Goal: Task Accomplishment & Management: Manage account settings

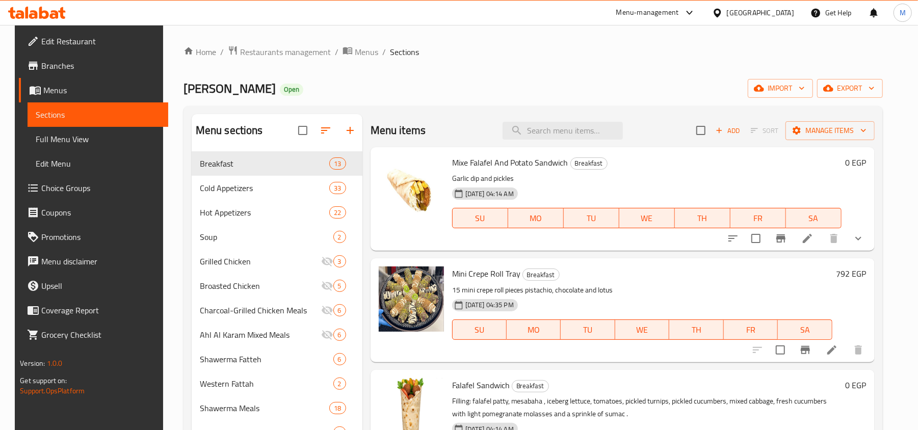
drag, startPoint x: 0, startPoint y: 0, endPoint x: 502, endPoint y: 72, distance: 507.4
click at [641, 187] on div "[DATE] 04:14 AM SU MO TU WE TH FR SA" at bounding box center [647, 211] width 398 height 55
click at [859, 243] on icon "show more" at bounding box center [859, 239] width 12 height 12
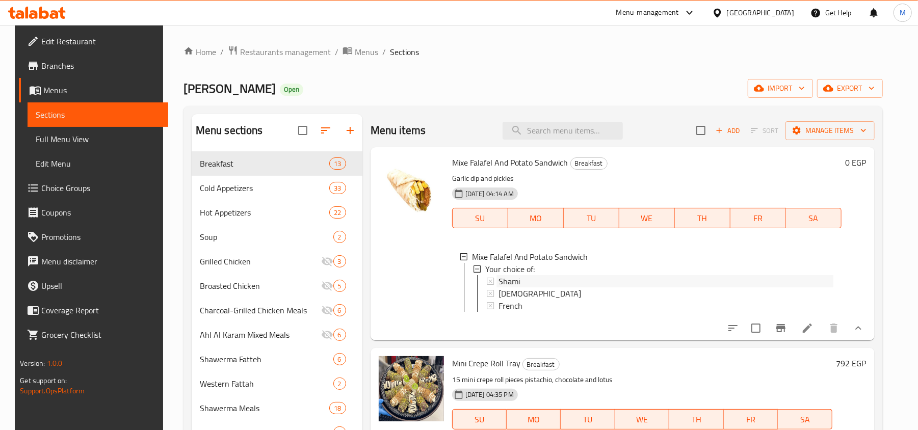
click at [526, 277] on div "Shami" at bounding box center [666, 281] width 335 height 12
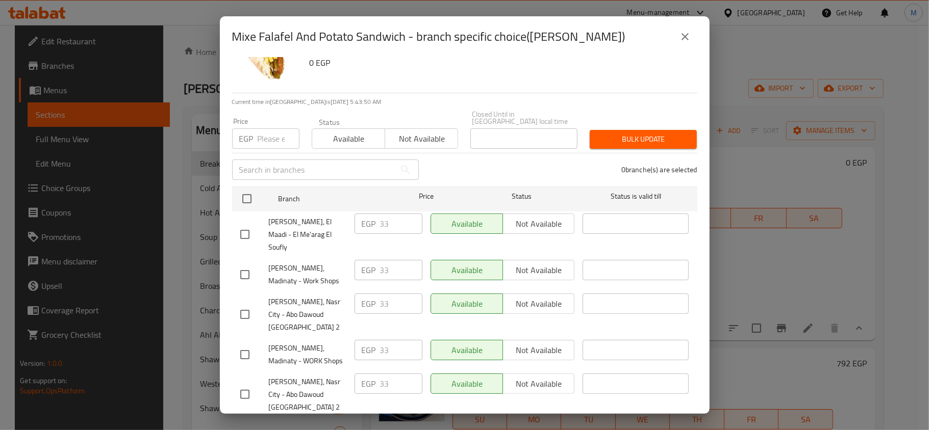
scroll to position [57, 0]
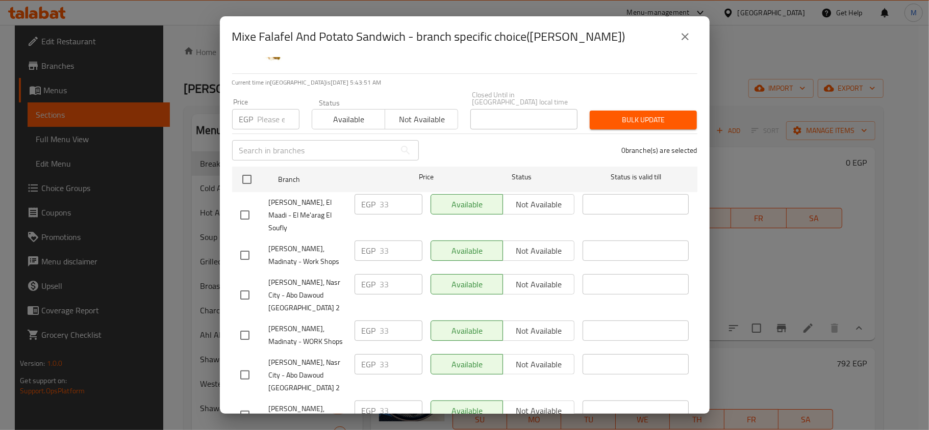
click at [690, 28] on button "close" at bounding box center [685, 36] width 24 height 24
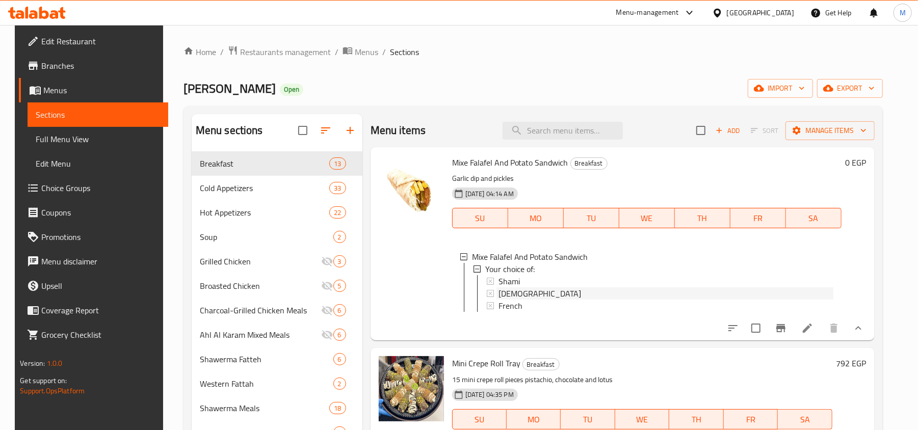
click at [526, 296] on div "[DEMOGRAPHIC_DATA]" at bounding box center [666, 294] width 335 height 12
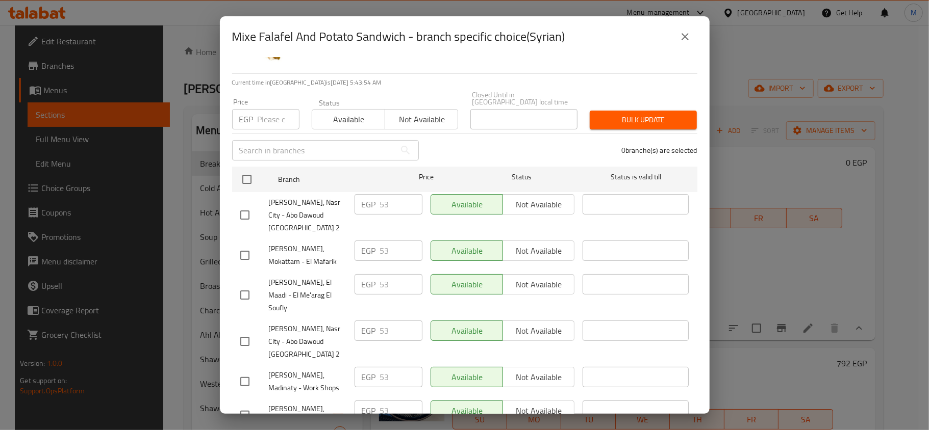
click at [689, 33] on icon "close" at bounding box center [685, 37] width 12 height 12
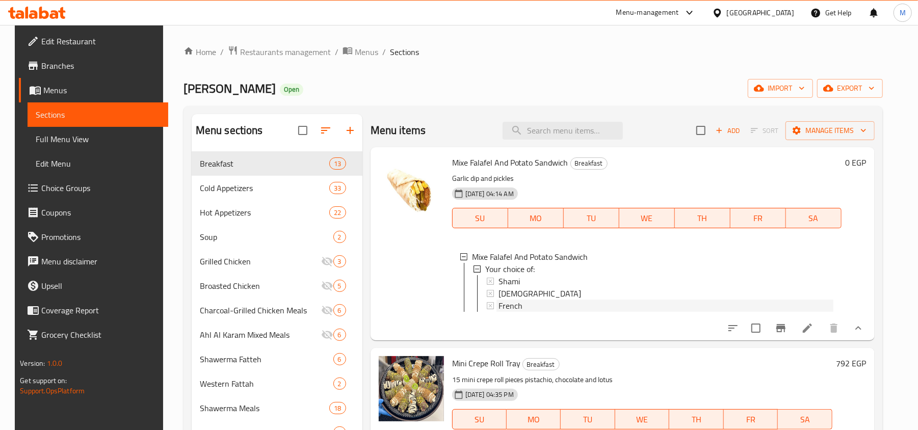
click at [517, 304] on span "French" at bounding box center [511, 306] width 24 height 12
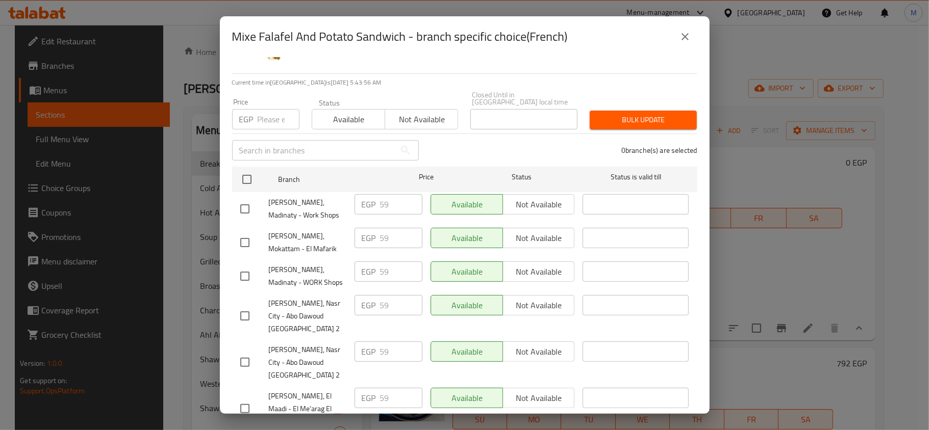
click at [684, 49] on div "Mixe Falafel And Potato Sandwich - branch specific choice(French)" at bounding box center [465, 36] width 490 height 41
click at [684, 43] on button "close" at bounding box center [685, 36] width 24 height 24
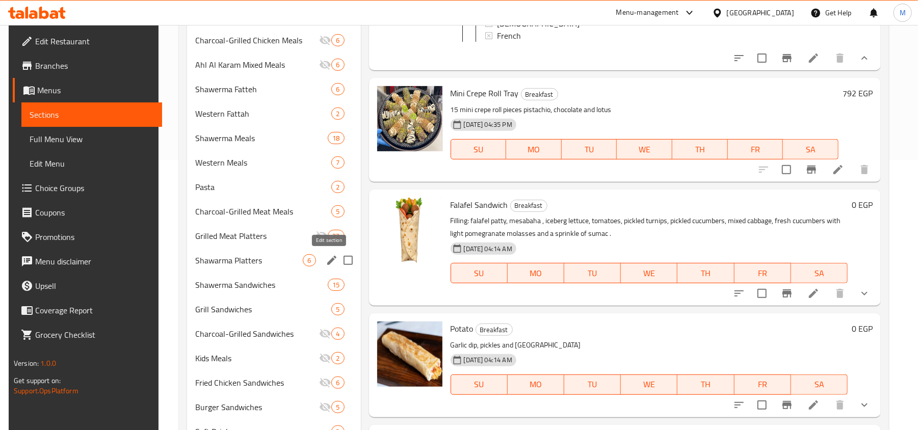
scroll to position [272, 0]
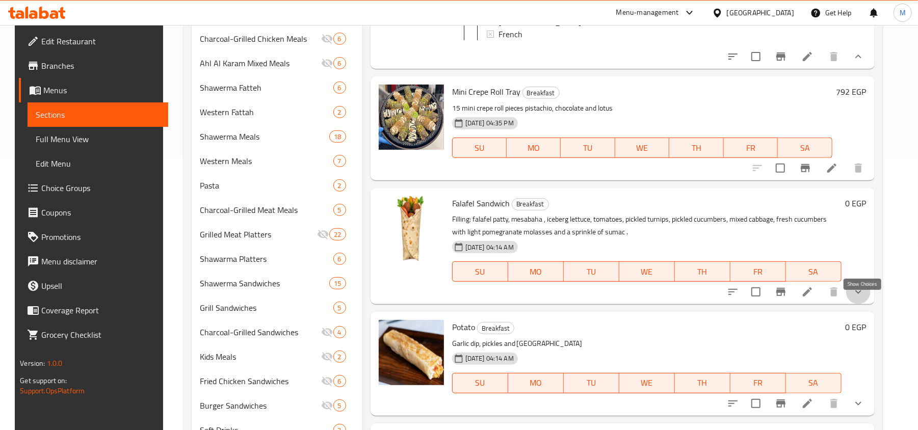
click at [865, 298] on icon "show more" at bounding box center [859, 292] width 12 height 12
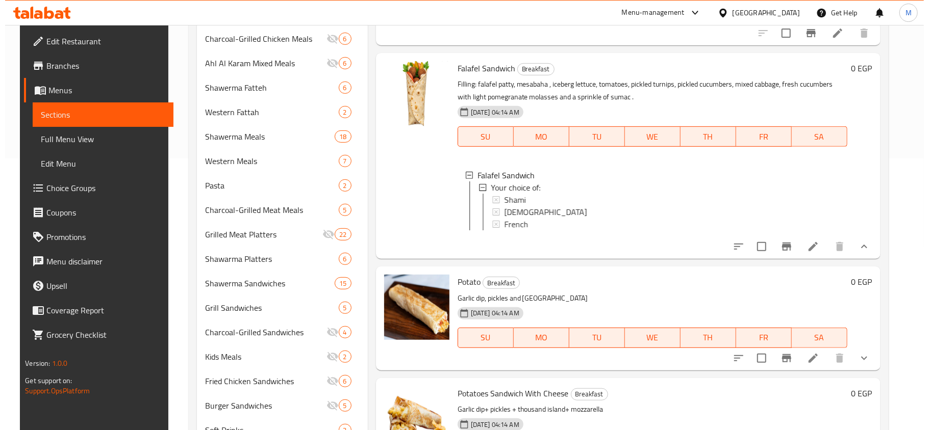
scroll to position [136, 0]
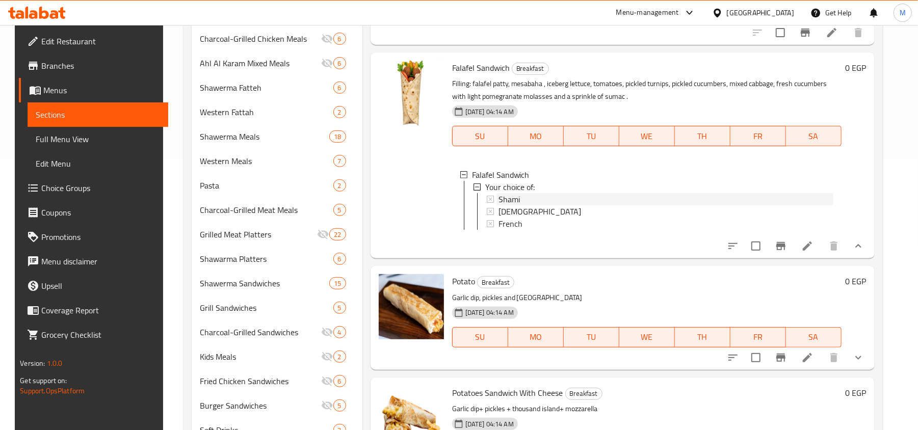
click at [525, 205] on div "Shami" at bounding box center [666, 199] width 335 height 12
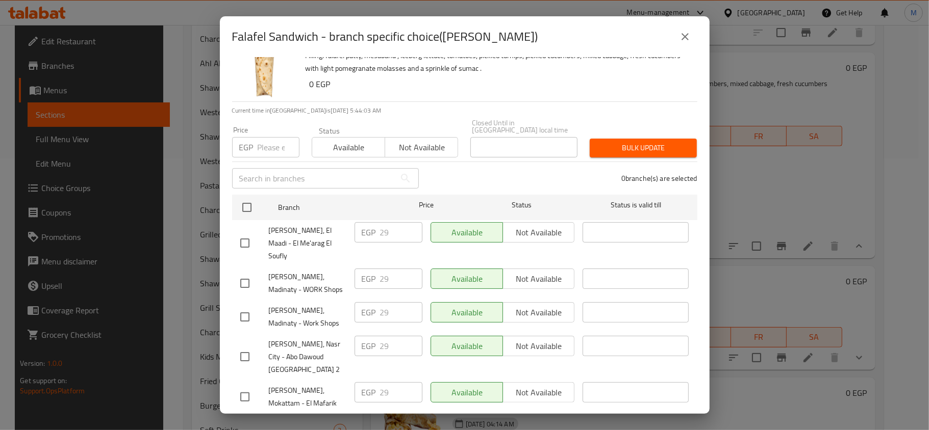
scroll to position [57, 0]
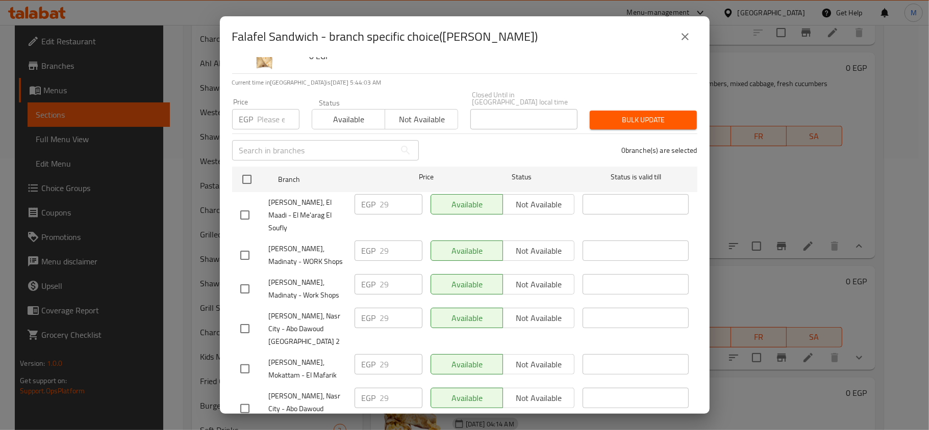
drag, startPoint x: 724, startPoint y: 1, endPoint x: 702, endPoint y: 30, distance: 36.3
click at [722, 7] on div "Falafel Sandwich - branch specific choice([PERSON_NAME]) Falafel Sandwich Filli…" at bounding box center [464, 215] width 929 height 430
click at [692, 32] on button "close" at bounding box center [685, 36] width 24 height 24
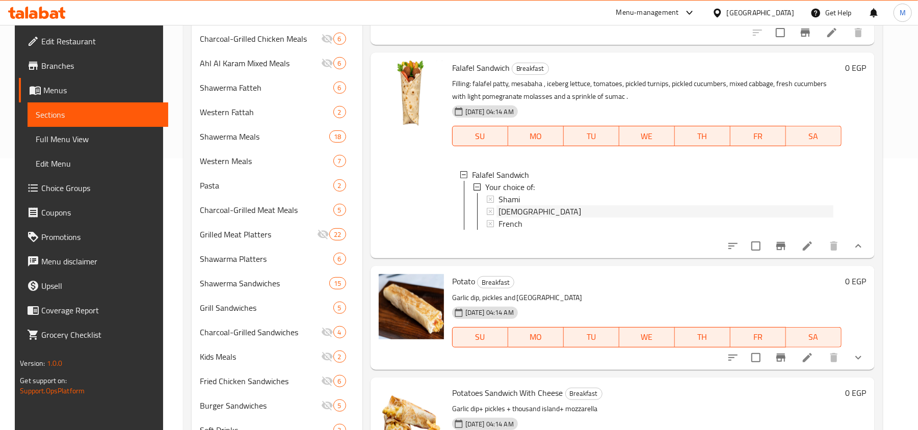
click at [502, 218] on span "[DEMOGRAPHIC_DATA]" at bounding box center [540, 211] width 83 height 12
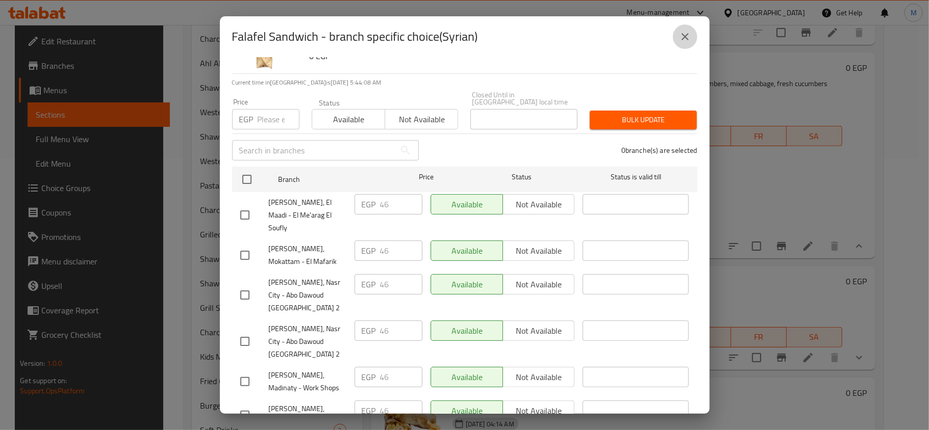
drag, startPoint x: 678, startPoint y: 39, endPoint x: 680, endPoint y: 44, distance: 5.3
click at [679, 39] on icon "close" at bounding box center [685, 37] width 12 height 12
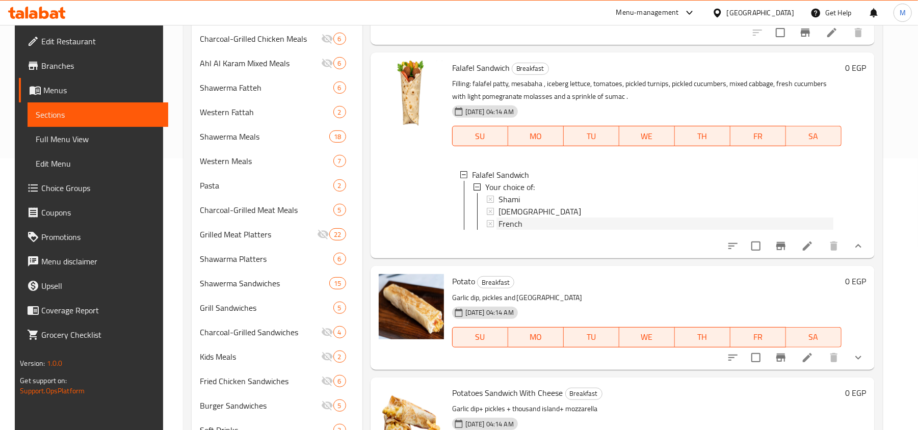
click at [529, 230] on div "French" at bounding box center [666, 224] width 335 height 12
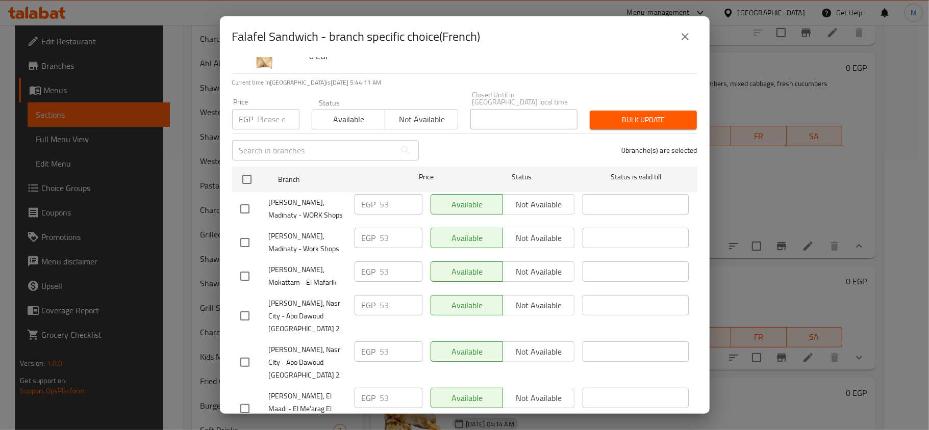
click at [682, 40] on icon "close" at bounding box center [684, 36] width 7 height 7
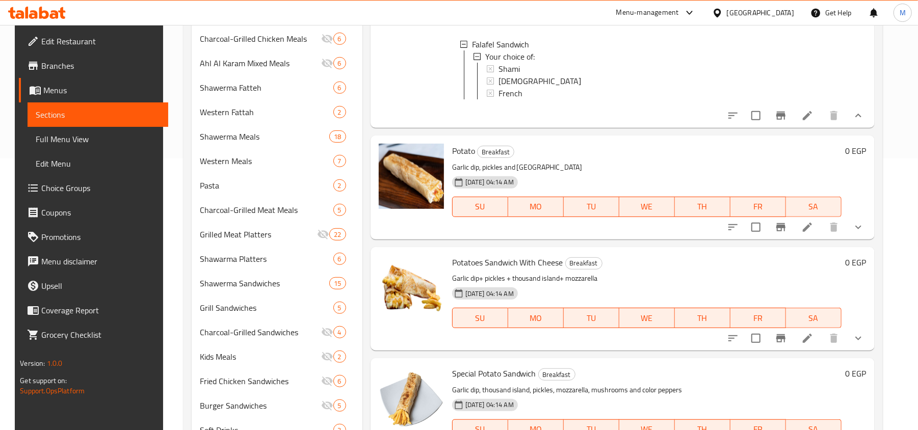
scroll to position [272, 0]
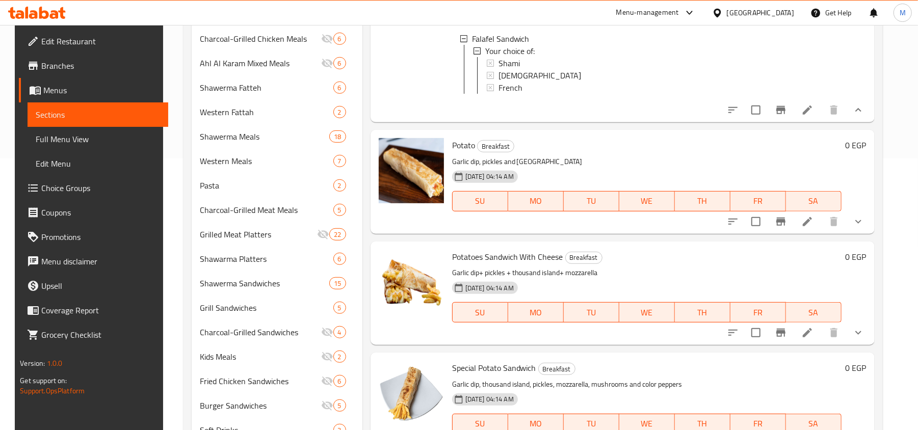
click at [865, 228] on icon "show more" at bounding box center [859, 222] width 12 height 12
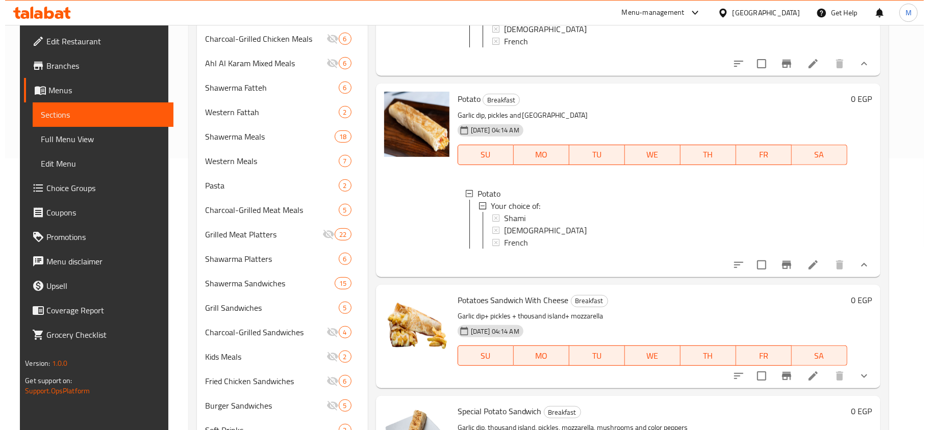
scroll to position [408, 0]
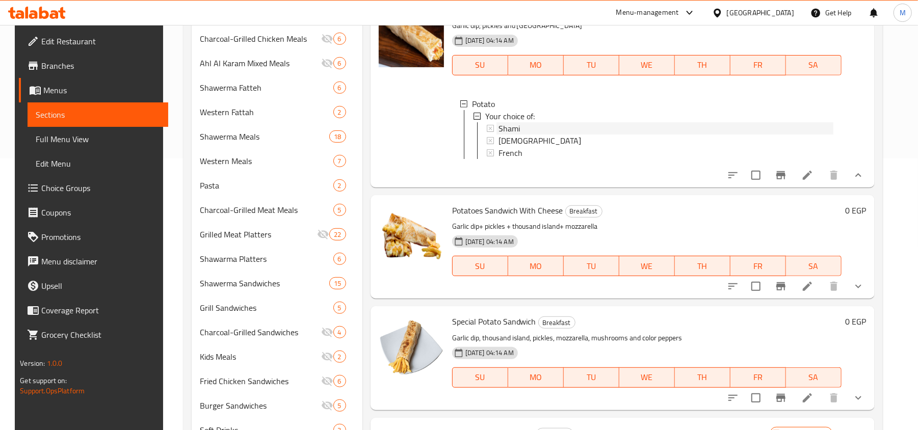
click at [527, 135] on div "Shami" at bounding box center [666, 128] width 335 height 12
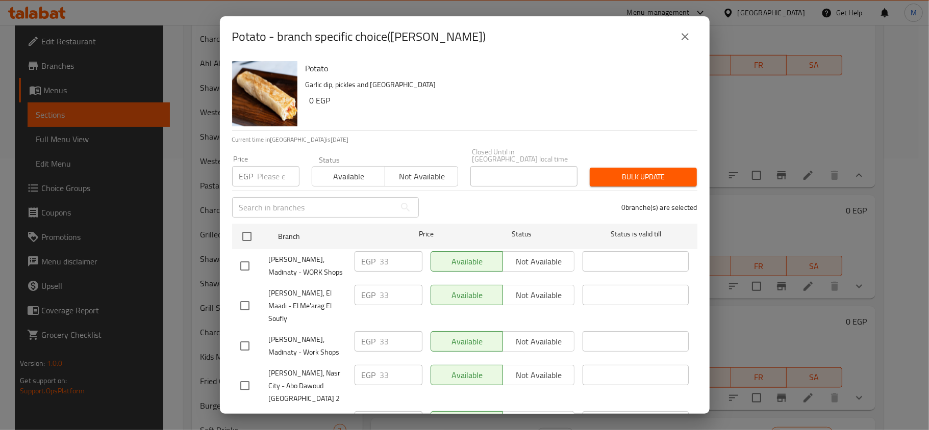
scroll to position [57, 0]
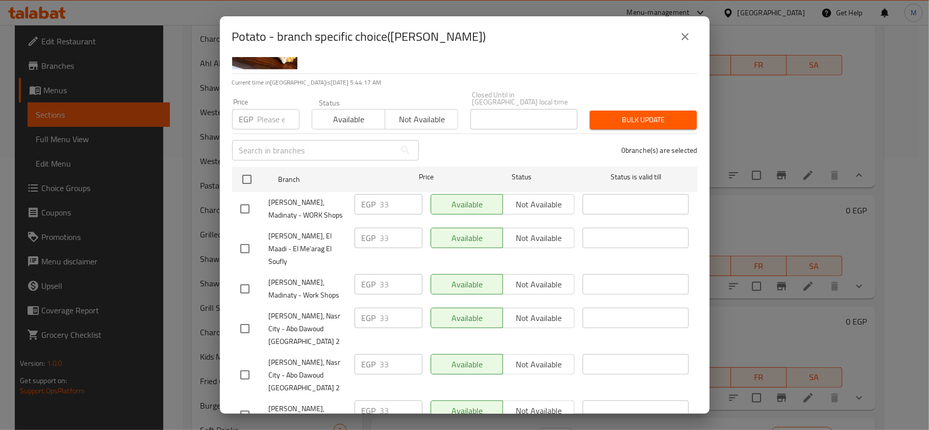
click at [684, 39] on icon "close" at bounding box center [685, 37] width 12 height 12
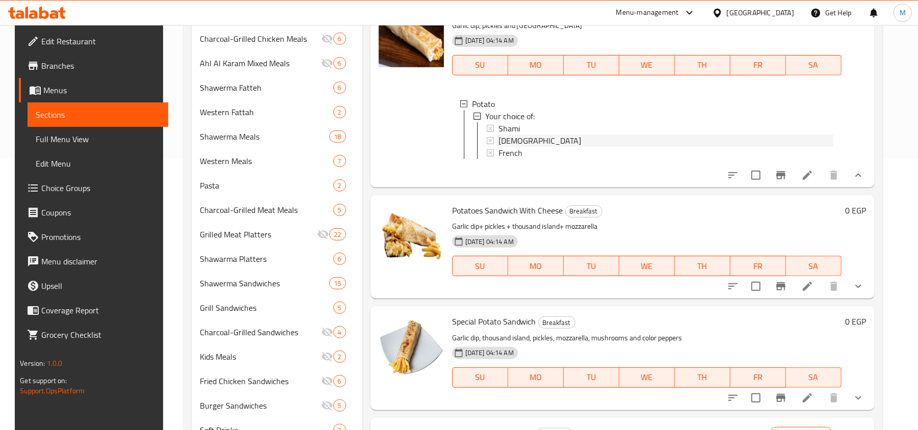
click at [533, 147] on div "[DEMOGRAPHIC_DATA]" at bounding box center [666, 141] width 335 height 12
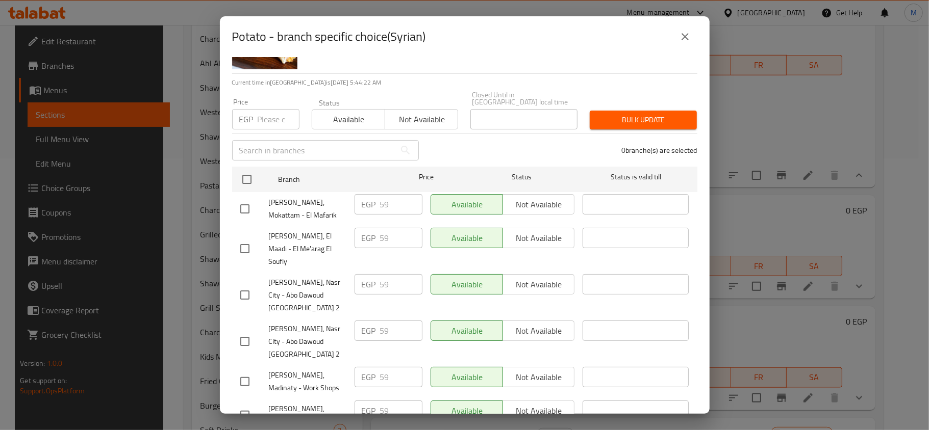
click at [262, 109] on input "number" at bounding box center [279, 119] width 42 height 20
paste input "59"
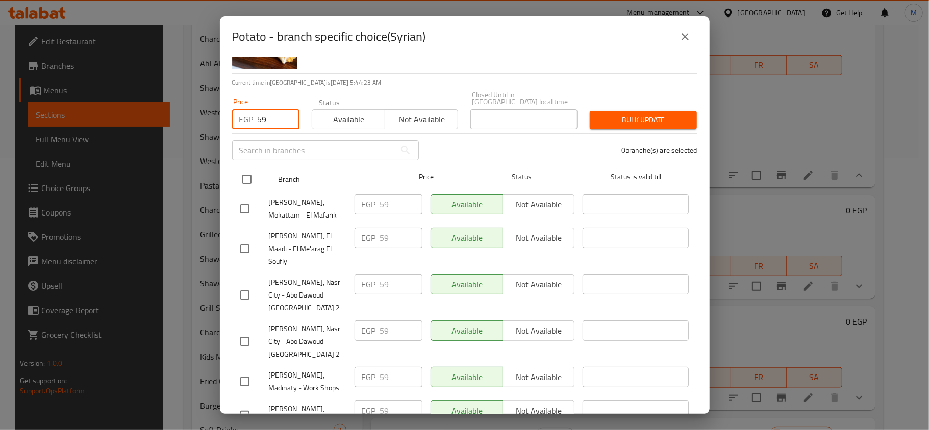
type input "59"
click at [243, 173] on input "checkbox" at bounding box center [246, 179] width 21 height 21
checkbox input "true"
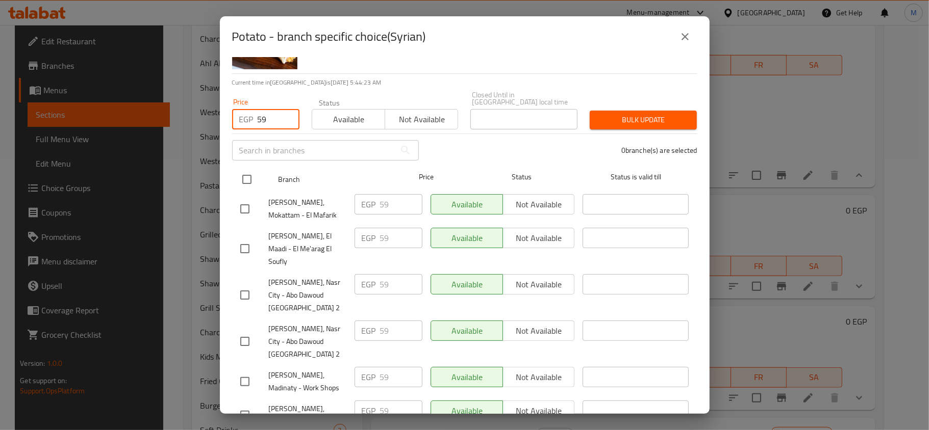
checkbox input "true"
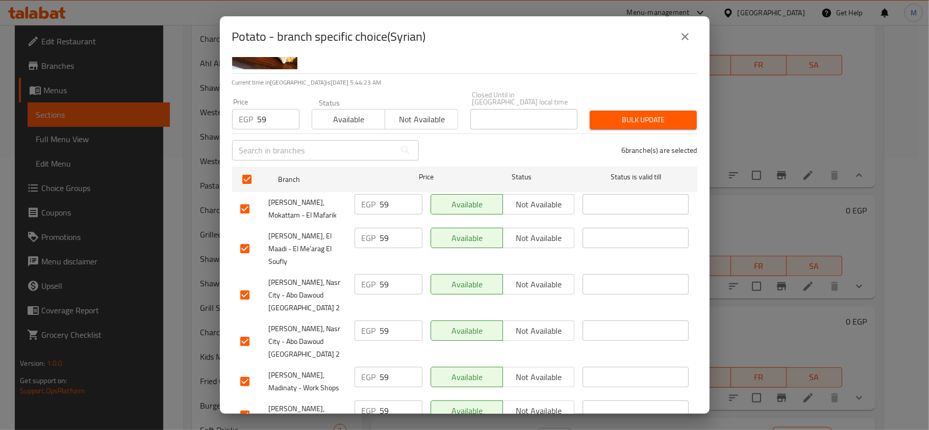
click at [598, 114] on span "Bulk update" at bounding box center [643, 120] width 91 height 13
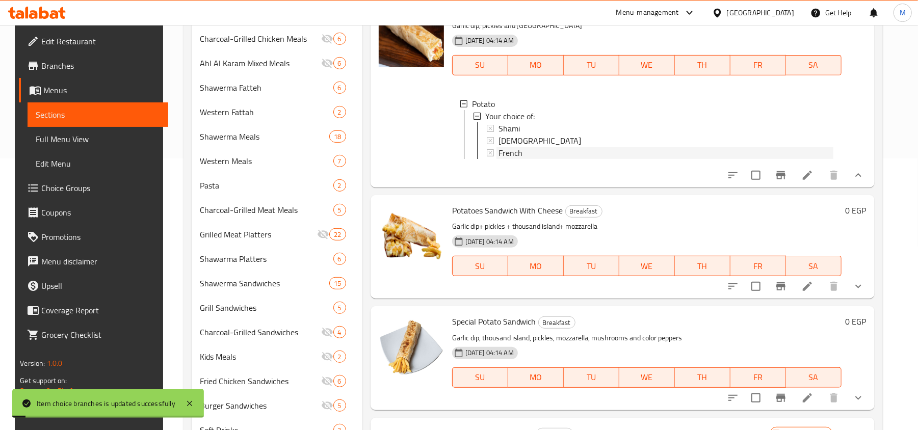
click at [512, 159] on span "French" at bounding box center [511, 153] width 24 height 12
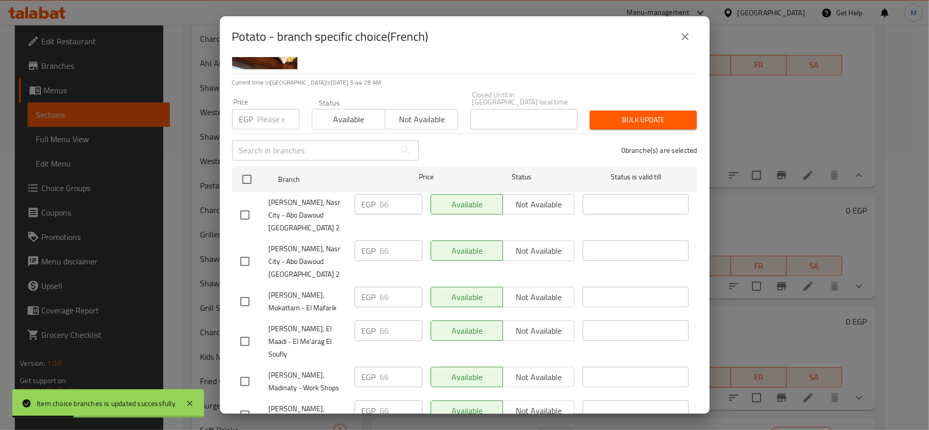
click at [686, 41] on icon "close" at bounding box center [685, 37] width 12 height 12
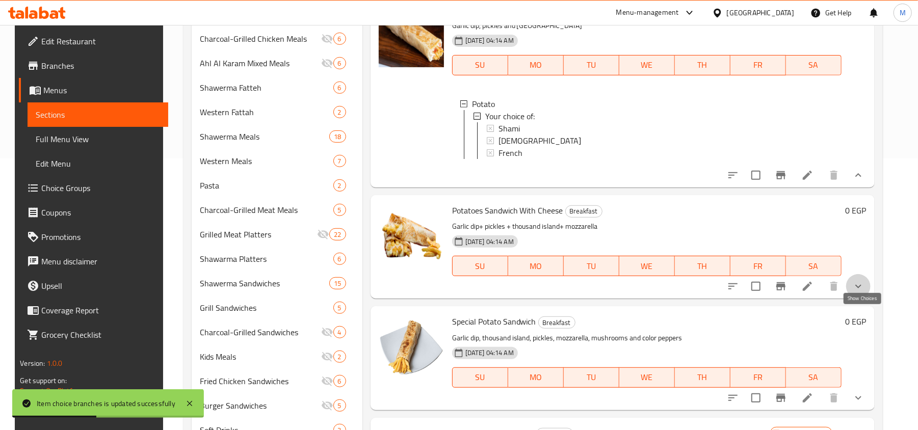
click at [865, 293] on icon "show more" at bounding box center [859, 286] width 12 height 12
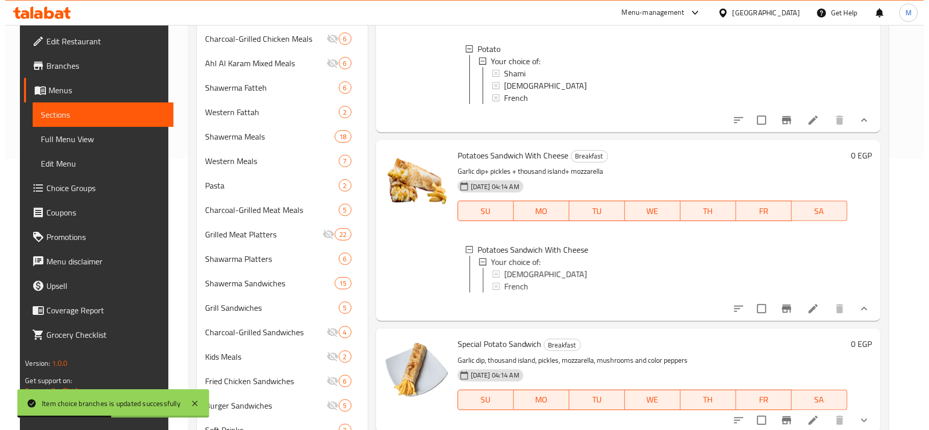
scroll to position [680, 0]
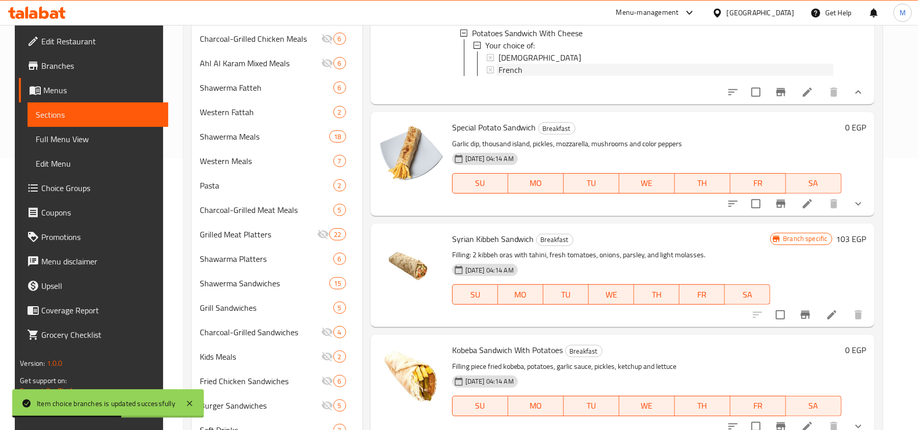
click at [506, 76] on span "French" at bounding box center [511, 70] width 24 height 12
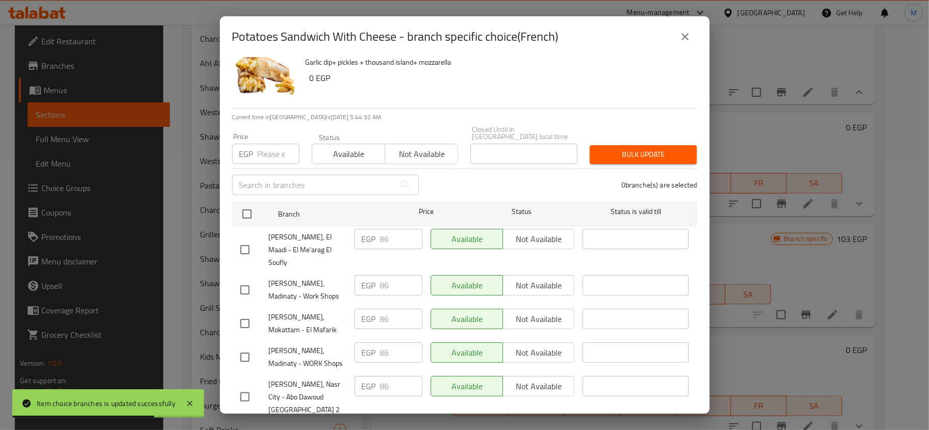
scroll to position [57, 0]
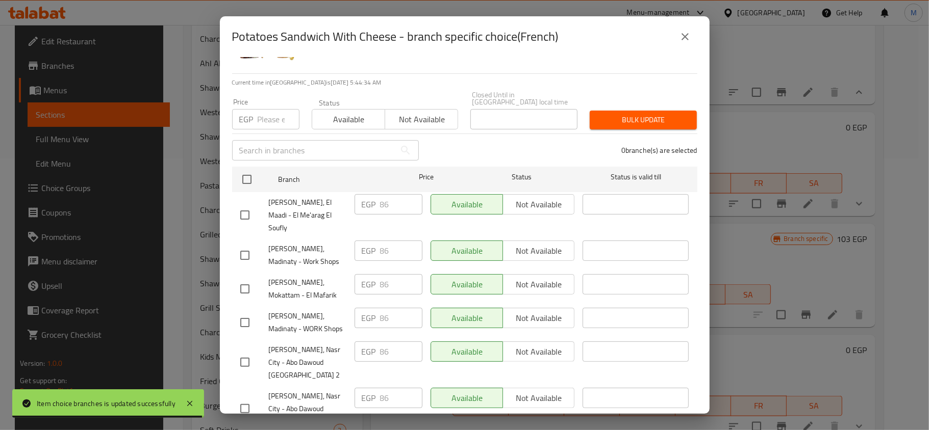
click at [687, 33] on icon "close" at bounding box center [685, 37] width 12 height 12
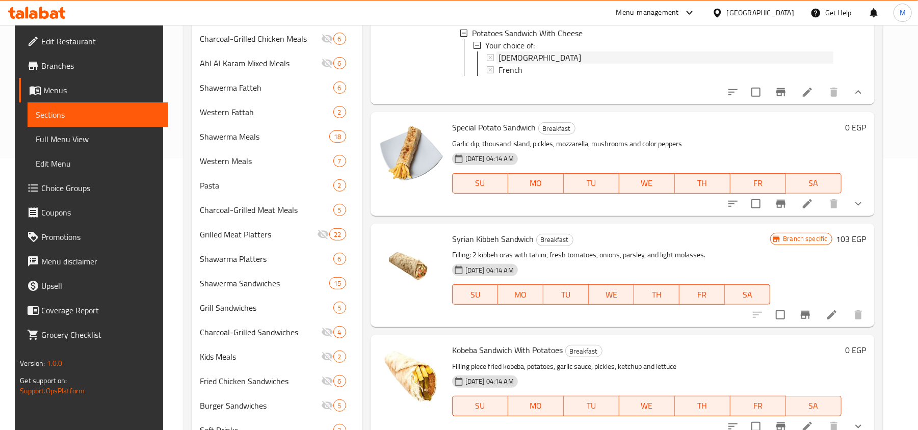
click at [513, 64] on span "[DEMOGRAPHIC_DATA]" at bounding box center [540, 58] width 83 height 12
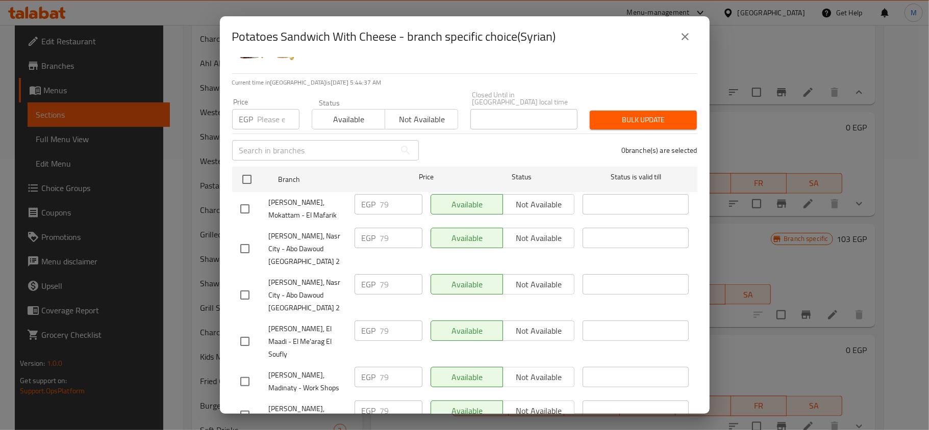
click at [686, 42] on icon "close" at bounding box center [685, 37] width 12 height 12
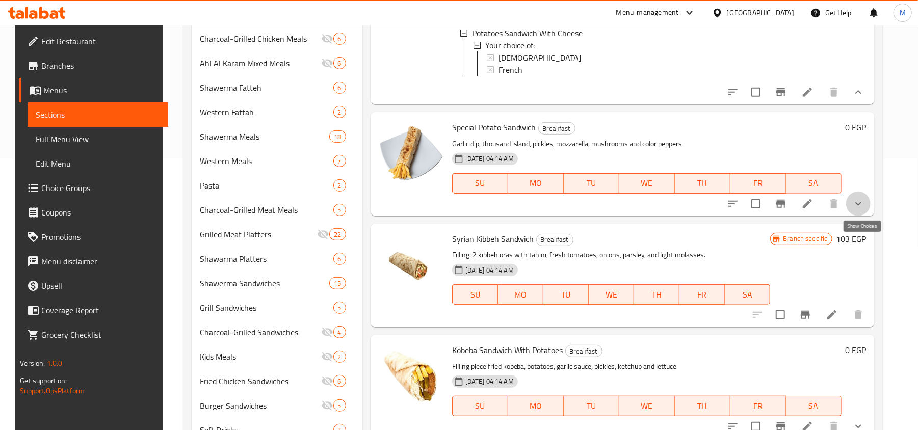
drag, startPoint x: 863, startPoint y: 249, endPoint x: 853, endPoint y: 250, distance: 10.2
click at [863, 210] on icon "show more" at bounding box center [859, 204] width 12 height 12
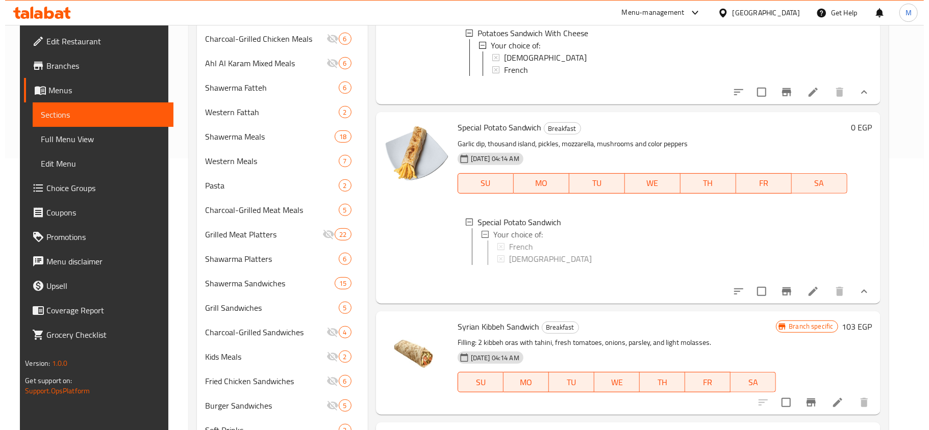
scroll to position [1, 0]
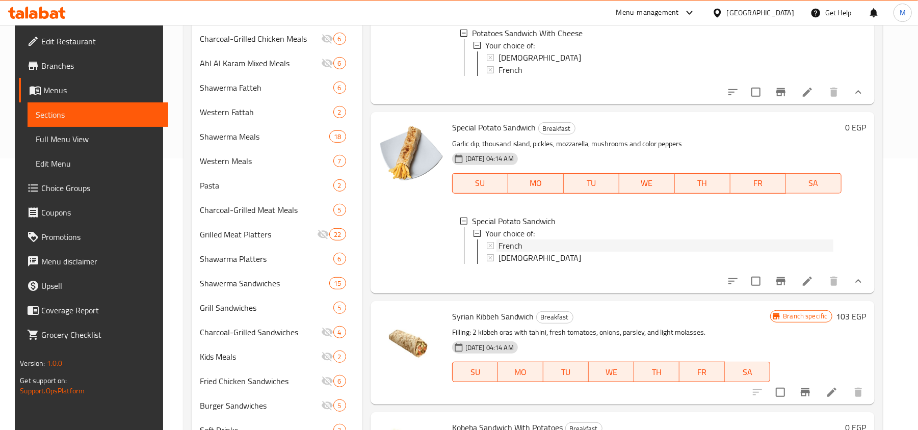
click at [546, 252] on div "French" at bounding box center [666, 246] width 335 height 12
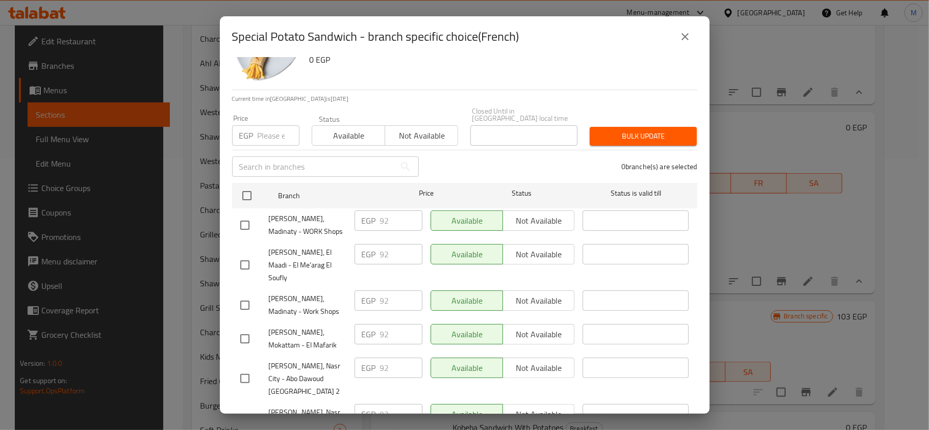
scroll to position [57, 0]
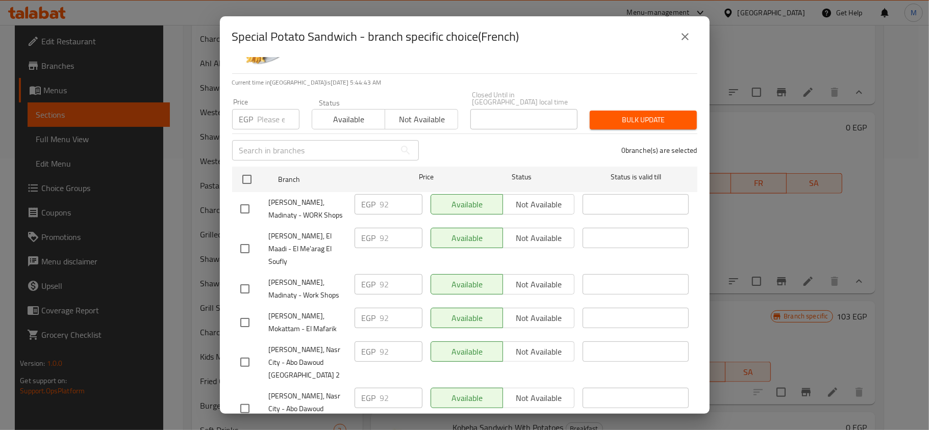
click at [688, 33] on icon "close" at bounding box center [685, 37] width 12 height 12
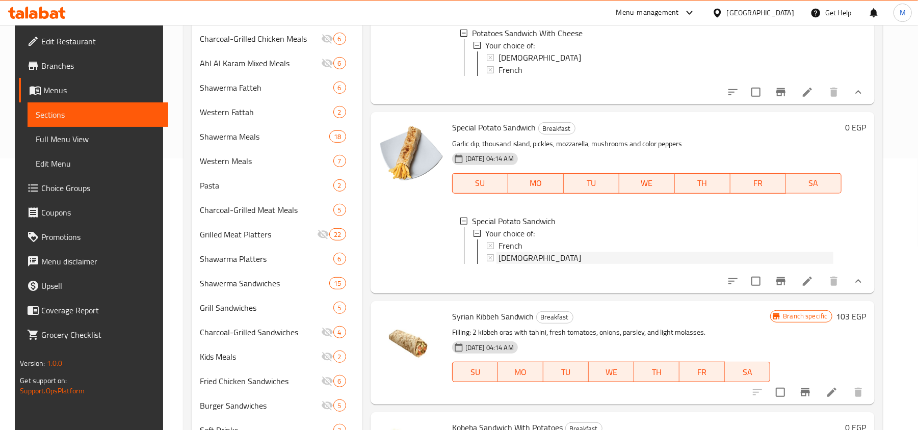
click at [514, 264] on span "[DEMOGRAPHIC_DATA]" at bounding box center [540, 258] width 83 height 12
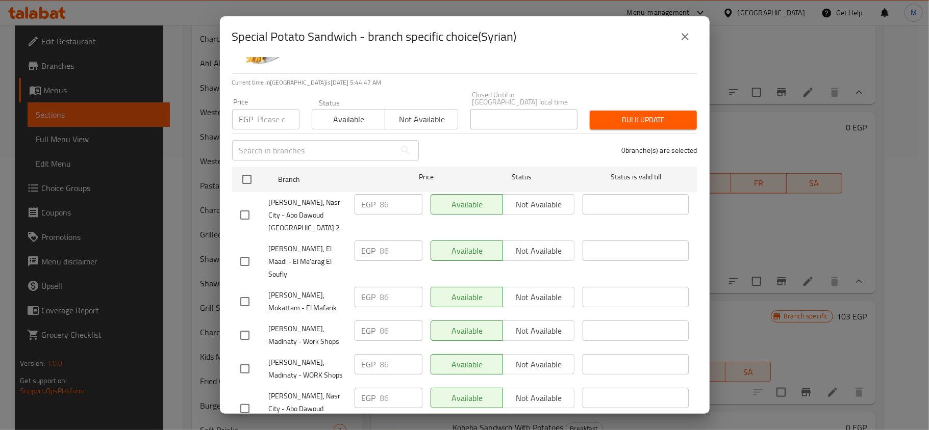
click at [680, 37] on icon "close" at bounding box center [685, 37] width 12 height 12
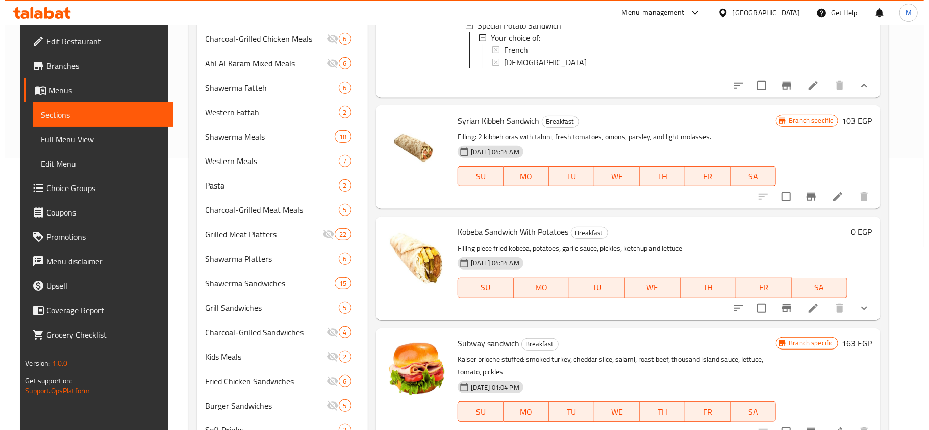
scroll to position [884, 0]
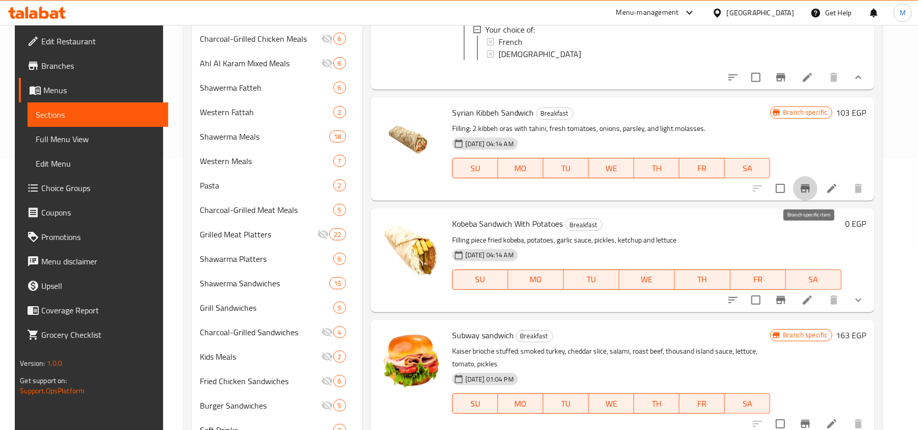
click at [809, 193] on icon "Branch-specific-item" at bounding box center [805, 189] width 9 height 8
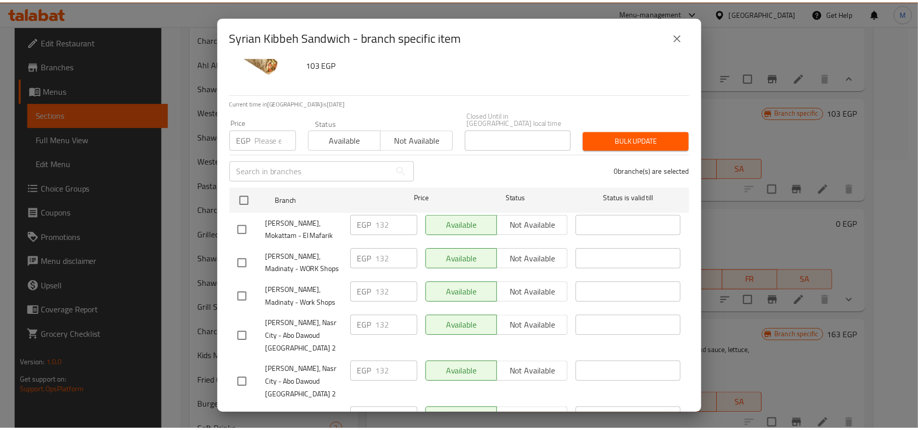
scroll to position [57, 0]
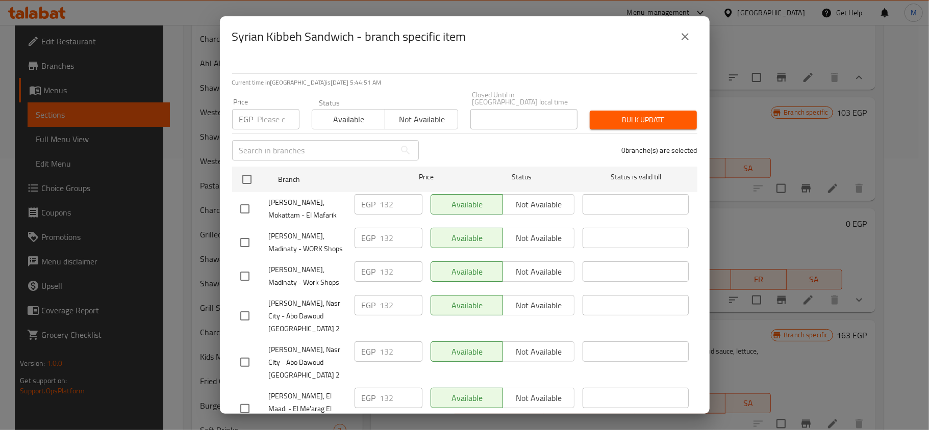
click at [693, 43] on button "close" at bounding box center [685, 36] width 24 height 24
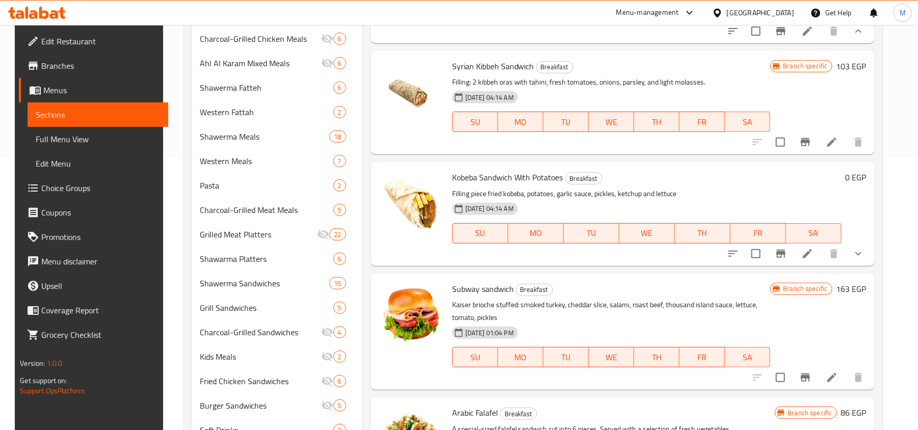
scroll to position [952, 0]
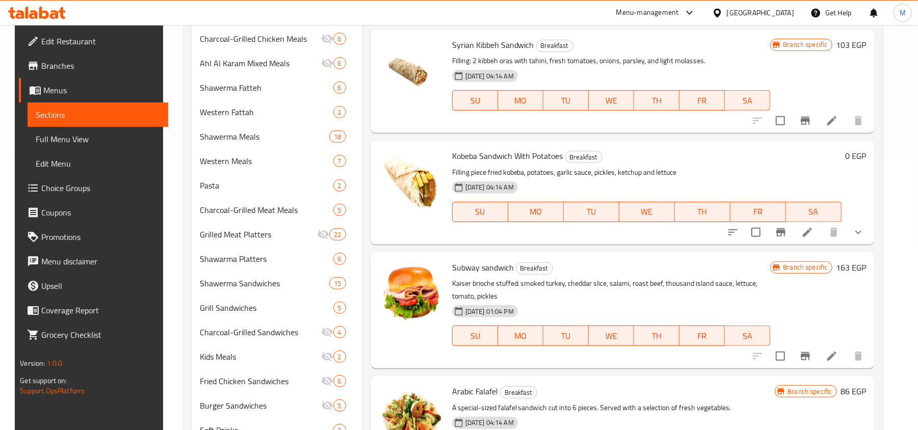
click at [854, 245] on button "show more" at bounding box center [858, 232] width 24 height 24
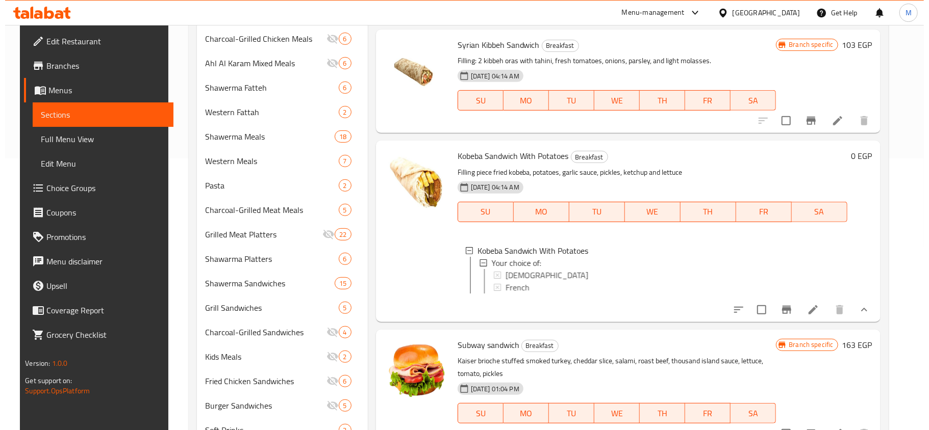
scroll to position [1, 0]
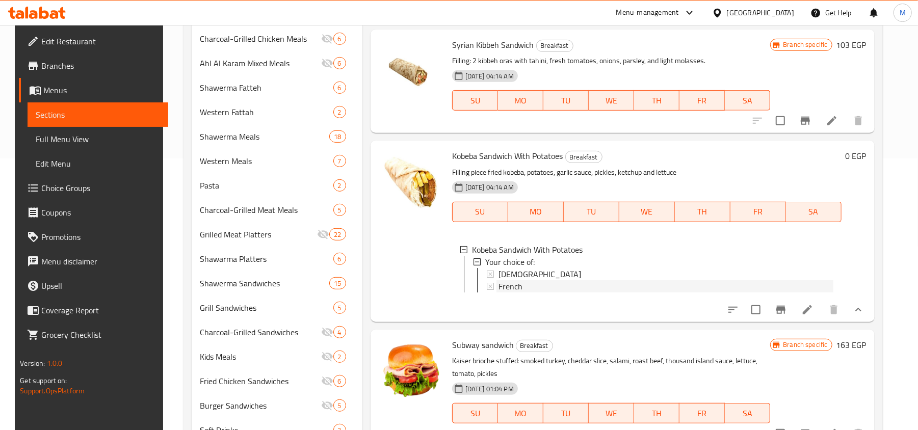
click at [509, 293] on span "French" at bounding box center [511, 286] width 24 height 12
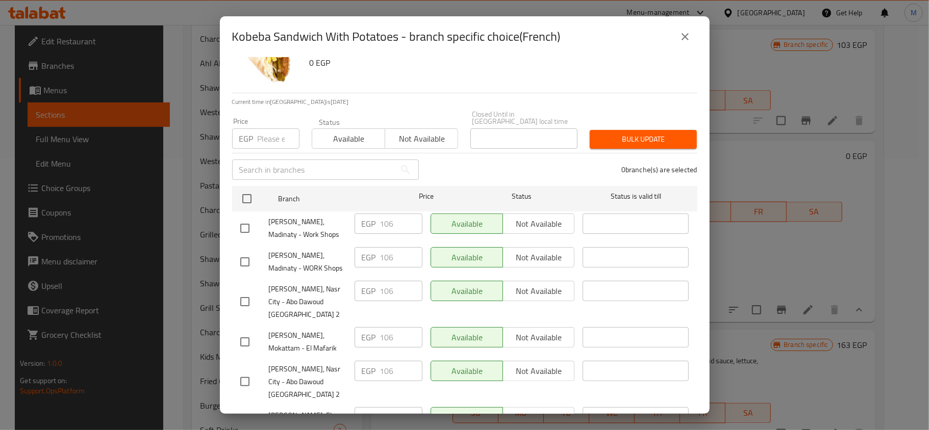
scroll to position [57, 0]
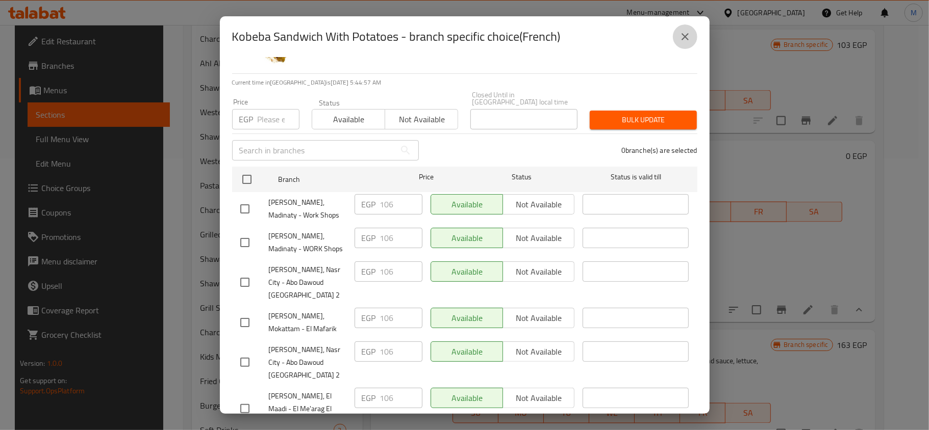
click at [684, 39] on icon "close" at bounding box center [685, 37] width 12 height 12
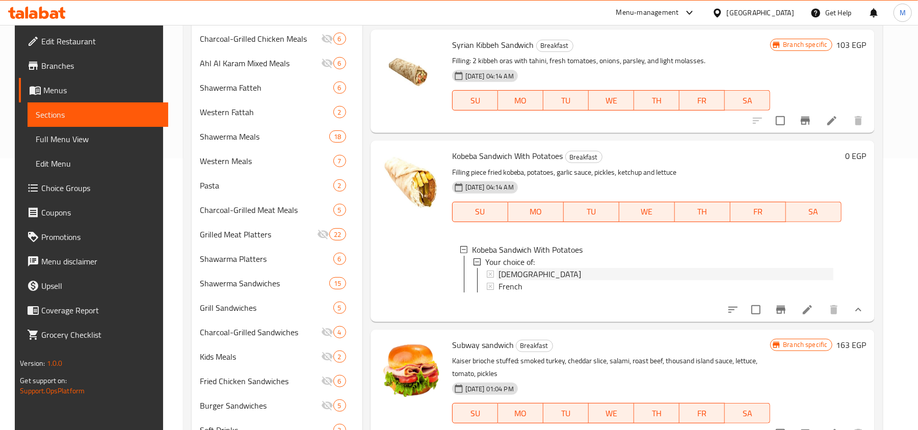
click at [510, 280] on span "[DEMOGRAPHIC_DATA]" at bounding box center [540, 274] width 83 height 12
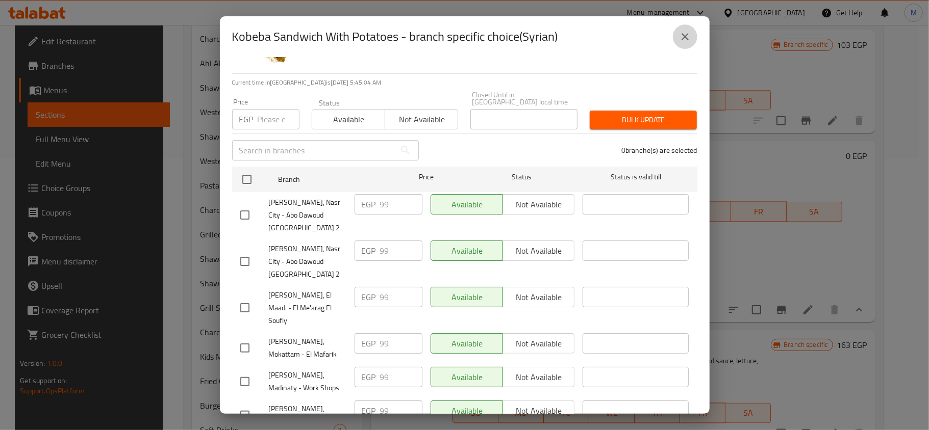
click at [690, 43] on button "close" at bounding box center [685, 36] width 24 height 24
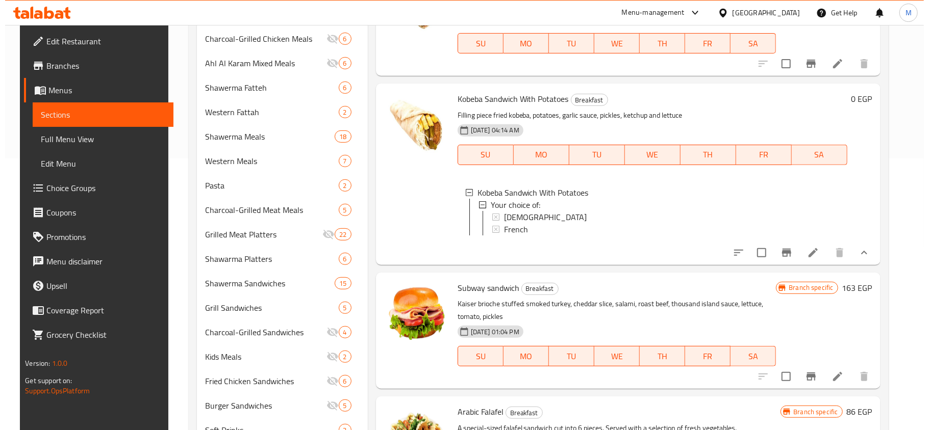
scroll to position [1155, 0]
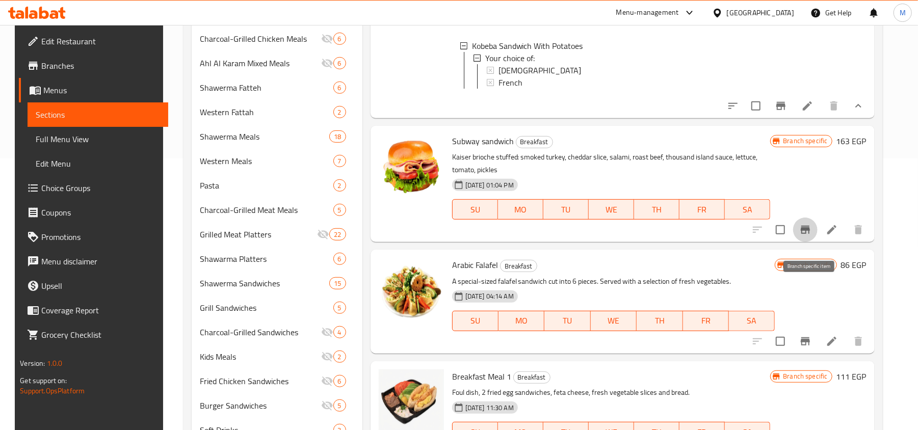
click at [810, 236] on icon "Branch-specific-item" at bounding box center [806, 230] width 12 height 12
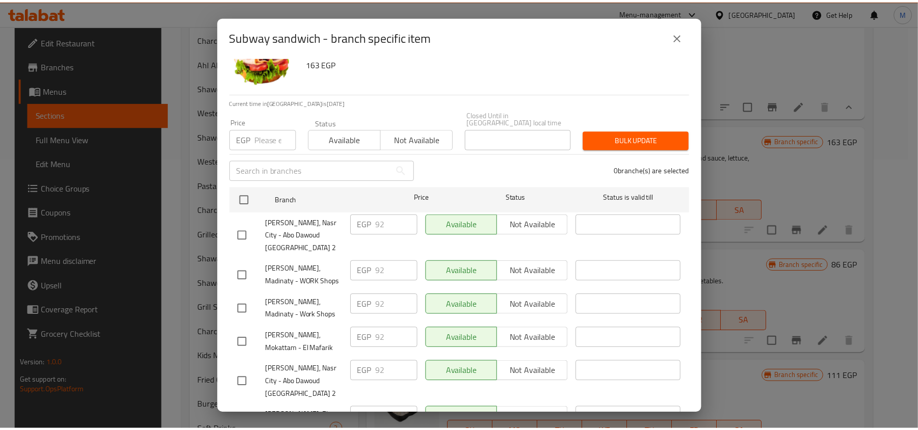
scroll to position [57, 0]
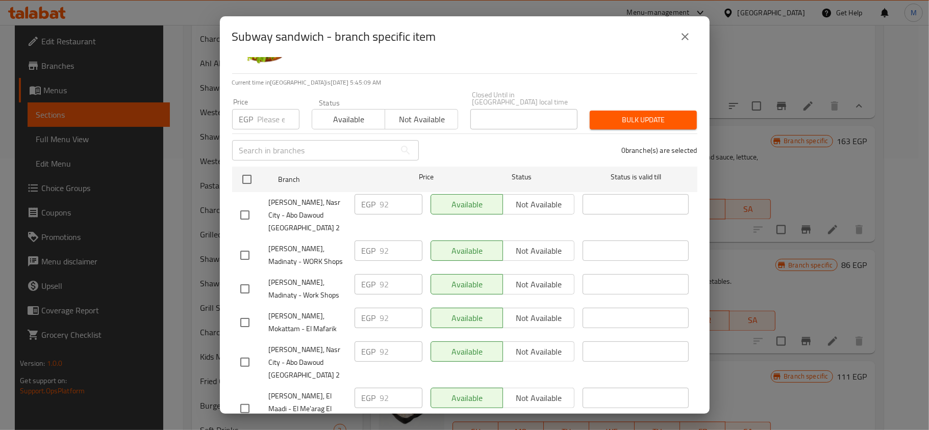
click at [679, 39] on icon "close" at bounding box center [685, 37] width 12 height 12
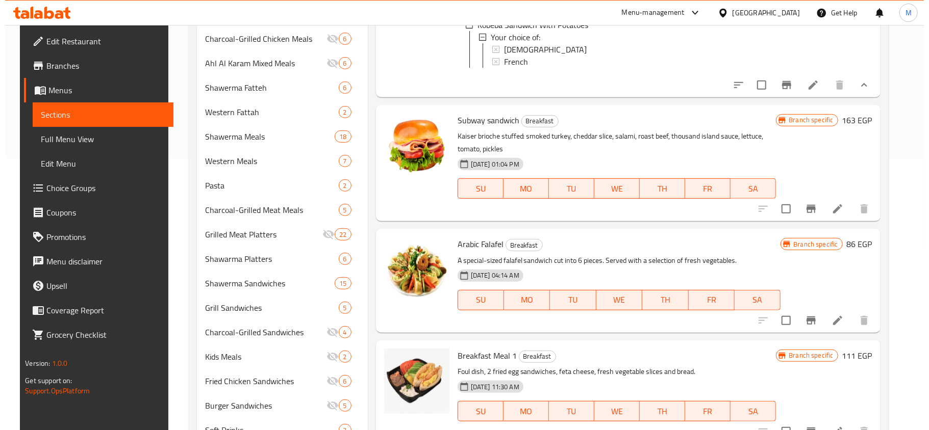
scroll to position [1237, 0]
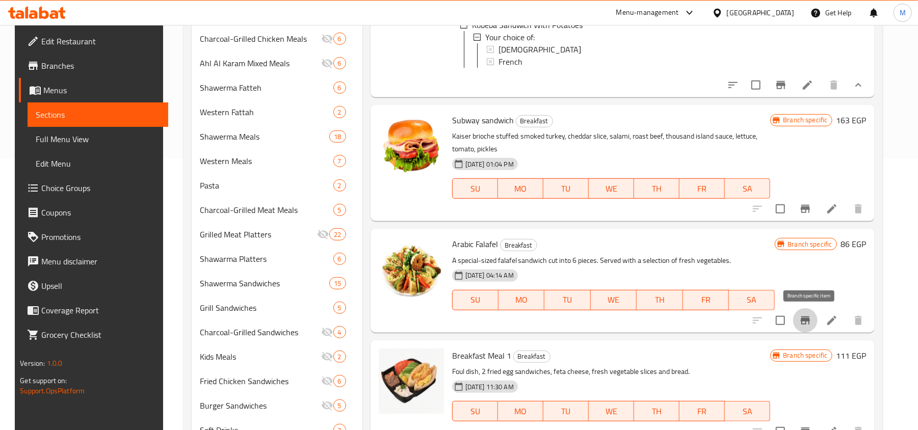
click at [817, 319] on button "Branch-specific-item" at bounding box center [805, 321] width 24 height 24
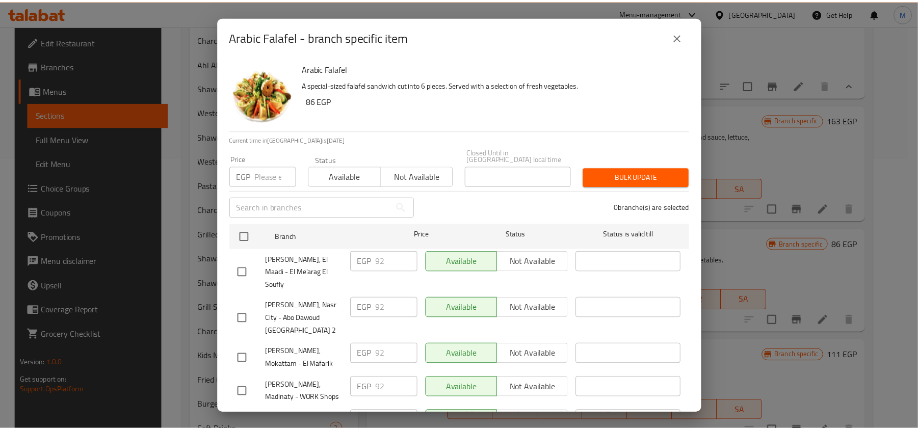
scroll to position [57, 0]
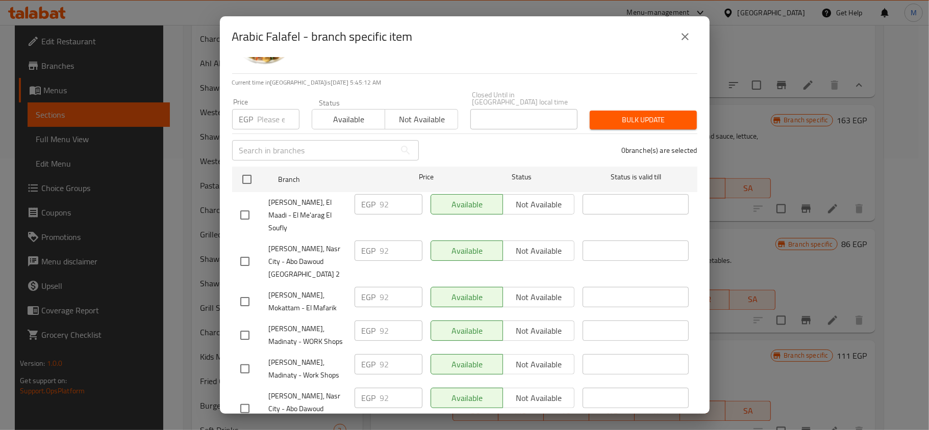
click at [671, 41] on div "Arabic Falafel - branch specific item" at bounding box center [464, 36] width 465 height 24
click at [685, 39] on icon "close" at bounding box center [685, 37] width 12 height 12
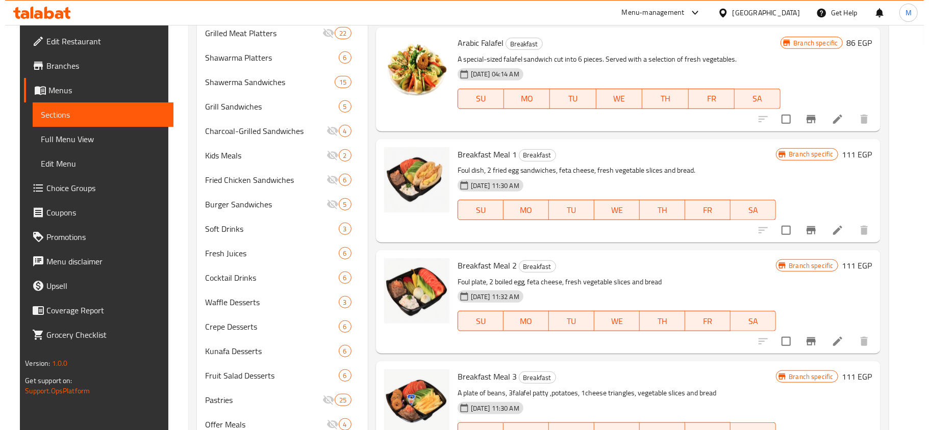
scroll to position [476, 0]
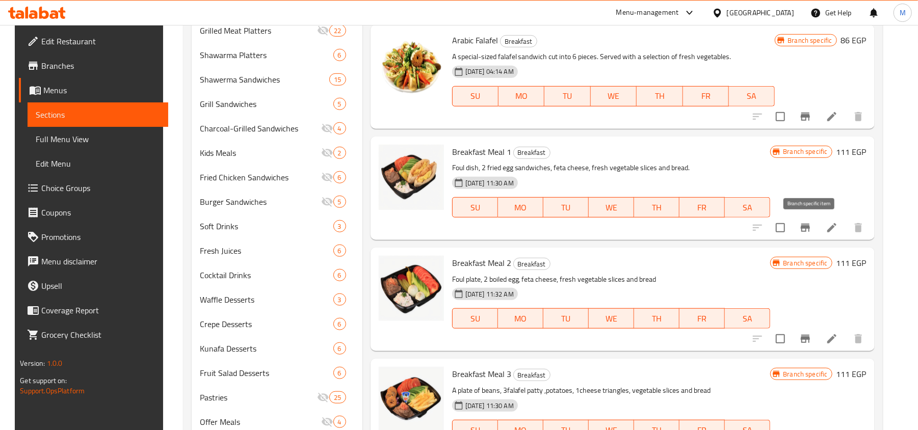
click at [810, 234] on icon "Branch-specific-item" at bounding box center [806, 228] width 12 height 12
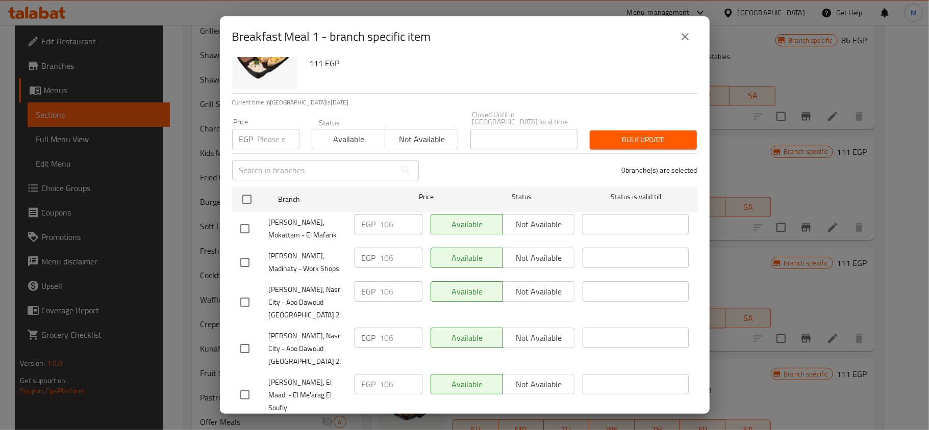
scroll to position [57, 0]
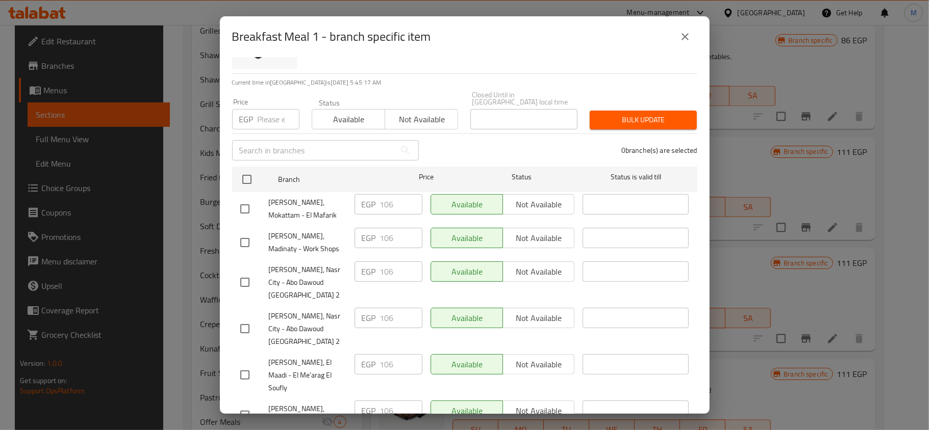
click at [690, 33] on icon "close" at bounding box center [685, 37] width 12 height 12
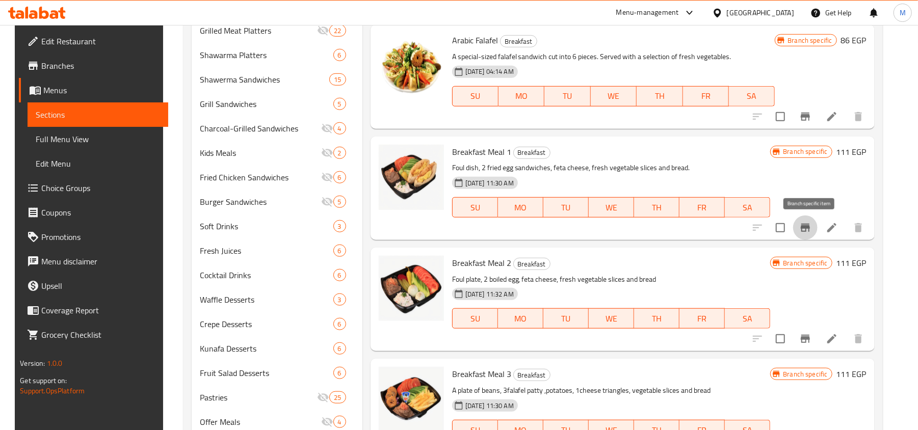
click at [806, 229] on icon "Branch-specific-item" at bounding box center [805, 228] width 9 height 8
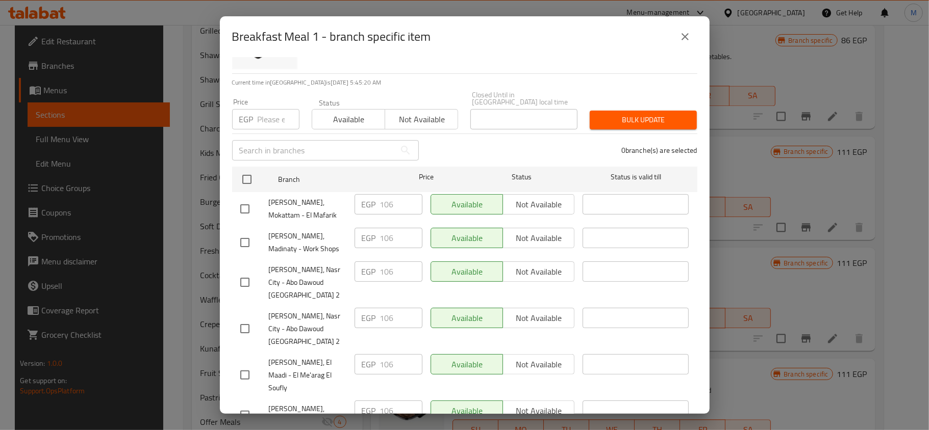
click at [697, 43] on div "Breakfast Meal 1 - branch specific item" at bounding box center [465, 36] width 490 height 41
click at [687, 40] on icon "close" at bounding box center [684, 36] width 7 height 7
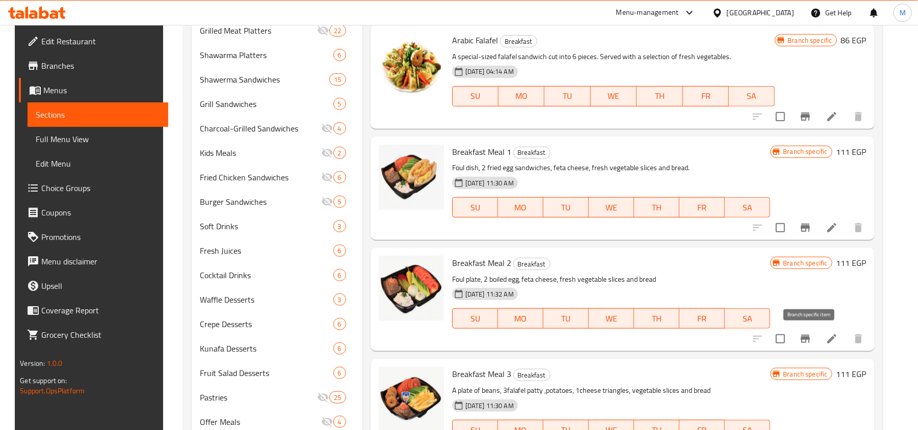
click at [808, 337] on icon "Branch-specific-item" at bounding box center [806, 339] width 12 height 12
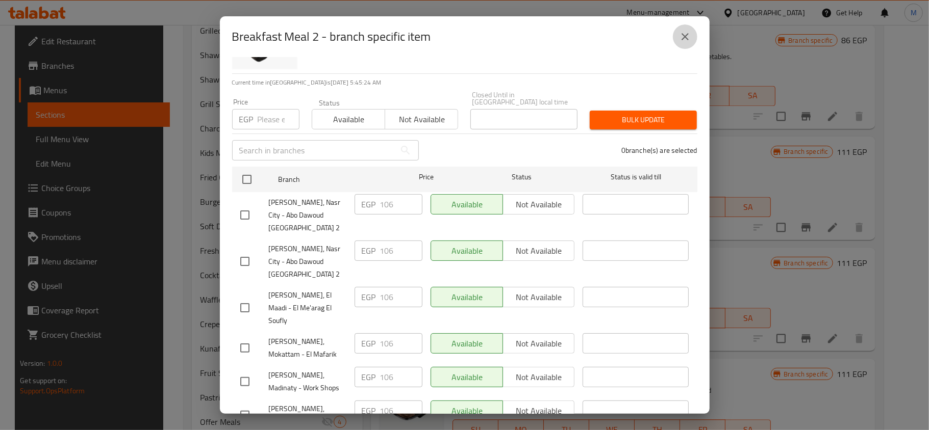
click at [676, 43] on button "close" at bounding box center [685, 36] width 24 height 24
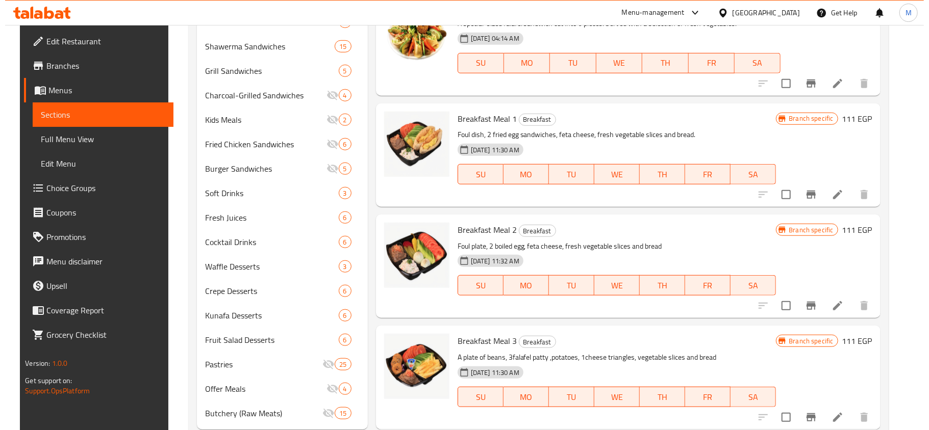
scroll to position [537, 0]
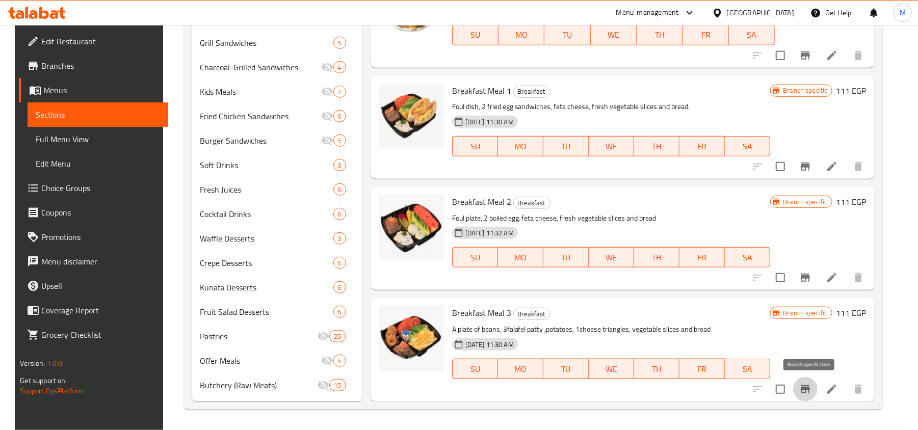
click at [809, 398] on button "Branch-specific-item" at bounding box center [805, 389] width 24 height 24
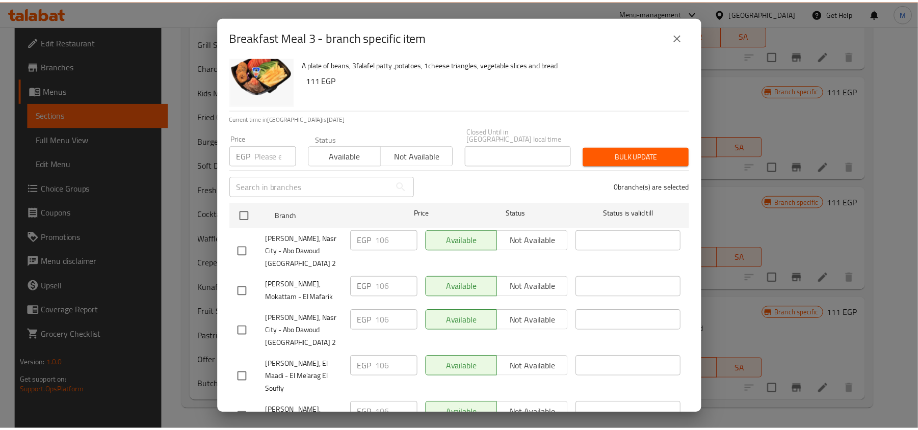
scroll to position [57, 0]
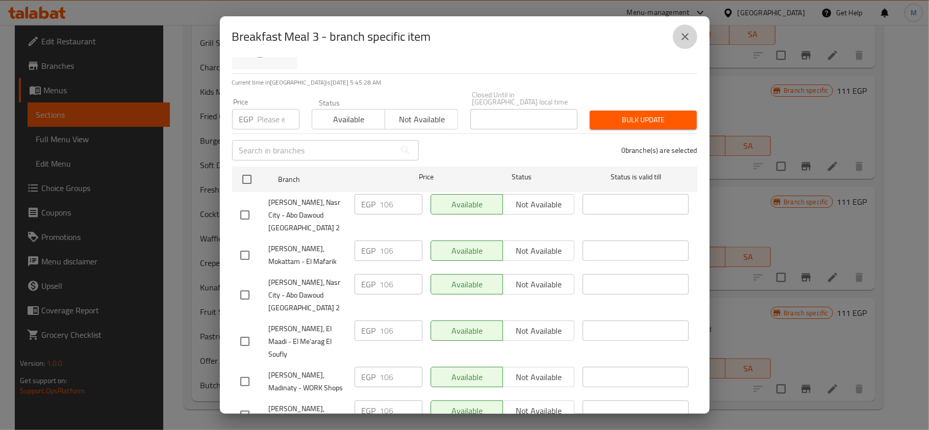
click at [679, 41] on icon "close" at bounding box center [685, 37] width 12 height 12
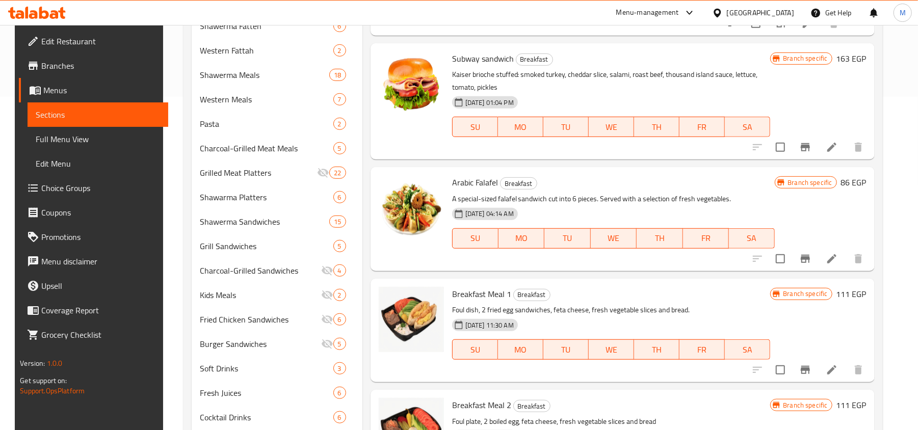
scroll to position [130, 0]
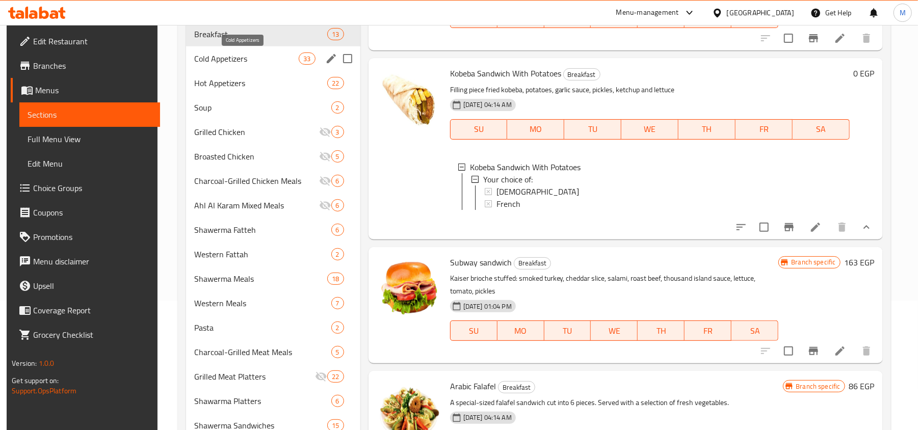
drag, startPoint x: 222, startPoint y: 61, endPoint x: 245, endPoint y: 73, distance: 26.0
click at [223, 61] on span "Cold Appetizers" at bounding box center [246, 59] width 105 height 12
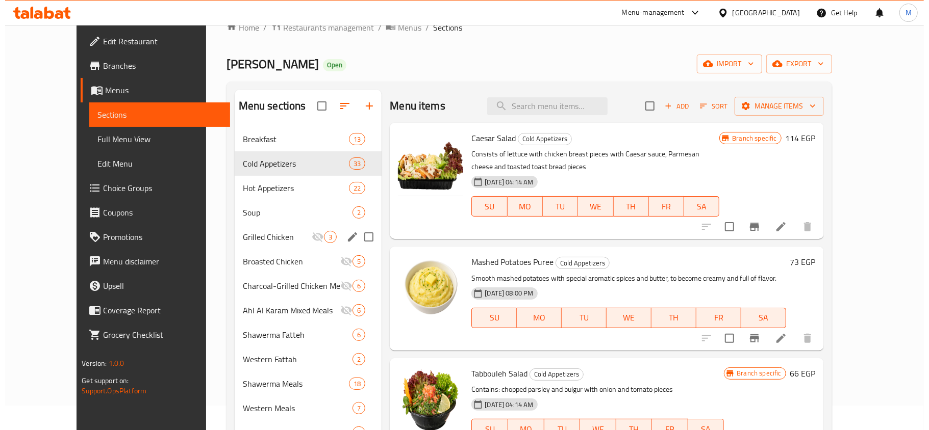
scroll to position [68, 0]
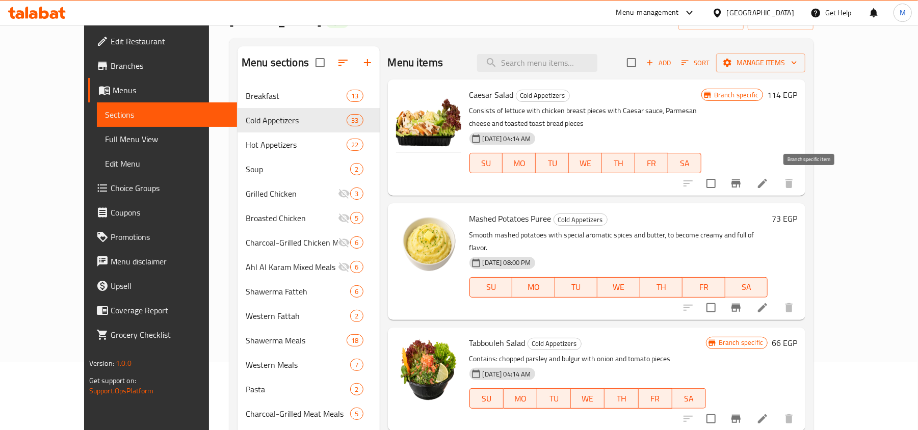
click at [749, 186] on button "Branch-specific-item" at bounding box center [736, 183] width 24 height 24
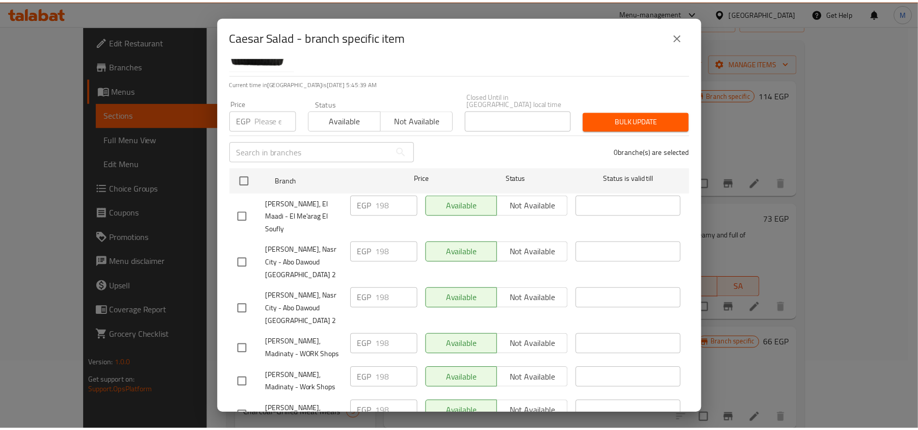
scroll to position [57, 0]
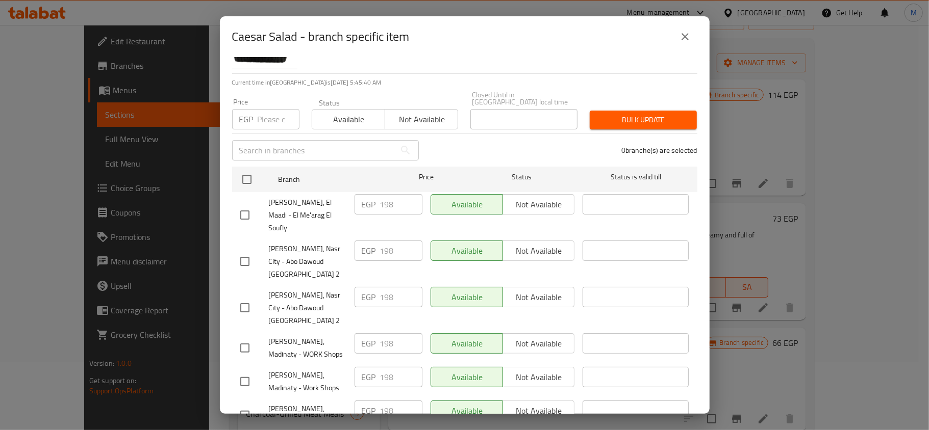
click at [686, 37] on icon "close" at bounding box center [685, 37] width 12 height 12
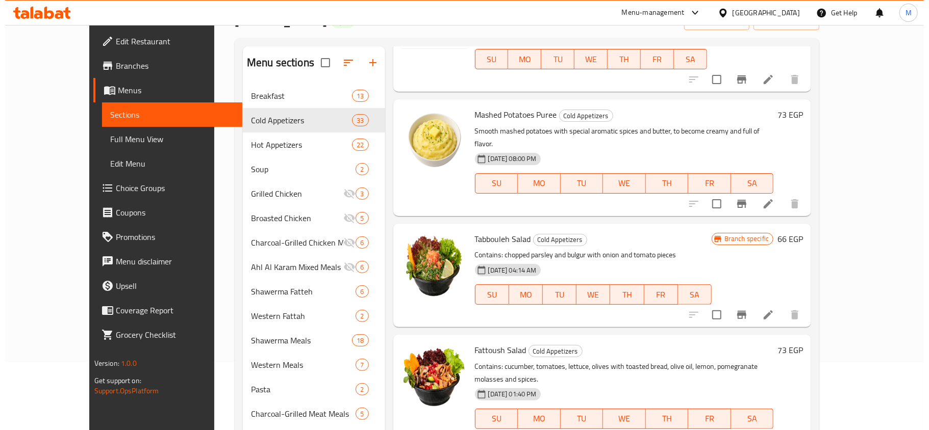
scroll to position [136, 0]
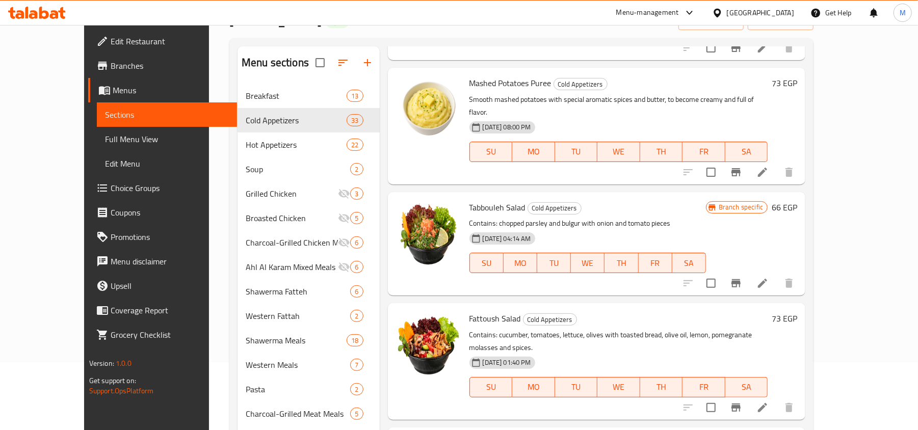
click at [742, 277] on icon "Branch-specific-item" at bounding box center [736, 283] width 12 height 12
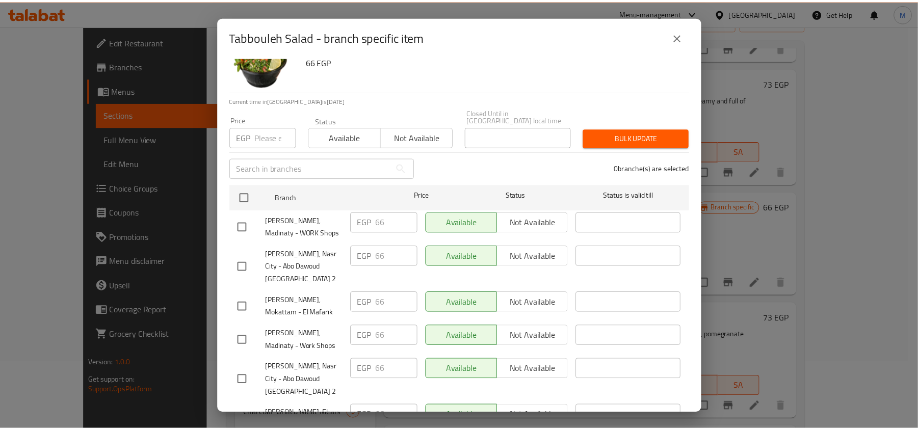
scroll to position [57, 0]
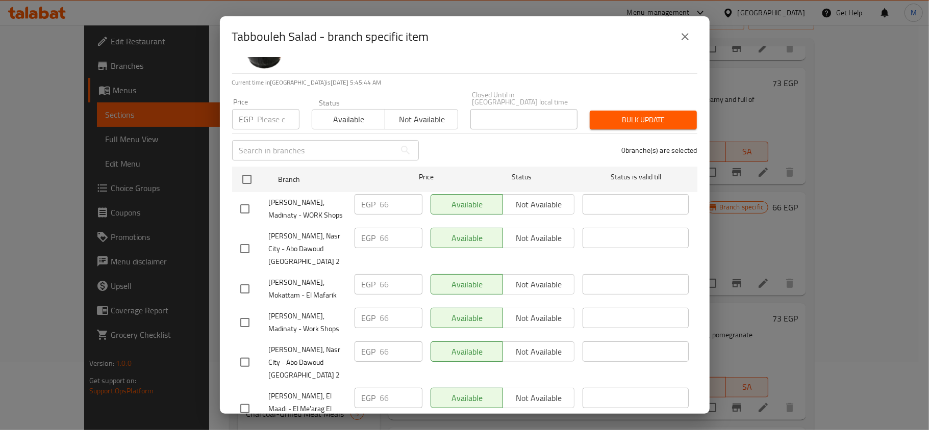
click at [679, 39] on icon "close" at bounding box center [685, 37] width 12 height 12
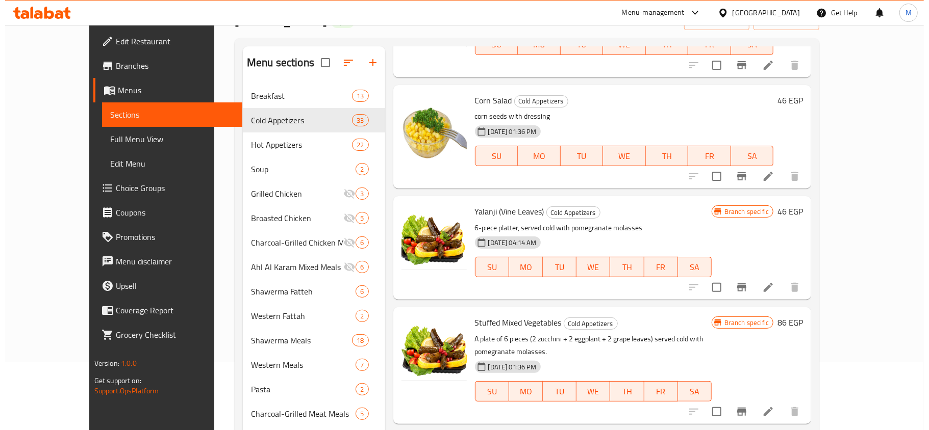
scroll to position [1020, 0]
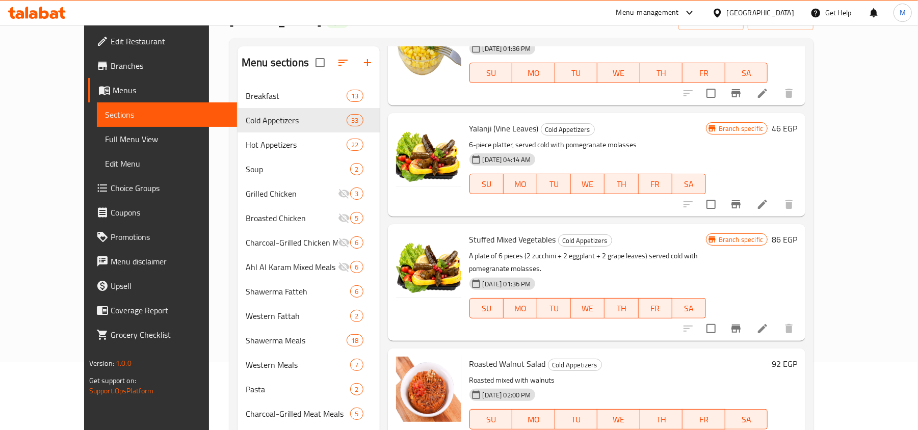
click at [742, 198] on icon "Branch-specific-item" at bounding box center [736, 204] width 12 height 12
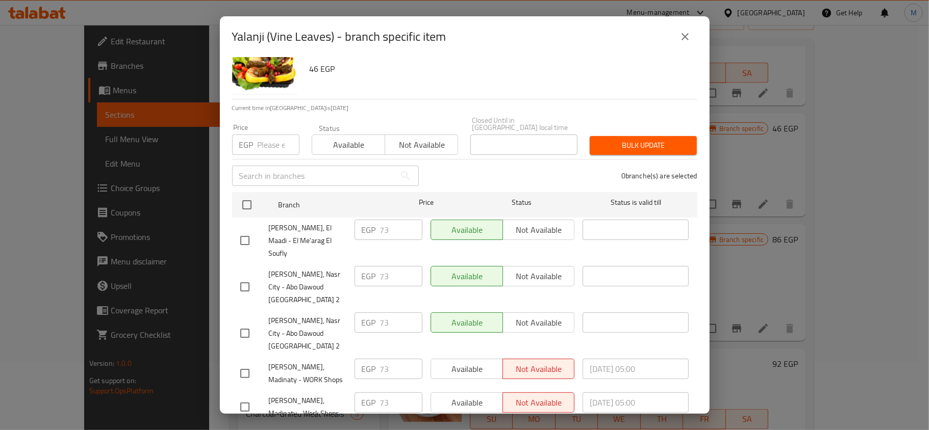
scroll to position [57, 0]
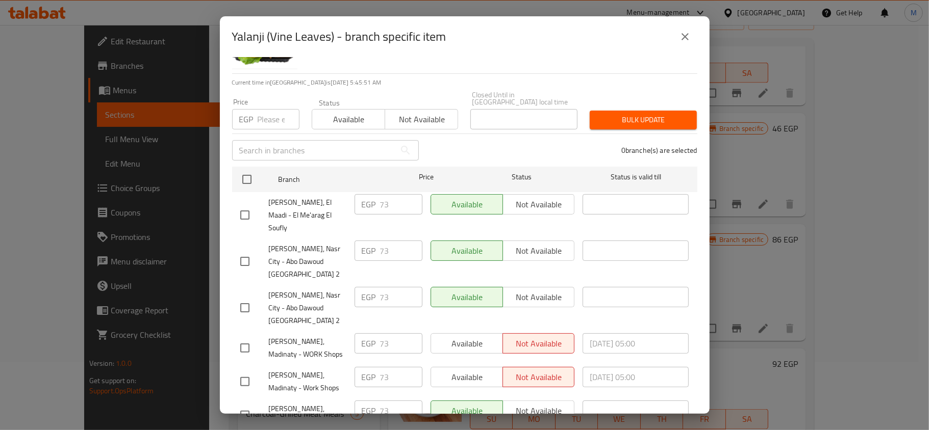
click at [685, 41] on icon "close" at bounding box center [685, 37] width 12 height 12
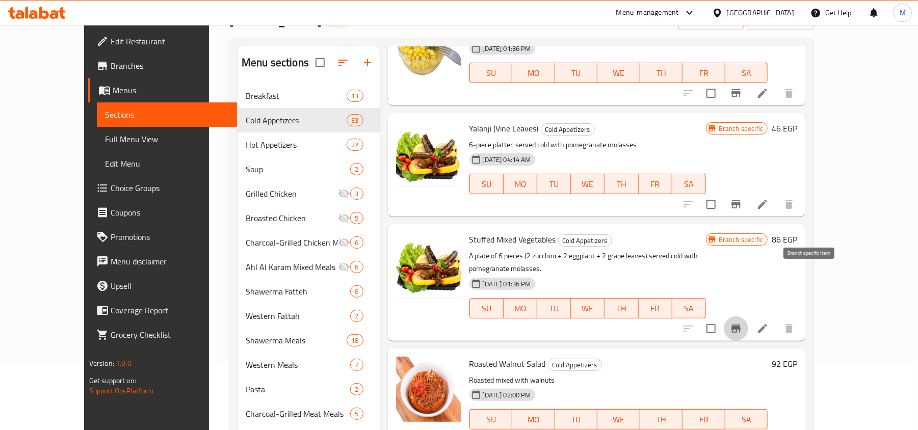
click at [749, 317] on button "Branch-specific-item" at bounding box center [736, 329] width 24 height 24
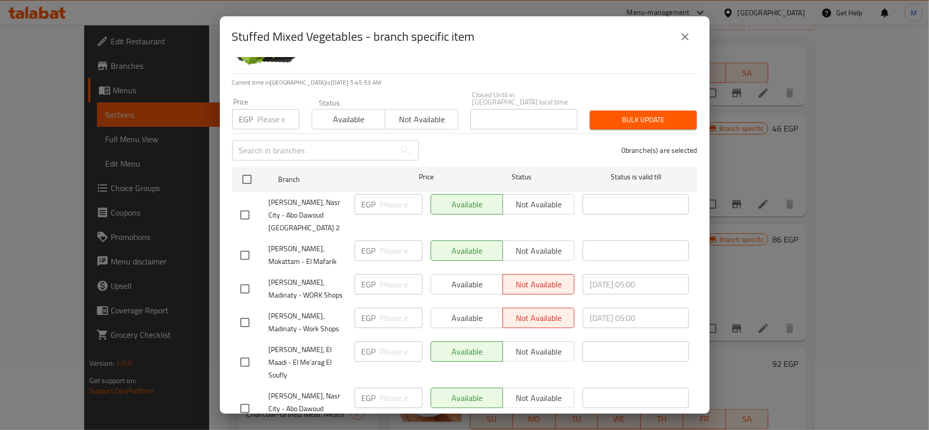
drag, startPoint x: 690, startPoint y: 30, endPoint x: 682, endPoint y: 78, distance: 48.6
click at [690, 31] on button "close" at bounding box center [685, 36] width 24 height 24
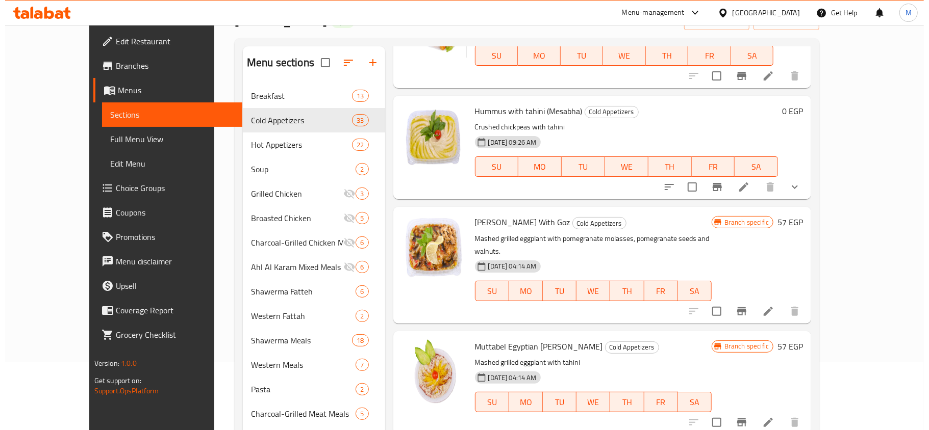
scroll to position [1563, 0]
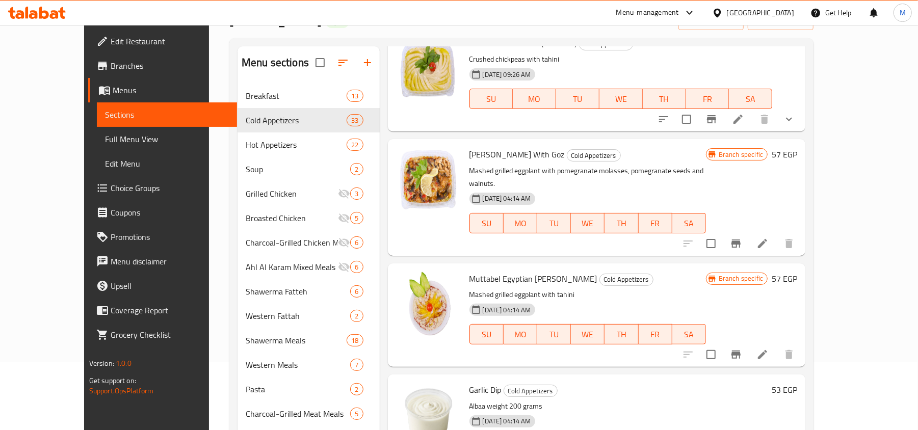
click at [742, 238] on icon "Branch-specific-item" at bounding box center [736, 244] width 12 height 12
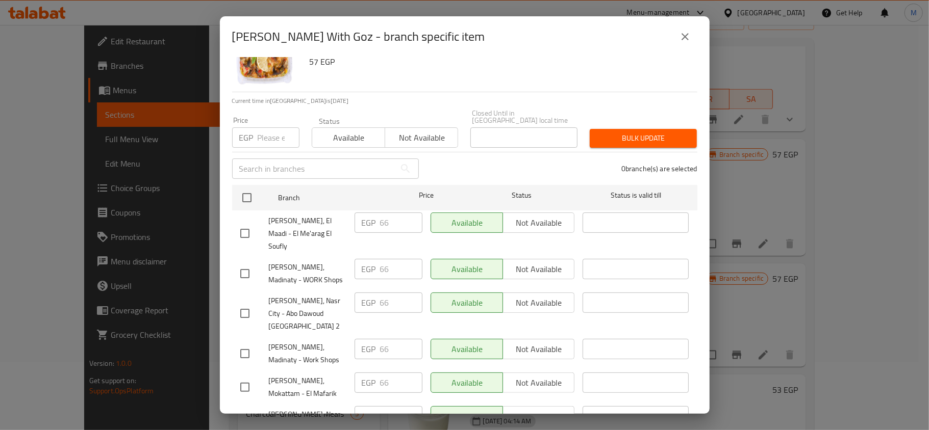
scroll to position [57, 0]
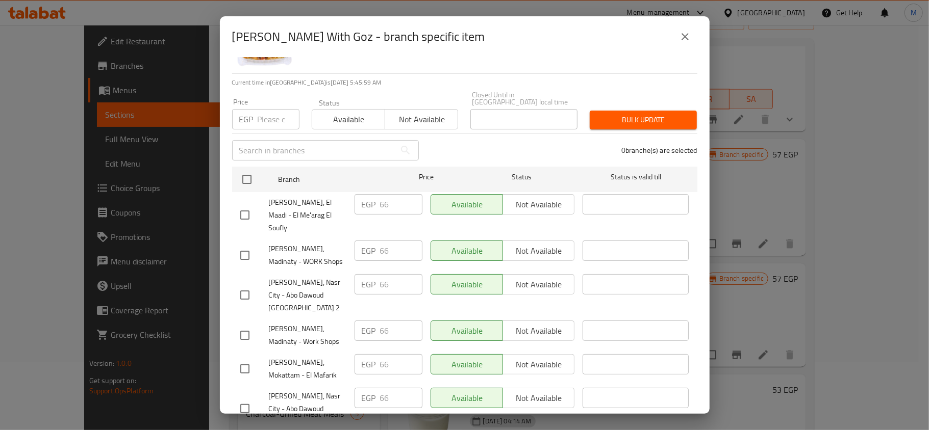
click at [689, 45] on button "close" at bounding box center [685, 36] width 24 height 24
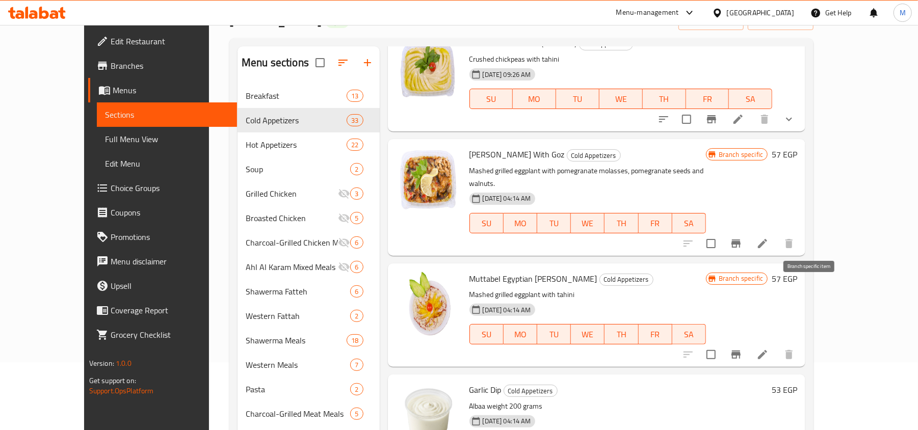
click at [749, 343] on button "Branch-specific-item" at bounding box center [736, 355] width 24 height 24
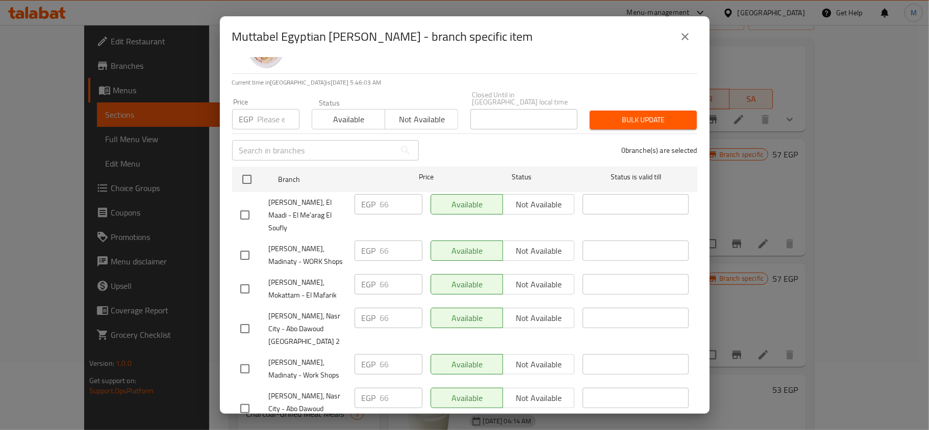
click at [690, 36] on icon "close" at bounding box center [685, 37] width 12 height 12
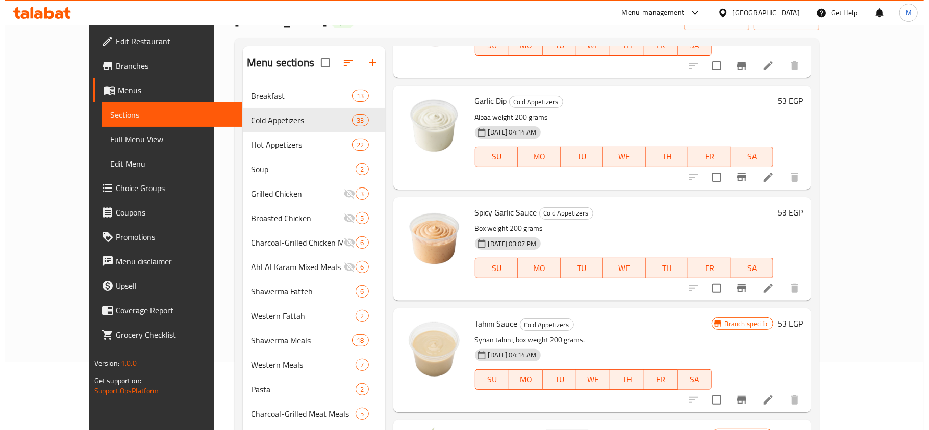
scroll to position [1904, 0]
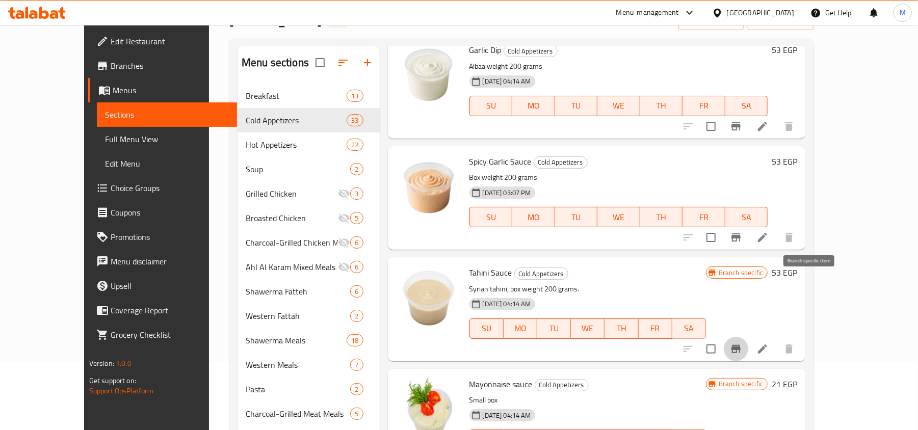
click at [742, 343] on icon "Branch-specific-item" at bounding box center [736, 349] width 12 height 12
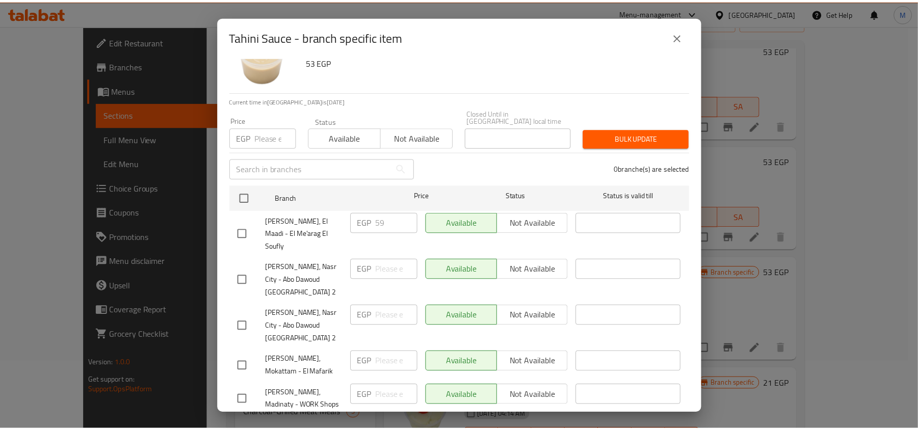
scroll to position [57, 0]
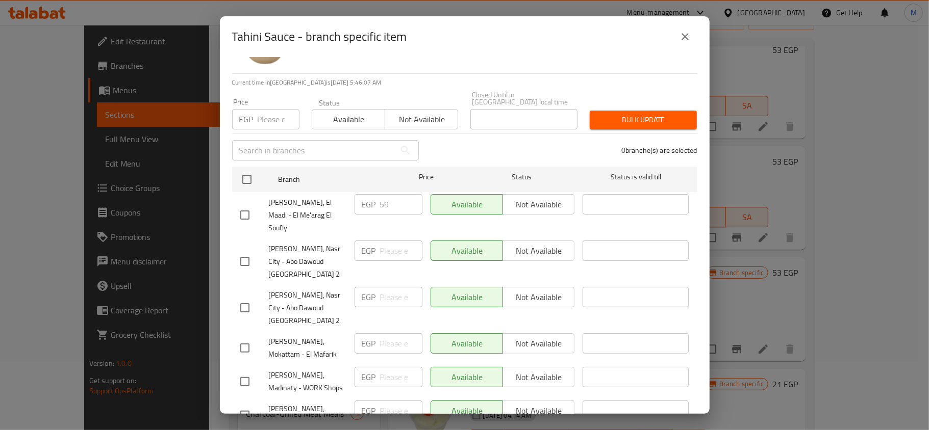
click at [684, 41] on icon "close" at bounding box center [685, 37] width 12 height 12
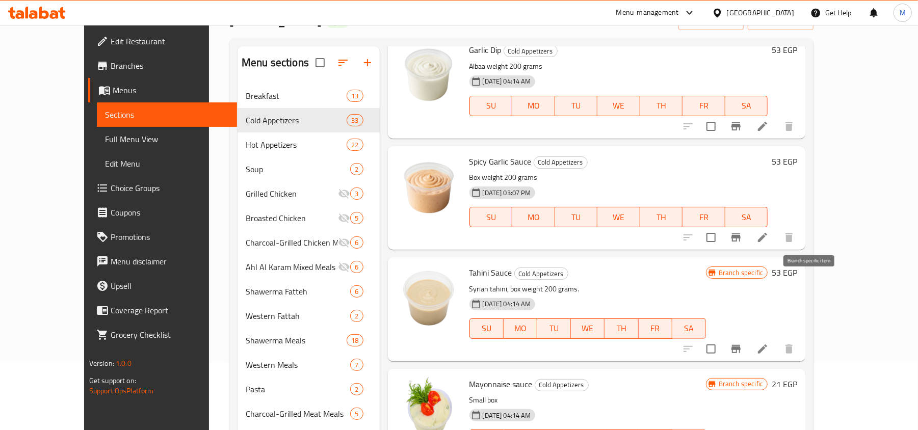
click at [742, 343] on icon "Branch-specific-item" at bounding box center [736, 349] width 12 height 12
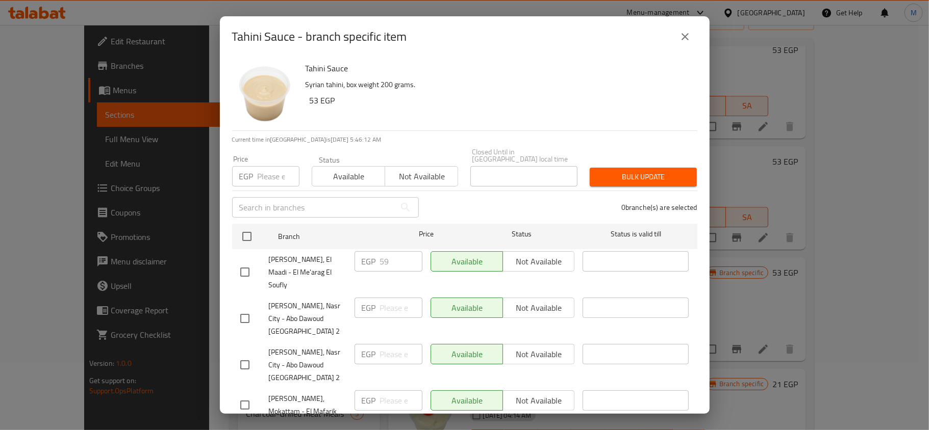
click at [684, 39] on icon "close" at bounding box center [685, 37] width 12 height 12
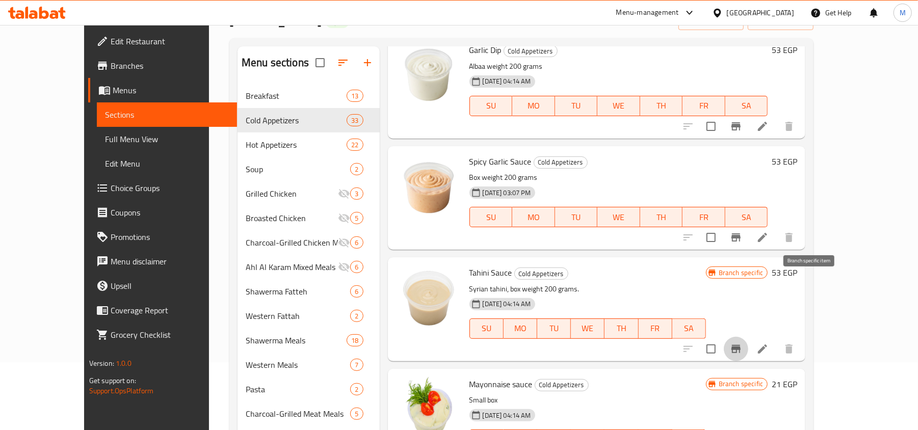
click at [749, 337] on button "Branch-specific-item" at bounding box center [736, 349] width 24 height 24
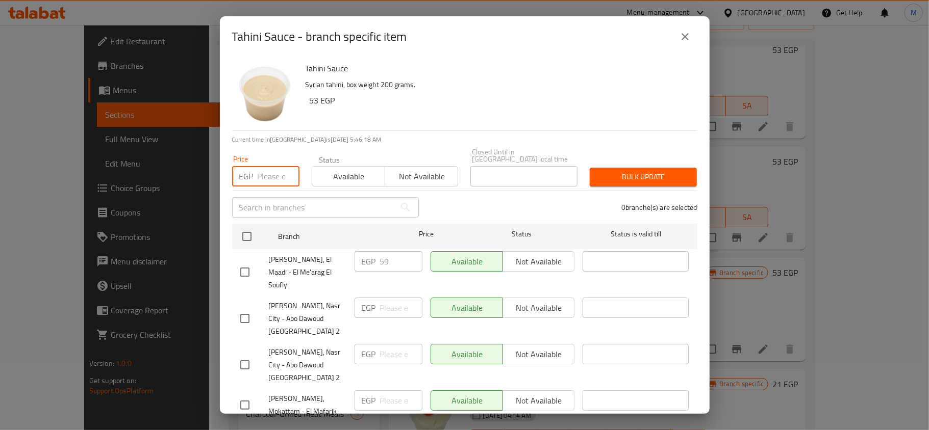
click at [276, 167] on input "number" at bounding box center [279, 176] width 42 height 20
paste input "59"
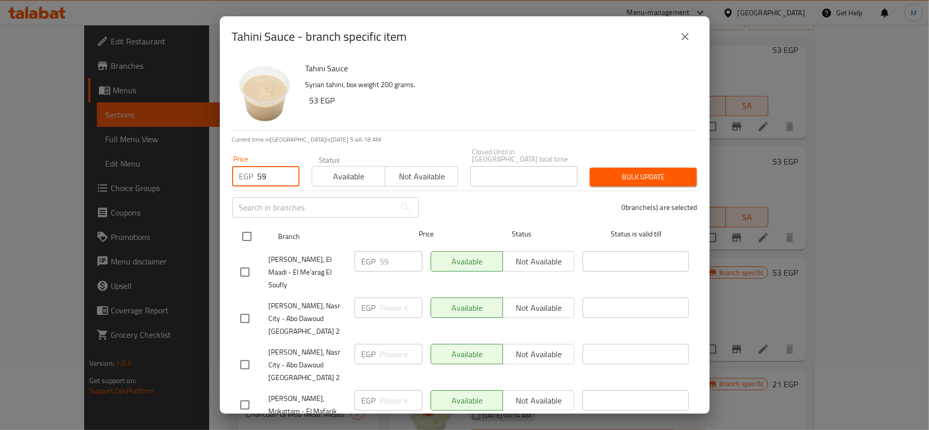
type input "59"
click at [253, 229] on input "checkbox" at bounding box center [246, 236] width 21 height 21
checkbox input "true"
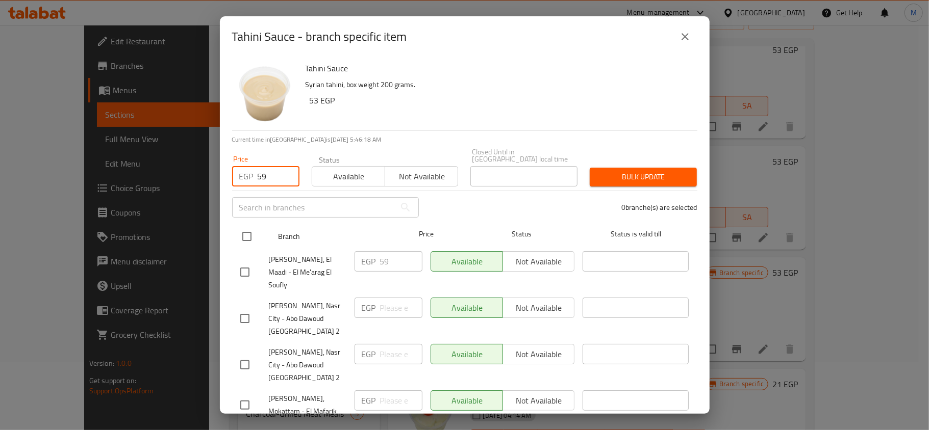
checkbox input "true"
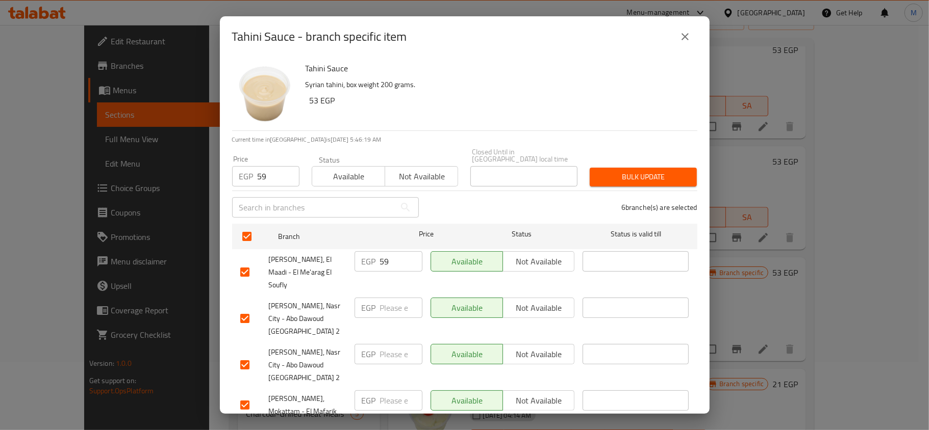
click at [628, 172] on span "Bulk update" at bounding box center [643, 177] width 91 height 13
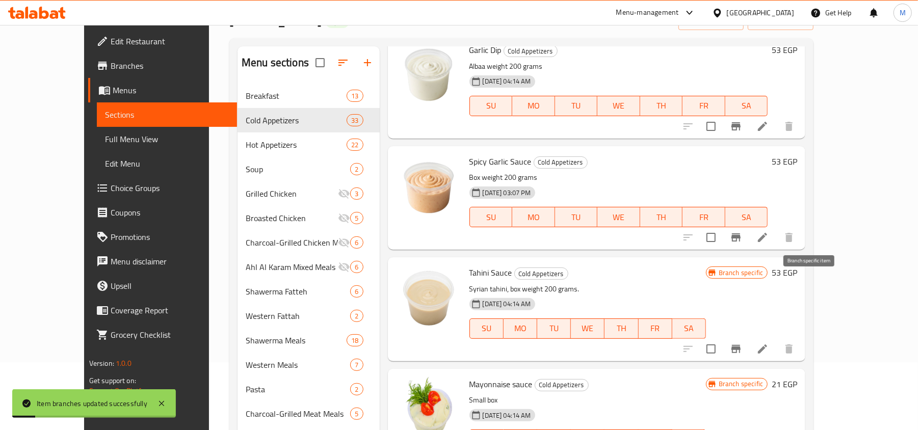
click at [749, 337] on button "Branch-specific-item" at bounding box center [736, 349] width 24 height 24
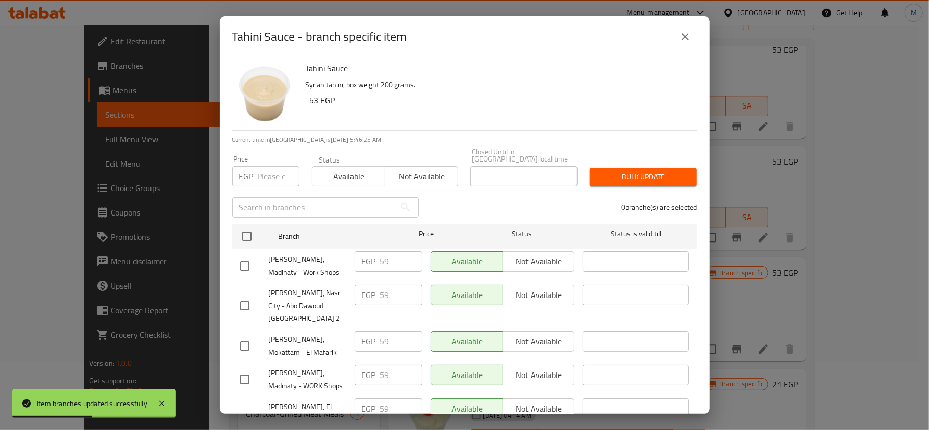
click at [685, 35] on icon "close" at bounding box center [685, 37] width 12 height 12
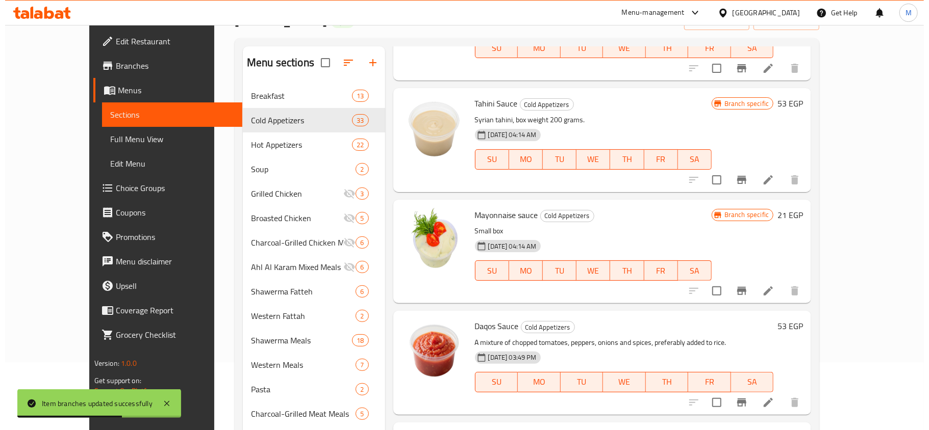
scroll to position [2108, 0]
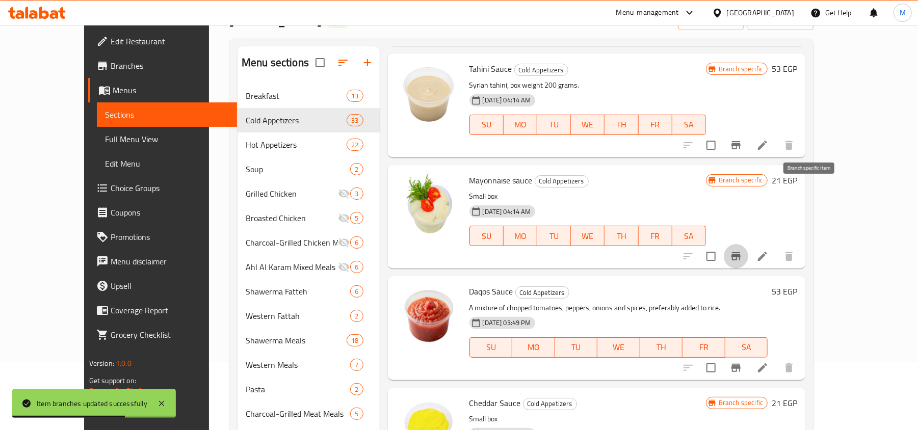
click at [742, 250] on icon "Branch-specific-item" at bounding box center [736, 256] width 12 height 12
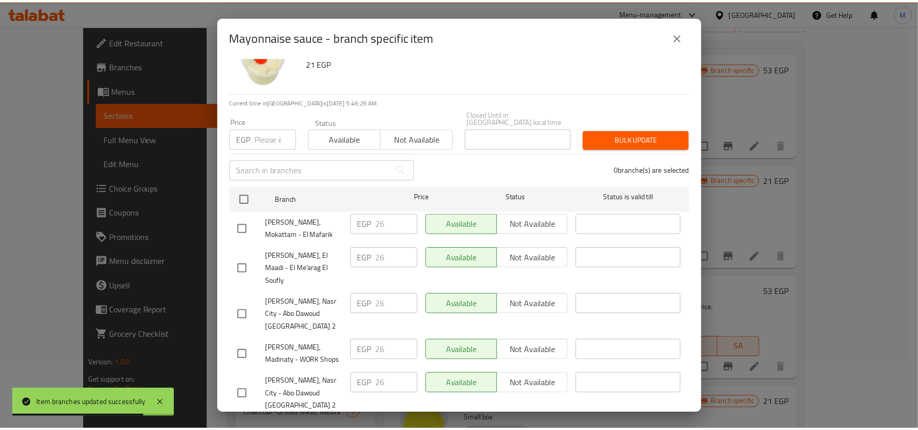
scroll to position [57, 0]
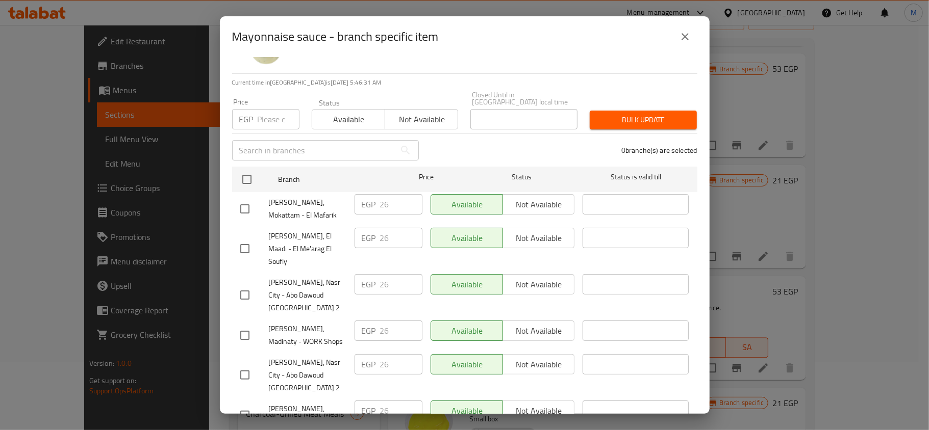
click at [686, 41] on icon "close" at bounding box center [685, 37] width 12 height 12
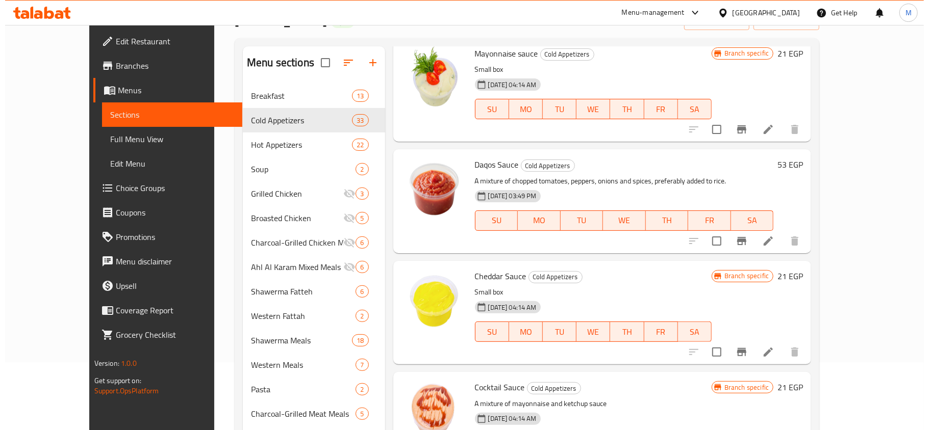
scroll to position [2244, 0]
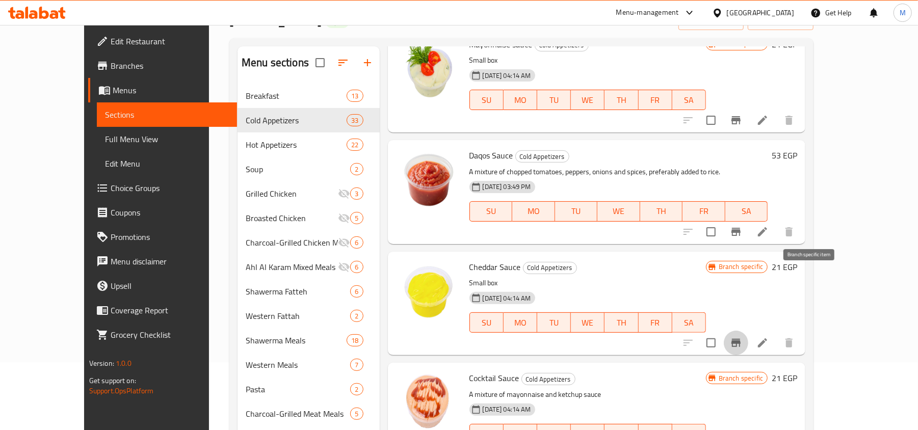
click at [749, 331] on button "Branch-specific-item" at bounding box center [736, 343] width 24 height 24
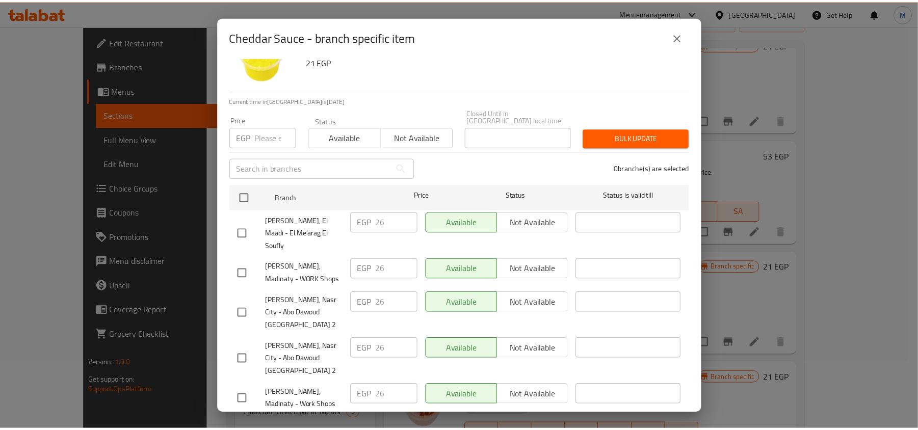
scroll to position [57, 0]
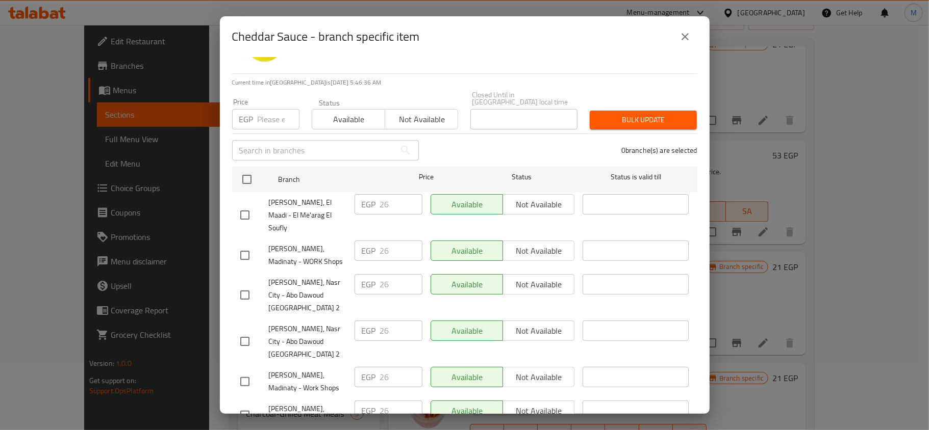
click at [689, 38] on icon "close" at bounding box center [685, 37] width 12 height 12
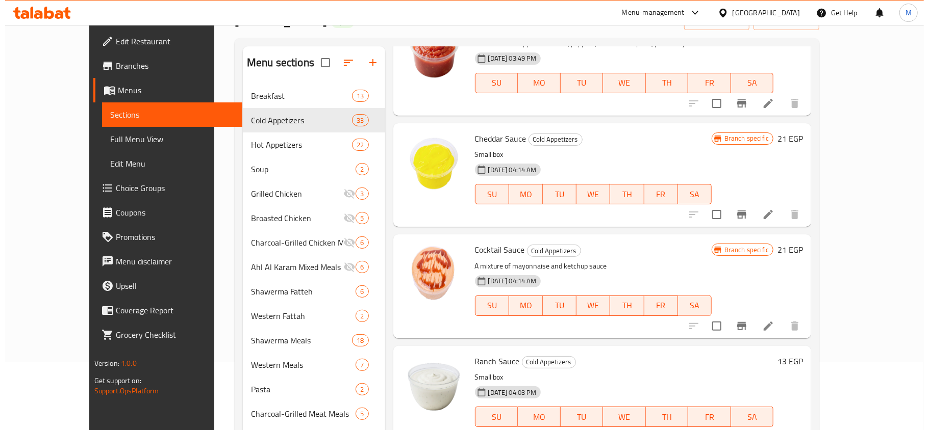
scroll to position [2379, 0]
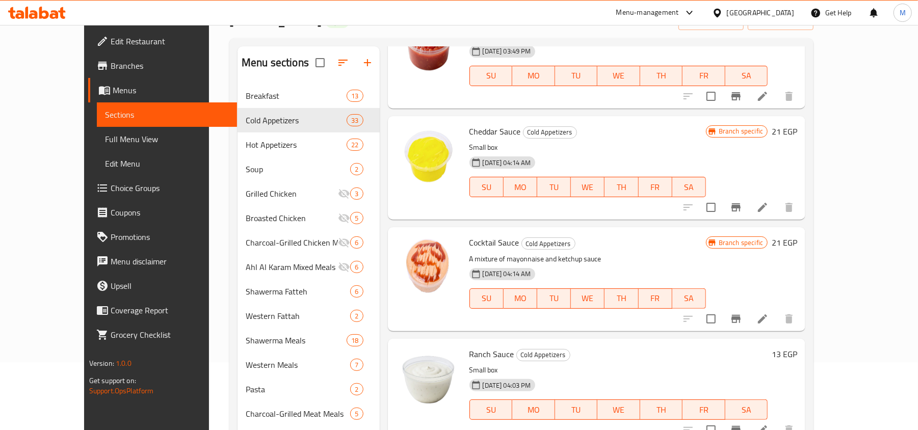
click at [741, 315] on icon "Branch-specific-item" at bounding box center [736, 319] width 9 height 8
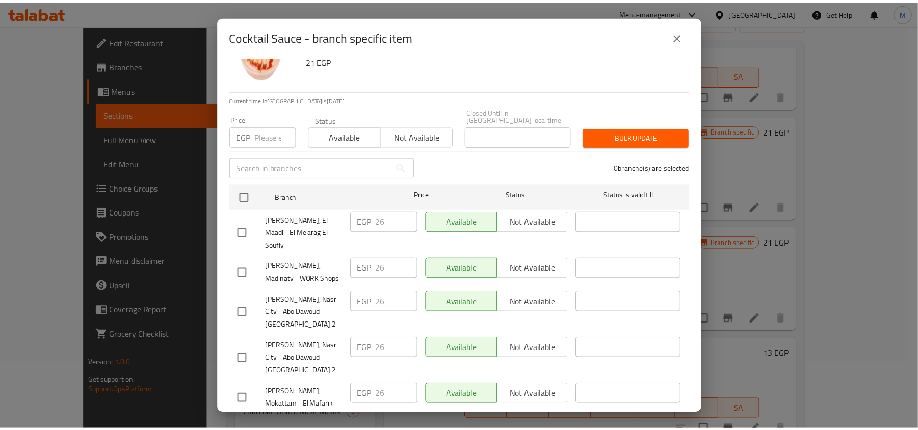
scroll to position [57, 0]
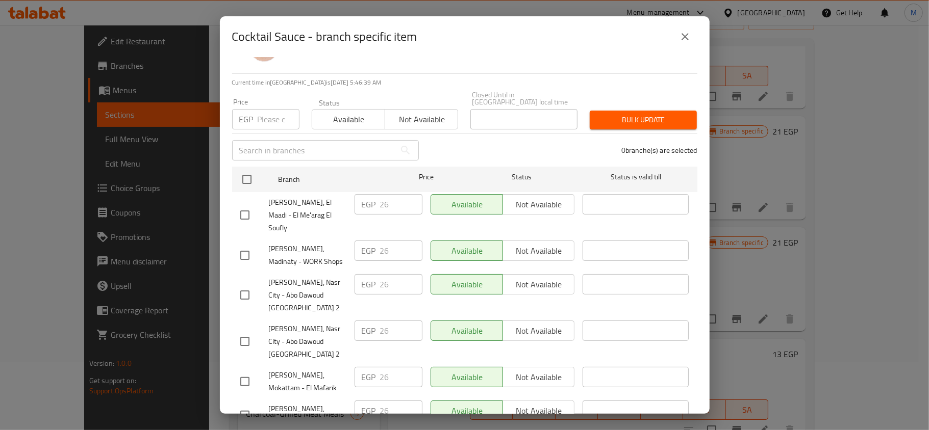
click at [684, 33] on icon "close" at bounding box center [685, 37] width 12 height 12
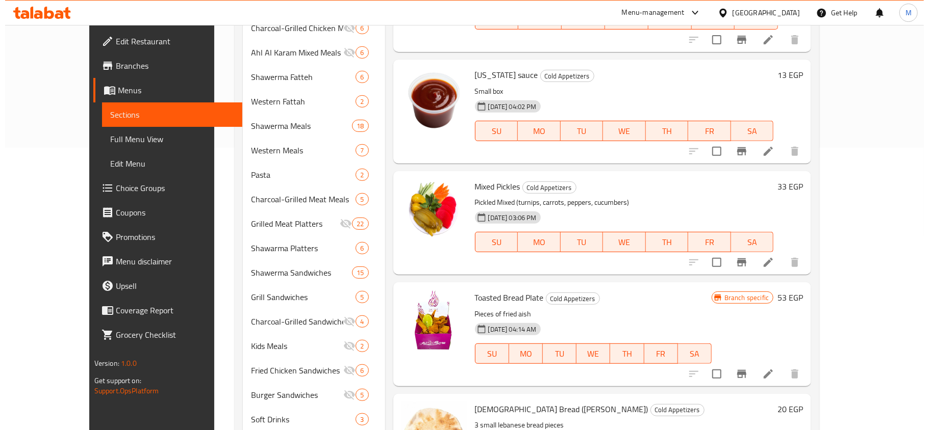
scroll to position [340, 0]
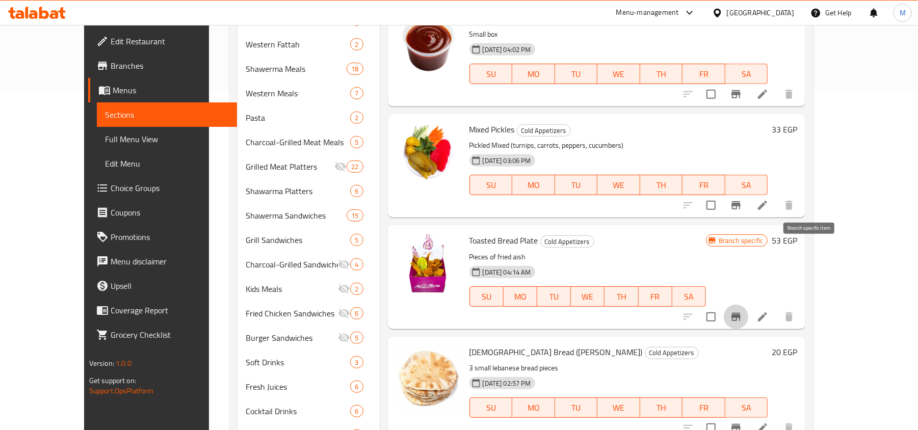
click at [742, 311] on icon "Branch-specific-item" at bounding box center [736, 317] width 12 height 12
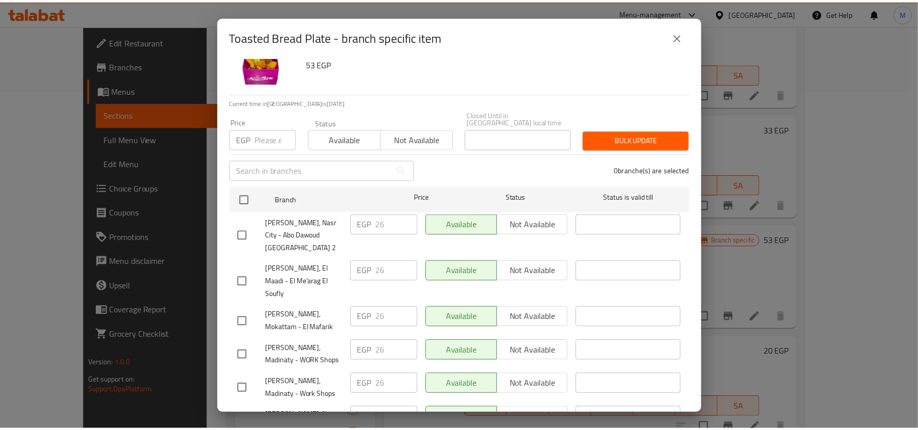
scroll to position [57, 0]
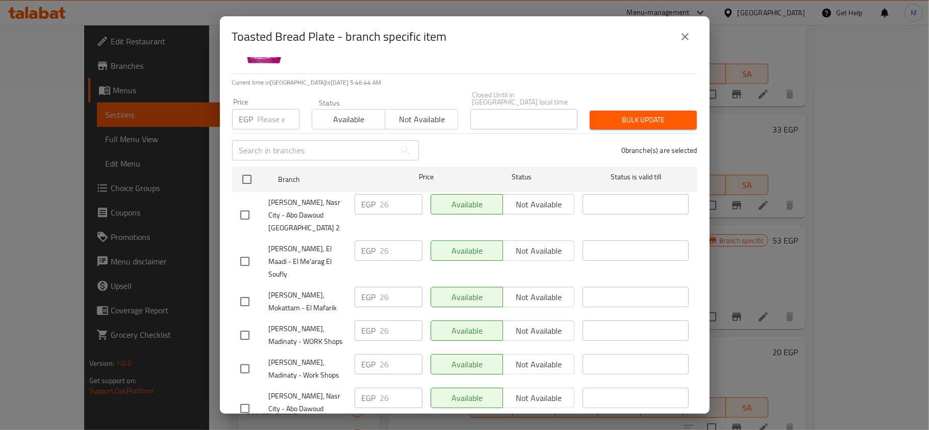
click at [683, 37] on icon "close" at bounding box center [685, 37] width 12 height 12
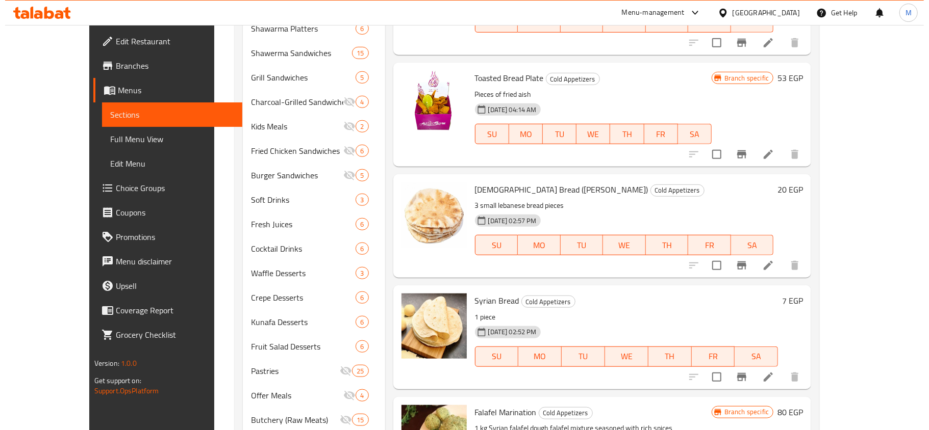
scroll to position [537, 0]
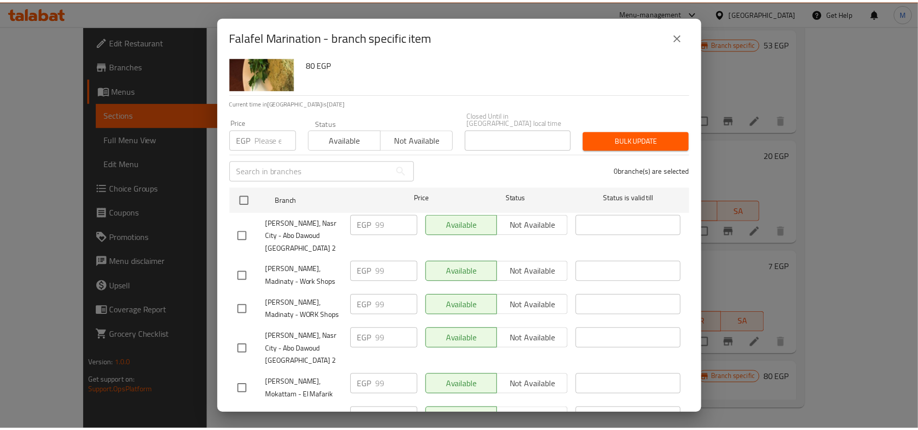
scroll to position [57, 0]
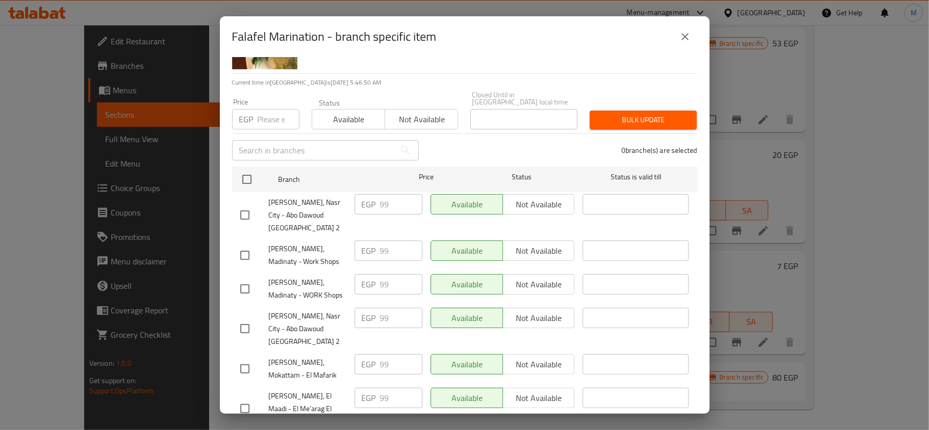
click at [680, 32] on icon "close" at bounding box center [685, 37] width 12 height 12
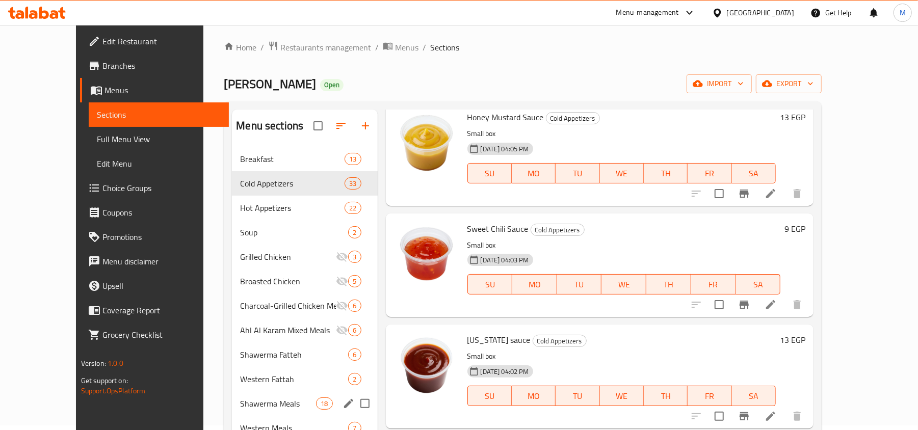
scroll to position [0, 0]
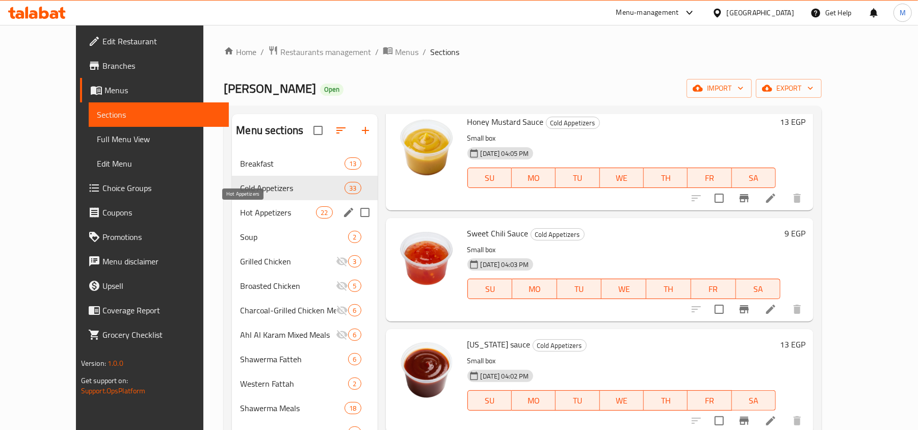
click at [240, 214] on span "Hot Appetizers" at bounding box center [278, 213] width 76 height 12
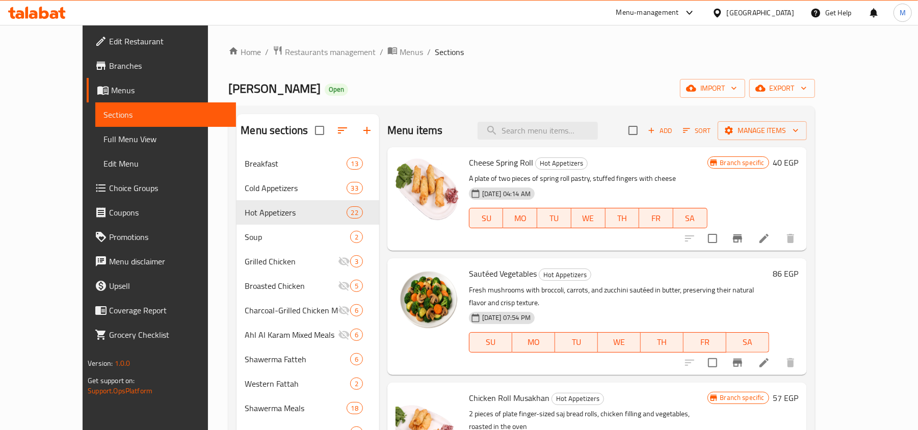
click at [750, 246] on button "Branch-specific-item" at bounding box center [738, 238] width 24 height 24
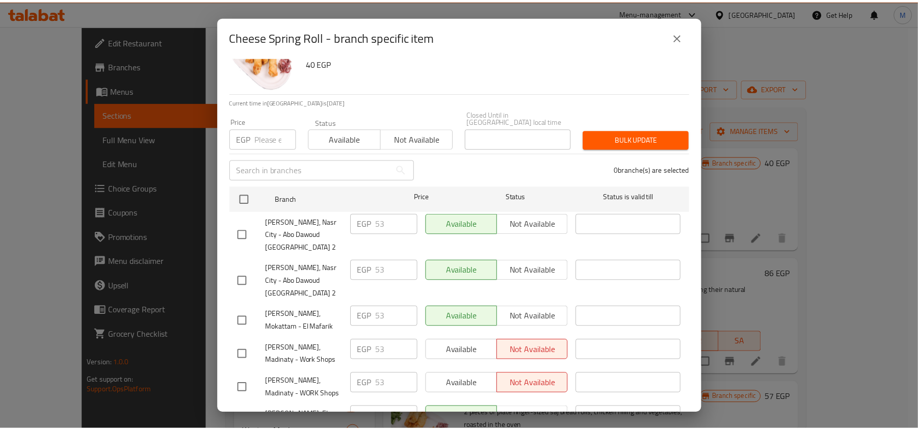
scroll to position [57, 0]
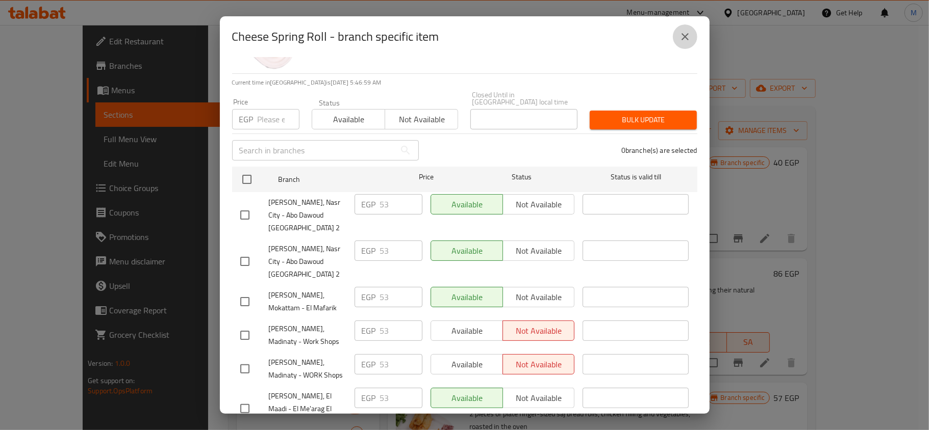
click at [686, 37] on icon "close" at bounding box center [685, 37] width 12 height 12
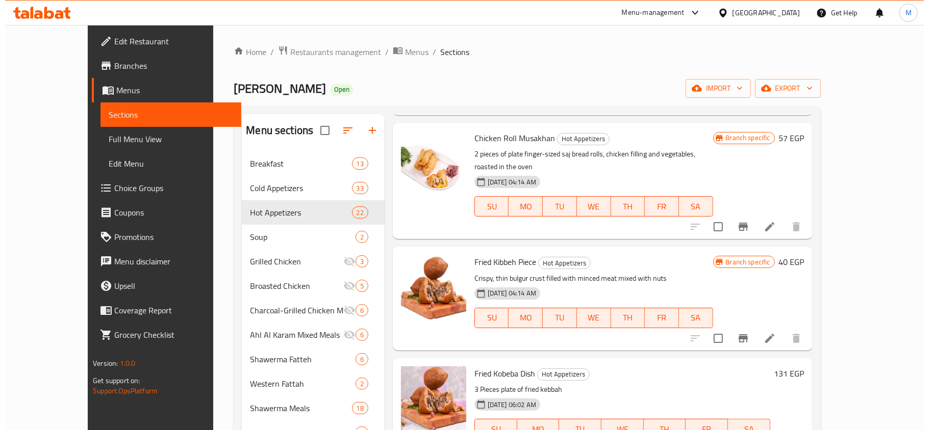
scroll to position [272, 0]
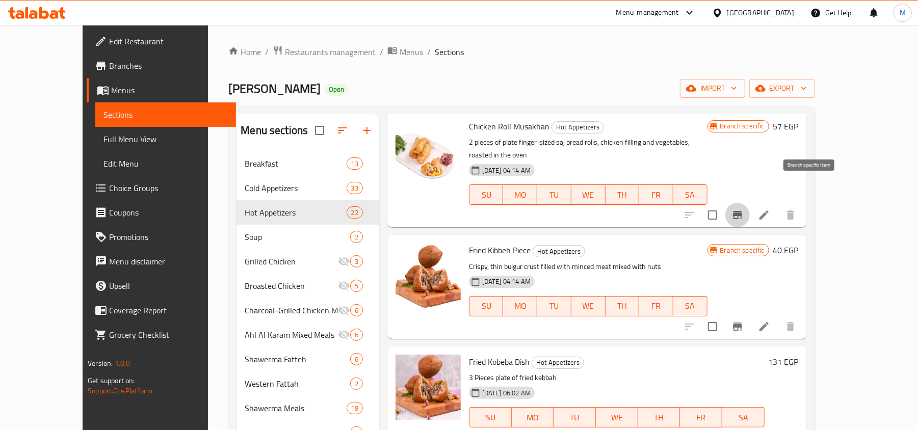
click at [742, 211] on icon "Branch-specific-item" at bounding box center [737, 215] width 9 height 8
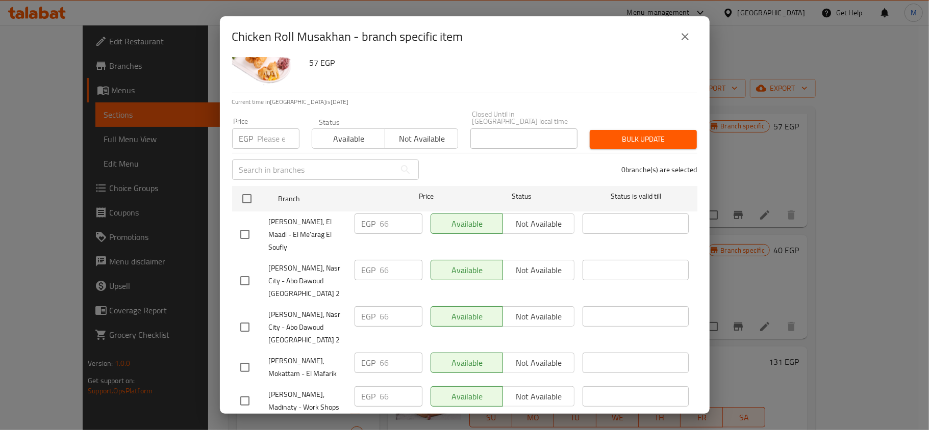
scroll to position [57, 0]
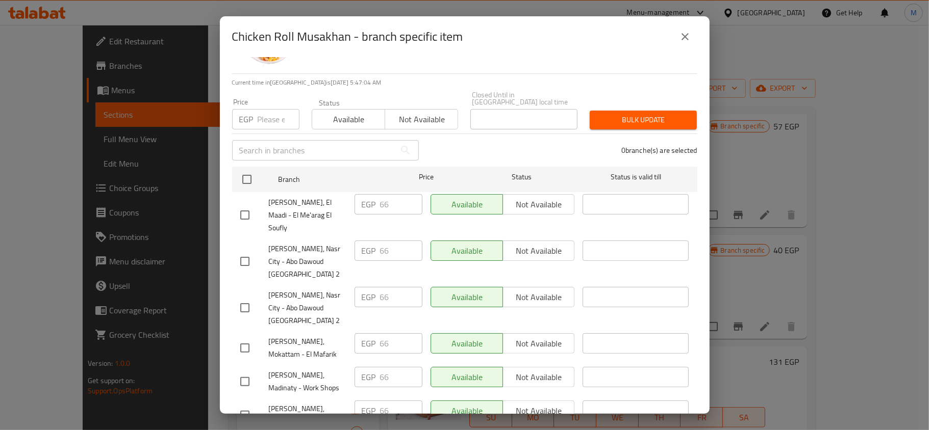
click at [692, 32] on button "close" at bounding box center [685, 36] width 24 height 24
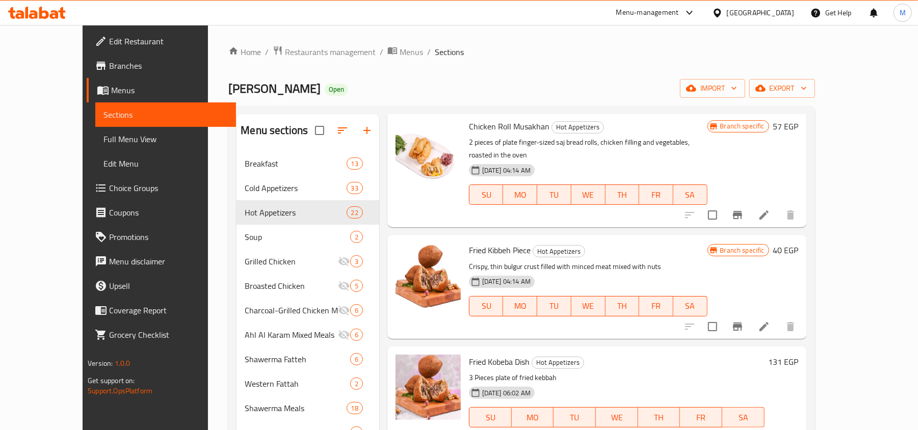
click at [744, 321] on icon "Branch-specific-item" at bounding box center [738, 327] width 12 height 12
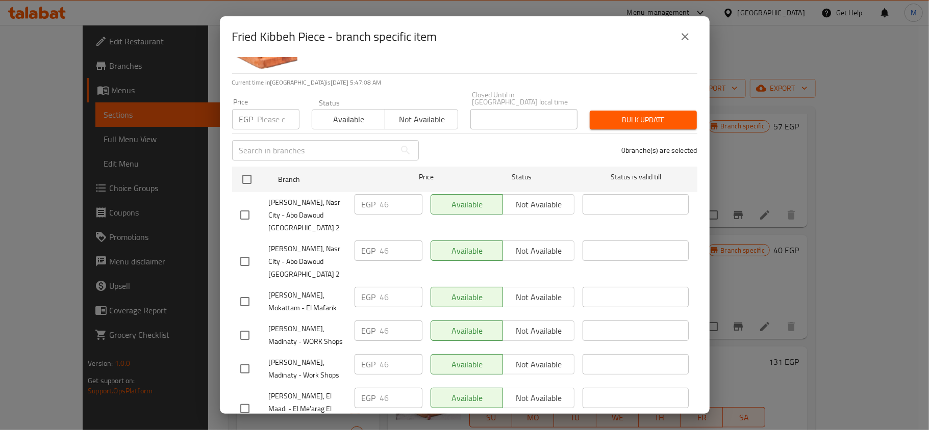
click at [682, 43] on button "close" at bounding box center [685, 36] width 24 height 24
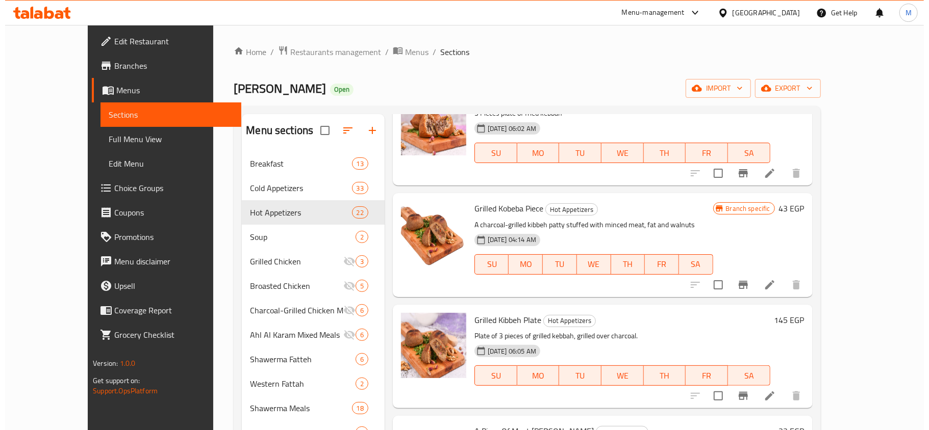
scroll to position [544, 0]
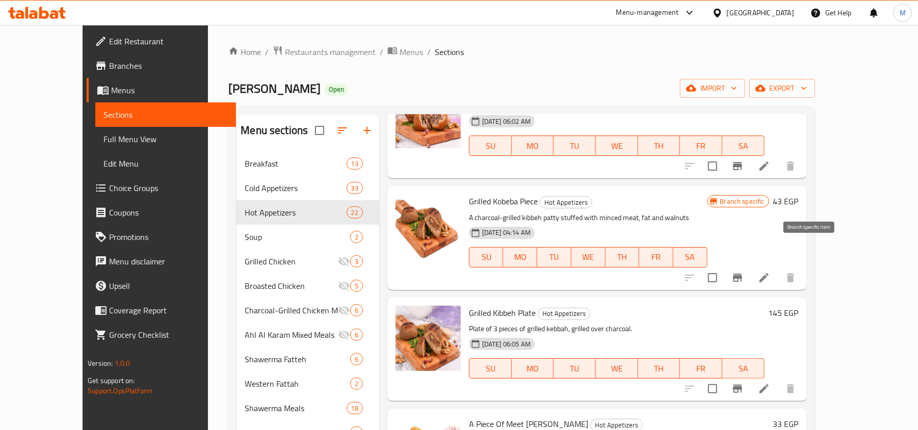
click at [742, 274] on icon "Branch-specific-item" at bounding box center [737, 278] width 9 height 8
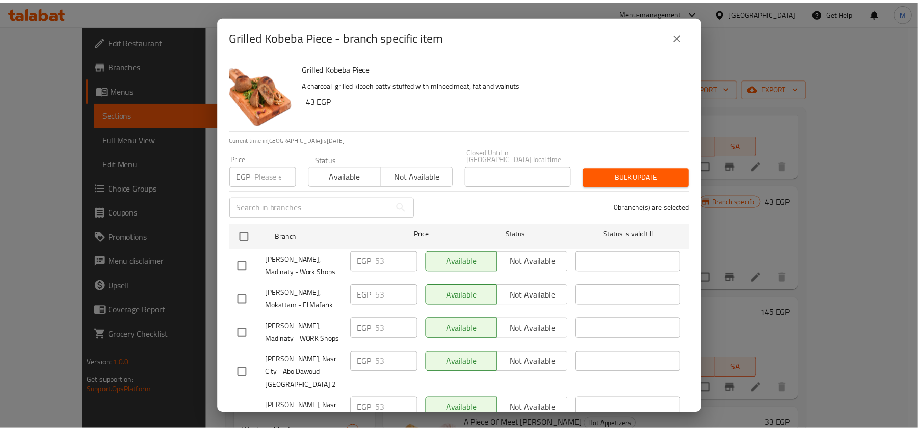
scroll to position [57, 0]
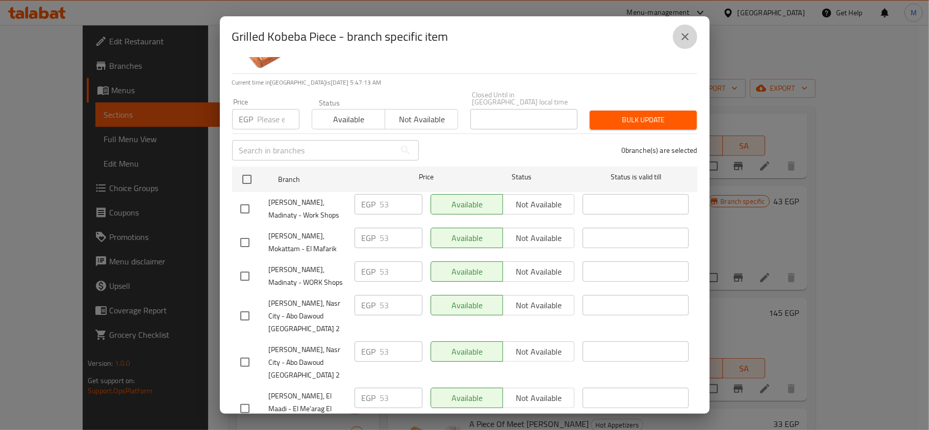
click at [692, 38] on button "close" at bounding box center [685, 36] width 24 height 24
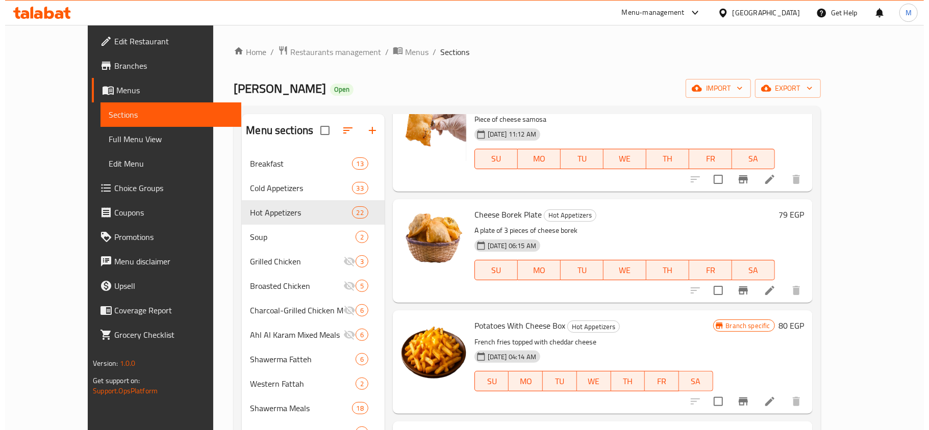
scroll to position [1155, 0]
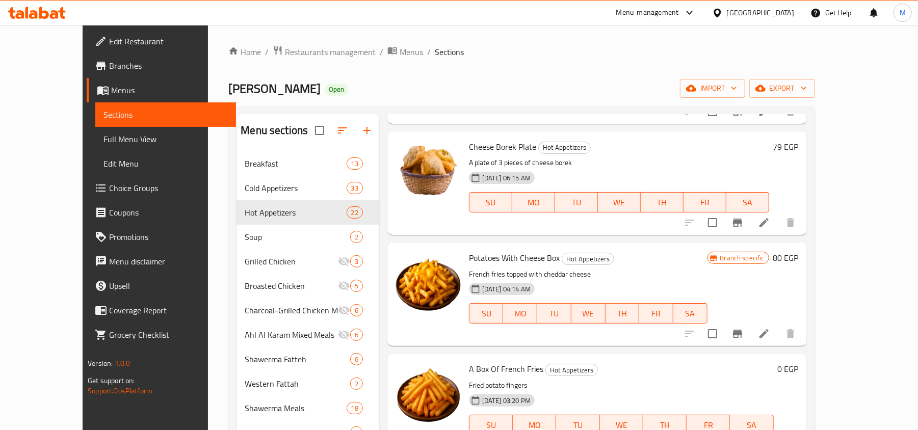
click at [742, 330] on icon "Branch-specific-item" at bounding box center [737, 334] width 9 height 8
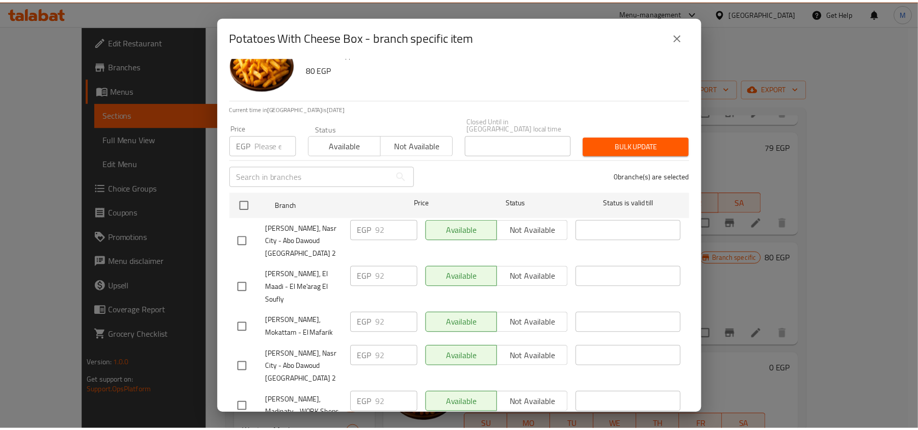
scroll to position [57, 0]
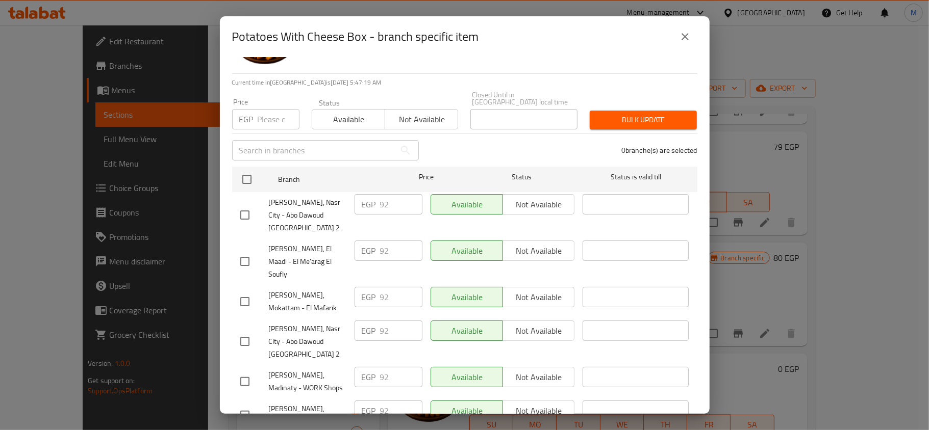
click at [678, 40] on button "close" at bounding box center [685, 36] width 24 height 24
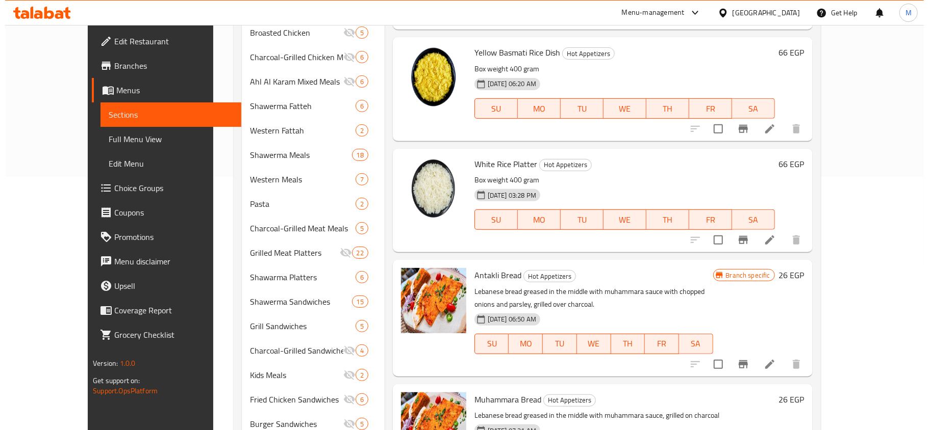
scroll to position [340, 0]
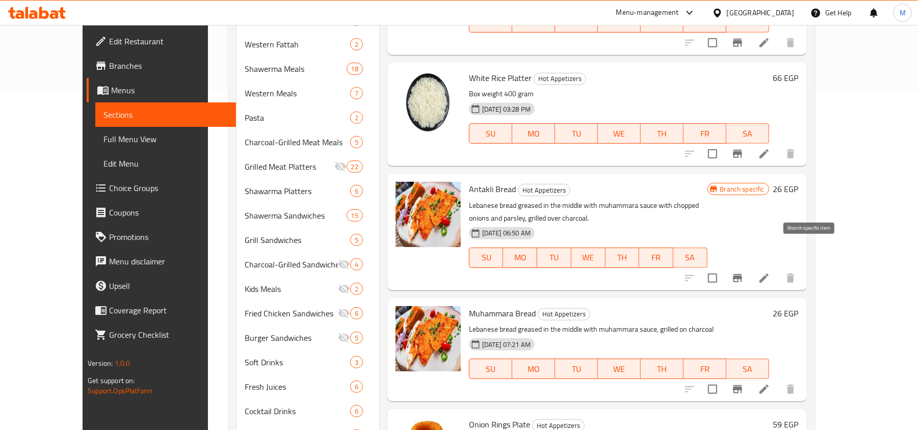
click at [744, 272] on icon "Branch-specific-item" at bounding box center [738, 278] width 12 height 12
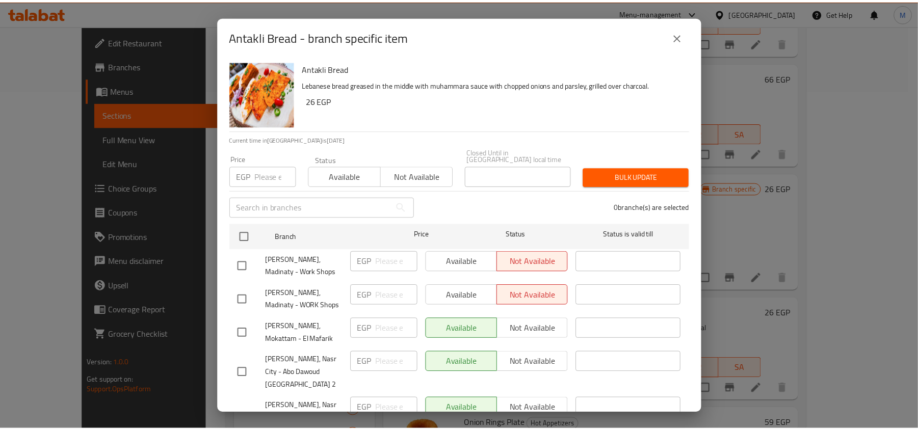
scroll to position [57, 0]
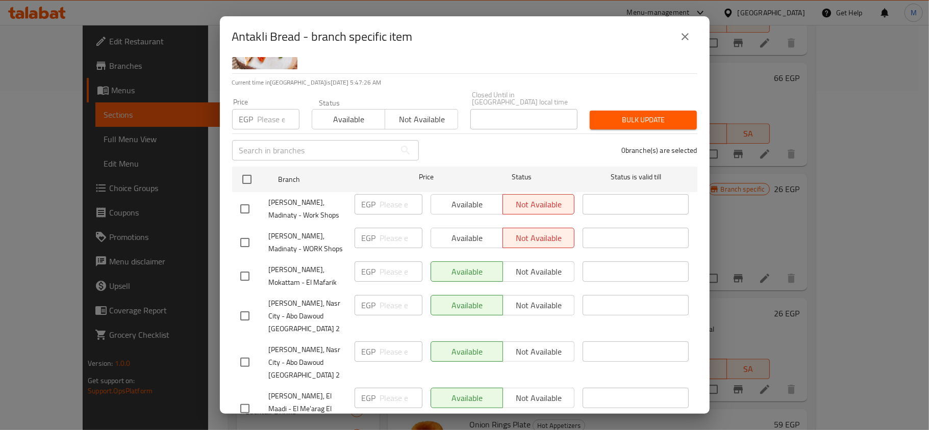
click at [686, 36] on icon "close" at bounding box center [684, 36] width 7 height 7
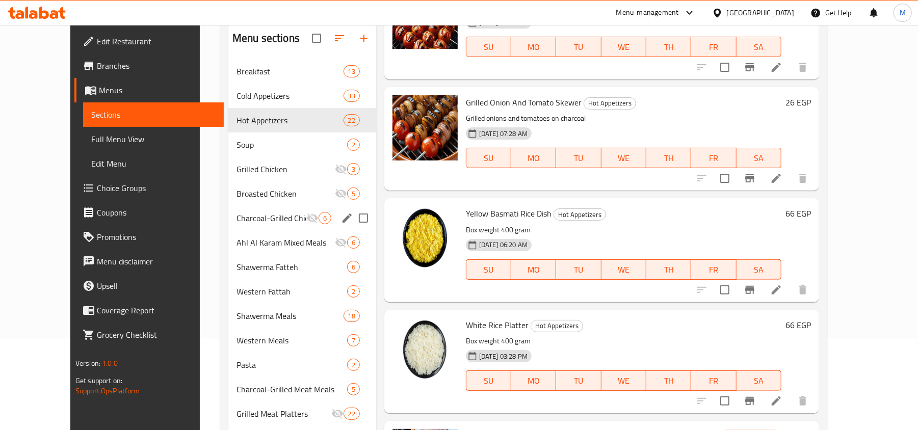
scroll to position [62, 0]
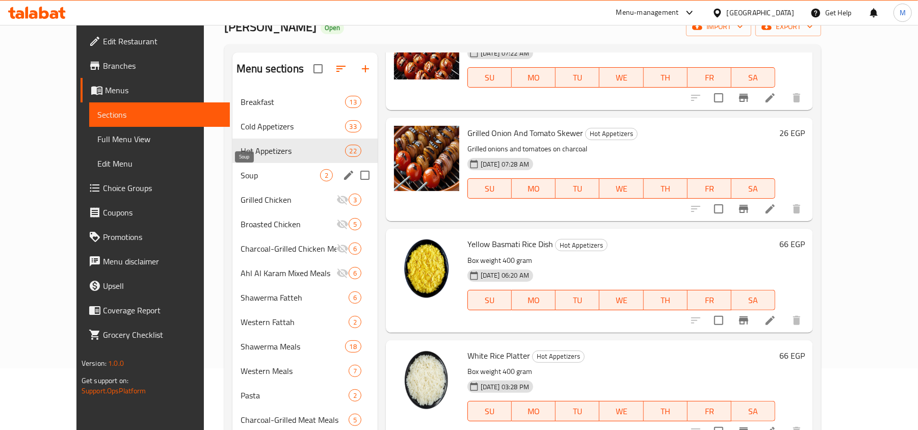
click at [241, 170] on span "Soup" at bounding box center [281, 175] width 80 height 12
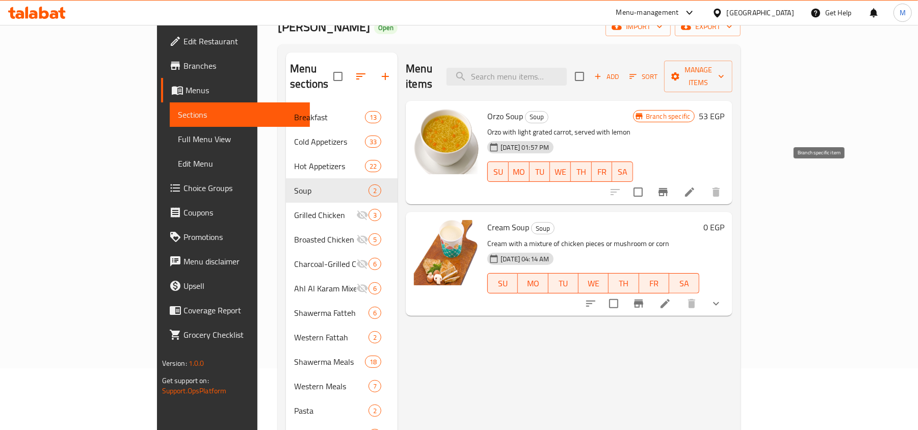
click at [670, 186] on icon "Branch-specific-item" at bounding box center [663, 192] width 12 height 12
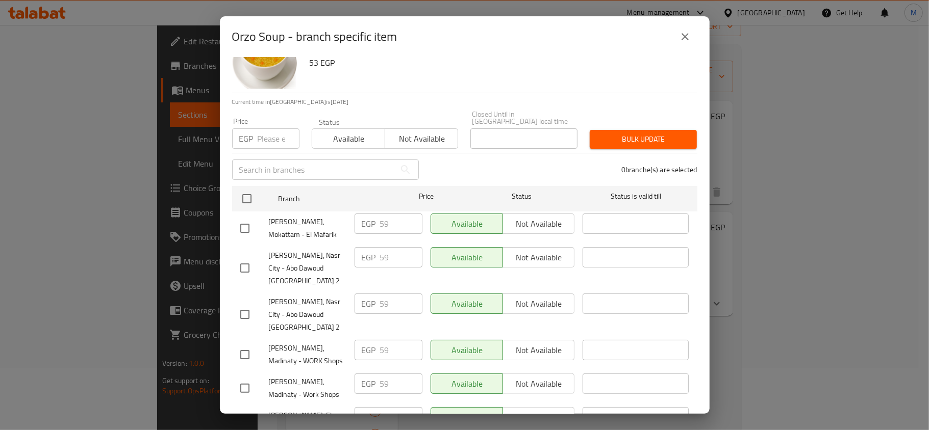
scroll to position [57, 0]
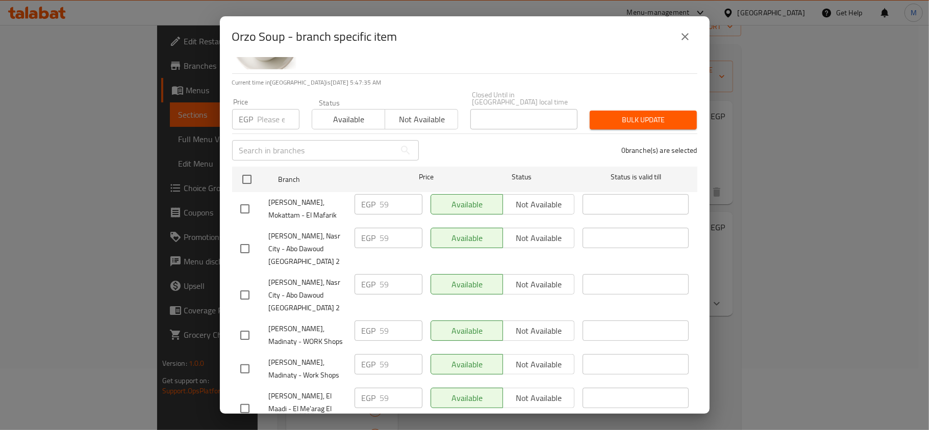
click at [682, 41] on icon "close" at bounding box center [685, 37] width 12 height 12
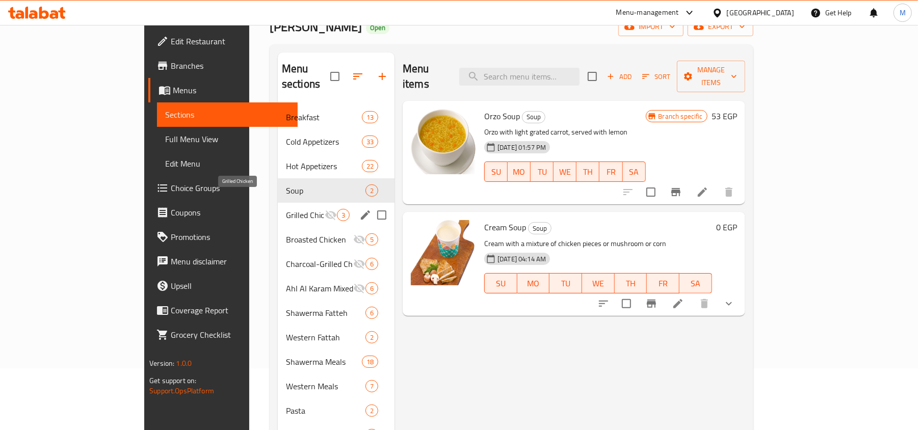
click at [286, 209] on span "Grilled Chicken" at bounding box center [305, 215] width 39 height 12
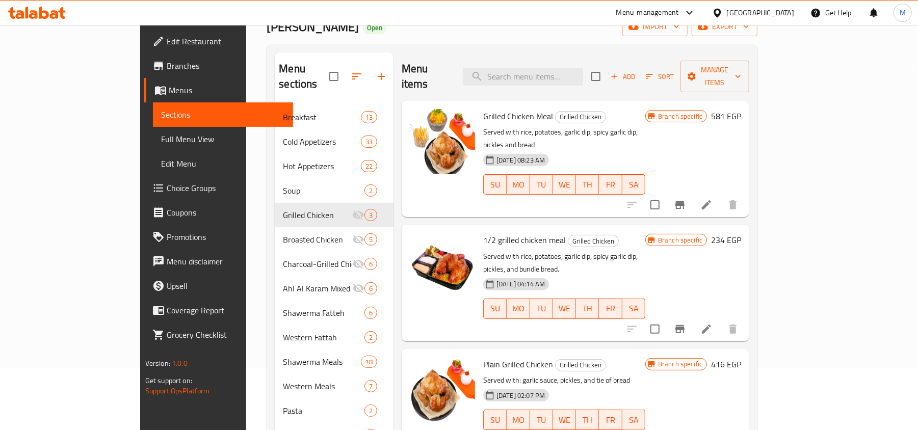
click at [692, 193] on button "Branch-specific-item" at bounding box center [680, 205] width 24 height 24
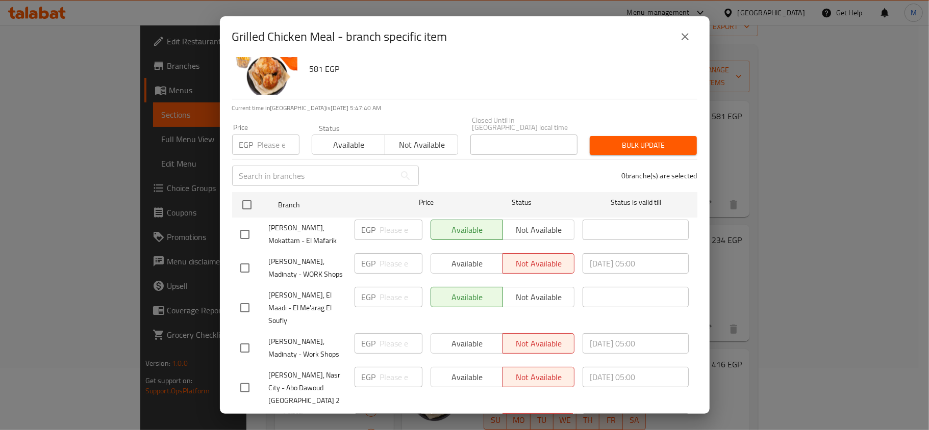
scroll to position [57, 0]
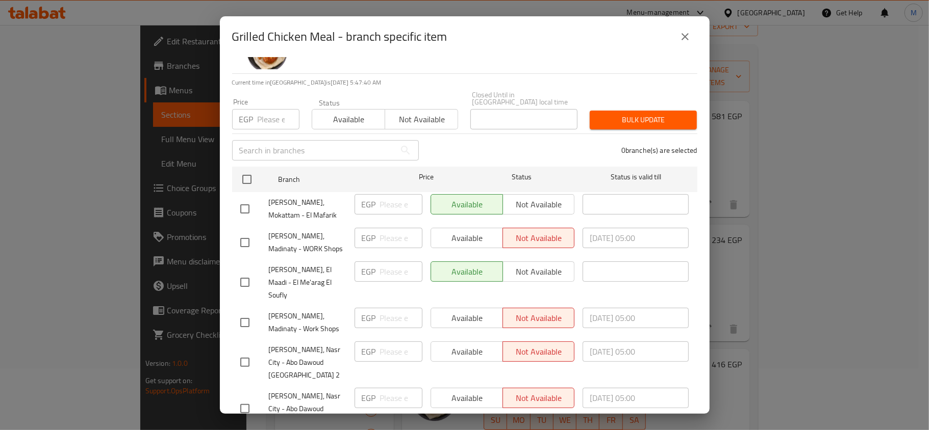
click at [686, 46] on button "close" at bounding box center [685, 36] width 24 height 24
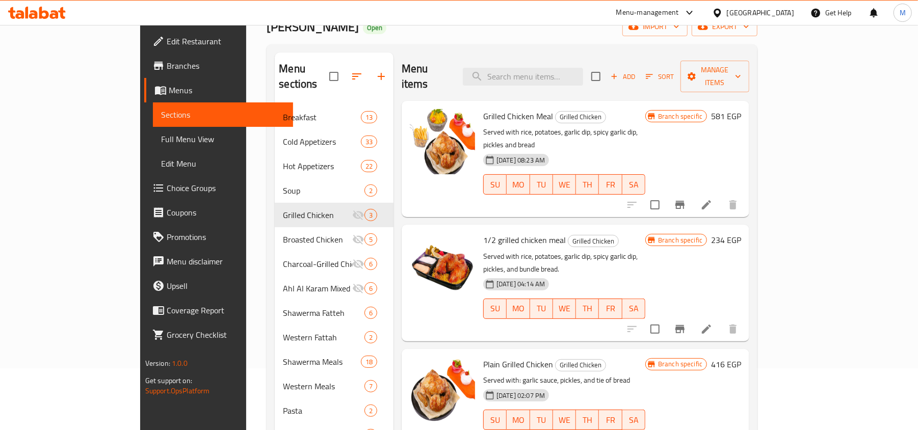
click at [692, 317] on button "Branch-specific-item" at bounding box center [680, 329] width 24 height 24
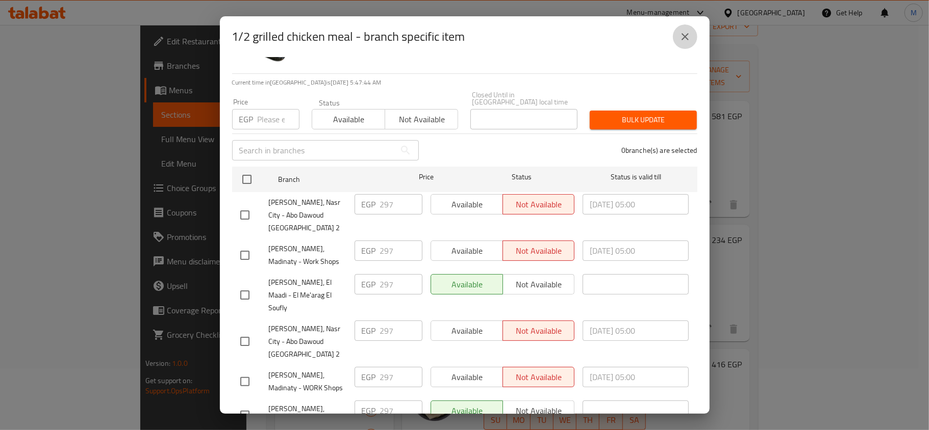
click at [678, 43] on button "close" at bounding box center [685, 36] width 24 height 24
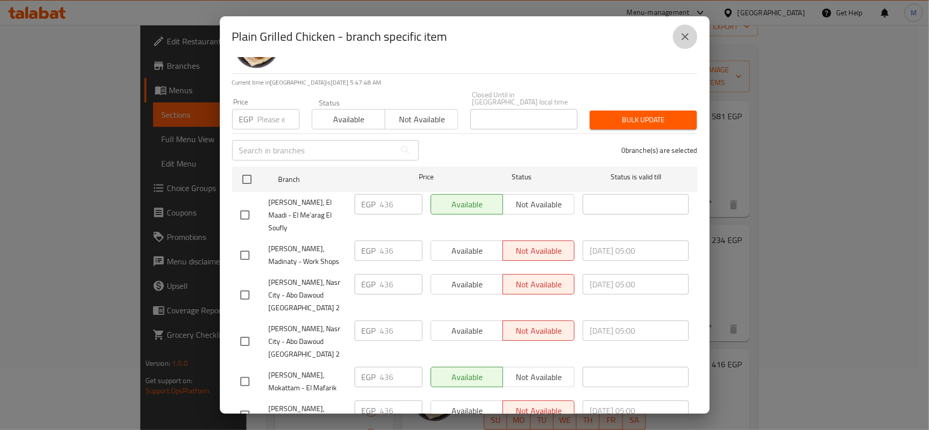
click at [683, 38] on icon "close" at bounding box center [684, 36] width 7 height 7
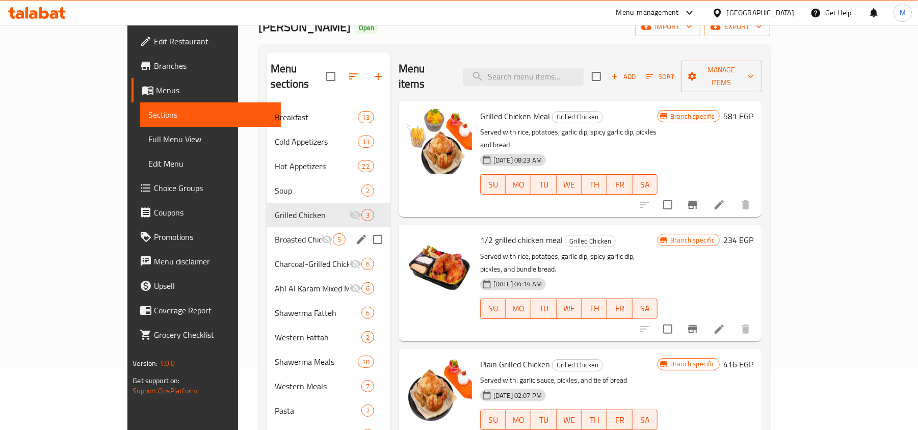
click at [275, 234] on span "Broasted Chicken" at bounding box center [298, 240] width 46 height 12
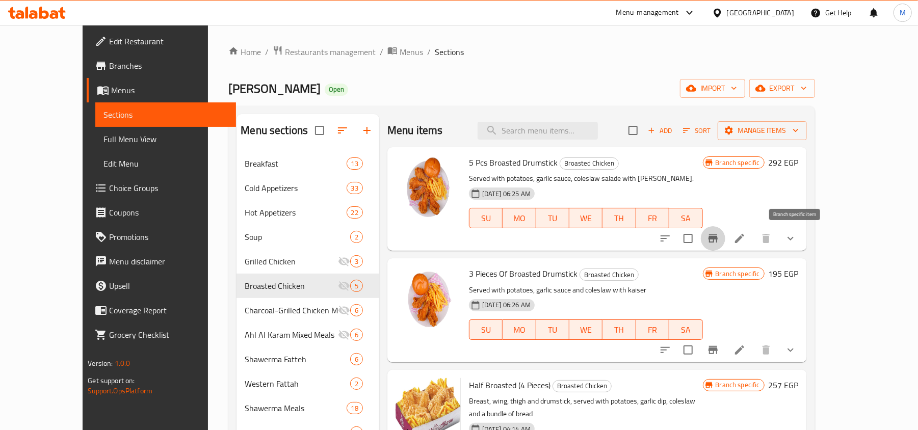
click at [719, 237] on icon "Branch-specific-item" at bounding box center [713, 239] width 12 height 12
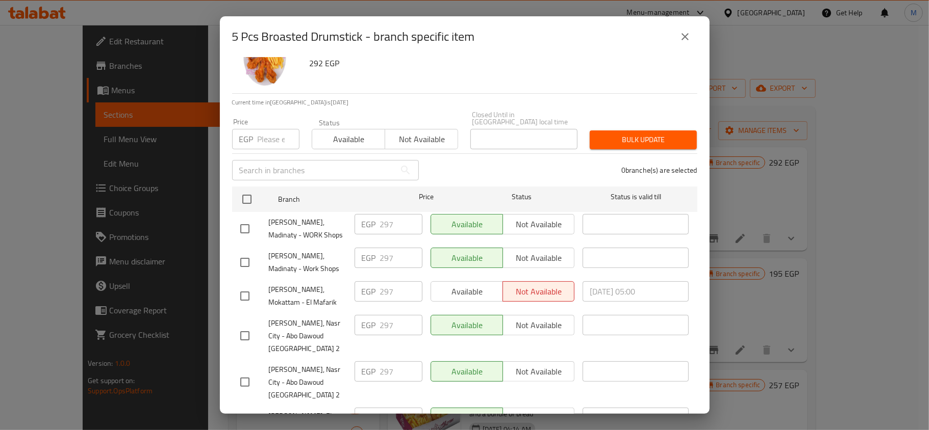
scroll to position [57, 0]
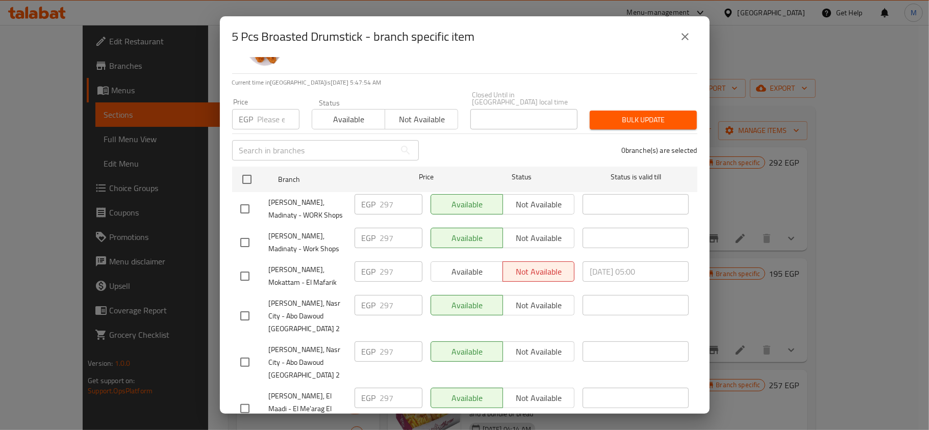
click at [689, 39] on icon "close" at bounding box center [685, 37] width 12 height 12
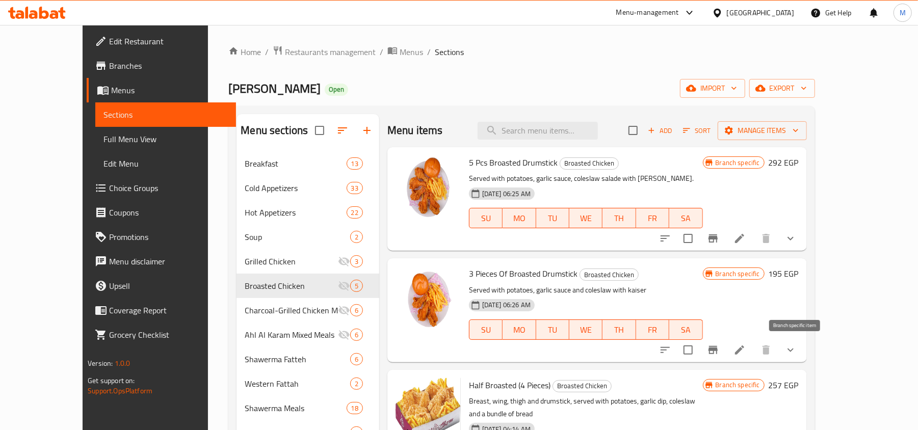
click at [719, 348] on icon "Branch-specific-item" at bounding box center [713, 350] width 12 height 12
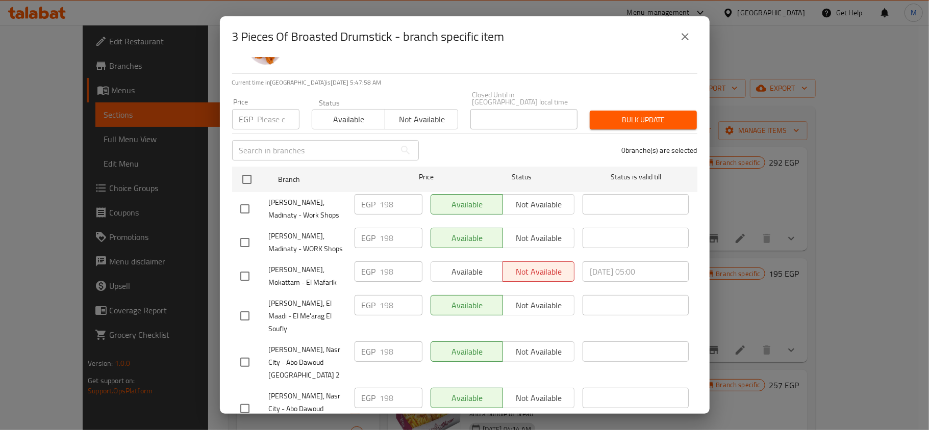
click at [676, 38] on button "close" at bounding box center [685, 36] width 24 height 24
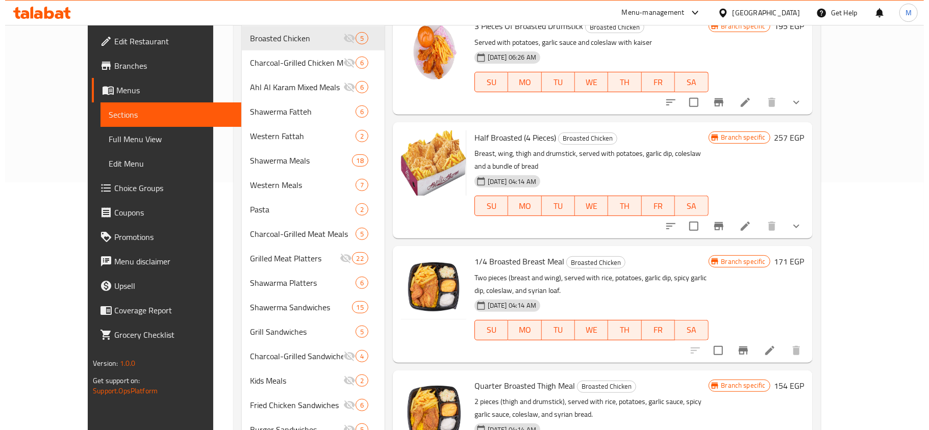
scroll to position [272, 0]
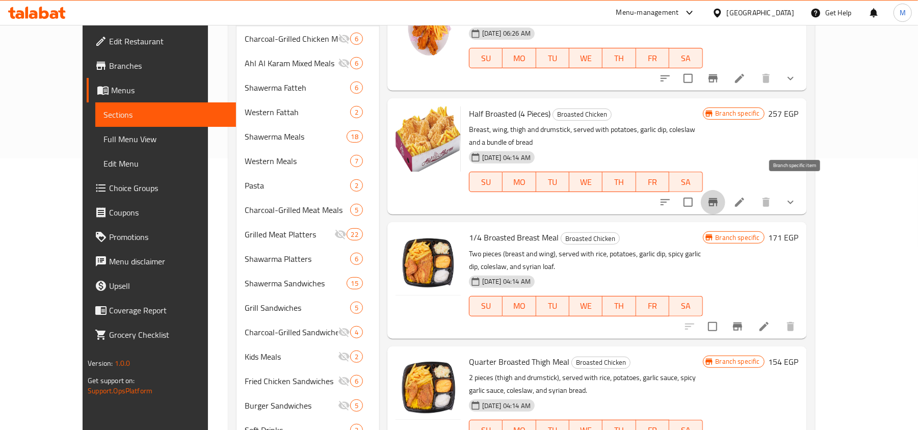
click at [719, 196] on icon "Branch-specific-item" at bounding box center [713, 202] width 12 height 12
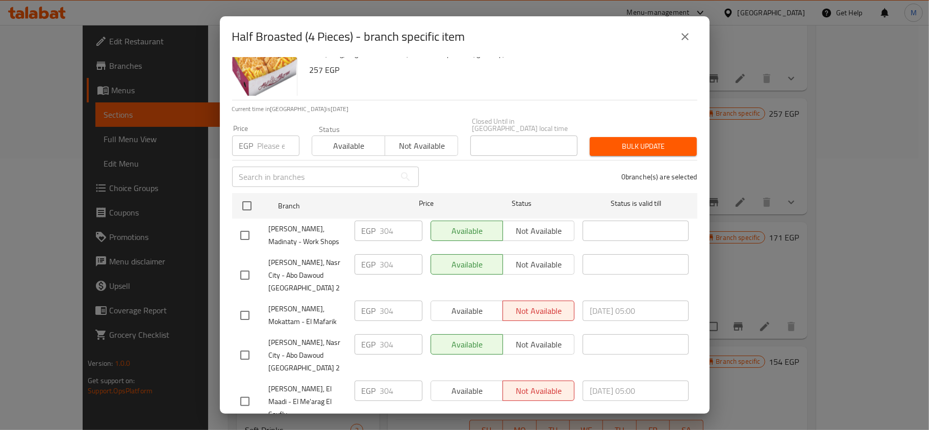
scroll to position [57, 0]
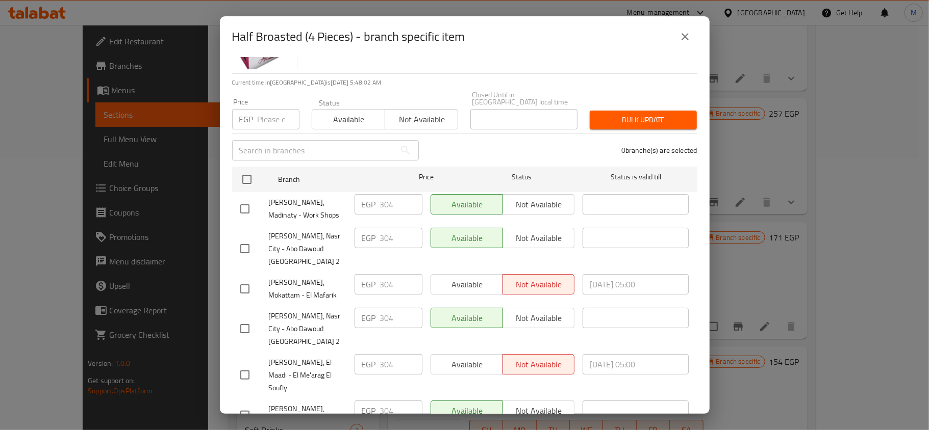
click at [679, 38] on icon "close" at bounding box center [685, 37] width 12 height 12
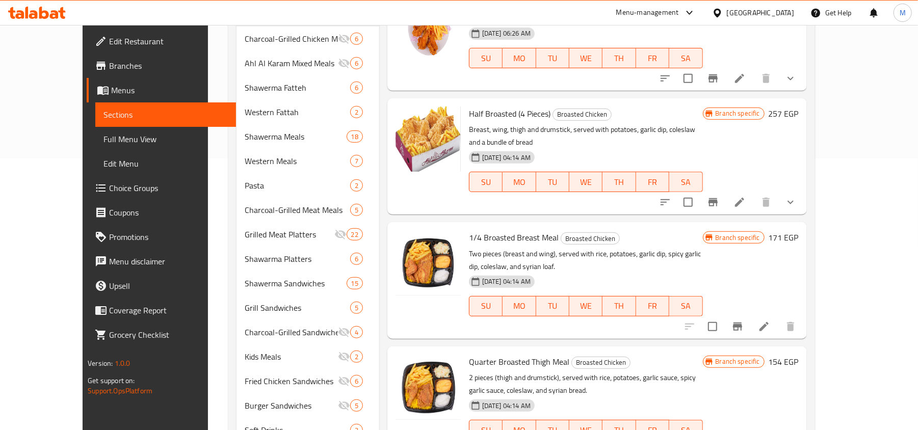
click at [742, 323] on icon "Branch-specific-item" at bounding box center [737, 327] width 9 height 8
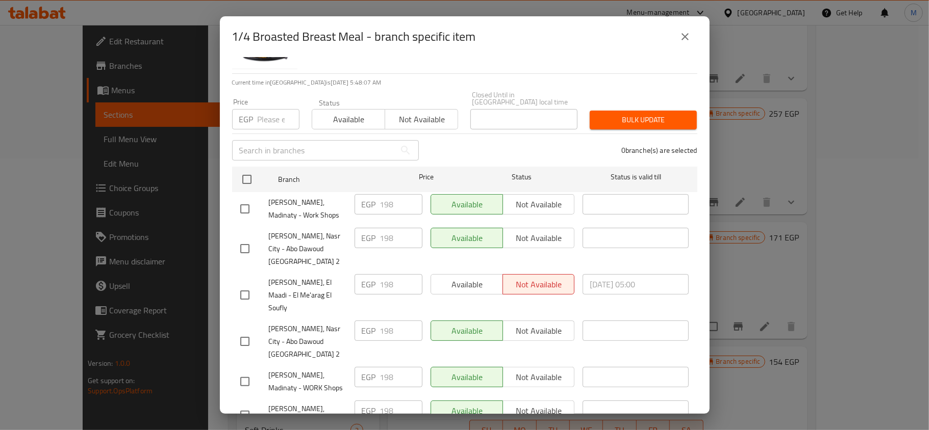
click at [681, 37] on icon "close" at bounding box center [685, 37] width 12 height 12
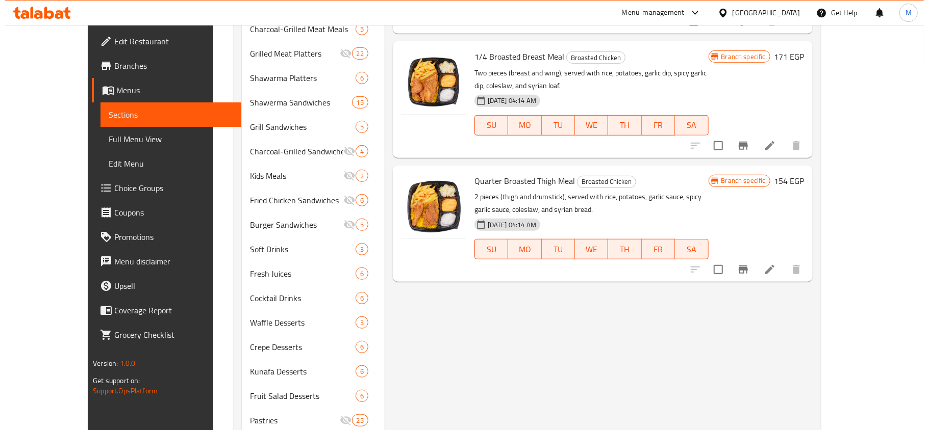
scroll to position [476, 0]
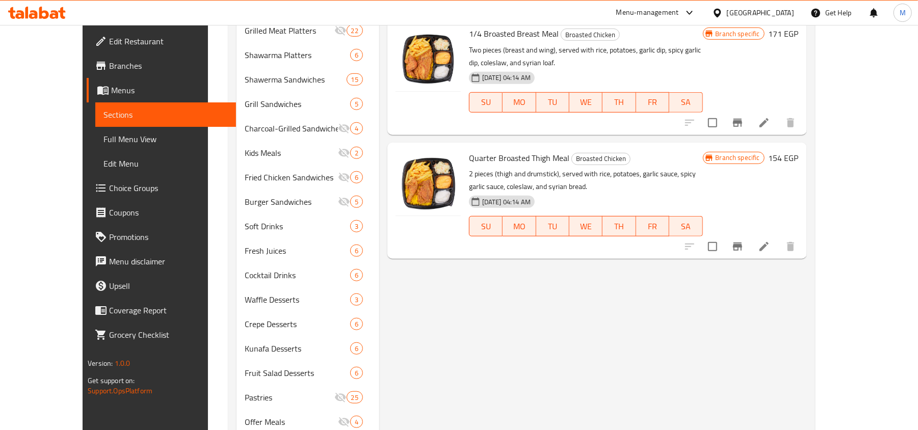
click at [750, 235] on button "Branch-specific-item" at bounding box center [738, 247] width 24 height 24
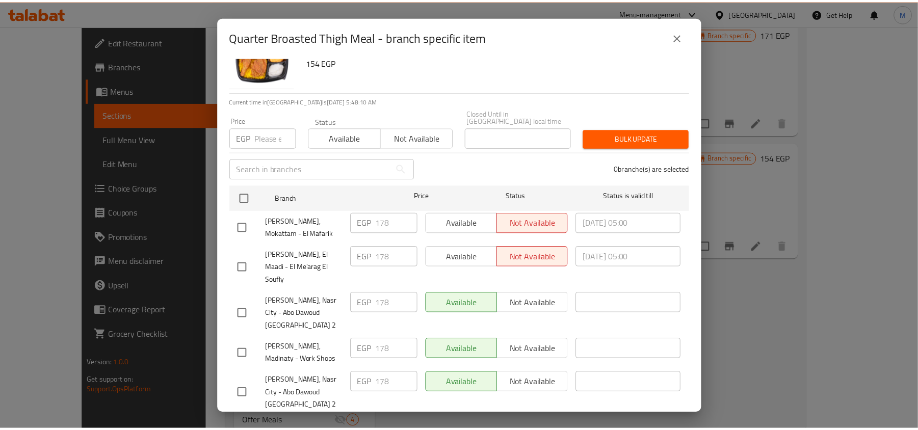
scroll to position [57, 0]
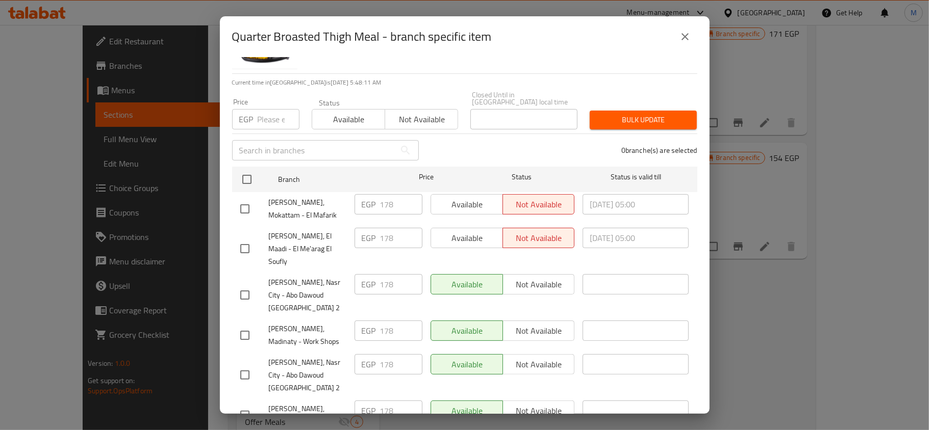
click at [686, 38] on icon "close" at bounding box center [684, 36] width 7 height 7
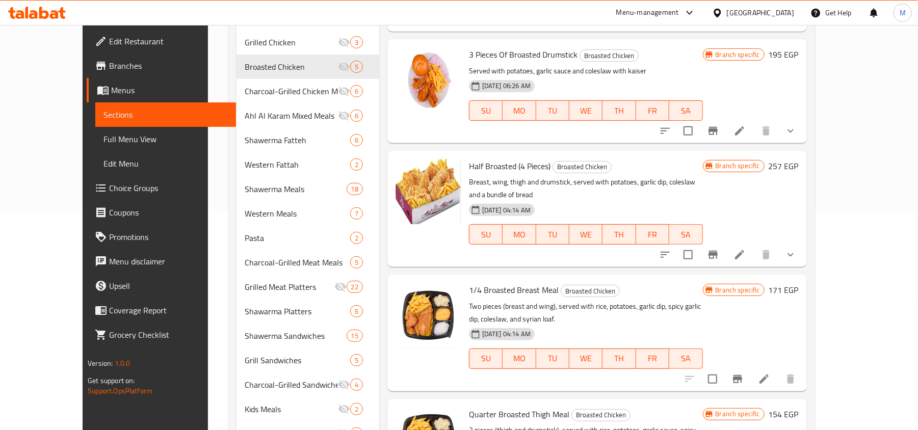
scroll to position [204, 0]
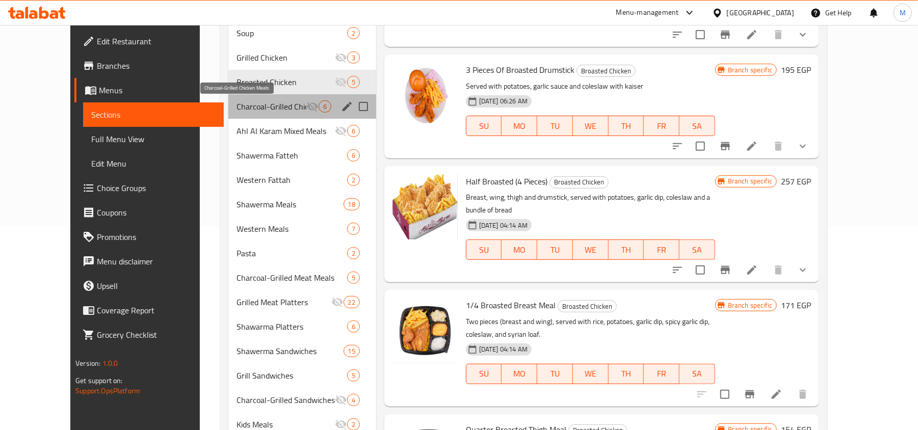
click at [241, 106] on span "Charcoal-Grilled Chicken Meals" at bounding box center [272, 106] width 70 height 12
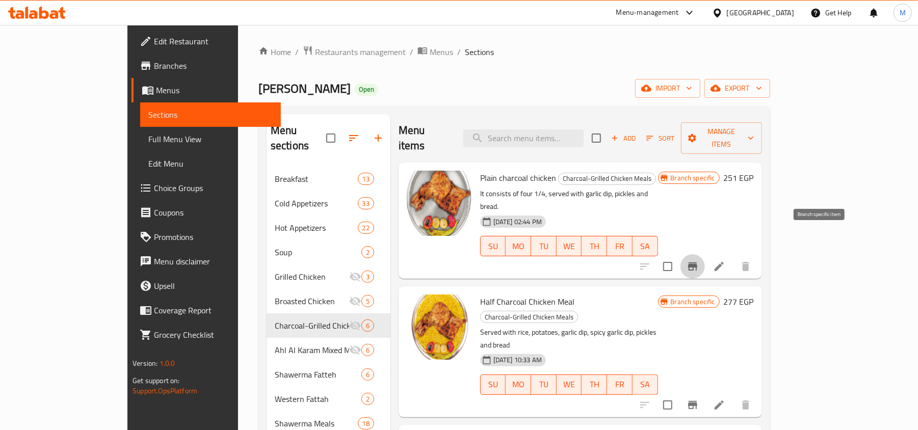
click at [705, 254] on button "Branch-specific-item" at bounding box center [693, 266] width 24 height 24
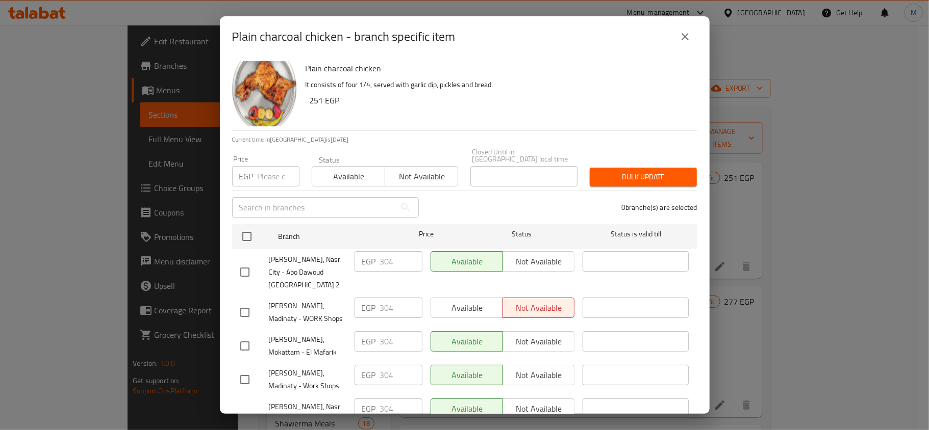
scroll to position [57, 0]
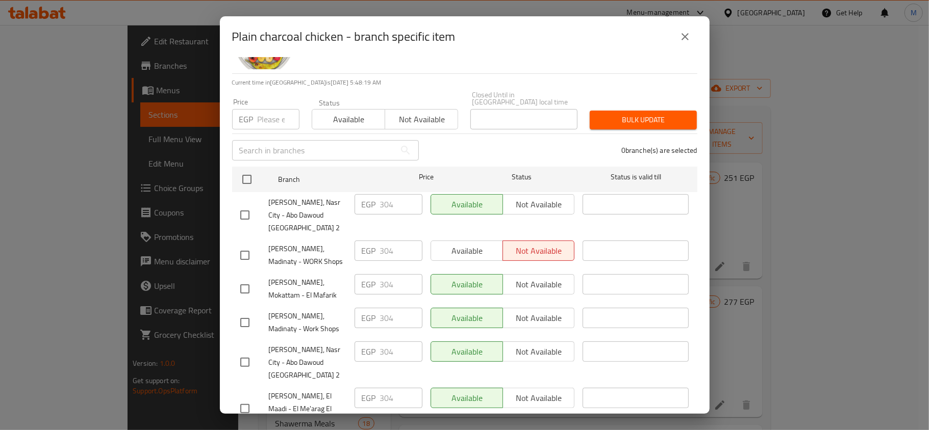
click at [688, 40] on icon "close" at bounding box center [685, 37] width 12 height 12
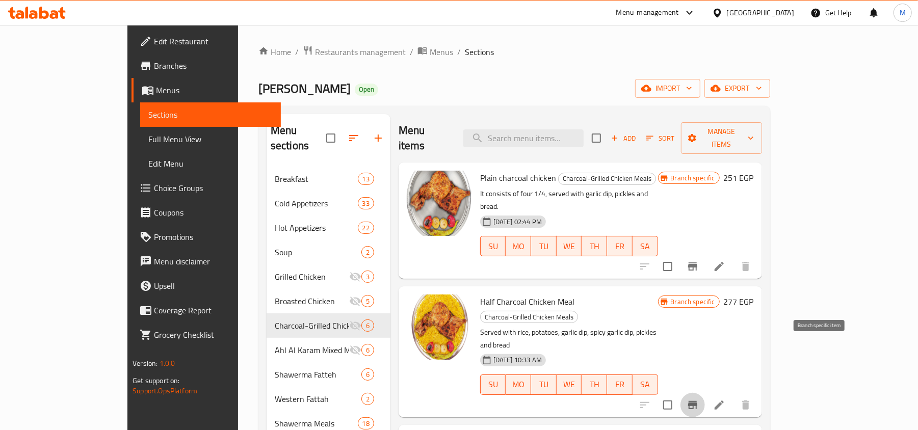
click at [699, 399] on icon "Branch-specific-item" at bounding box center [693, 405] width 12 height 12
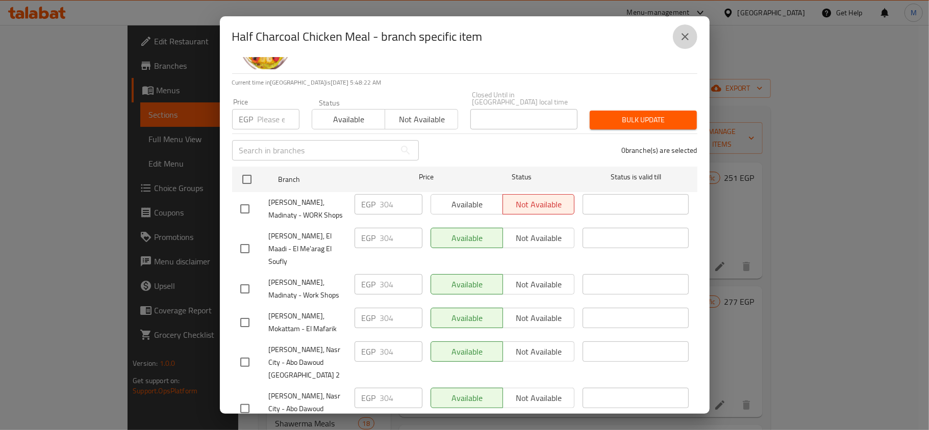
click at [680, 34] on icon "close" at bounding box center [685, 37] width 12 height 12
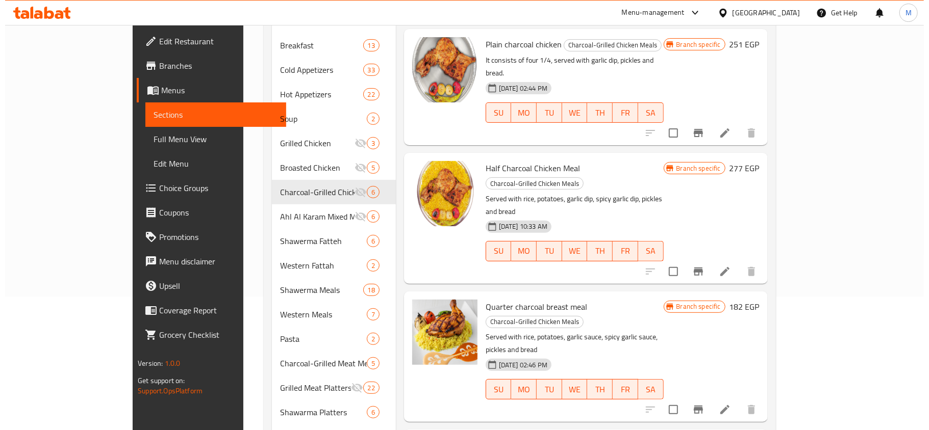
scroll to position [136, 0]
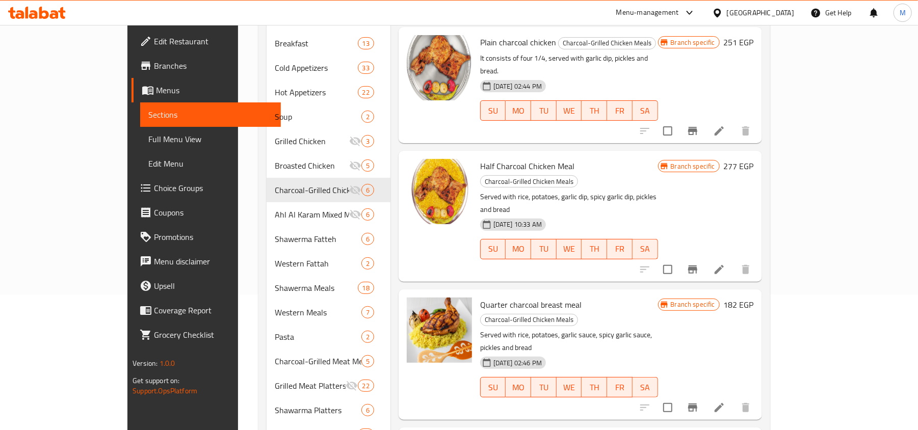
click at [698, 404] on icon "Branch-specific-item" at bounding box center [692, 408] width 9 height 8
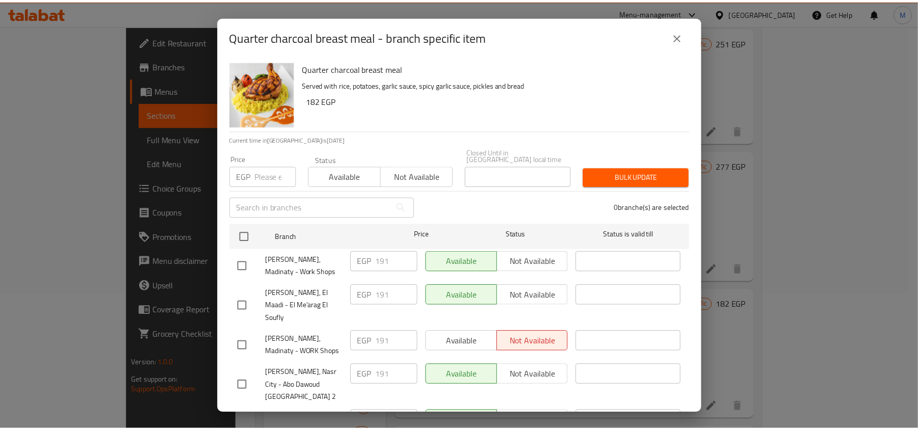
scroll to position [57, 0]
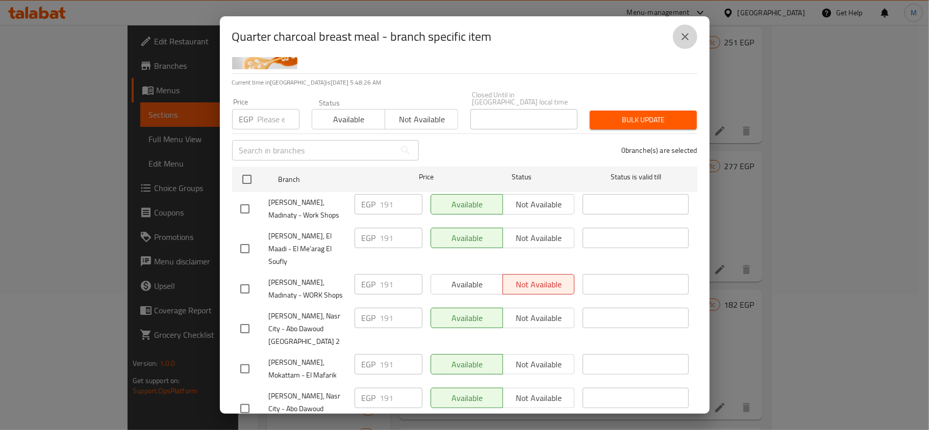
click at [679, 43] on button "close" at bounding box center [685, 36] width 24 height 24
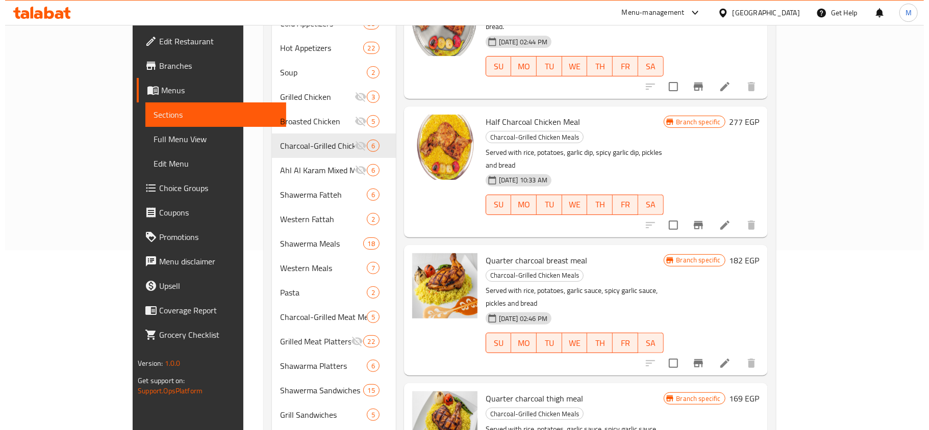
scroll to position [204, 0]
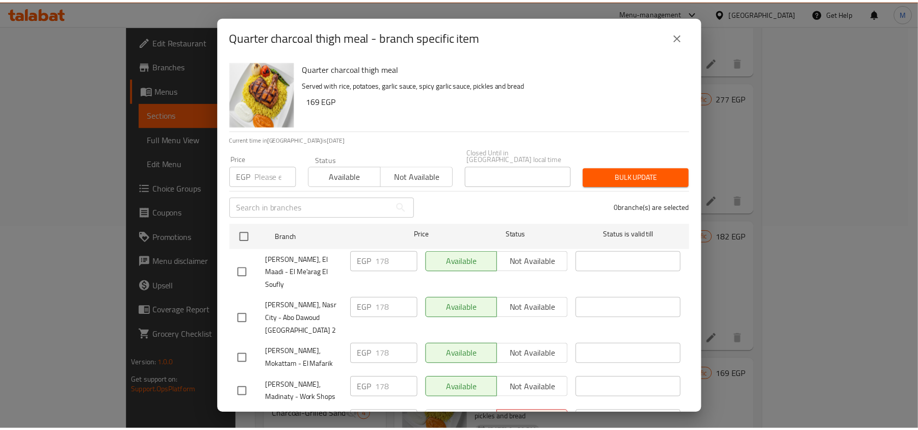
scroll to position [57, 0]
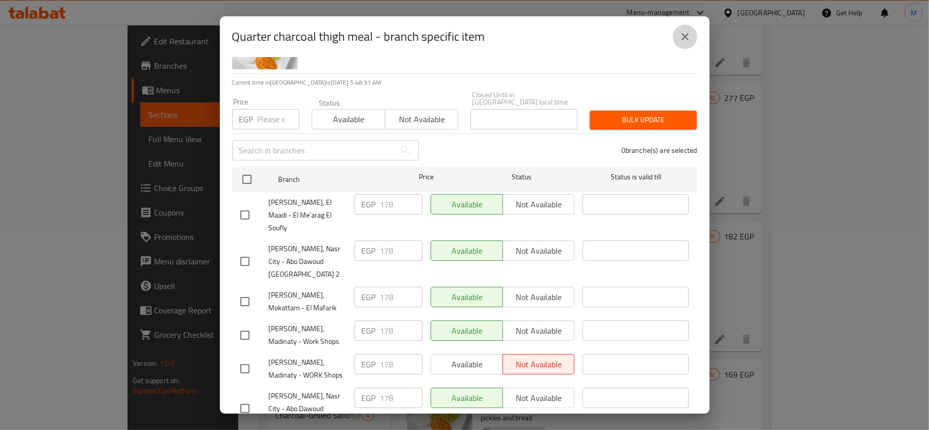
drag, startPoint x: 680, startPoint y: 35, endPoint x: 691, endPoint y: 133, distance: 98.6
click at [680, 37] on icon "close" at bounding box center [685, 37] width 12 height 12
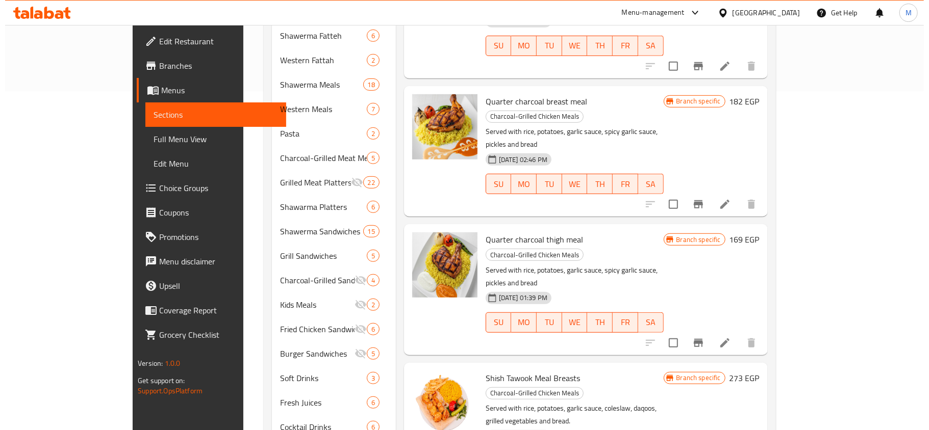
scroll to position [340, 0]
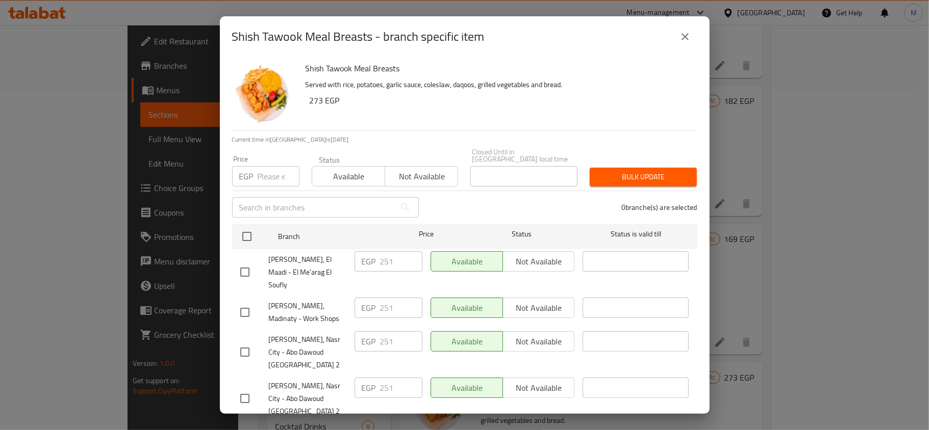
scroll to position [57, 0]
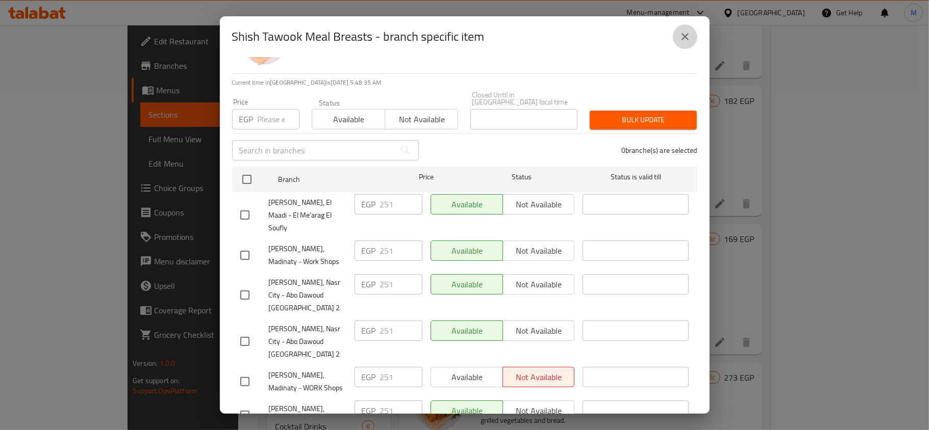
click at [688, 38] on icon "close" at bounding box center [685, 37] width 12 height 12
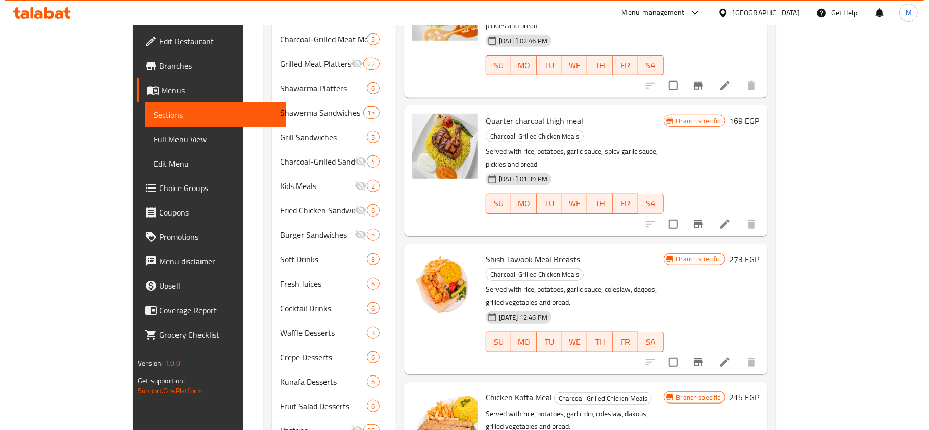
scroll to position [537, 0]
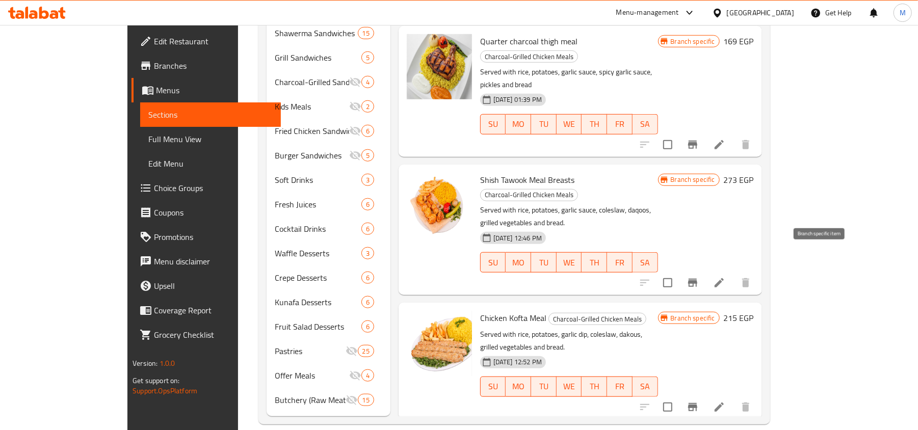
click at [705, 395] on button "Branch-specific-item" at bounding box center [693, 407] width 24 height 24
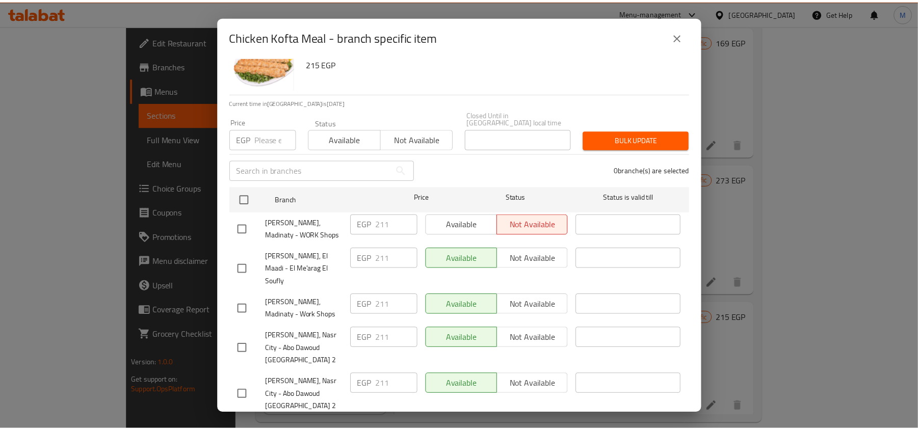
scroll to position [57, 0]
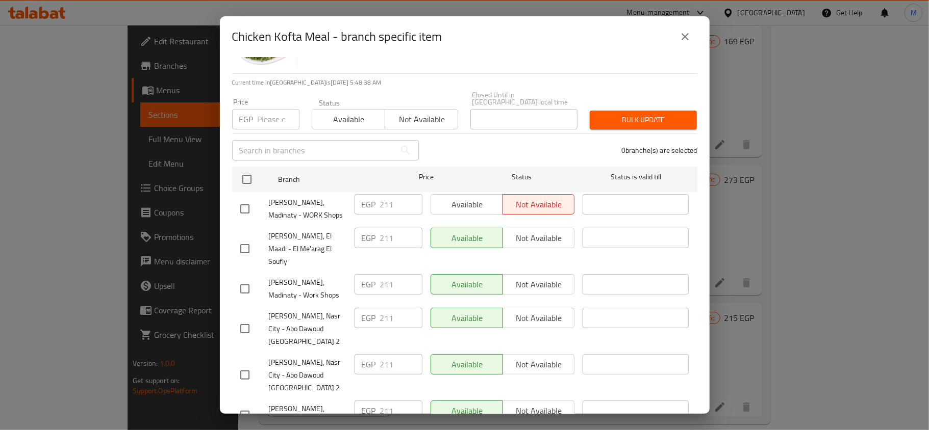
click at [689, 37] on icon "close" at bounding box center [685, 37] width 12 height 12
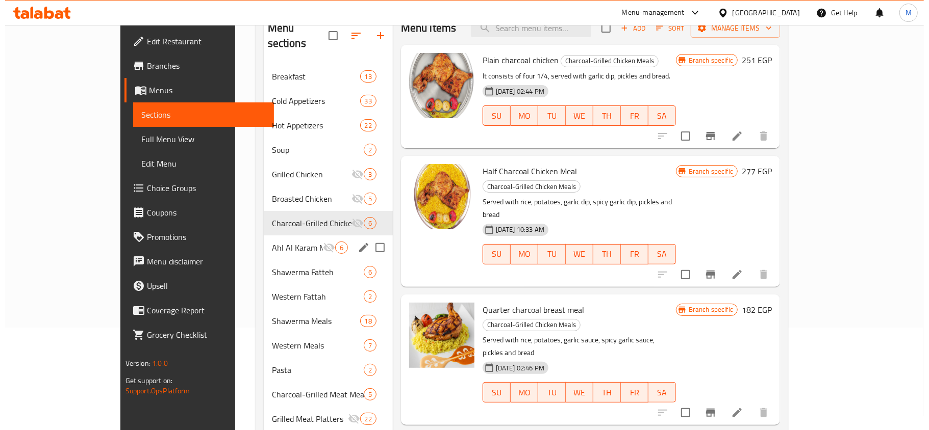
scroll to position [62, 0]
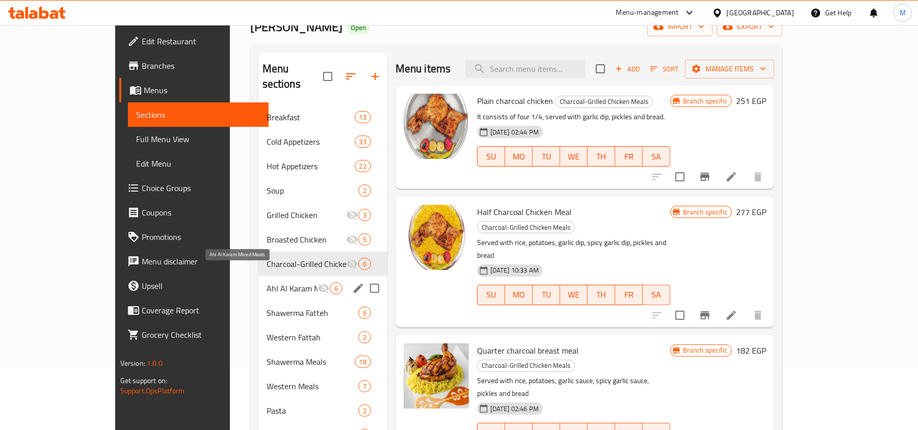
click at [267, 282] on span "Ahl Al Karam Mixed Meals" at bounding box center [292, 288] width 51 height 12
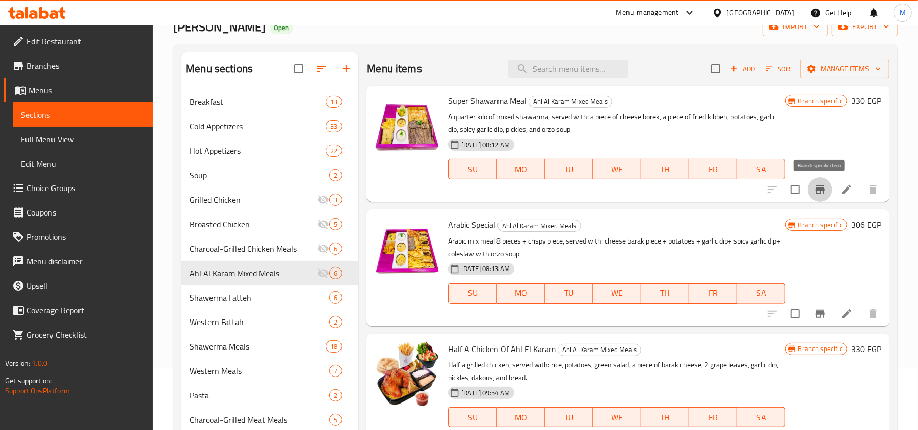
click at [824, 190] on icon "Branch-specific-item" at bounding box center [820, 190] width 9 height 8
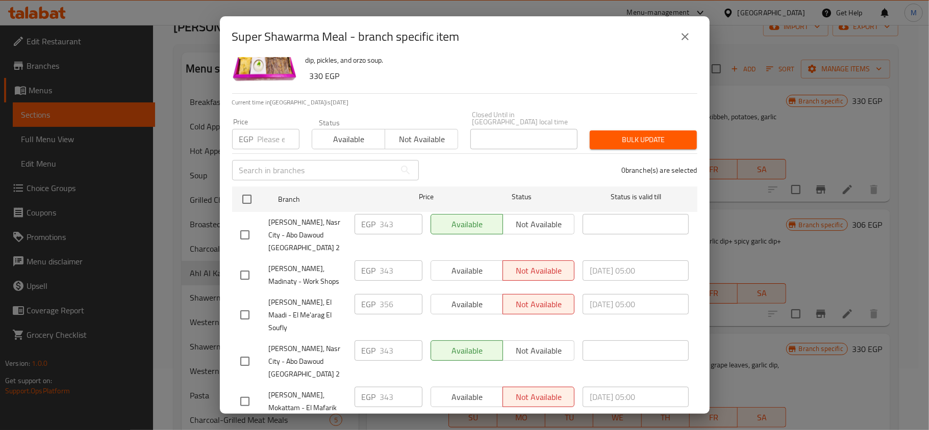
scroll to position [57, 0]
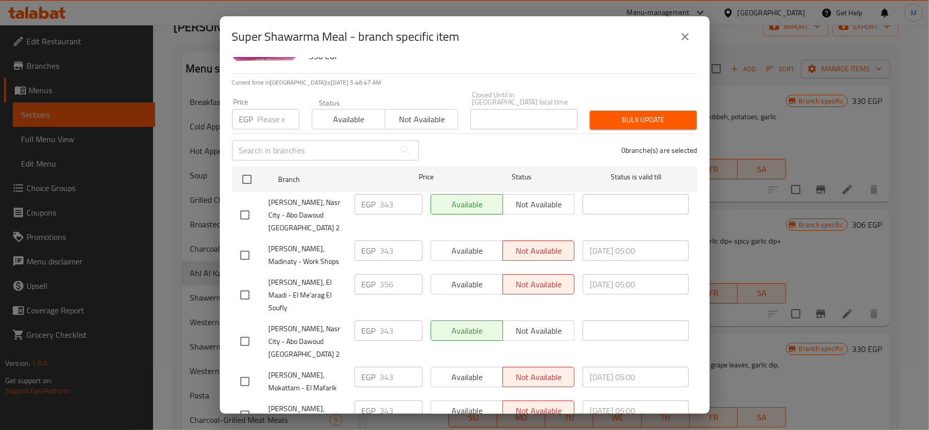
click at [268, 101] on div "Price EGP Price" at bounding box center [265, 113] width 67 height 31
click at [269, 119] on input "number" at bounding box center [279, 119] width 42 height 20
paste input "356"
type input "356"
drag, startPoint x: 256, startPoint y: 153, endPoint x: 228, endPoint y: 191, distance: 46.3
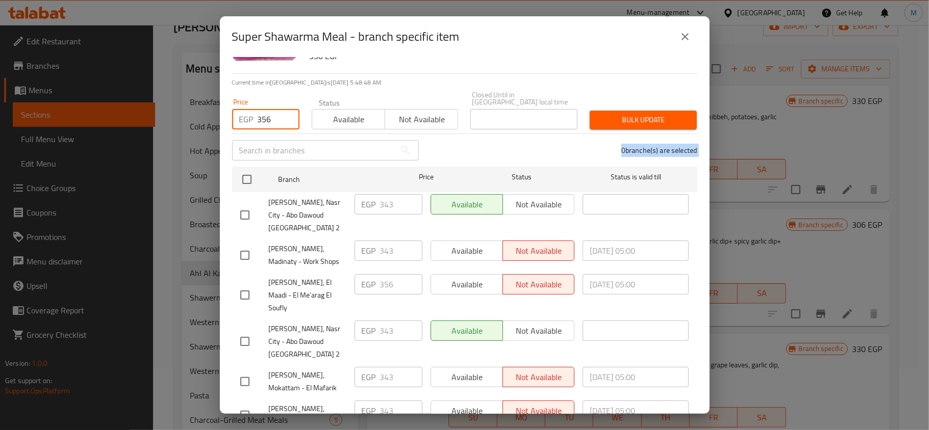
click at [248, 170] on div "Super Shawarma Meal A quarter kilo of mixed shawarma, served with: a piece of c…" at bounding box center [465, 235] width 490 height 357
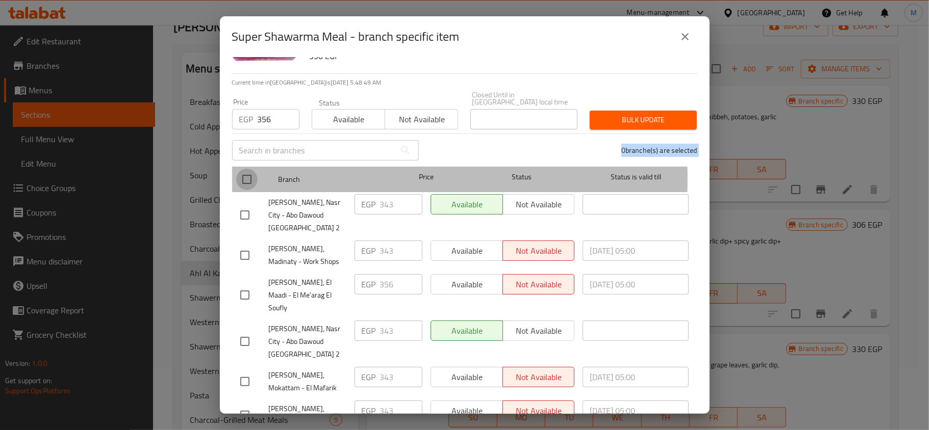
click at [243, 172] on input "checkbox" at bounding box center [246, 179] width 21 height 21
checkbox input "true"
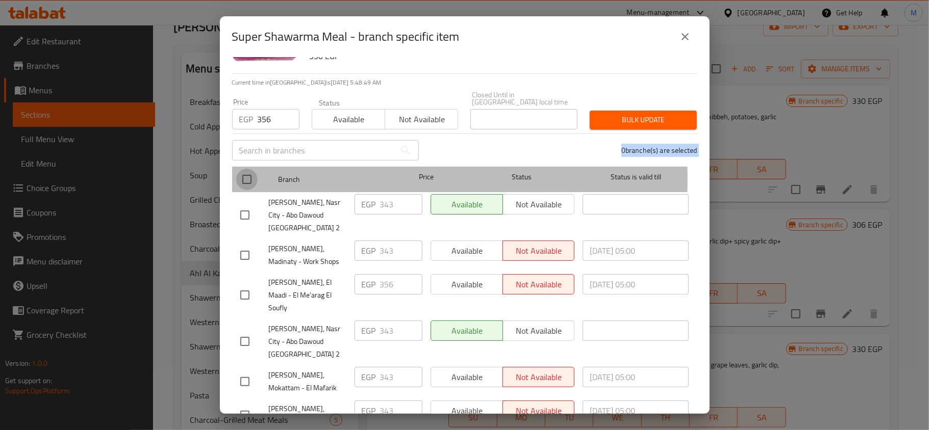
checkbox input "true"
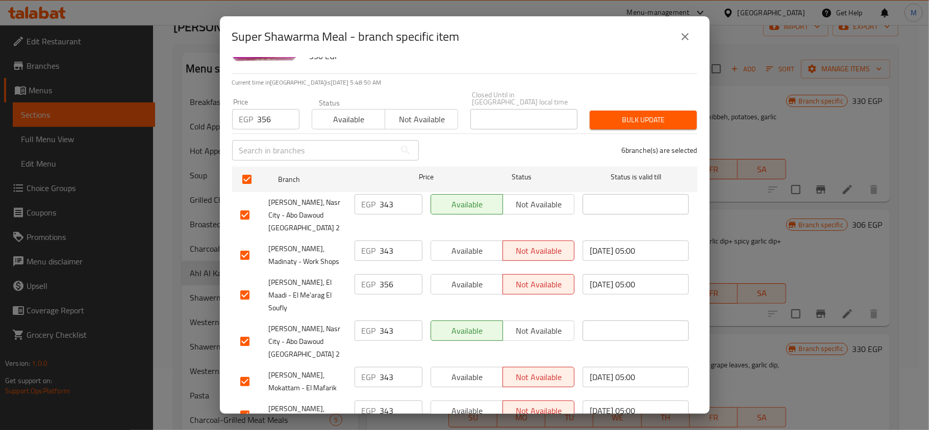
click at [614, 78] on p "Current time in [GEOGRAPHIC_DATA] is [DATE] 5:48:50 AM" at bounding box center [464, 82] width 465 height 9
click at [617, 119] on span "Bulk update" at bounding box center [643, 120] width 91 height 13
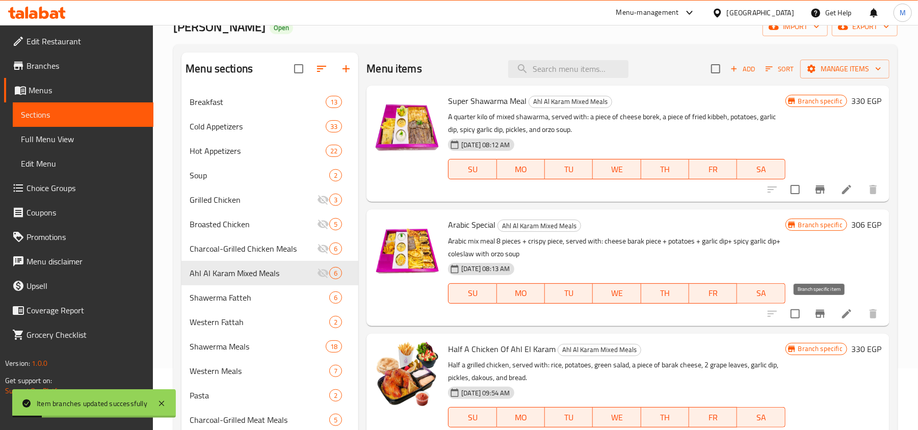
click at [825, 313] on icon "Branch-specific-item" at bounding box center [820, 314] width 9 height 8
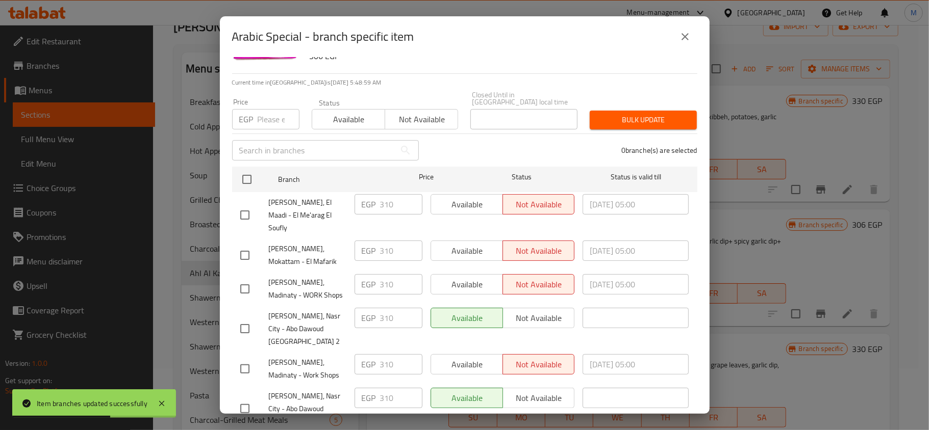
click at [690, 35] on icon "close" at bounding box center [685, 37] width 12 height 12
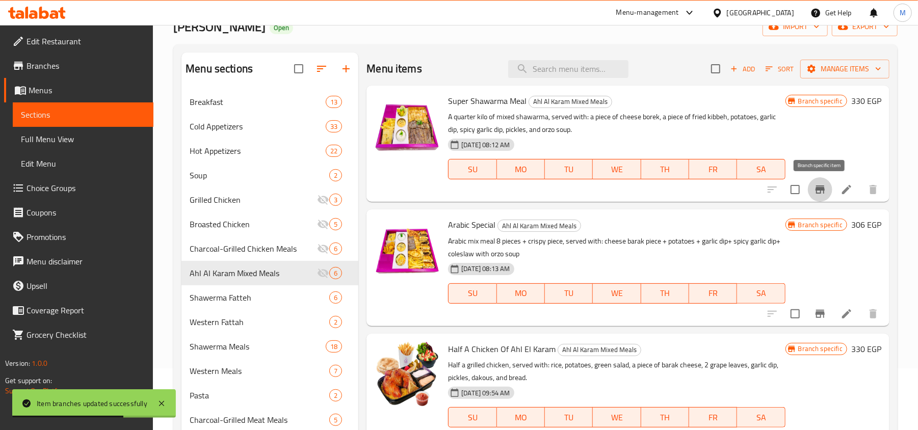
click at [818, 189] on icon "Branch-specific-item" at bounding box center [820, 190] width 9 height 8
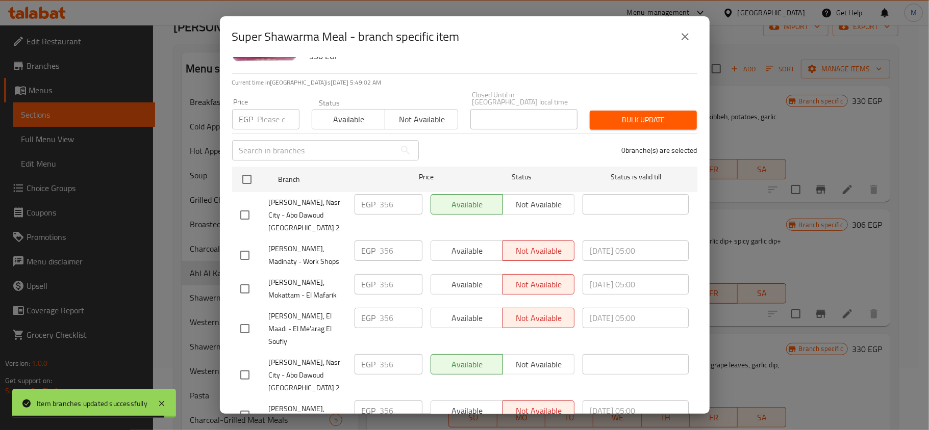
click at [680, 40] on icon "close" at bounding box center [685, 37] width 12 height 12
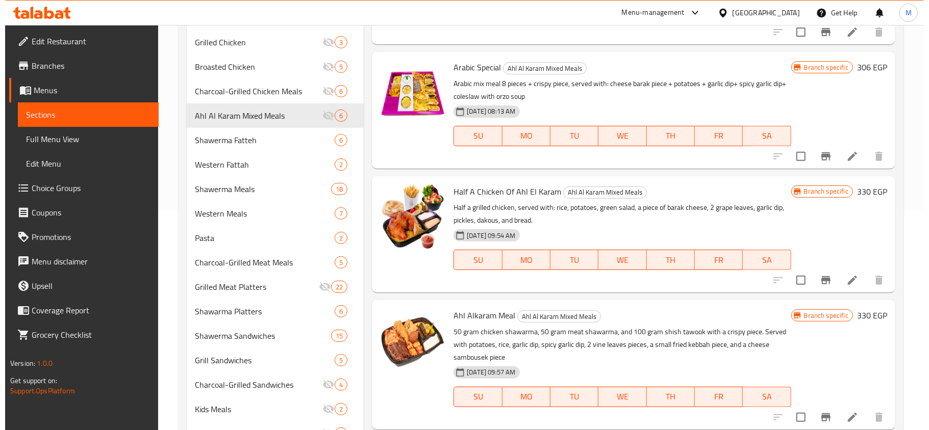
scroll to position [266, 0]
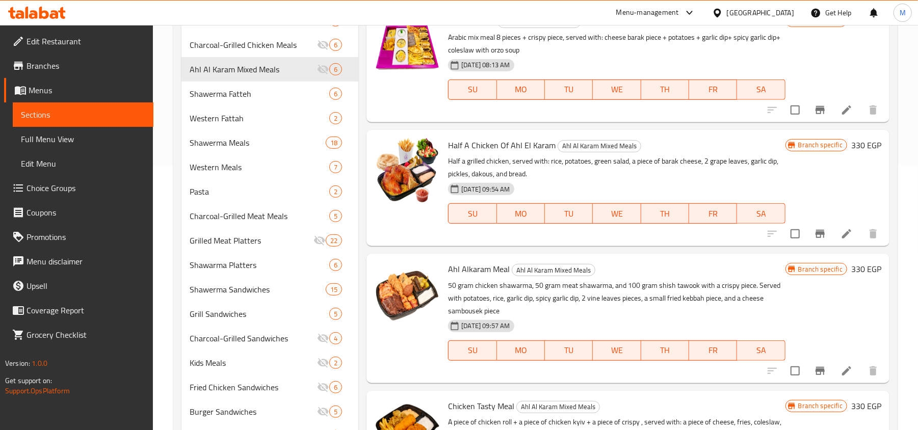
click at [823, 238] on icon "Branch-specific-item" at bounding box center [820, 234] width 12 height 12
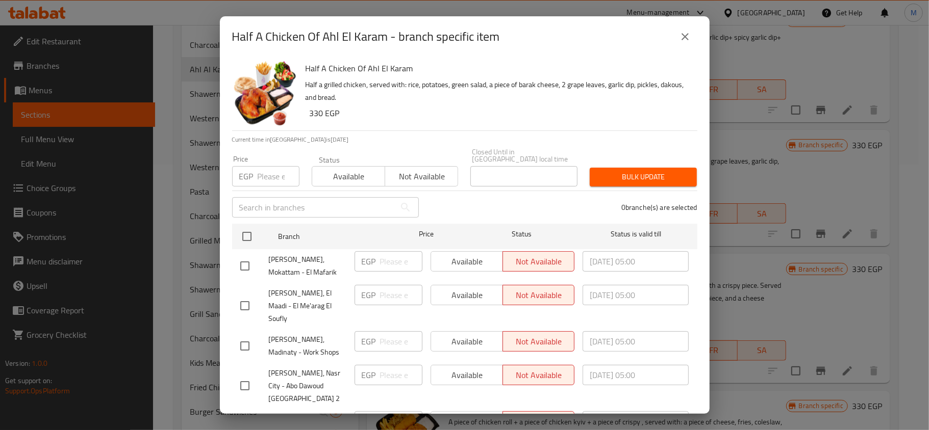
scroll to position [57, 0]
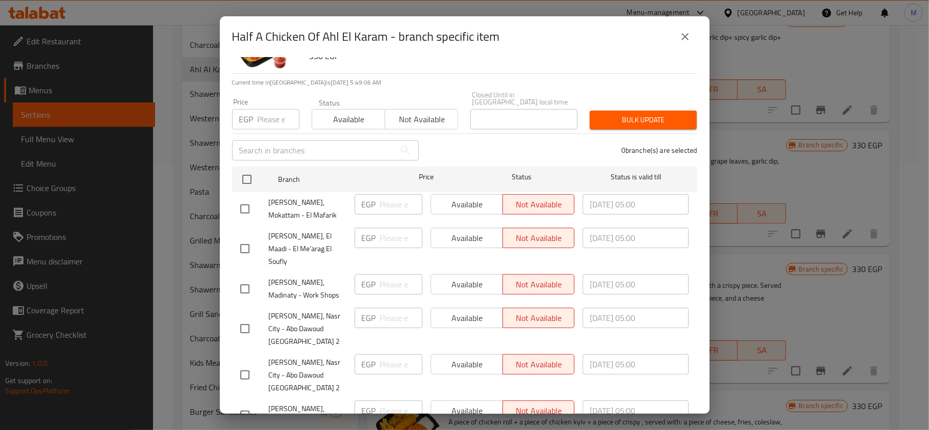
drag, startPoint x: 689, startPoint y: 33, endPoint x: 688, endPoint y: 39, distance: 6.2
click at [689, 33] on icon "close" at bounding box center [685, 37] width 12 height 12
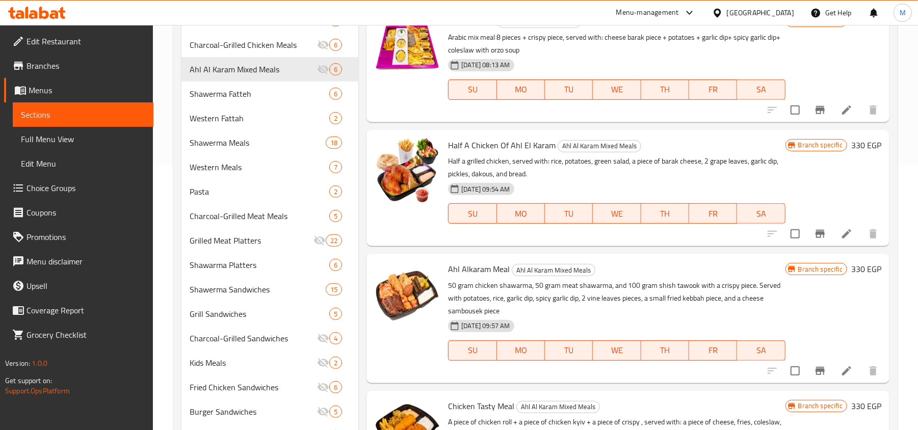
click at [821, 371] on icon "Branch-specific-item" at bounding box center [820, 371] width 9 height 8
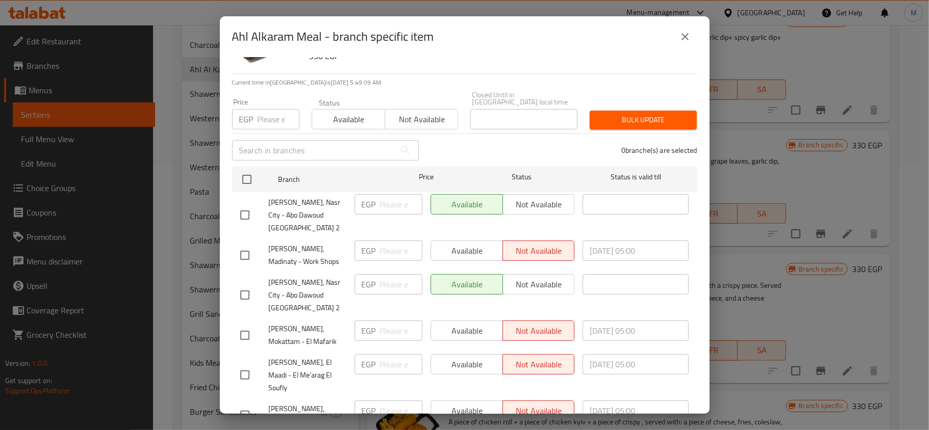
click at [683, 38] on icon "close" at bounding box center [684, 36] width 7 height 7
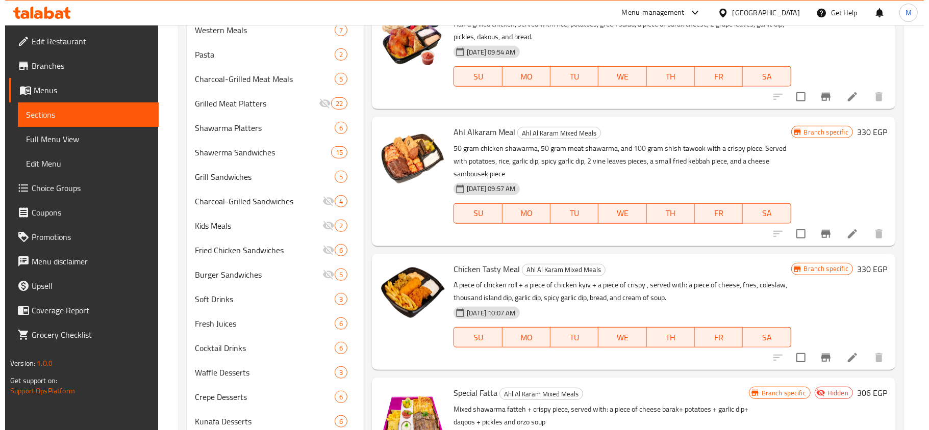
scroll to position [470, 0]
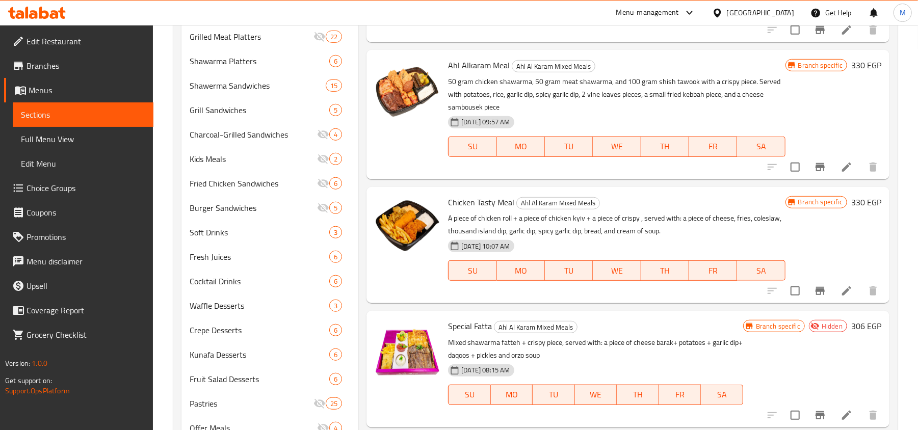
click at [818, 296] on icon "Branch-specific-item" at bounding box center [820, 291] width 12 height 12
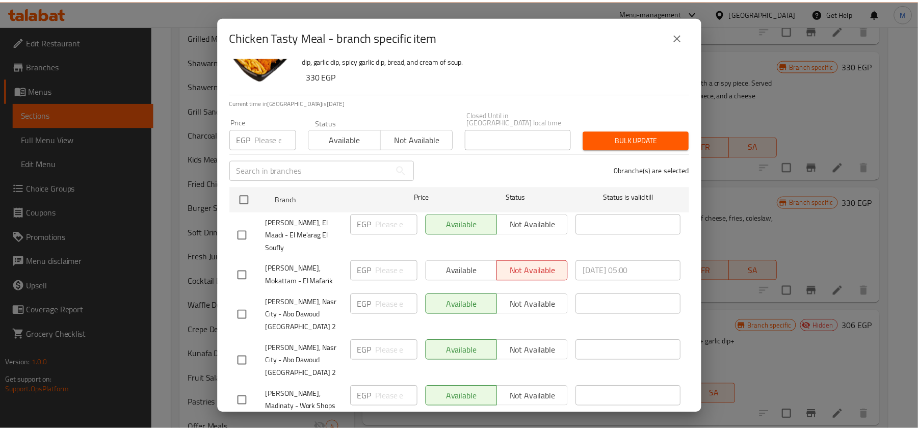
scroll to position [57, 0]
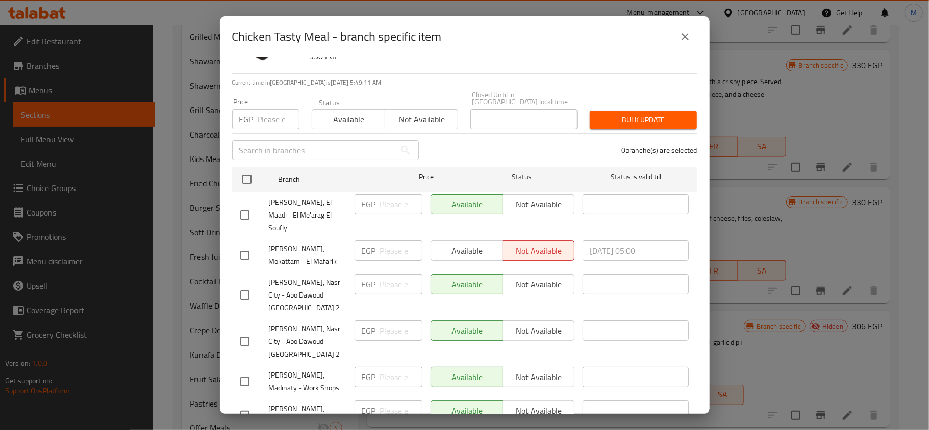
click at [689, 29] on button "close" at bounding box center [685, 36] width 24 height 24
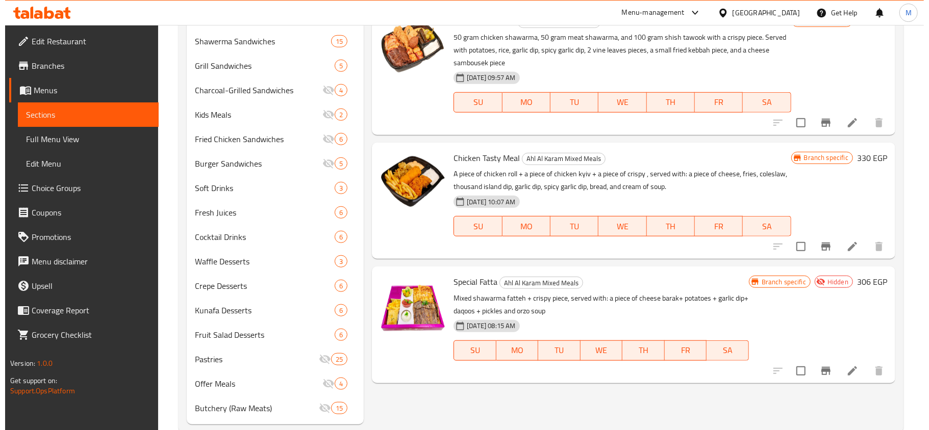
scroll to position [537, 0]
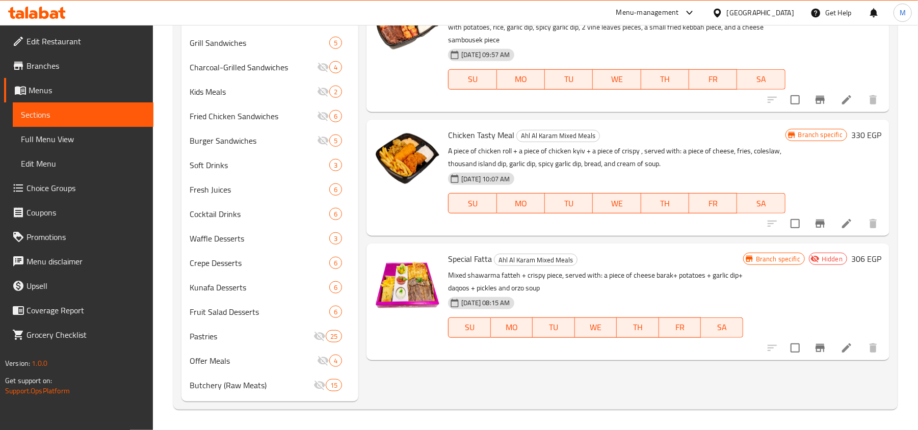
click at [822, 351] on icon "Branch-specific-item" at bounding box center [820, 348] width 12 height 12
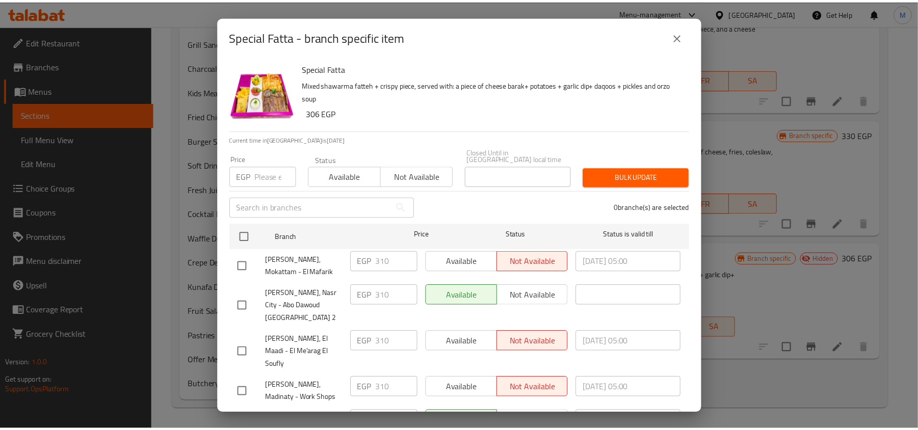
scroll to position [57, 0]
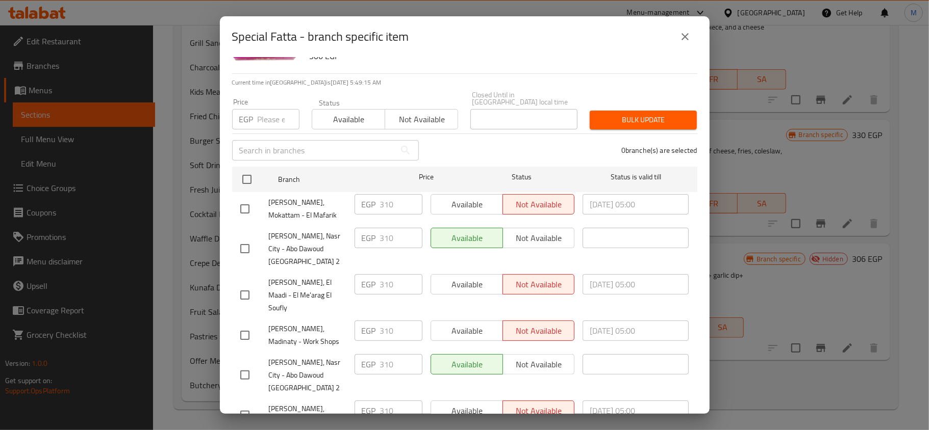
click at [681, 37] on icon "close" at bounding box center [685, 37] width 12 height 12
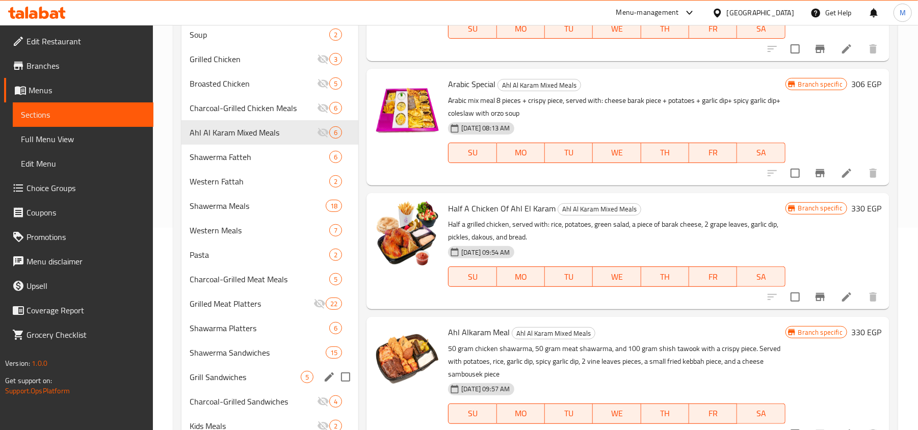
scroll to position [198, 0]
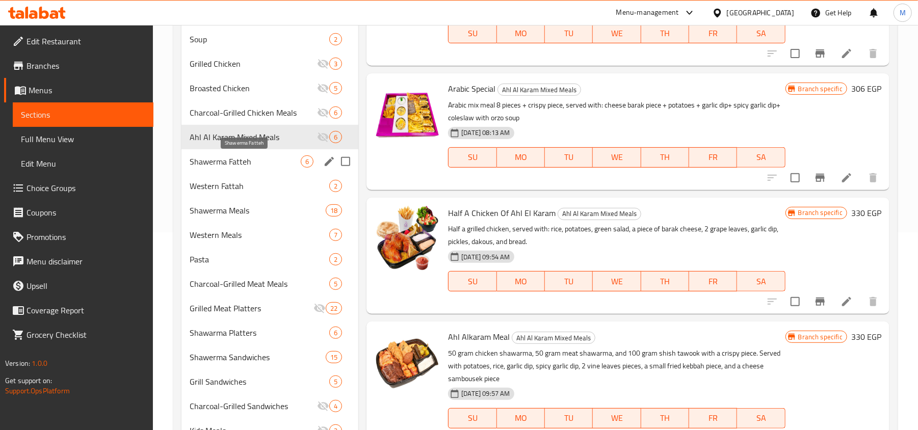
click at [225, 162] on span "Shawerma Fatteh" at bounding box center [245, 162] width 111 height 12
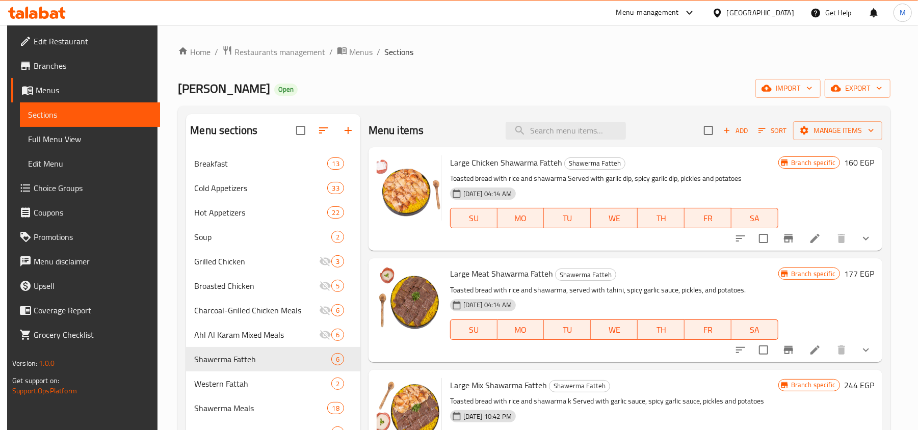
click at [793, 239] on icon "Branch-specific-item" at bounding box center [788, 239] width 9 height 8
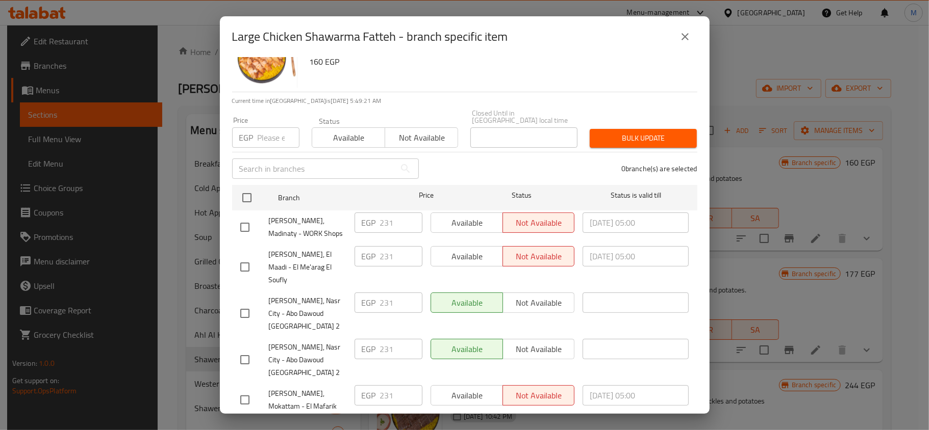
scroll to position [57, 0]
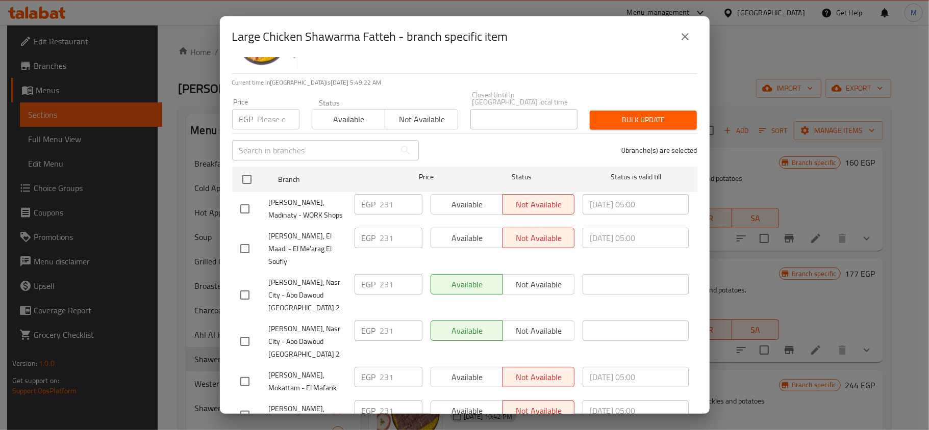
click at [679, 39] on icon "close" at bounding box center [685, 37] width 12 height 12
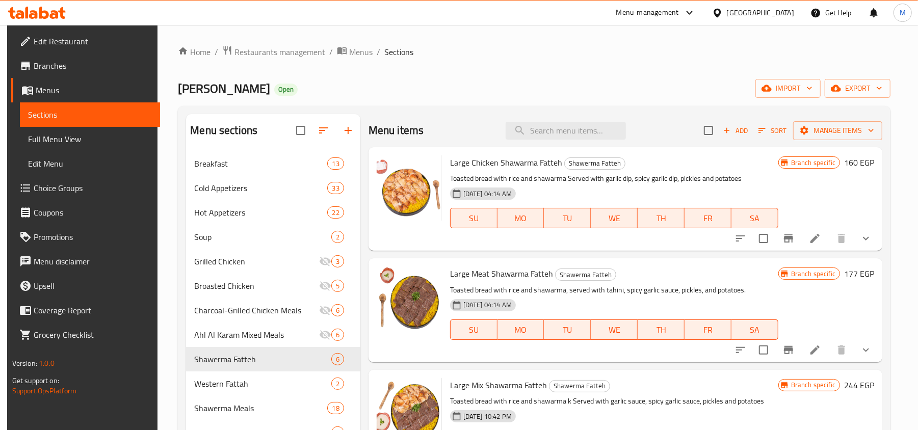
click at [795, 344] on button "Branch-specific-item" at bounding box center [789, 350] width 24 height 24
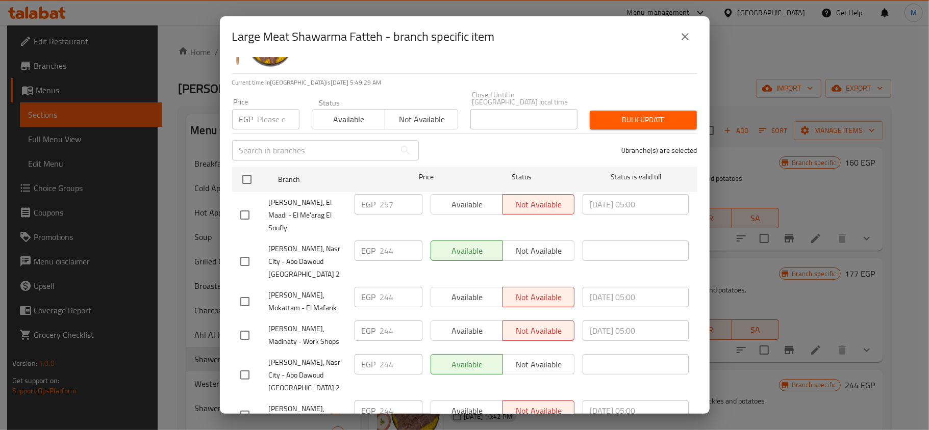
click at [376, 196] on div "EGP 257 ​" at bounding box center [388, 204] width 68 height 20
click at [272, 110] on input "number" at bounding box center [279, 119] width 42 height 20
paste input "257"
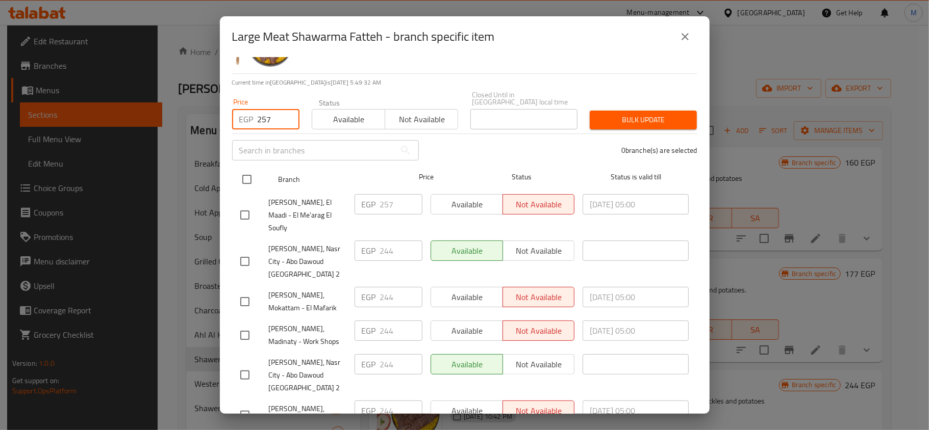
type input "257"
click at [250, 170] on input "checkbox" at bounding box center [246, 179] width 21 height 21
checkbox input "true"
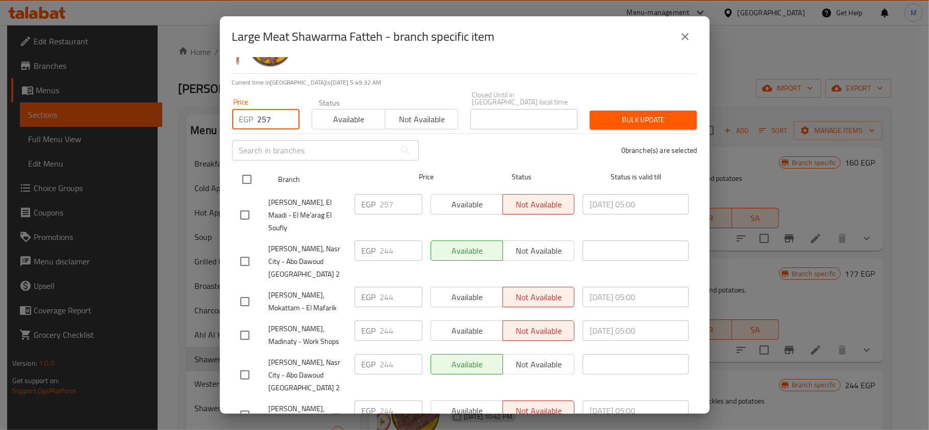
checkbox input "true"
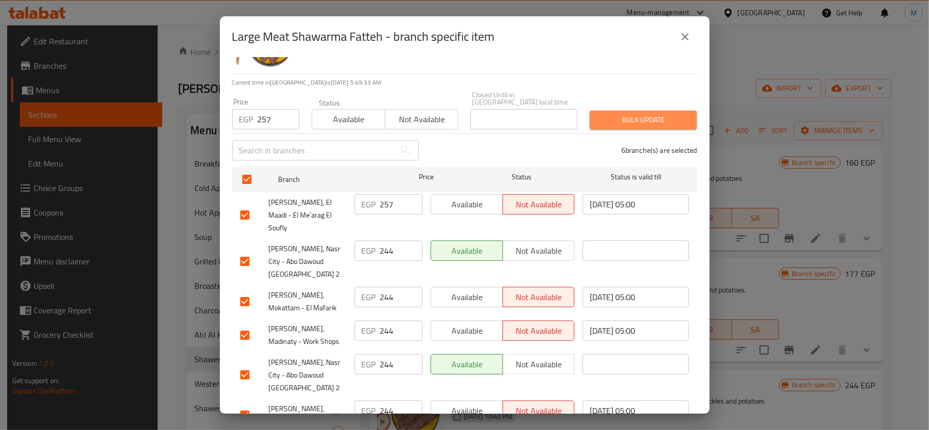
click at [643, 115] on span "Bulk update" at bounding box center [643, 120] width 91 height 13
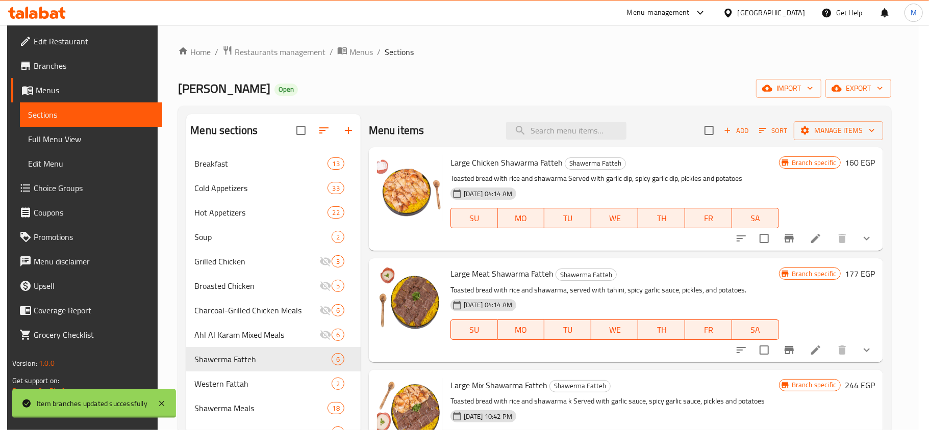
click at [795, 245] on icon "Branch-specific-item" at bounding box center [789, 239] width 12 height 12
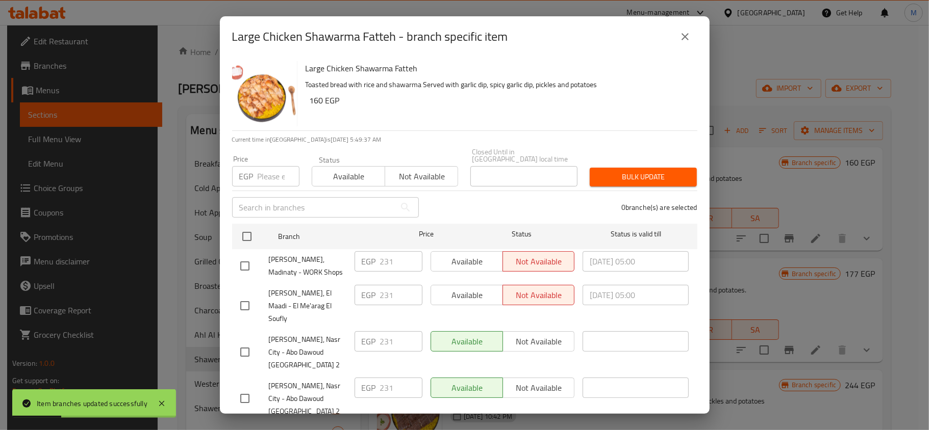
click at [699, 34] on div "Large Chicken Shawarma Fatteh - branch specific item" at bounding box center [465, 36] width 490 height 41
click at [691, 35] on button "close" at bounding box center [685, 36] width 24 height 24
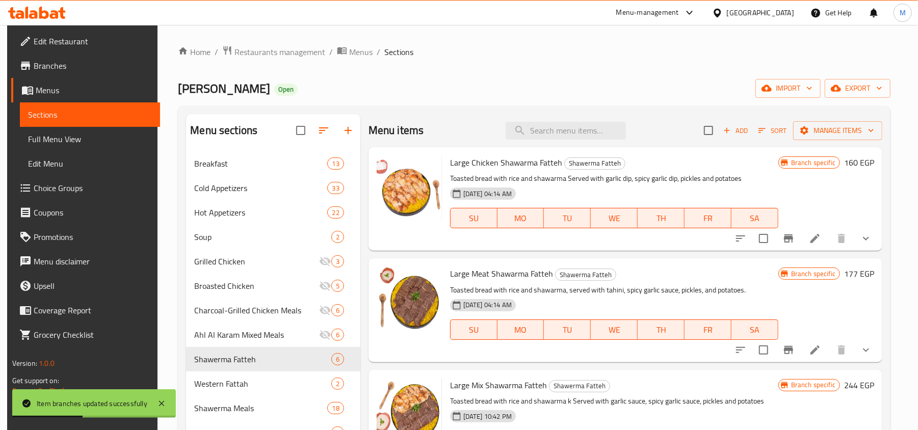
click at [793, 349] on icon "Branch-specific-item" at bounding box center [788, 350] width 9 height 8
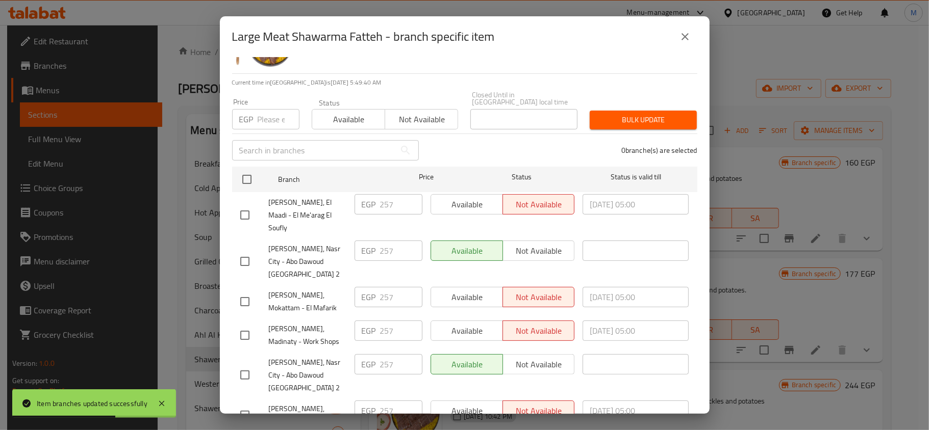
click at [680, 39] on icon "close" at bounding box center [685, 37] width 12 height 12
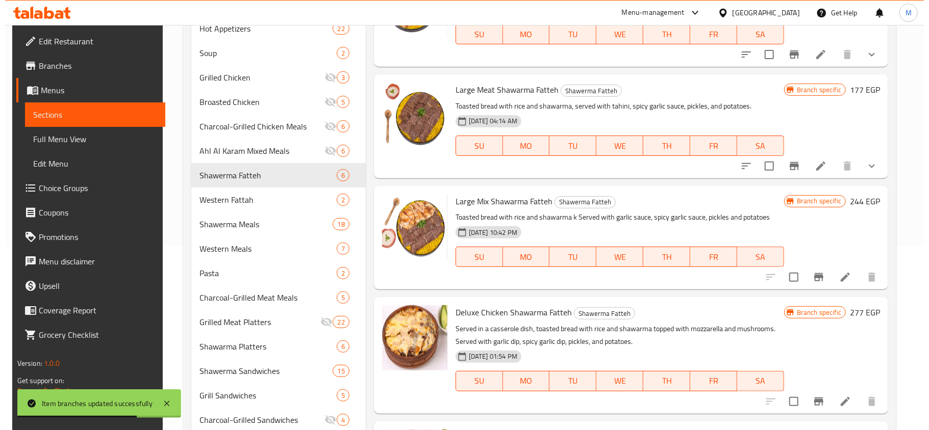
scroll to position [204, 0]
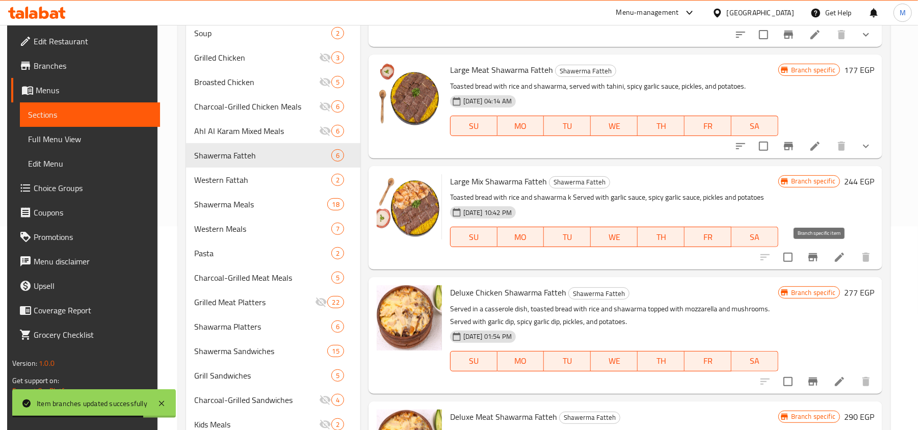
click at [819, 264] on icon "Branch-specific-item" at bounding box center [813, 257] width 12 height 12
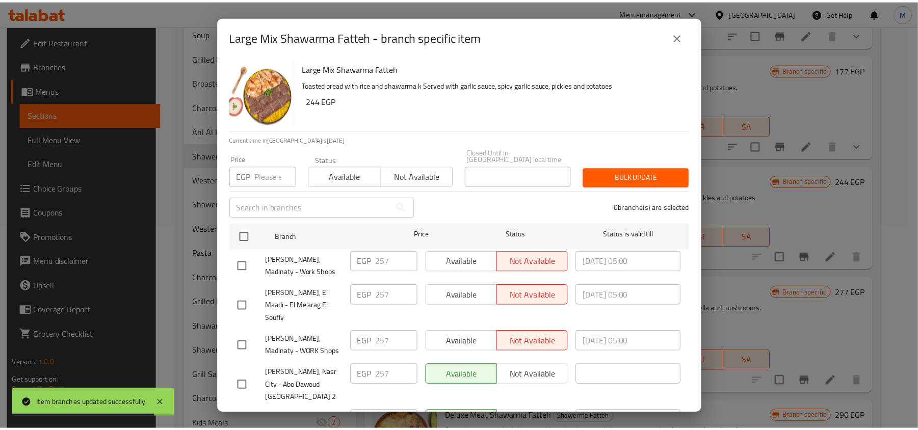
scroll to position [57, 0]
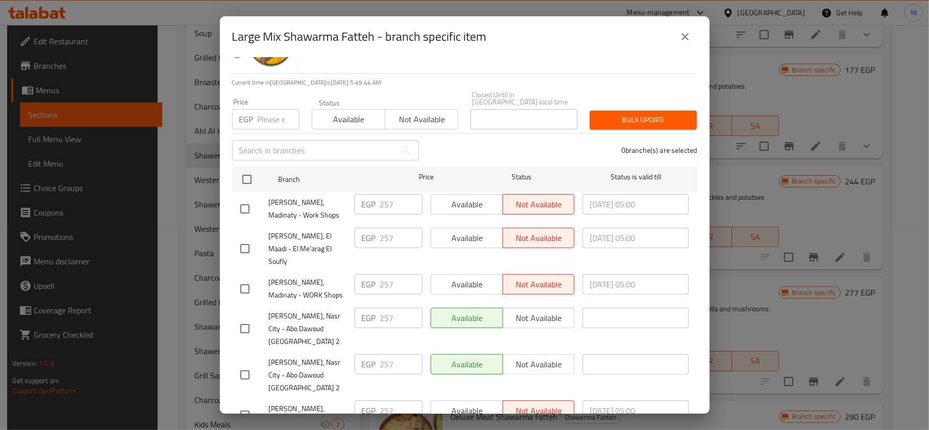
drag, startPoint x: 688, startPoint y: 35, endPoint x: 758, endPoint y: 175, distance: 156.9
click at [688, 36] on icon "close" at bounding box center [685, 37] width 12 height 12
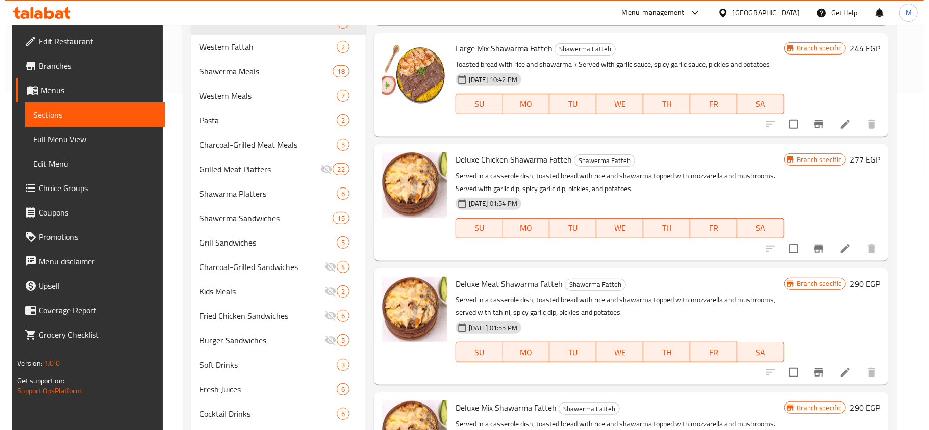
scroll to position [340, 0]
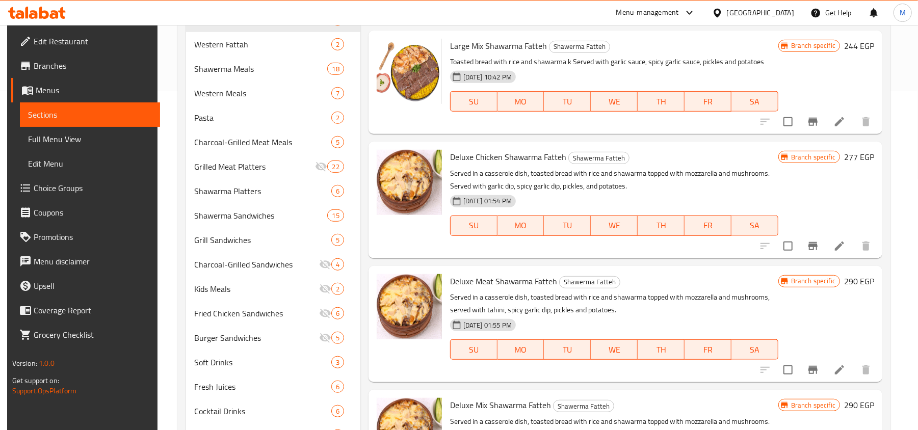
click at [818, 245] on icon "Branch-specific-item" at bounding box center [813, 246] width 9 height 8
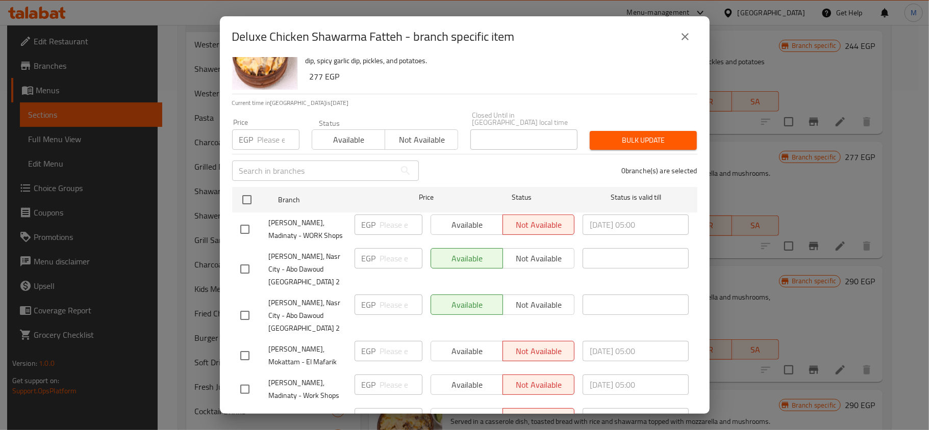
scroll to position [57, 0]
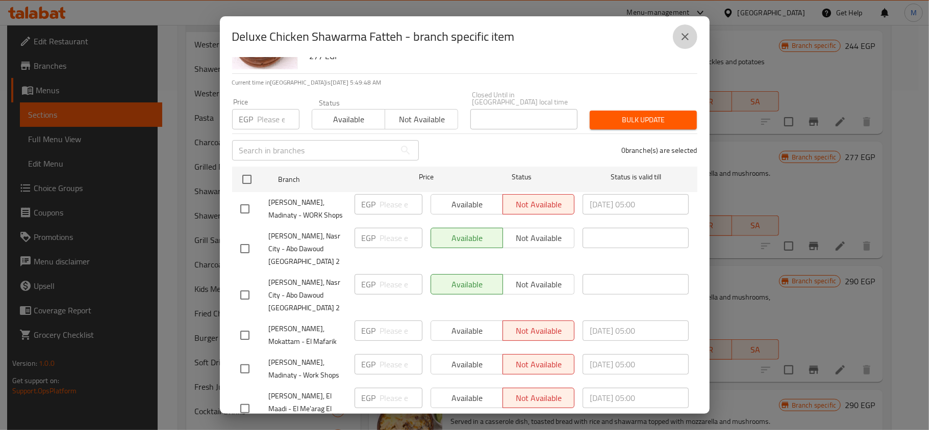
click at [682, 41] on icon "close" at bounding box center [685, 37] width 12 height 12
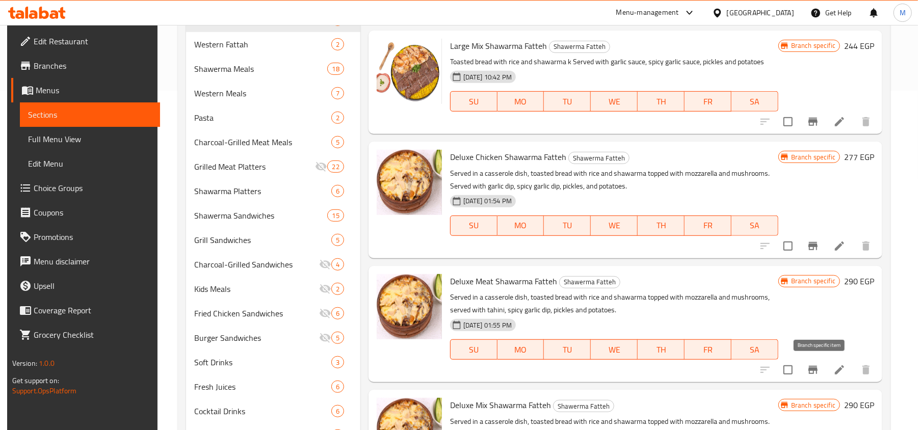
click at [816, 370] on icon "Branch-specific-item" at bounding box center [813, 370] width 12 height 12
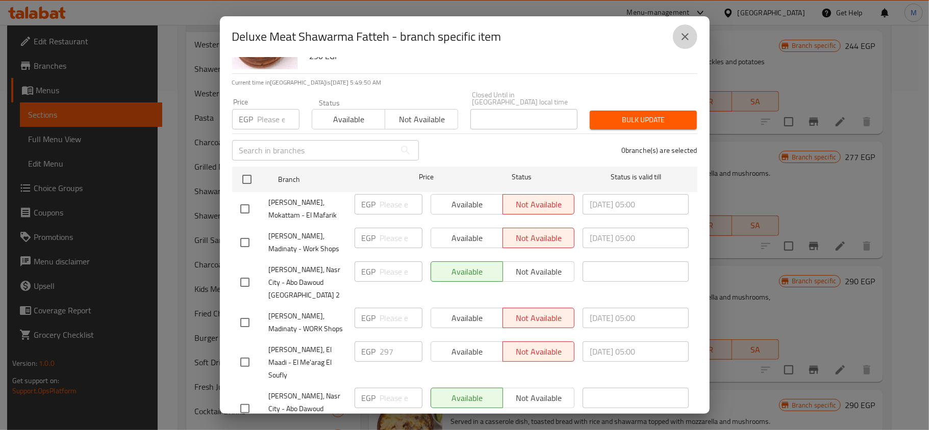
click at [688, 41] on icon "close" at bounding box center [685, 37] width 12 height 12
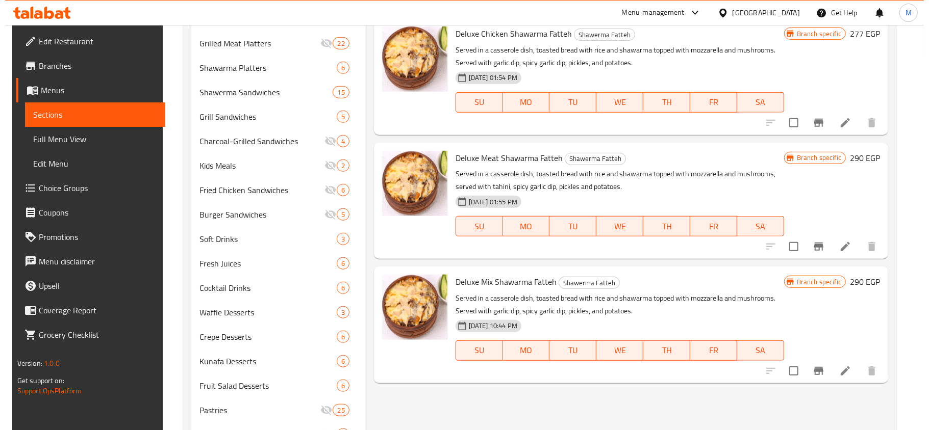
scroll to position [537, 0]
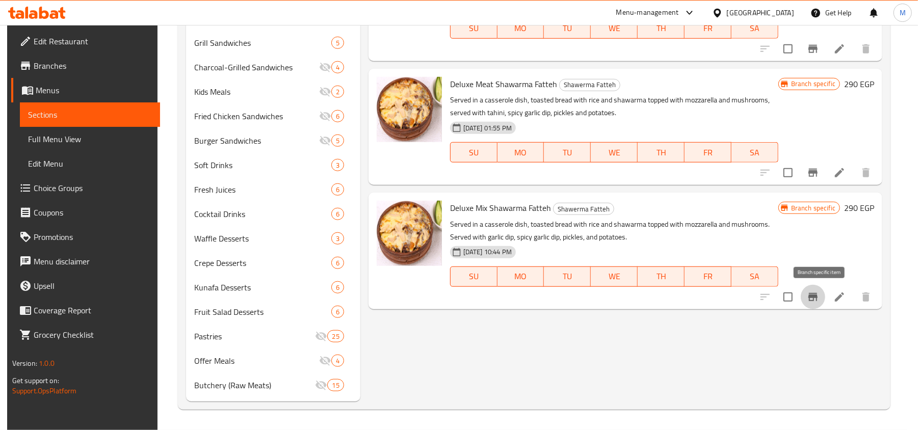
click at [821, 304] on button "Branch-specific-item" at bounding box center [813, 297] width 24 height 24
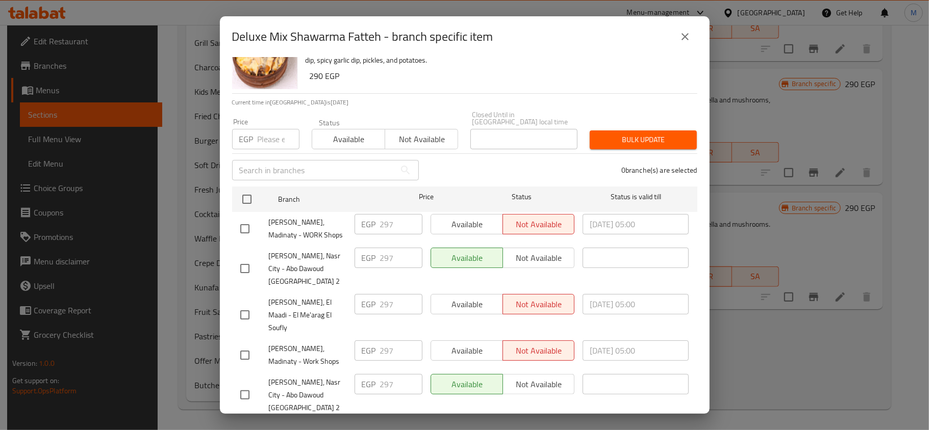
scroll to position [57, 0]
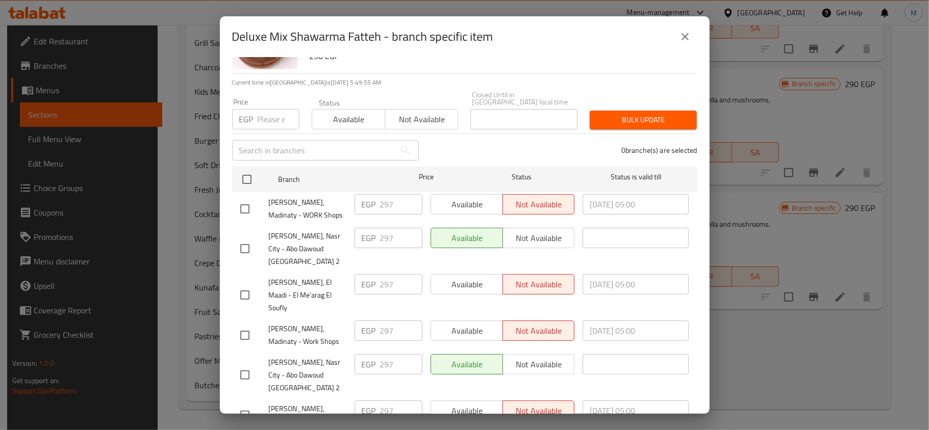
click at [680, 41] on icon "close" at bounding box center [685, 37] width 12 height 12
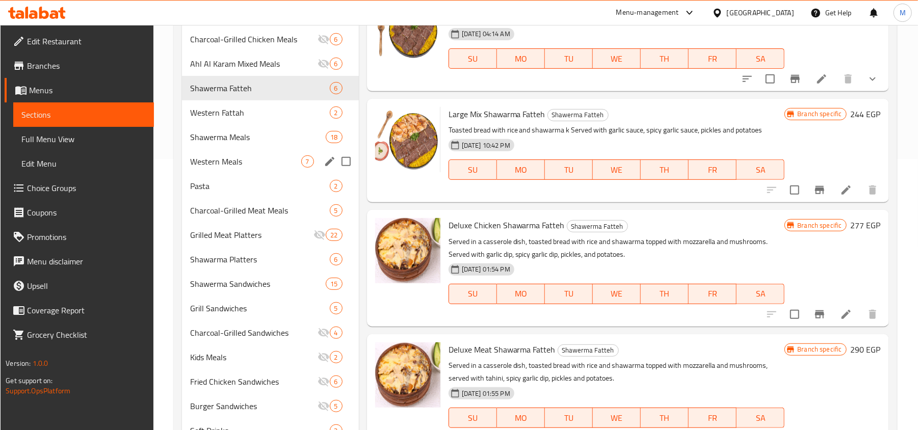
scroll to position [266, 0]
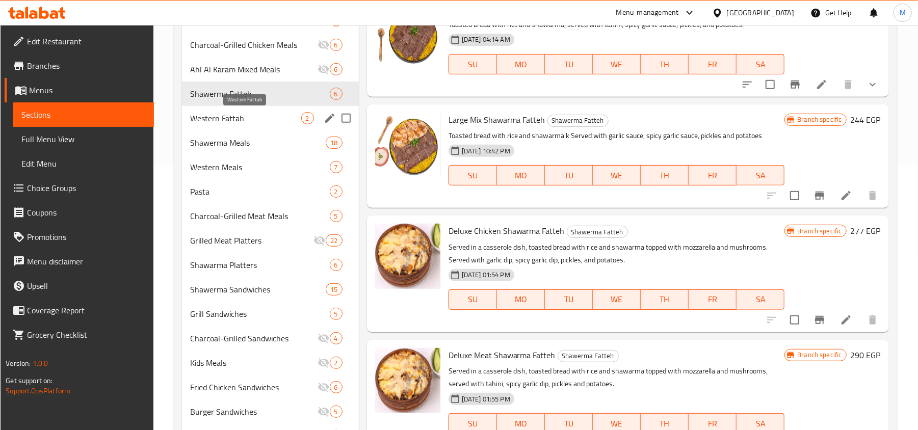
click at [245, 118] on span "Western Fattah" at bounding box center [245, 118] width 111 height 12
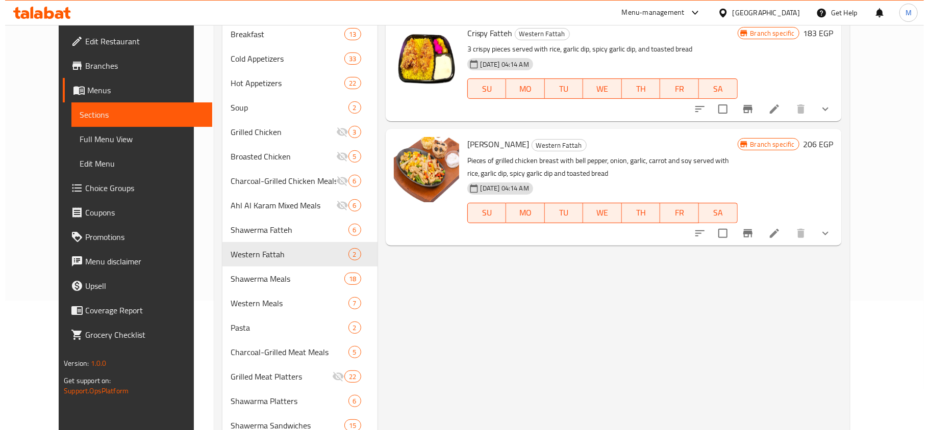
scroll to position [62, 0]
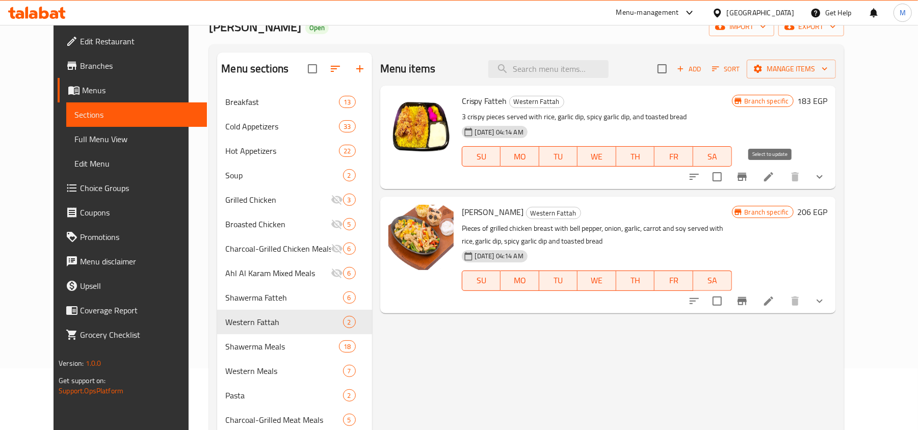
click at [749, 174] on icon "Branch-specific-item" at bounding box center [742, 177] width 12 height 12
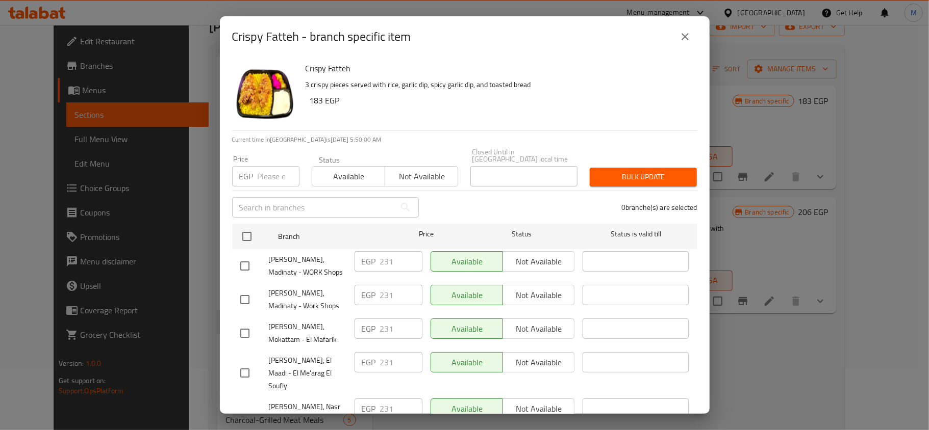
scroll to position [57, 0]
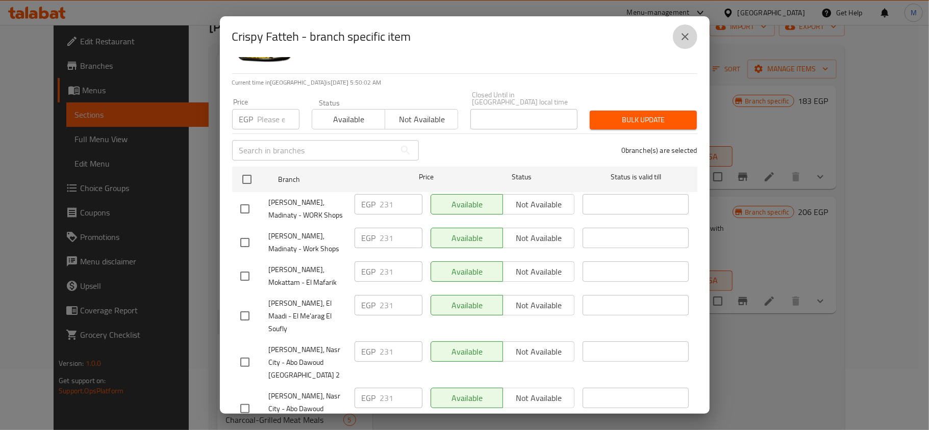
click at [690, 40] on icon "close" at bounding box center [685, 37] width 12 height 12
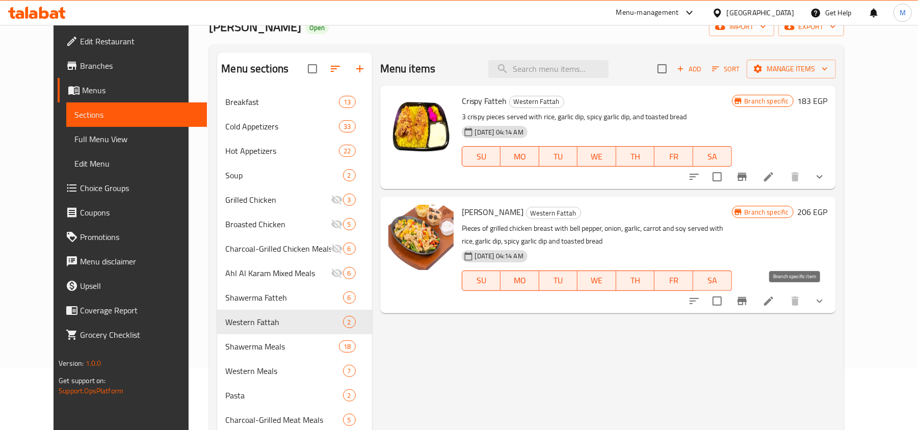
click at [749, 300] on icon "Branch-specific-item" at bounding box center [742, 301] width 12 height 12
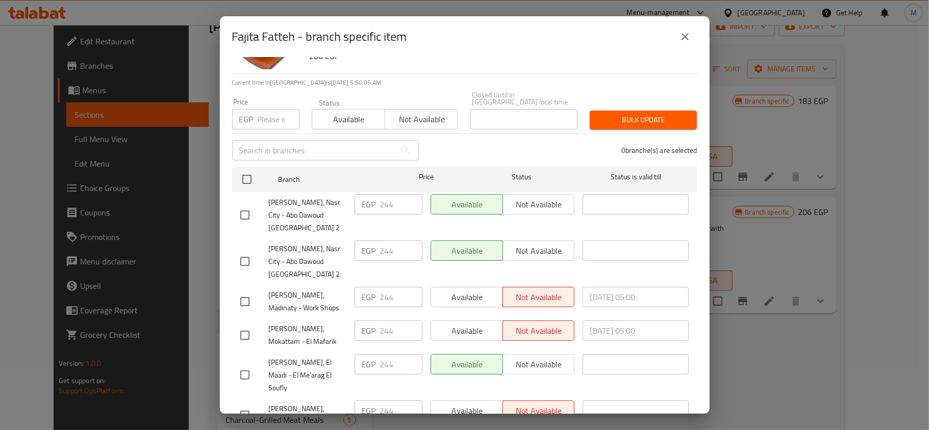
click at [682, 37] on icon "close" at bounding box center [685, 37] width 12 height 12
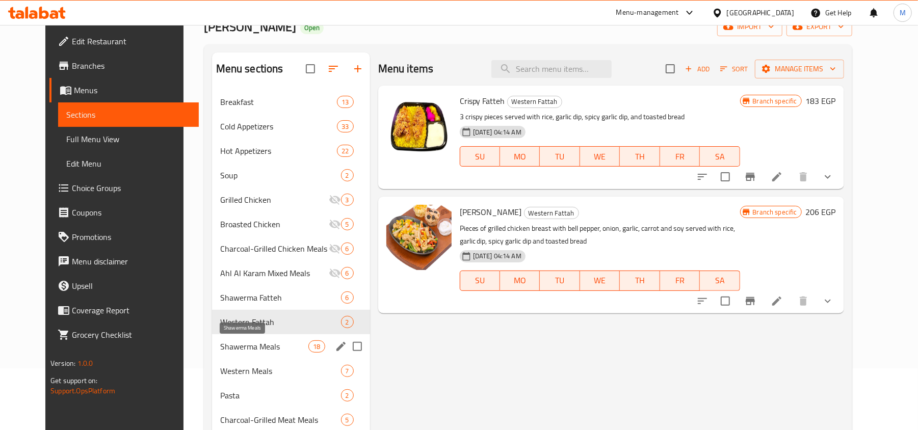
click at [236, 348] on span "Shawerma Meals" at bounding box center [264, 347] width 89 height 12
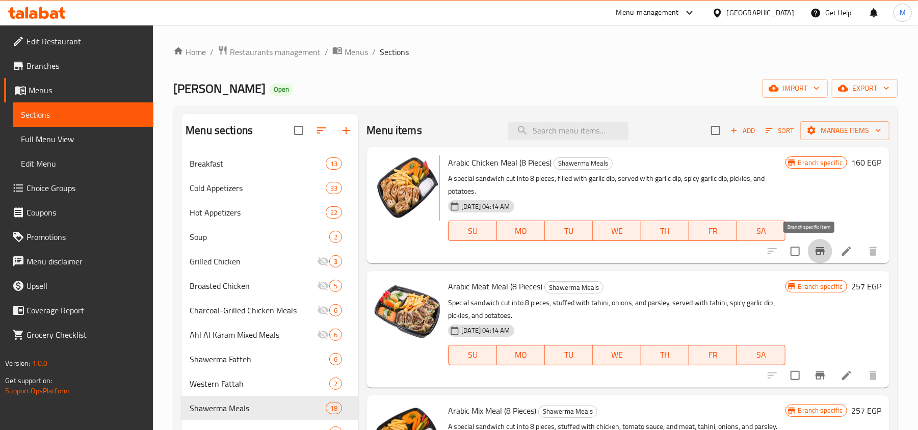
click at [809, 260] on button "Branch-specific-item" at bounding box center [820, 251] width 24 height 24
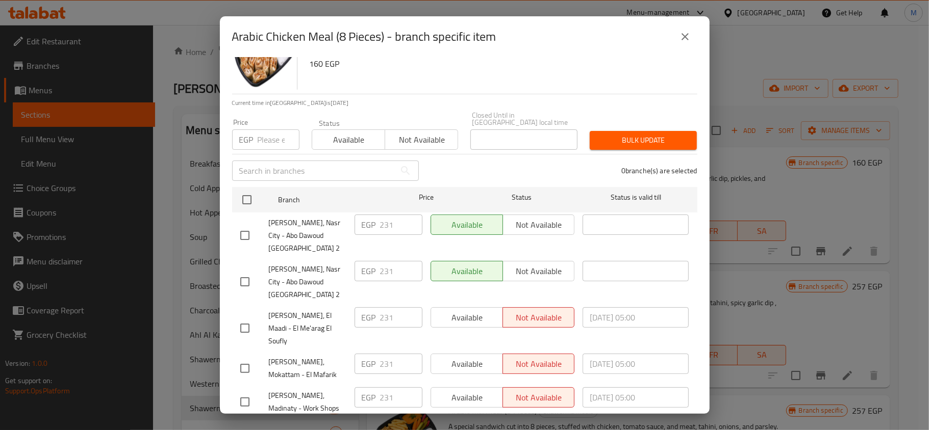
scroll to position [57, 0]
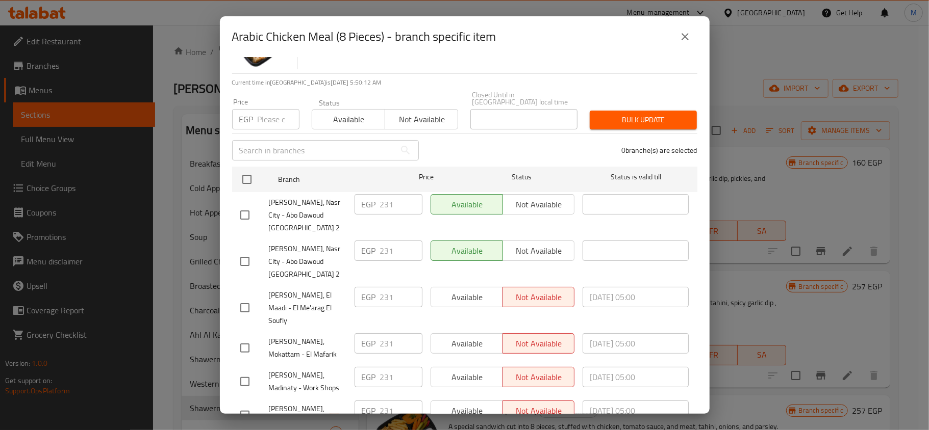
click at [688, 38] on icon "close" at bounding box center [685, 37] width 12 height 12
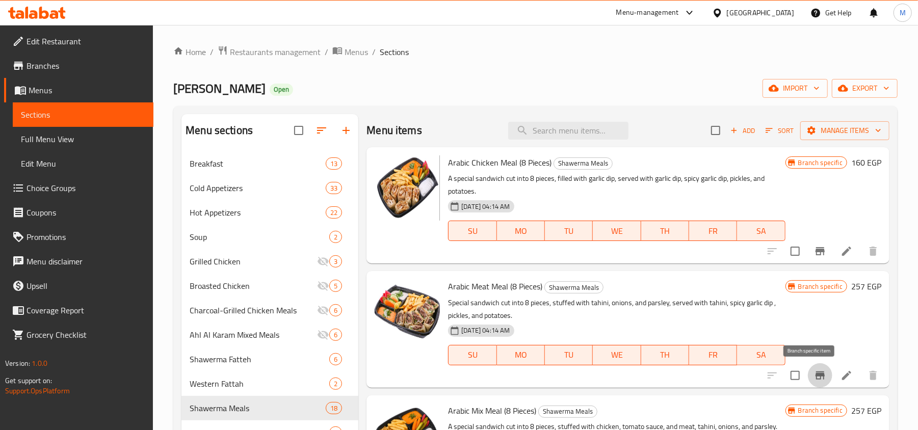
click at [815, 375] on icon "Branch-specific-item" at bounding box center [820, 376] width 12 height 12
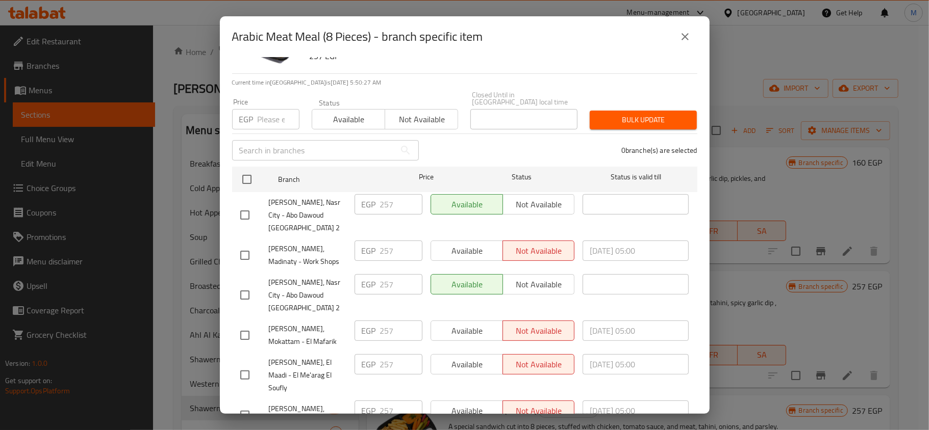
click at [686, 37] on icon "close" at bounding box center [685, 37] width 12 height 12
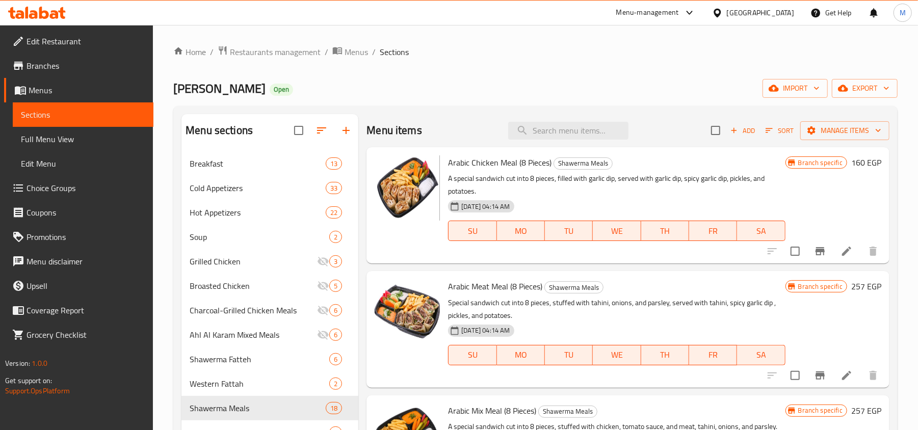
click at [814, 257] on icon "Branch-specific-item" at bounding box center [820, 251] width 12 height 12
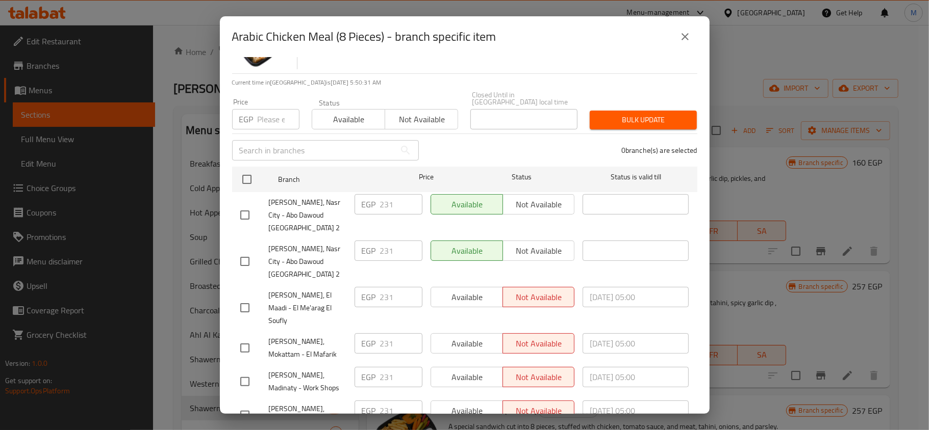
click at [685, 40] on icon "close" at bounding box center [685, 37] width 12 height 12
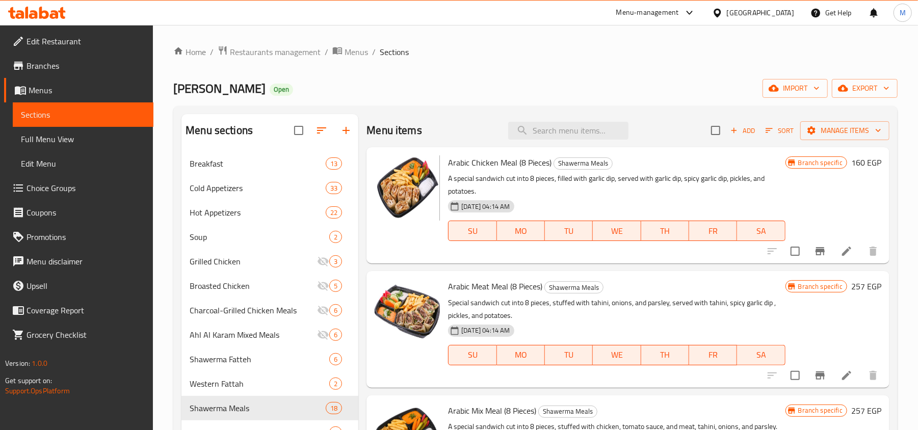
click at [816, 376] on icon "Branch-specific-item" at bounding box center [820, 376] width 9 height 8
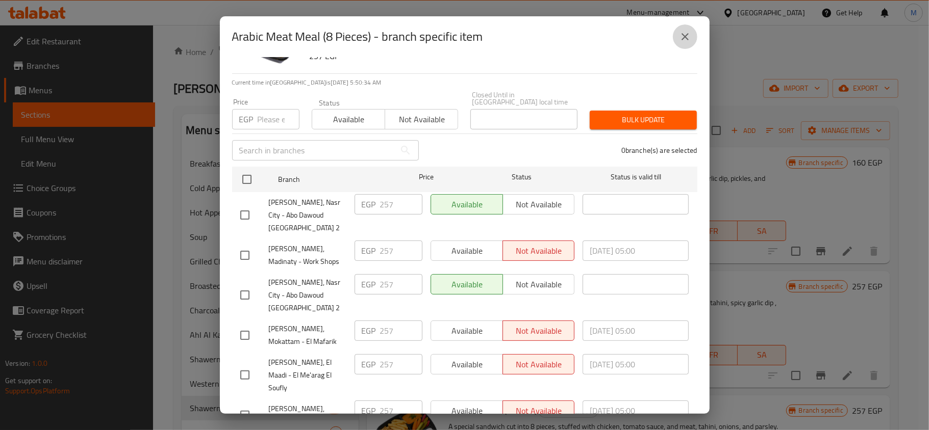
drag, startPoint x: 682, startPoint y: 37, endPoint x: 714, endPoint y: 166, distance: 132.9
click at [683, 37] on icon "close" at bounding box center [685, 37] width 12 height 12
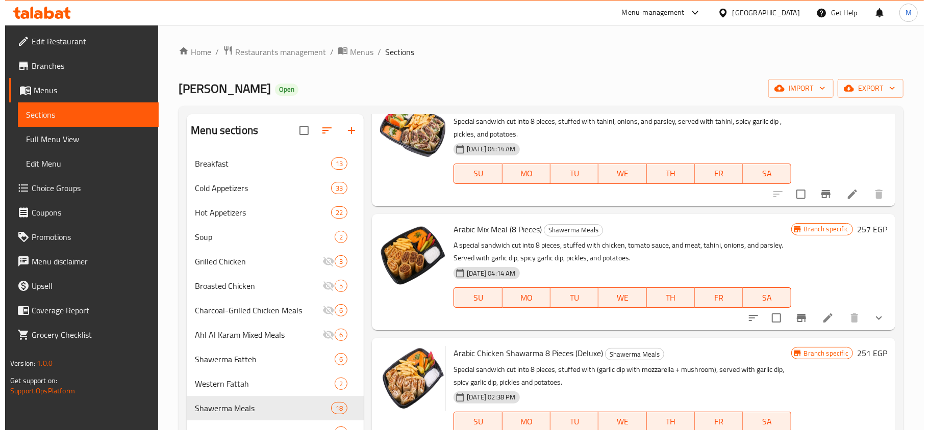
scroll to position [204, 0]
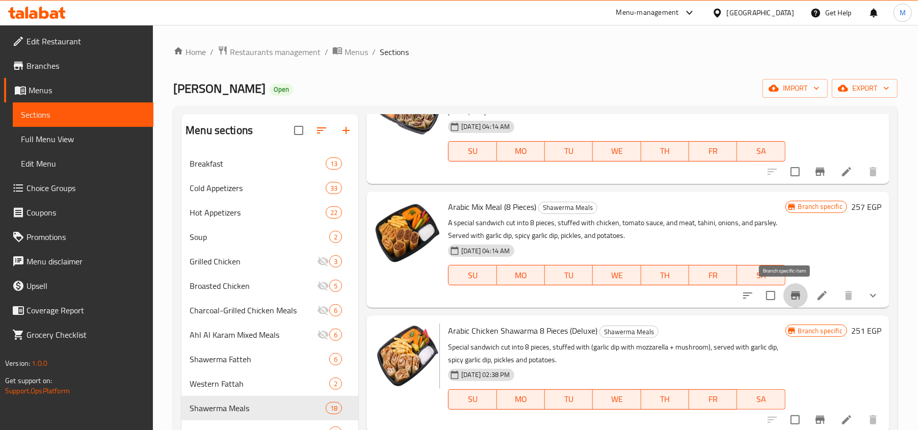
click at [791, 296] on icon "Branch-specific-item" at bounding box center [795, 296] width 9 height 8
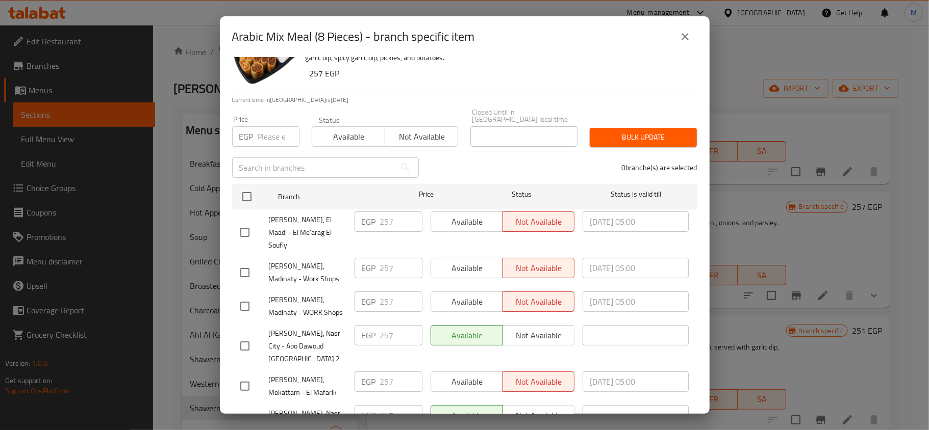
scroll to position [57, 0]
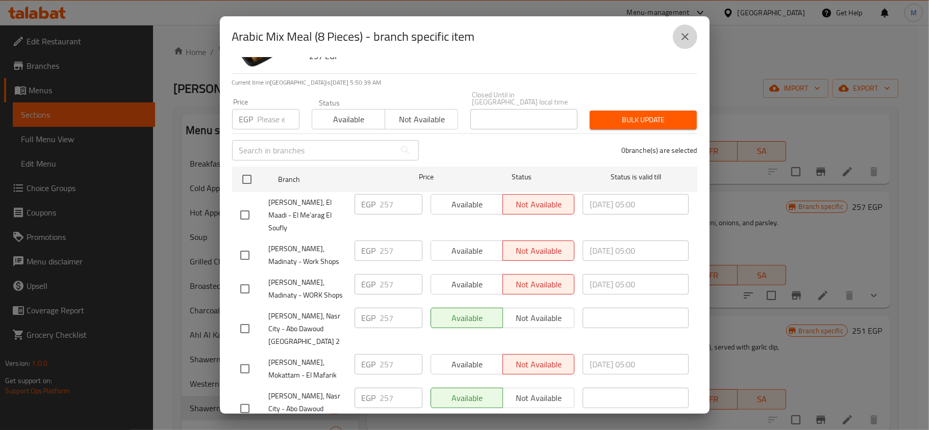
click at [688, 39] on icon "close" at bounding box center [685, 37] width 12 height 12
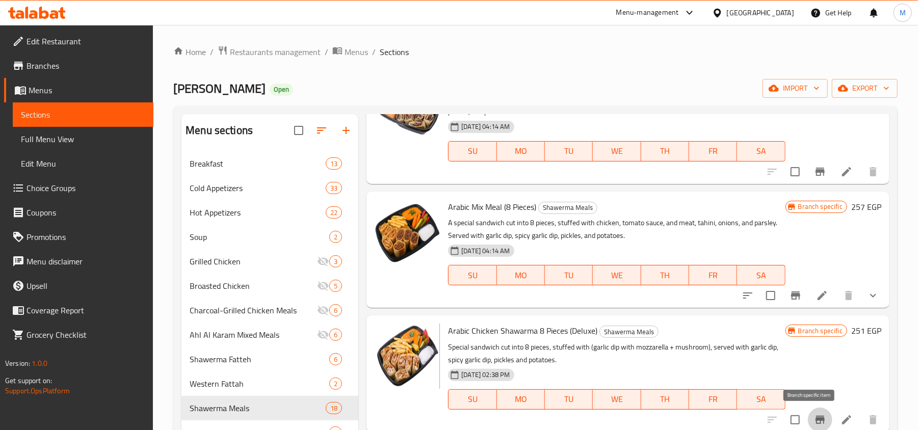
click at [814, 416] on icon "Branch-specific-item" at bounding box center [820, 420] width 12 height 12
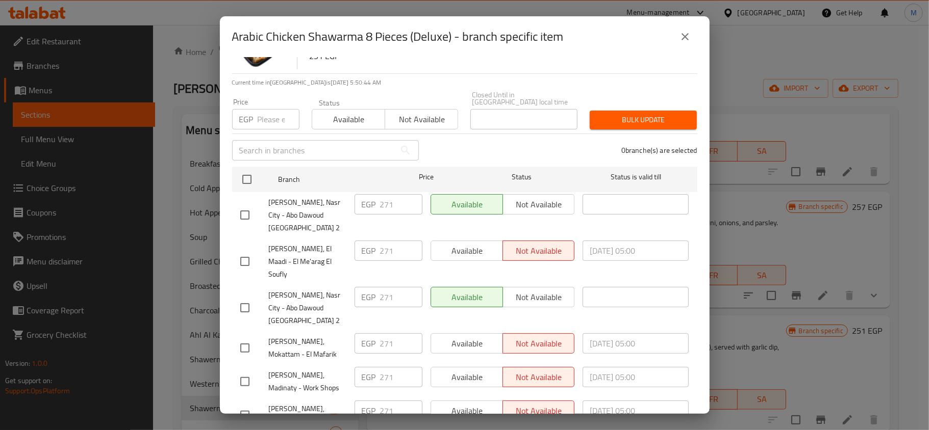
click at [689, 33] on icon "close" at bounding box center [685, 37] width 12 height 12
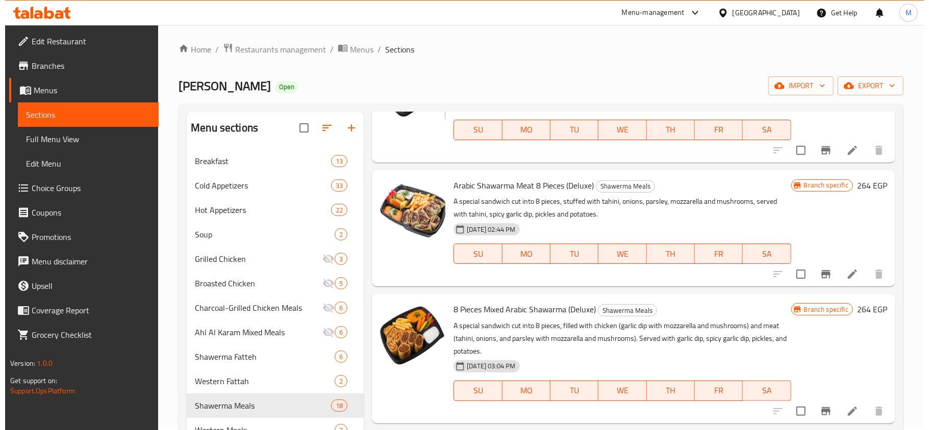
scroll to position [476, 0]
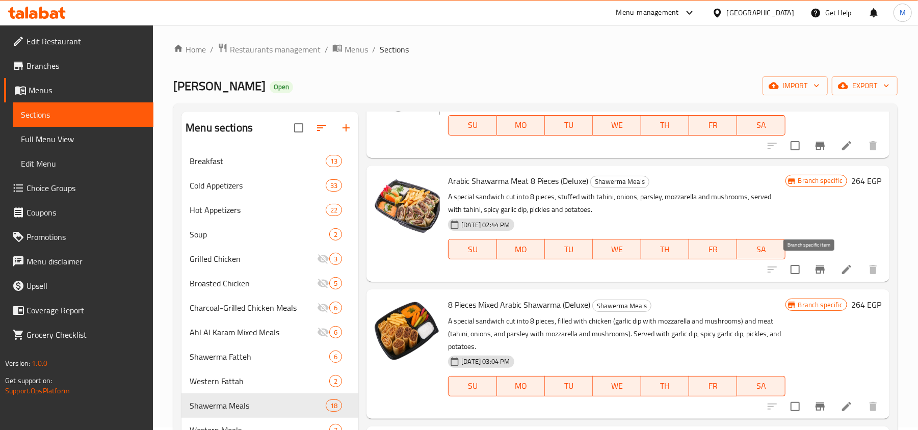
click at [814, 275] on icon "Branch-specific-item" at bounding box center [820, 270] width 12 height 12
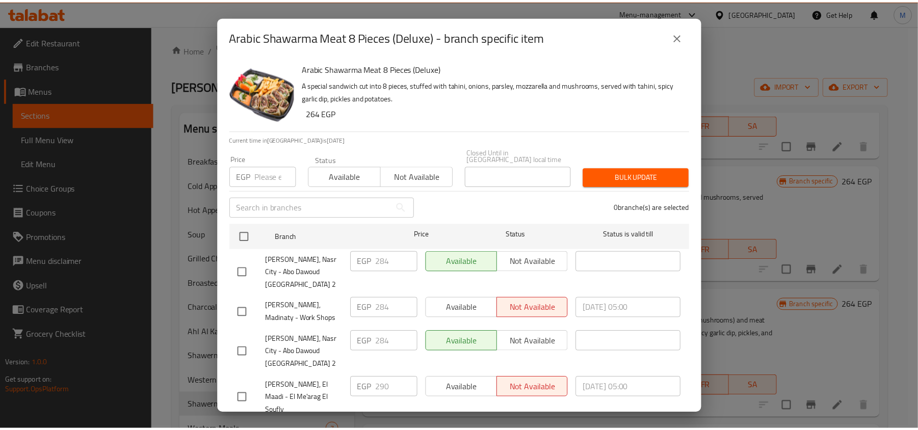
scroll to position [57, 0]
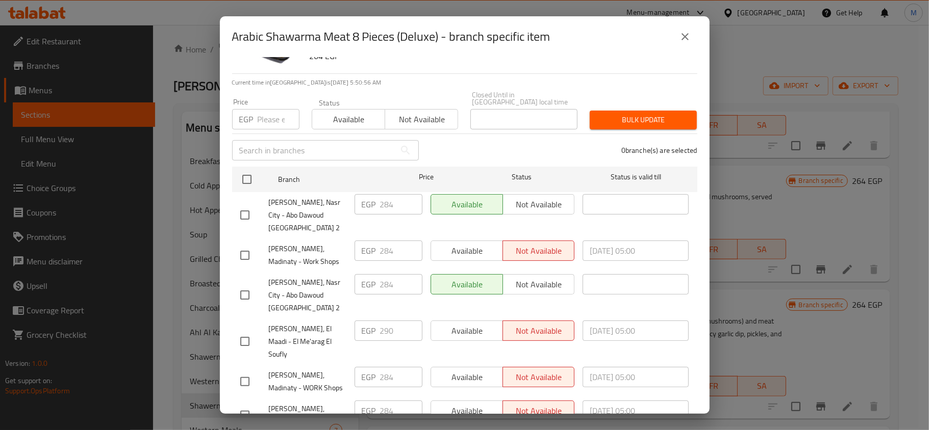
click at [266, 113] on input "number" at bounding box center [279, 119] width 42 height 20
paste input "290"
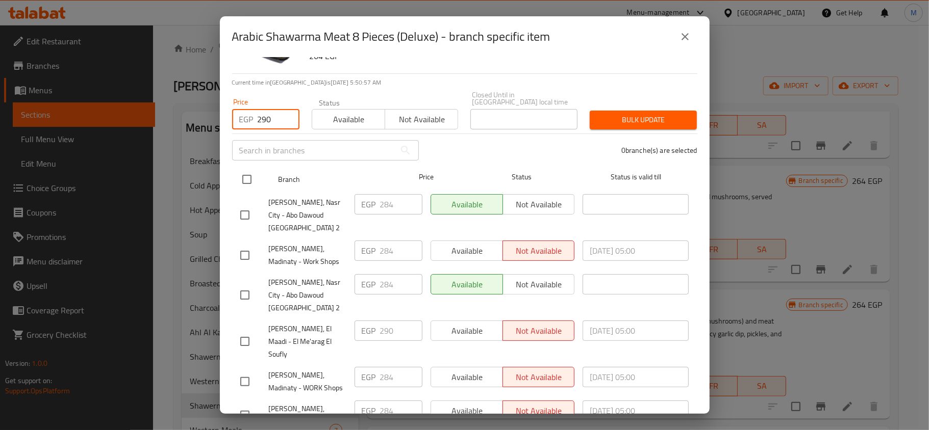
type input "290"
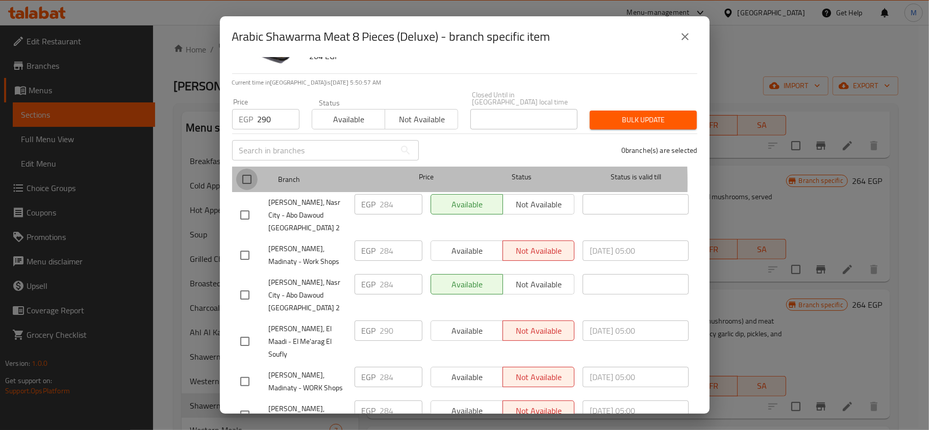
click at [243, 176] on input "checkbox" at bounding box center [246, 179] width 21 height 21
checkbox input "true"
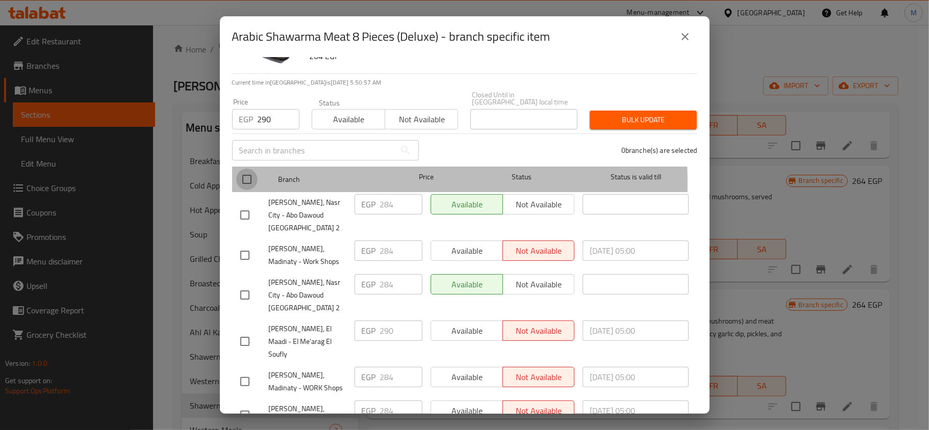
checkbox input "true"
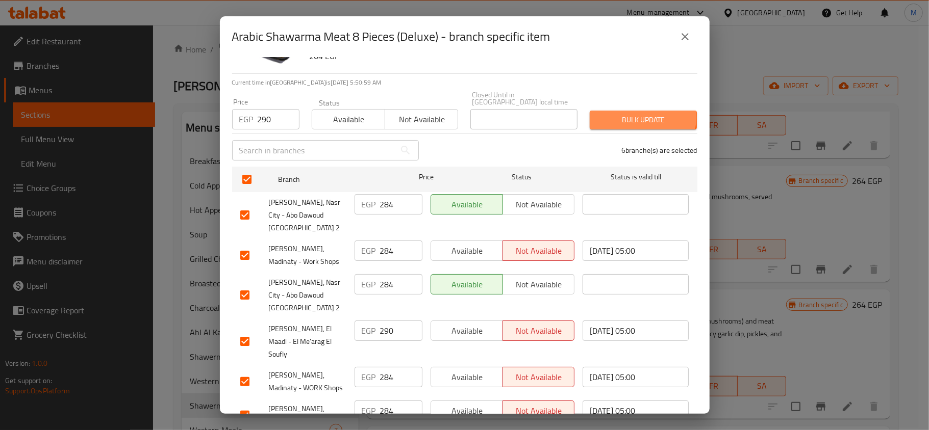
click at [620, 114] on span "Bulk update" at bounding box center [643, 120] width 91 height 13
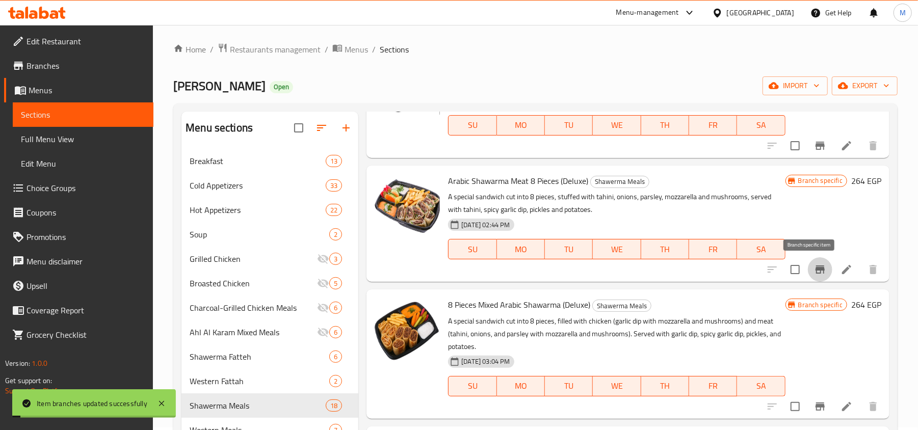
click at [816, 268] on icon "Branch-specific-item" at bounding box center [820, 270] width 9 height 8
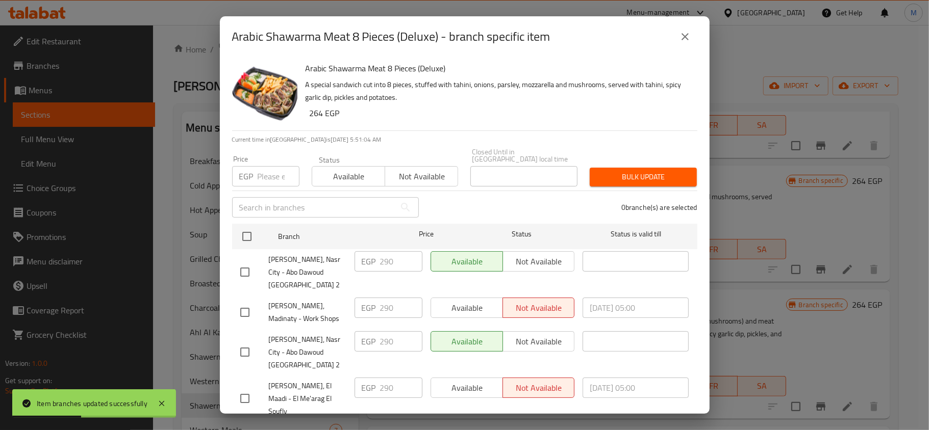
click at [689, 35] on icon "close" at bounding box center [685, 37] width 12 height 12
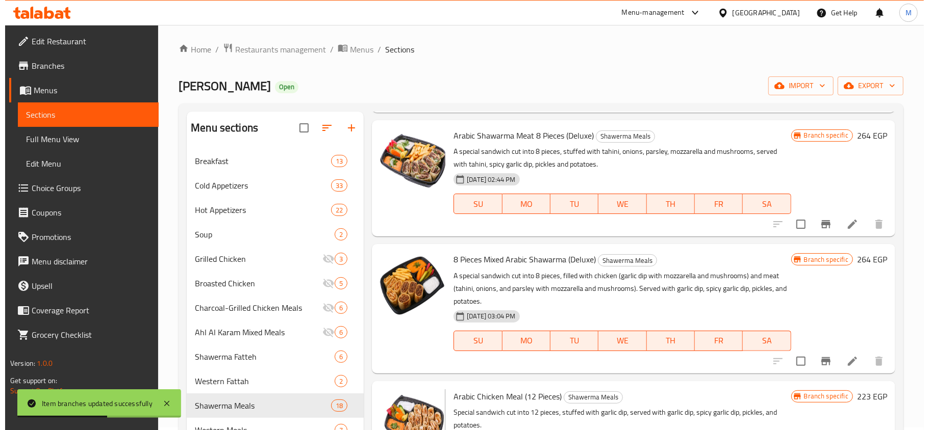
scroll to position [544, 0]
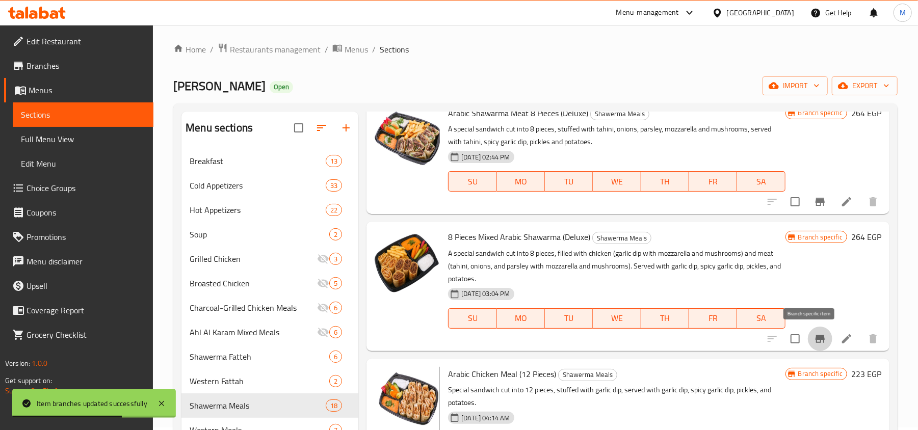
click at [816, 339] on icon "Branch-specific-item" at bounding box center [820, 339] width 9 height 8
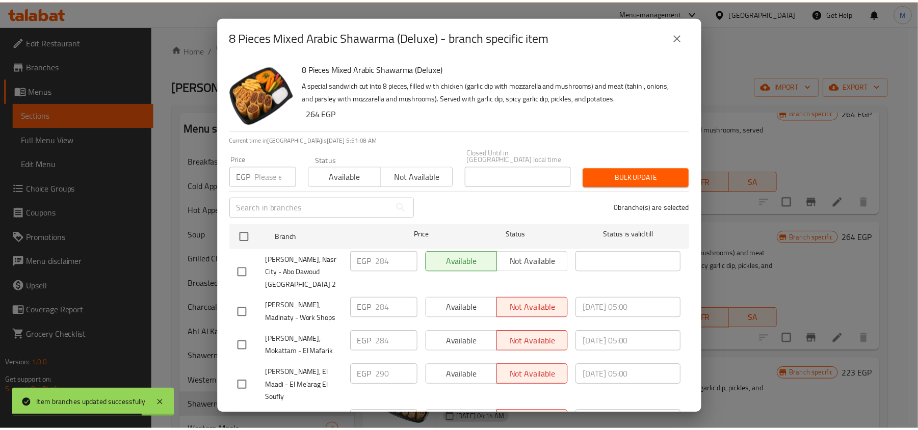
scroll to position [57, 0]
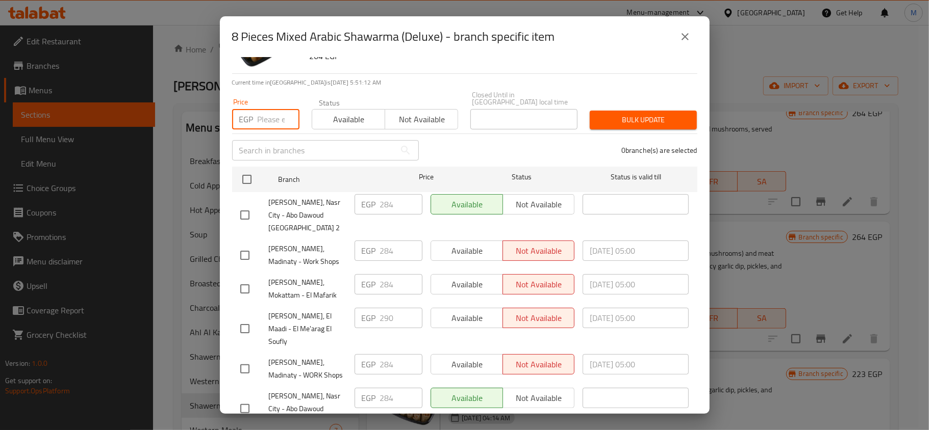
click at [278, 110] on input "number" at bounding box center [279, 119] width 42 height 20
paste input "290"
type input "290"
click at [246, 171] on input "checkbox" at bounding box center [246, 179] width 21 height 21
checkbox input "true"
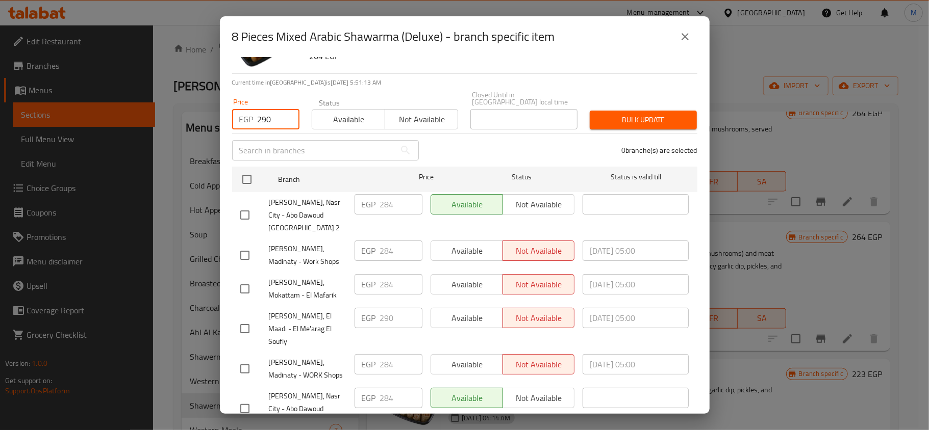
checkbox input "true"
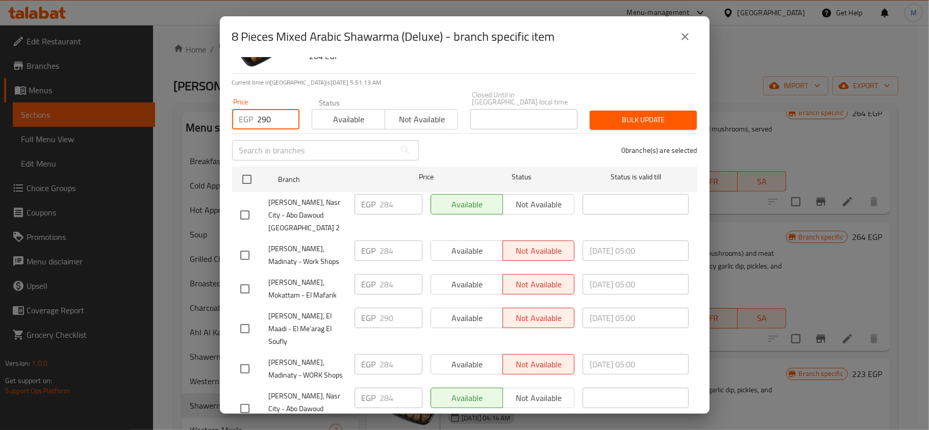
checkbox input "true"
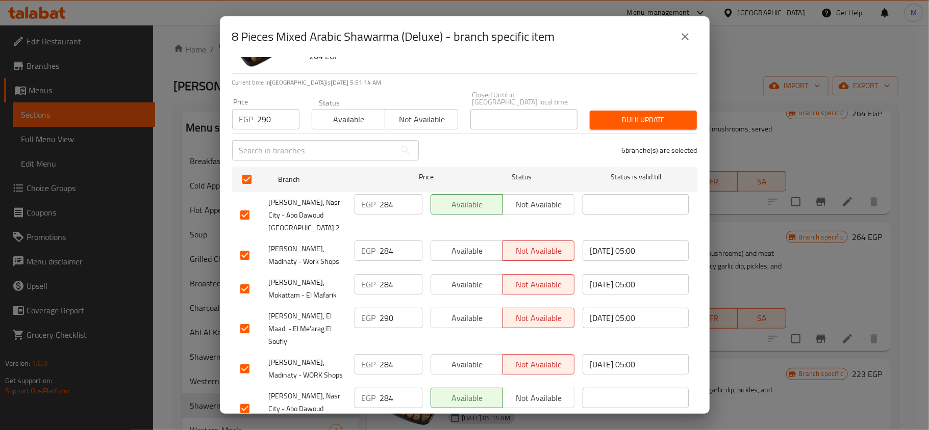
click at [608, 117] on span "Bulk update" at bounding box center [643, 120] width 91 height 13
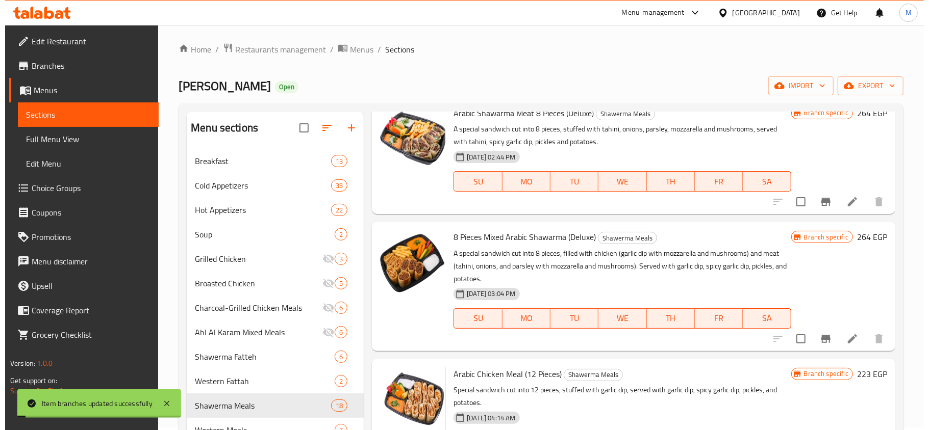
scroll to position [612, 0]
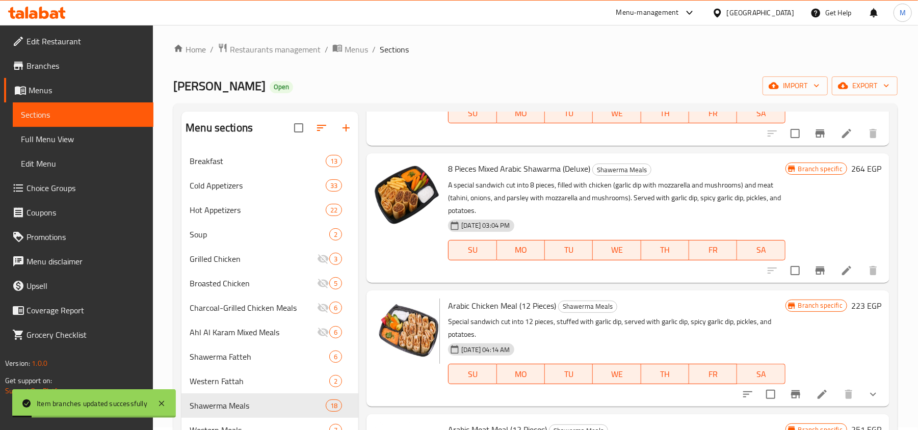
click at [790, 398] on icon "Branch-specific-item" at bounding box center [796, 395] width 12 height 12
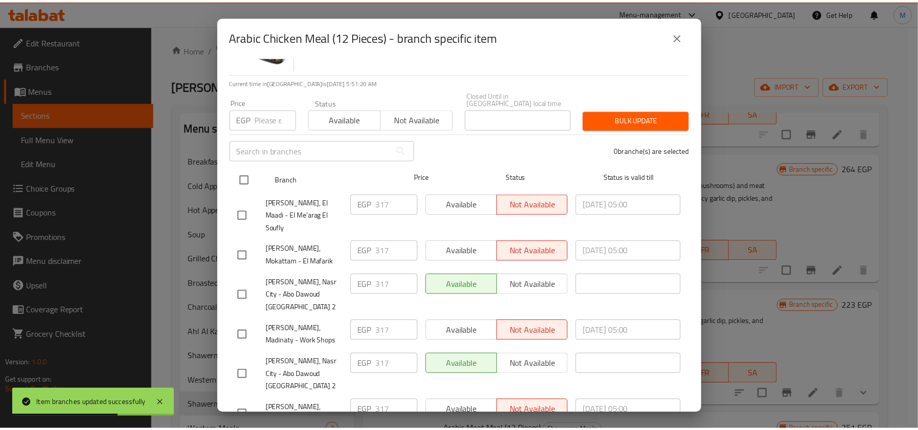
scroll to position [0, 0]
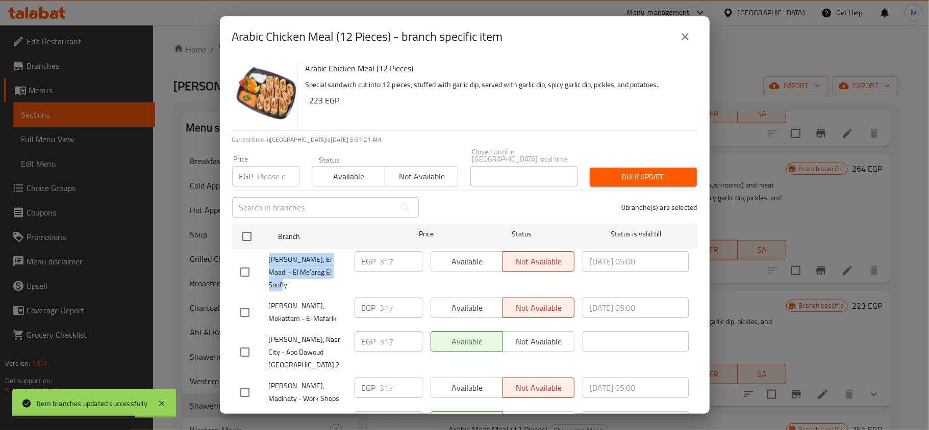
click at [689, 40] on icon "close" at bounding box center [685, 37] width 12 height 12
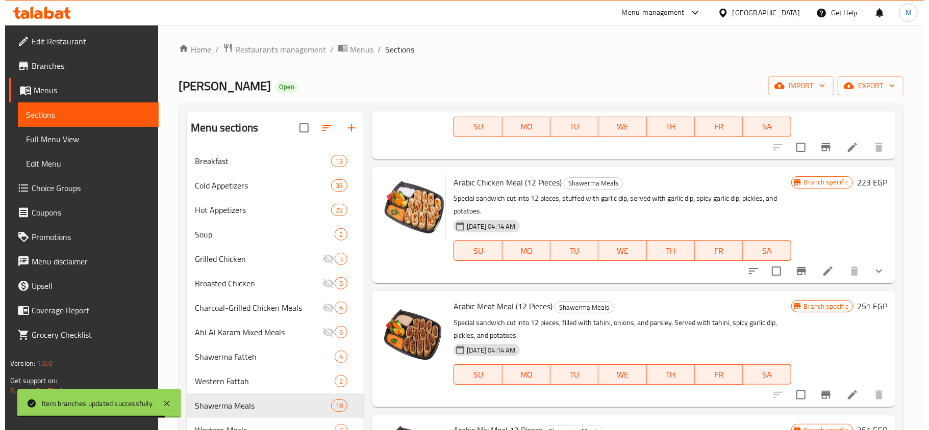
scroll to position [748, 0]
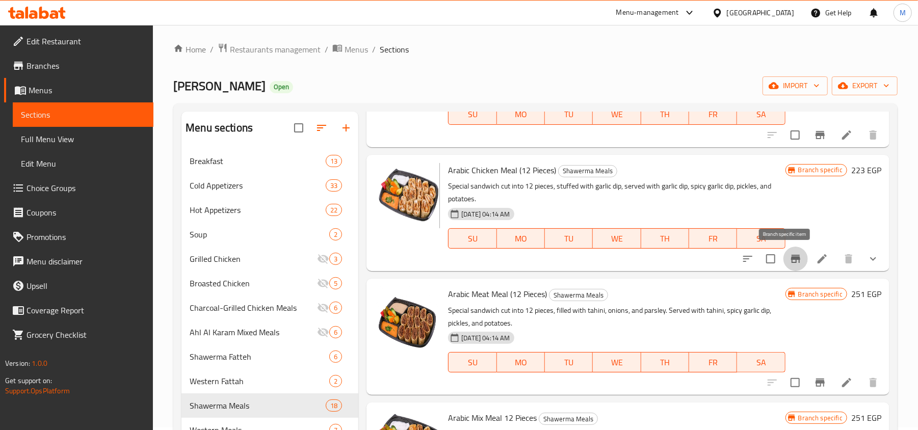
click at [790, 264] on icon "Branch-specific-item" at bounding box center [796, 259] width 12 height 12
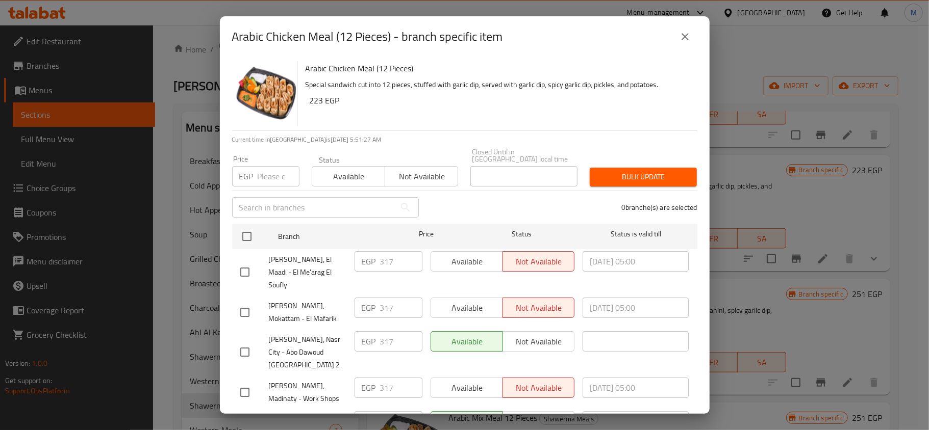
click at [682, 28] on button "close" at bounding box center [685, 36] width 24 height 24
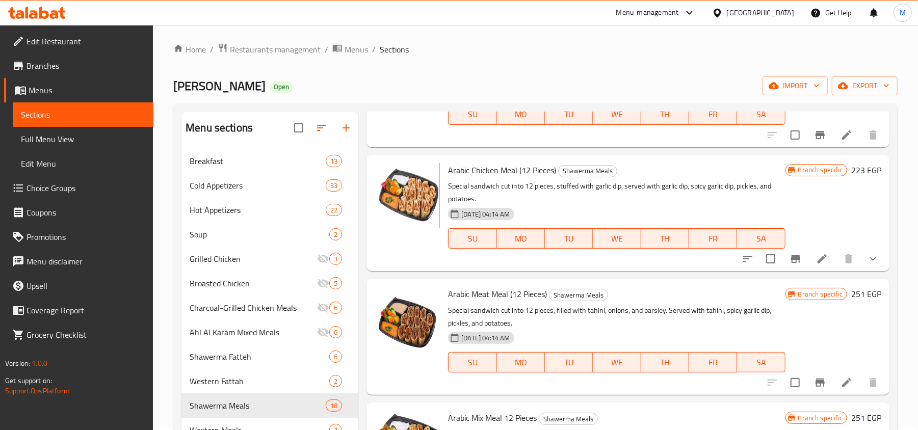
click at [814, 388] on icon "Branch-specific-item" at bounding box center [820, 383] width 12 height 12
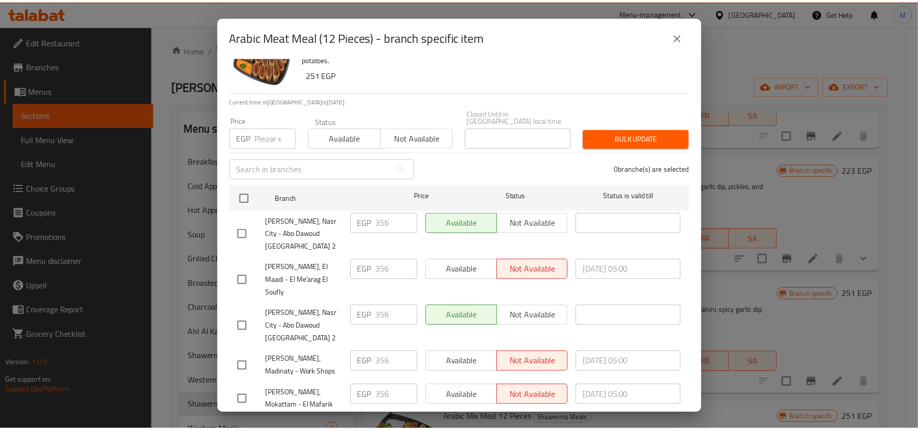
scroll to position [57, 0]
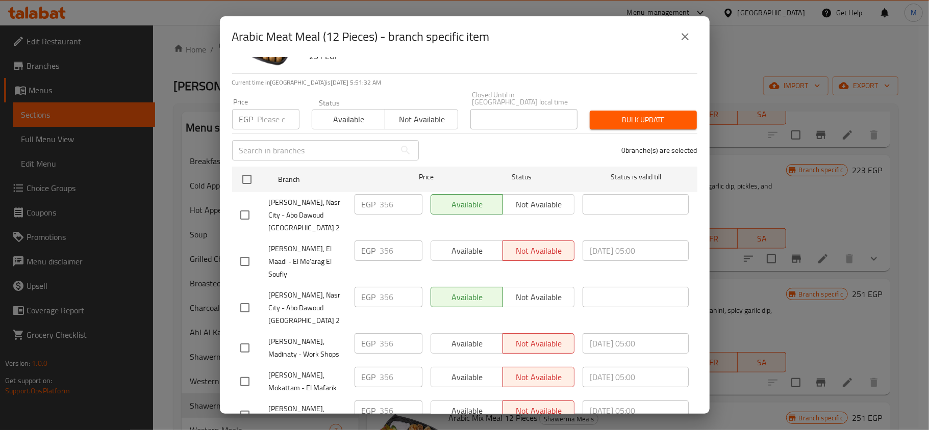
click at [684, 41] on icon "close" at bounding box center [685, 37] width 12 height 12
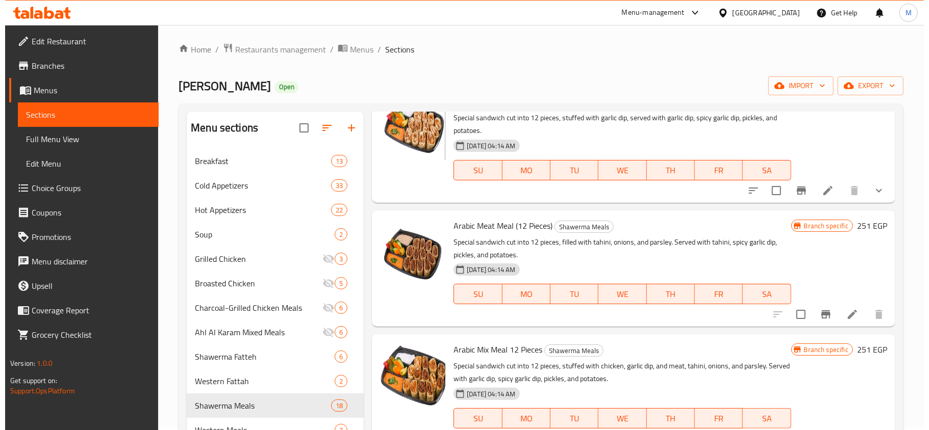
scroll to position [884, 0]
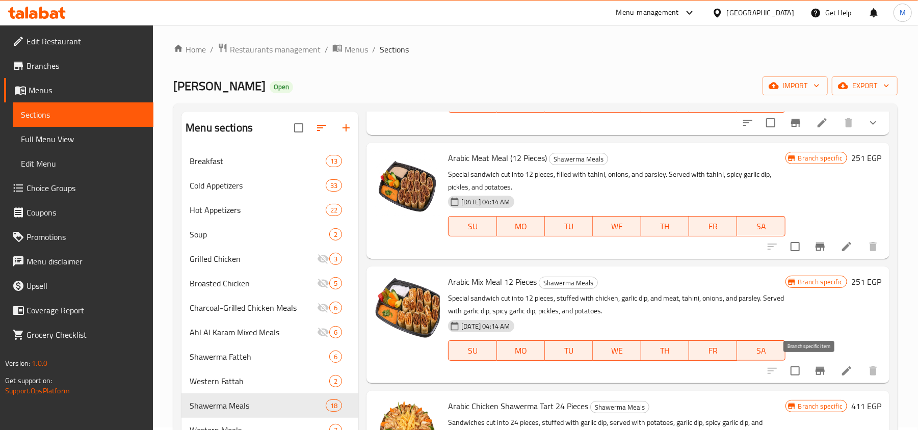
click at [814, 377] on icon "Branch-specific-item" at bounding box center [820, 371] width 12 height 12
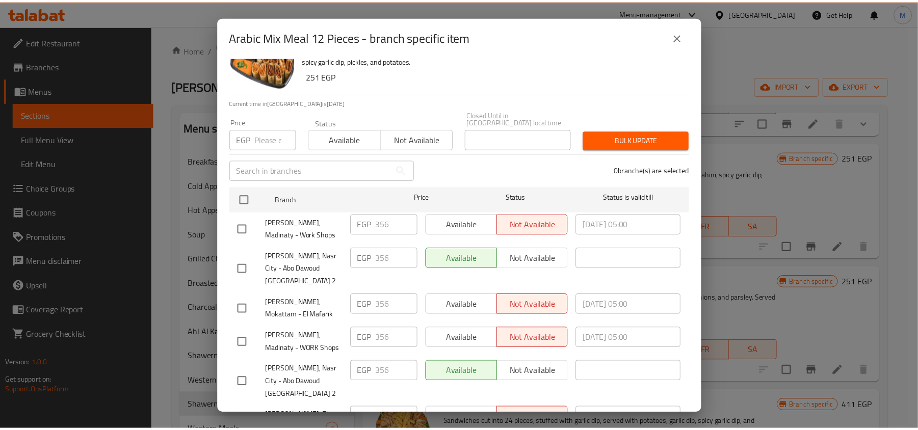
scroll to position [57, 0]
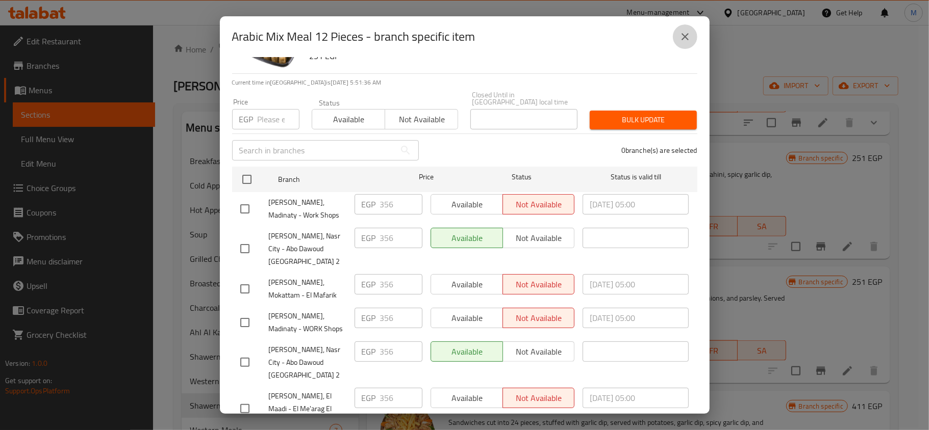
click at [679, 37] on icon "close" at bounding box center [685, 37] width 12 height 12
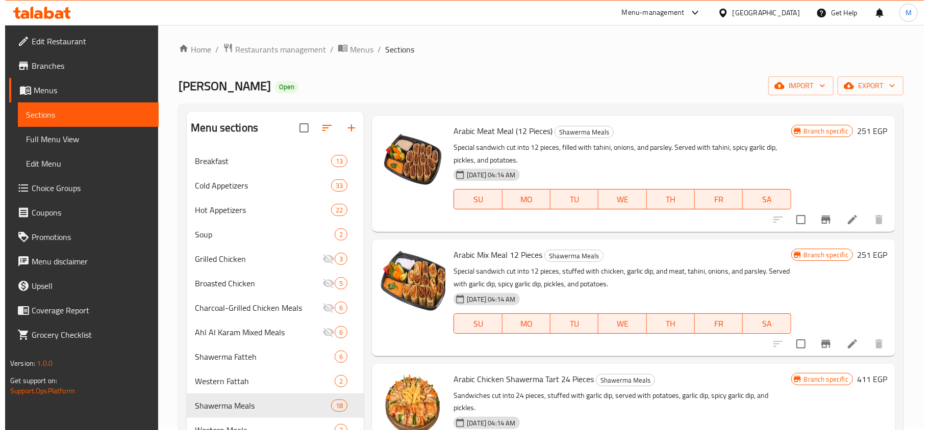
scroll to position [952, 0]
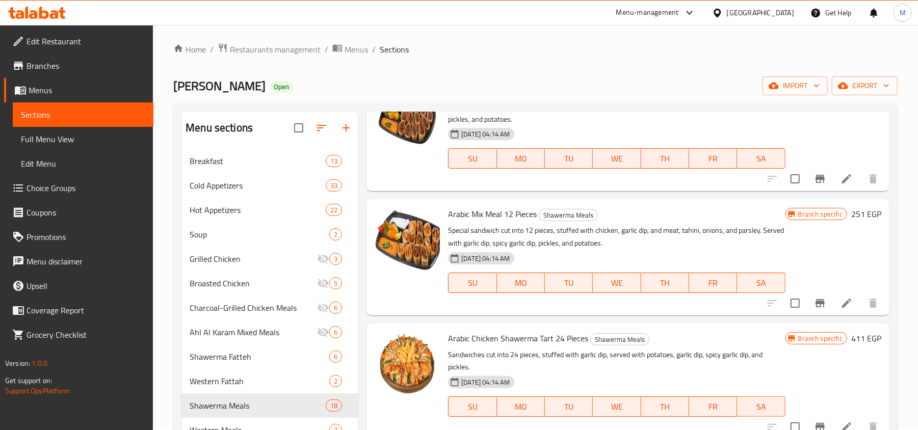
click at [814, 305] on icon "Branch-specific-item" at bounding box center [820, 303] width 12 height 12
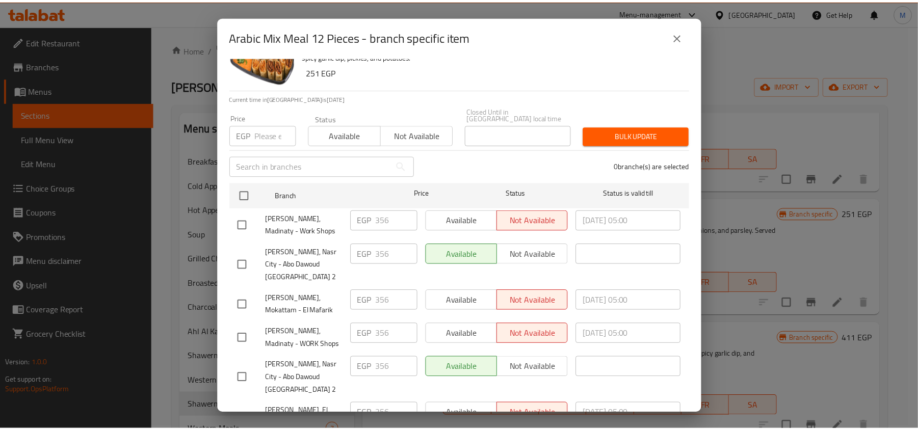
scroll to position [57, 0]
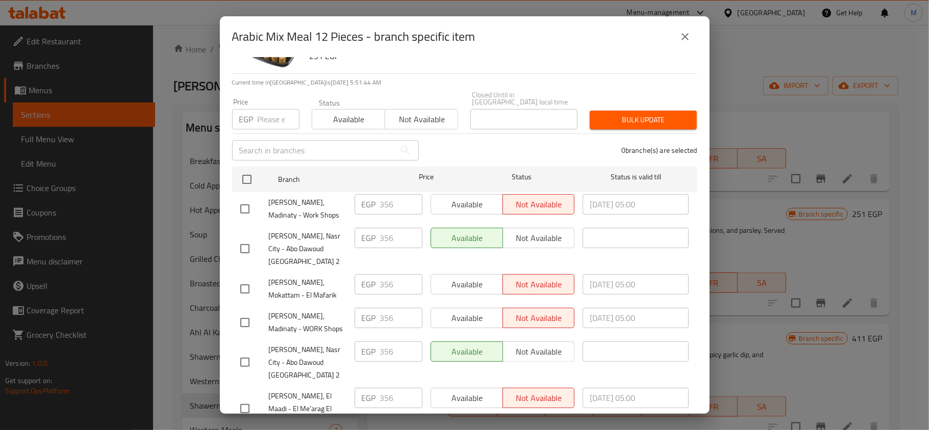
click at [681, 40] on icon "close" at bounding box center [685, 37] width 12 height 12
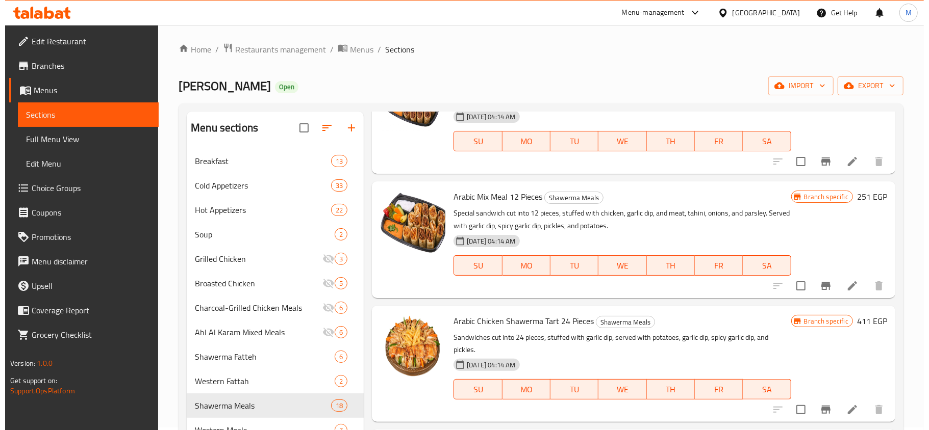
scroll to position [1020, 0]
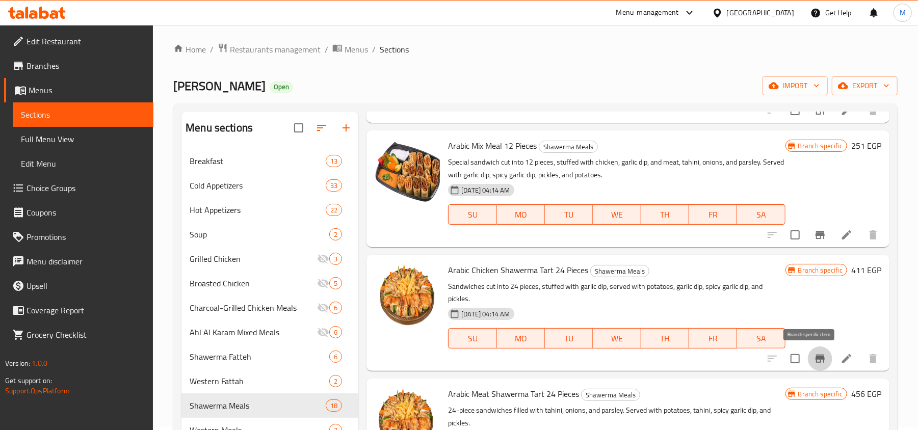
click at [814, 361] on icon "Branch-specific-item" at bounding box center [820, 359] width 12 height 12
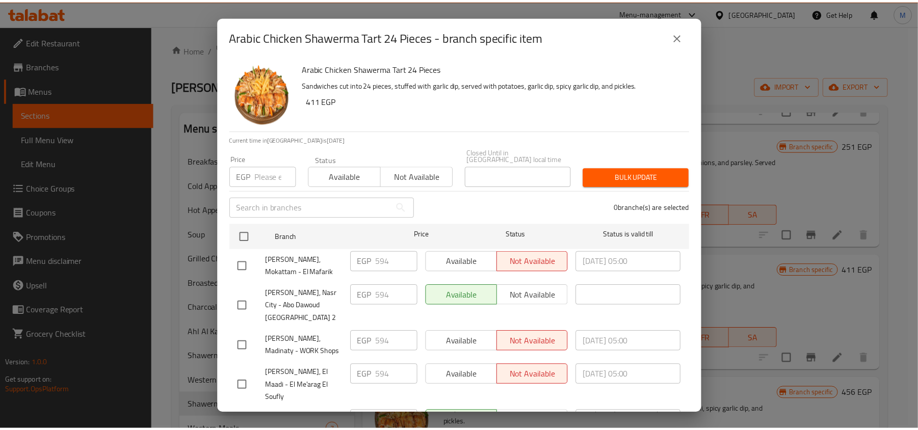
scroll to position [57, 0]
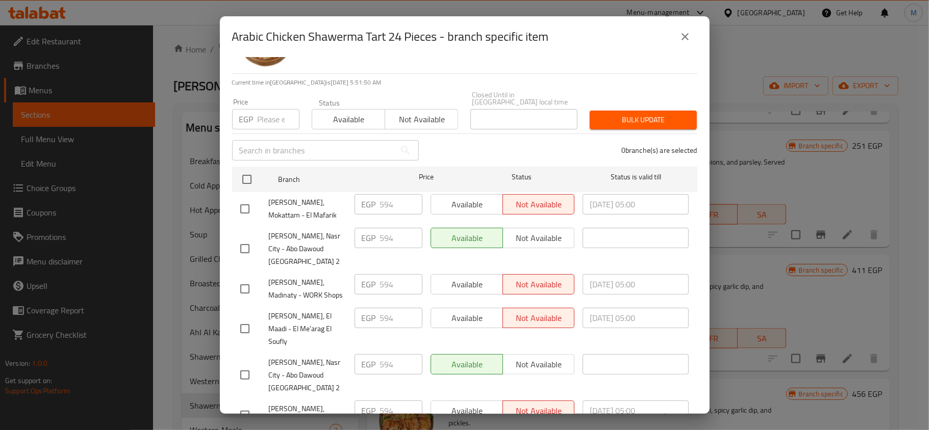
click at [688, 35] on icon "close" at bounding box center [685, 37] width 12 height 12
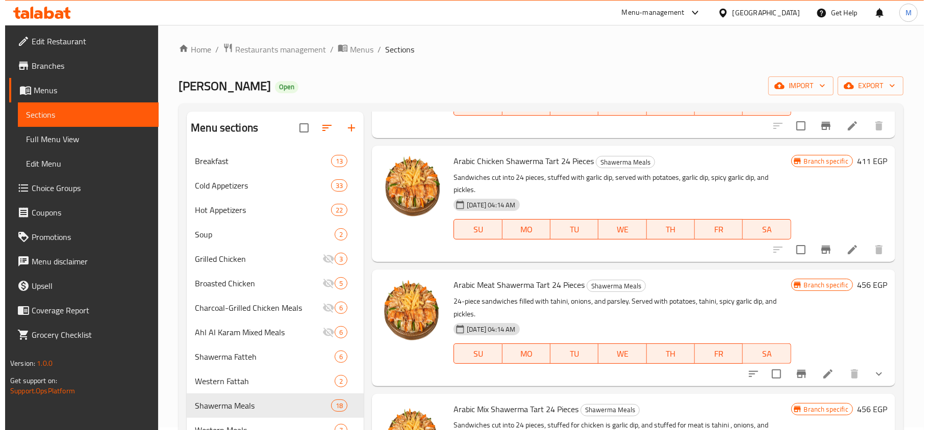
scroll to position [1155, 0]
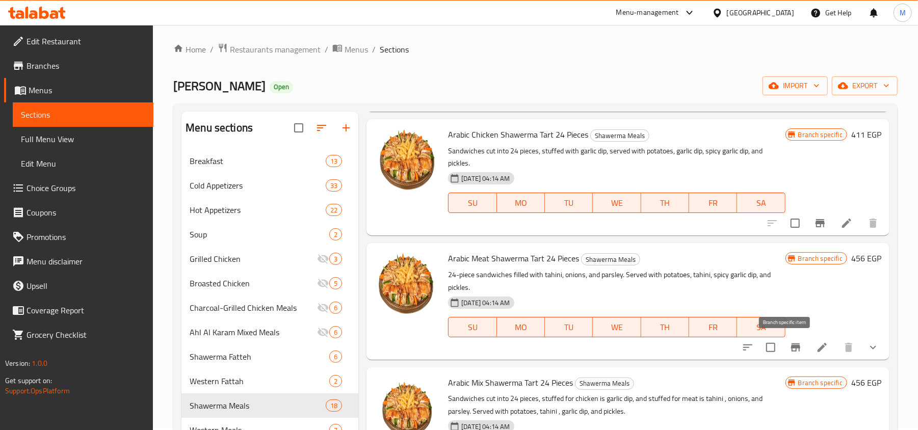
click at [790, 343] on icon "Branch-specific-item" at bounding box center [796, 348] width 12 height 12
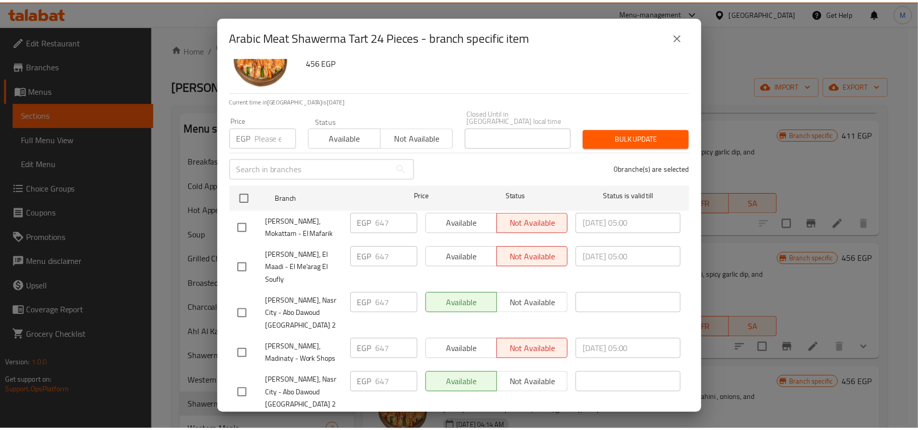
scroll to position [57, 0]
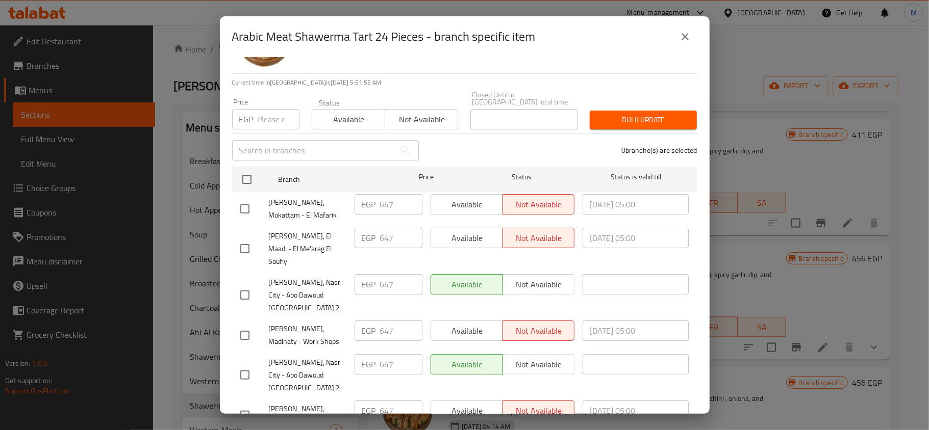
click at [680, 35] on icon "close" at bounding box center [685, 37] width 12 height 12
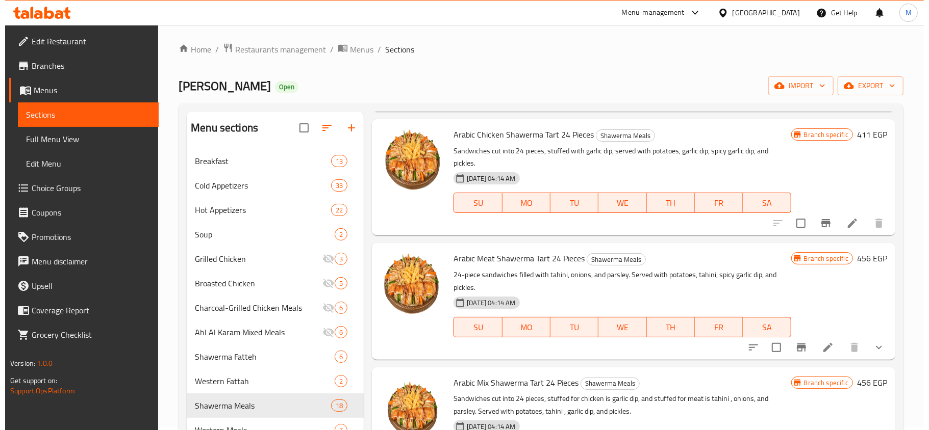
scroll to position [1224, 0]
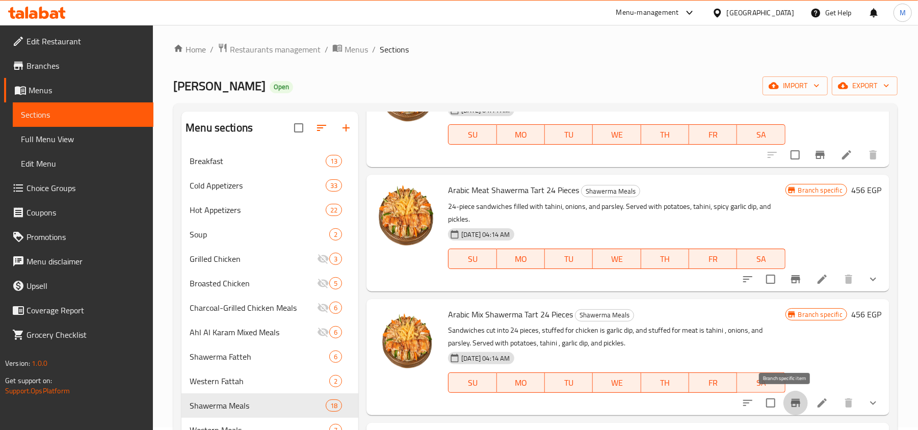
click at [788, 412] on button "Branch-specific-item" at bounding box center [796, 403] width 24 height 24
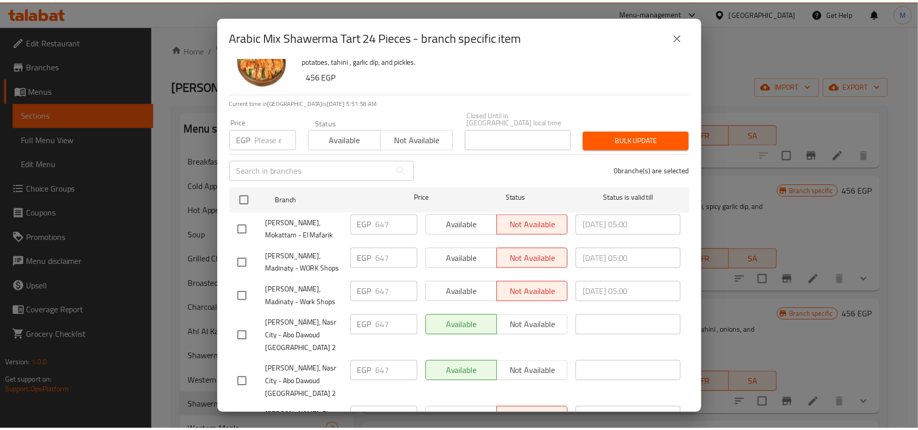
scroll to position [57, 0]
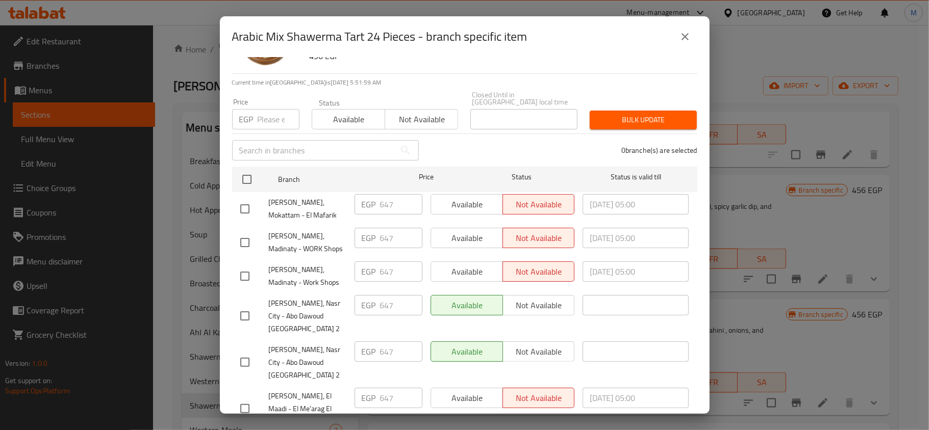
click at [683, 37] on icon "close" at bounding box center [685, 37] width 12 height 12
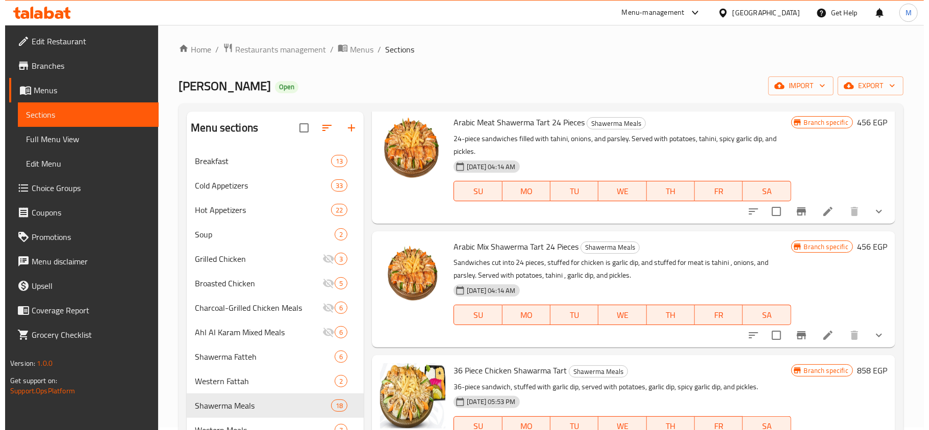
scroll to position [1359, 0]
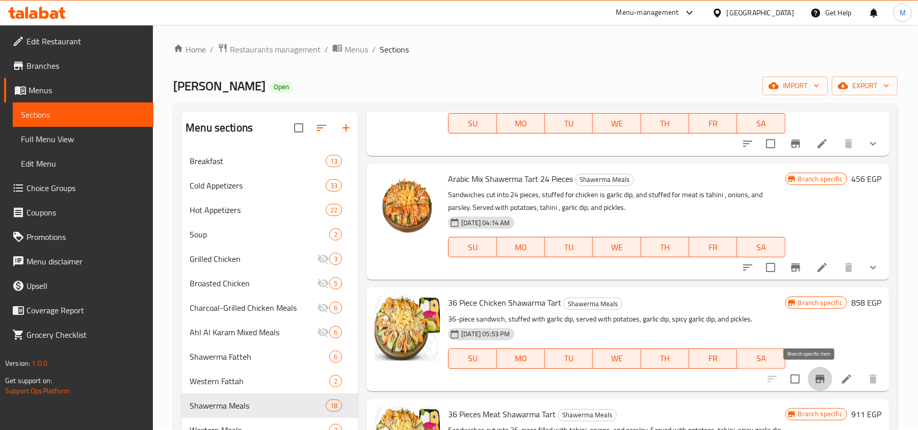
click at [816, 380] on icon "Branch-specific-item" at bounding box center [820, 379] width 9 height 8
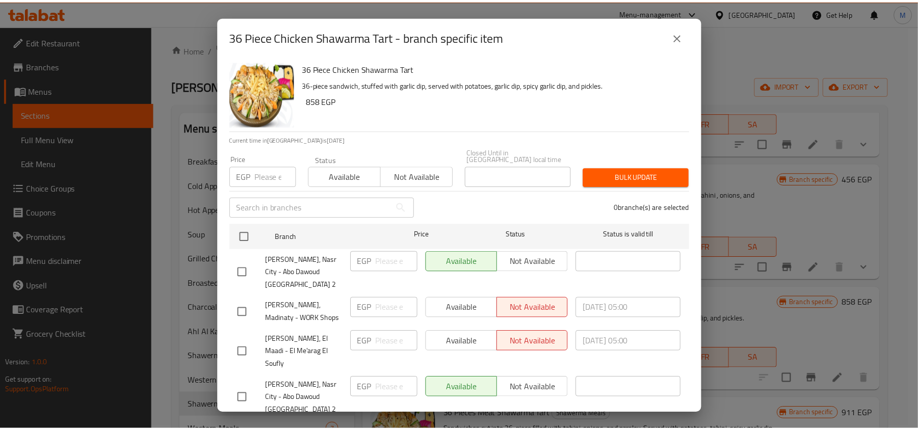
scroll to position [57, 0]
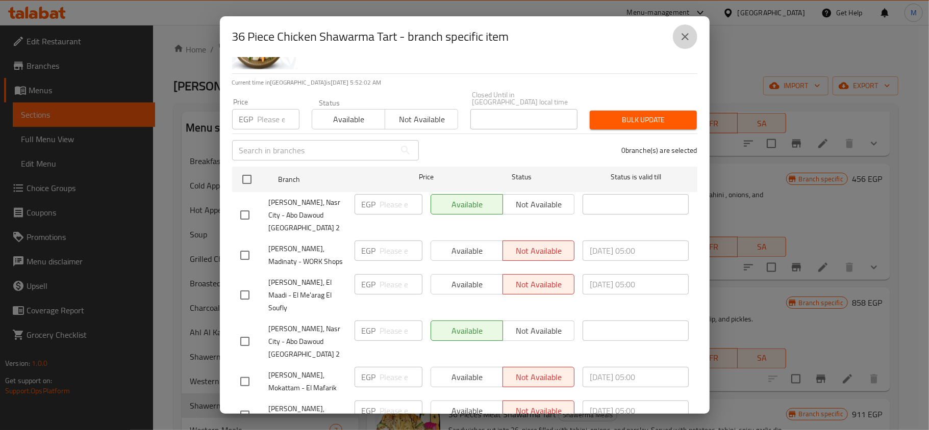
click at [691, 41] on button "close" at bounding box center [685, 36] width 24 height 24
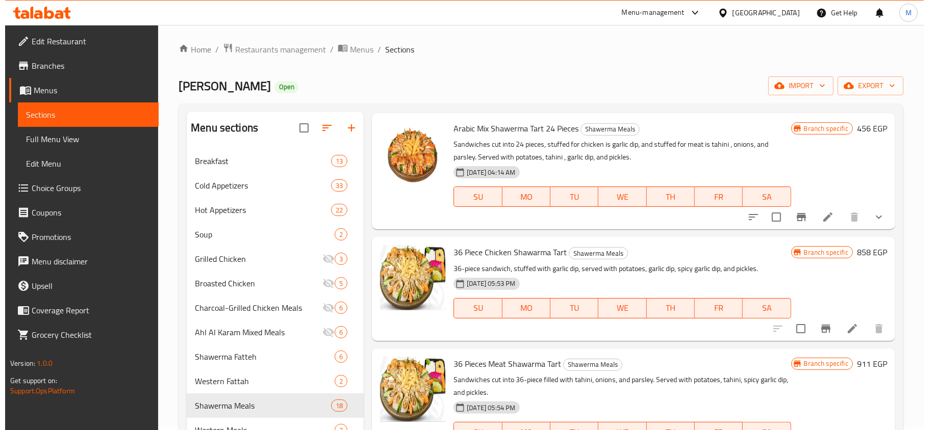
scroll to position [70, 0]
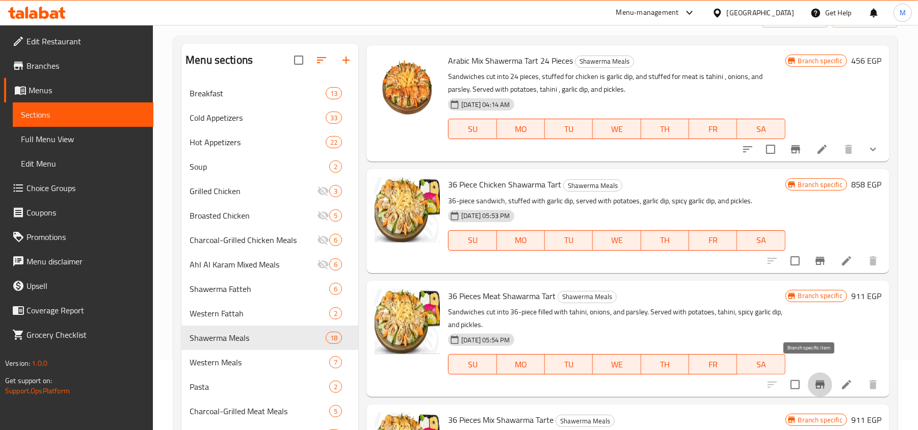
click at [816, 381] on icon "Branch-specific-item" at bounding box center [820, 385] width 9 height 8
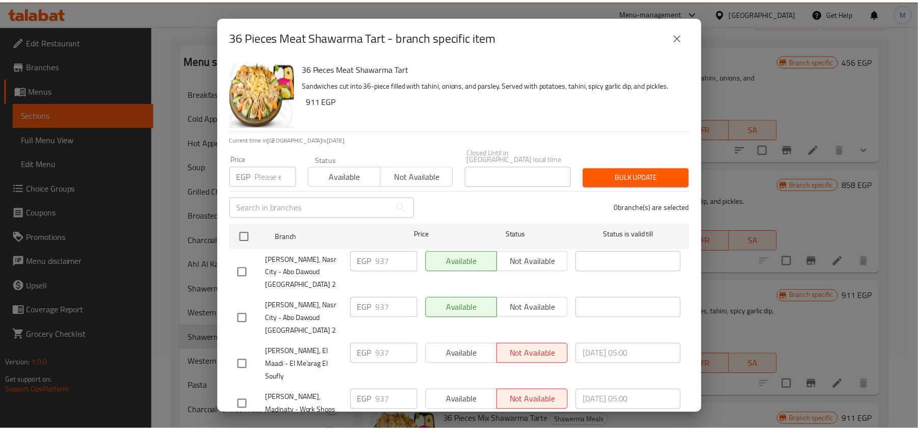
scroll to position [57, 0]
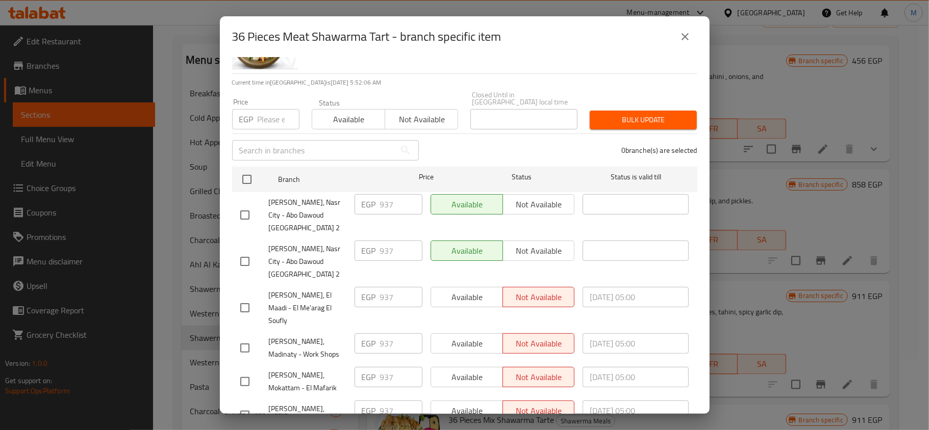
click at [680, 41] on icon "close" at bounding box center [685, 37] width 12 height 12
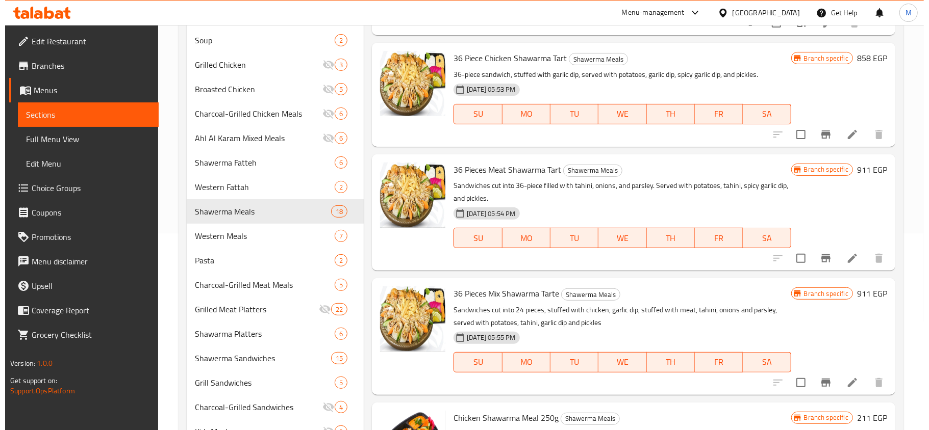
scroll to position [274, 0]
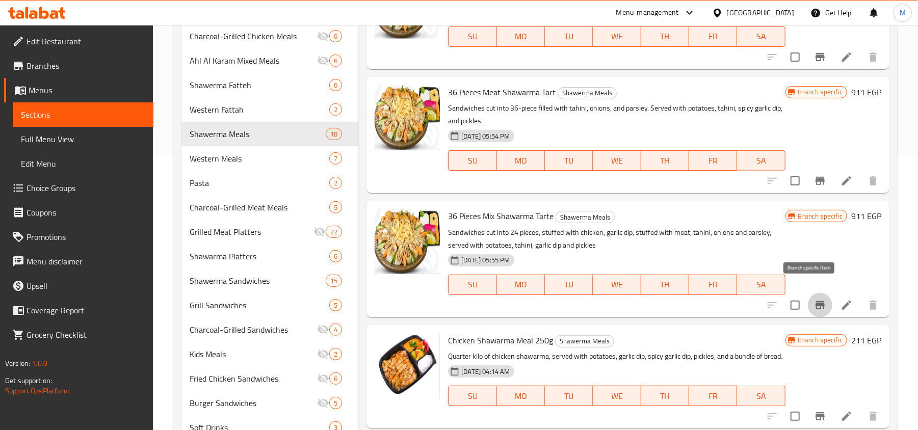
click at [816, 301] on icon "Branch-specific-item" at bounding box center [820, 305] width 9 height 8
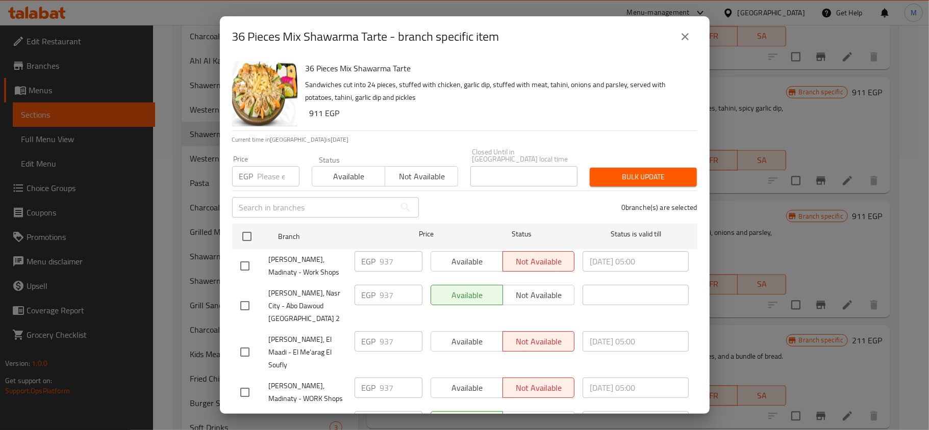
scroll to position [57, 0]
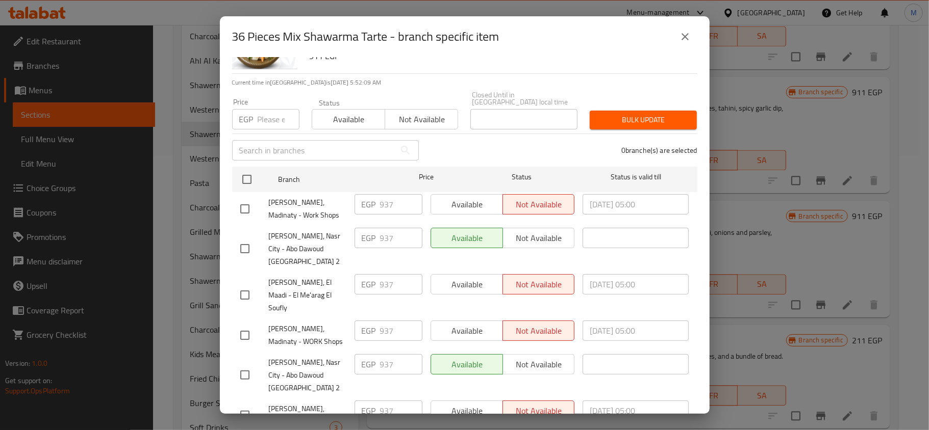
click at [678, 39] on button "close" at bounding box center [685, 36] width 24 height 24
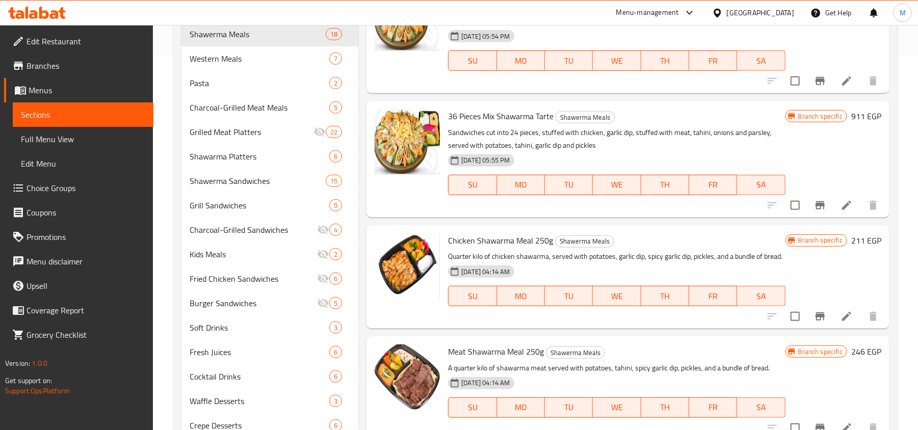
scroll to position [410, 0]
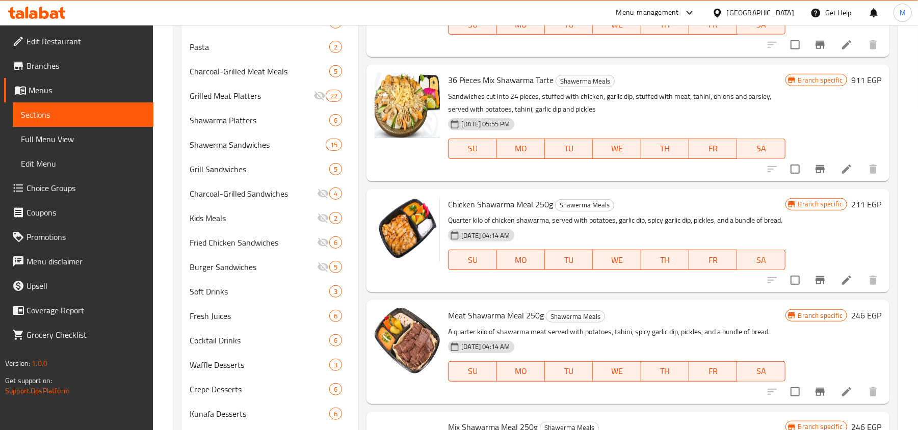
click at [833, 282] on li at bounding box center [847, 280] width 29 height 18
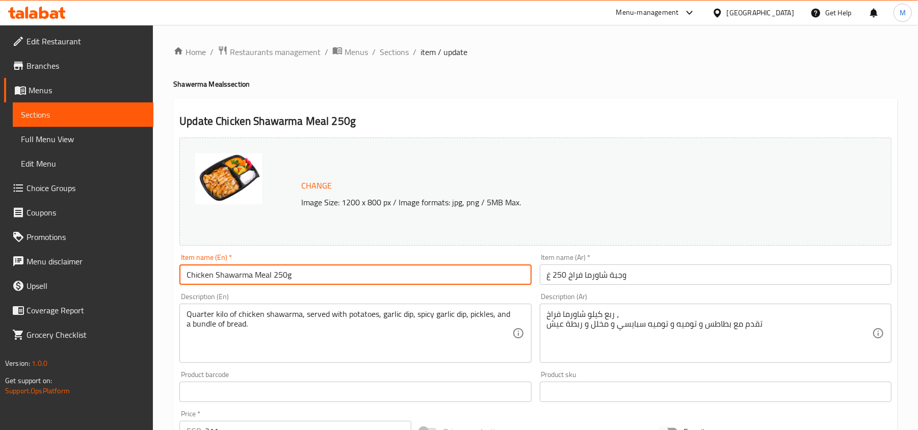
click at [270, 274] on input "Chicken Shawarma Meal 250g" at bounding box center [355, 275] width 352 height 20
drag, startPoint x: 391, startPoint y: 59, endPoint x: 418, endPoint y: 68, distance: 28.9
click at [391, 58] on span "Sections" at bounding box center [394, 52] width 29 height 12
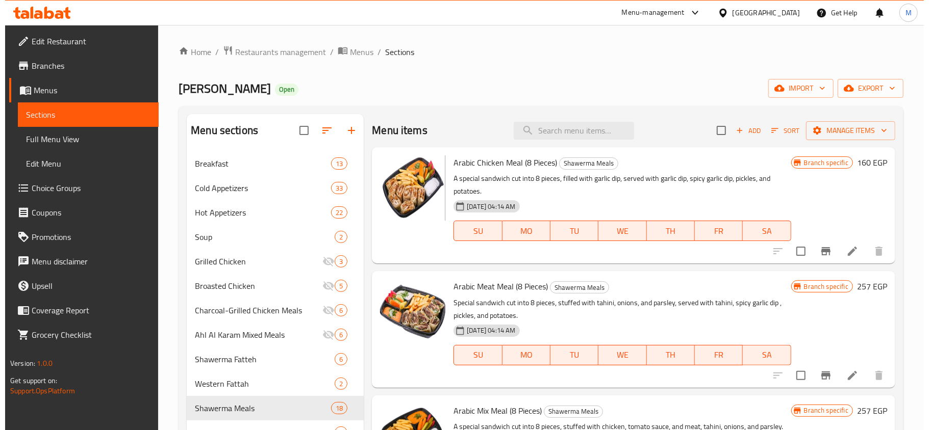
scroll to position [1422, 0]
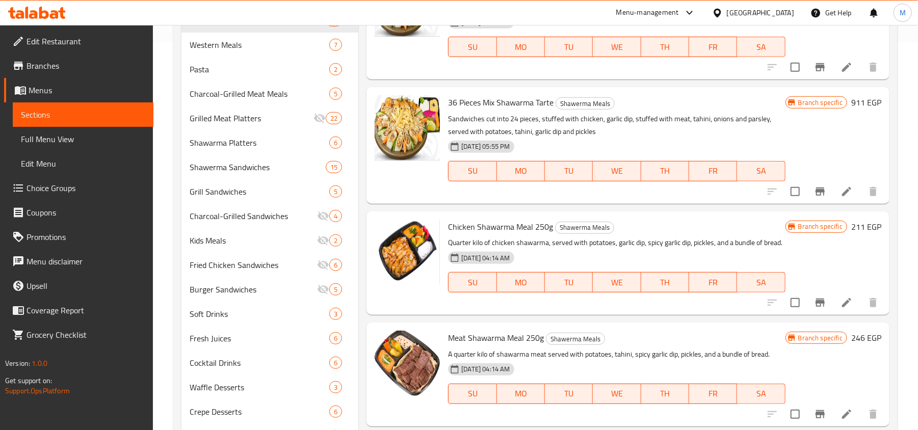
click at [814, 305] on icon "Branch-specific-item" at bounding box center [820, 303] width 12 height 12
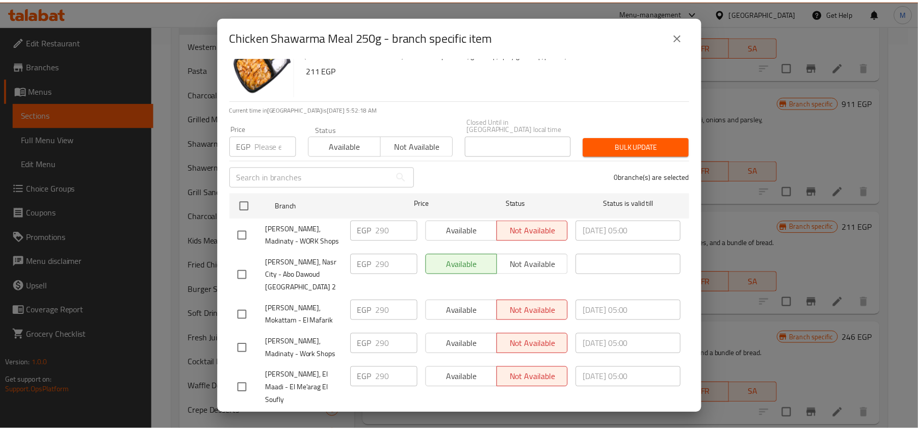
scroll to position [57, 0]
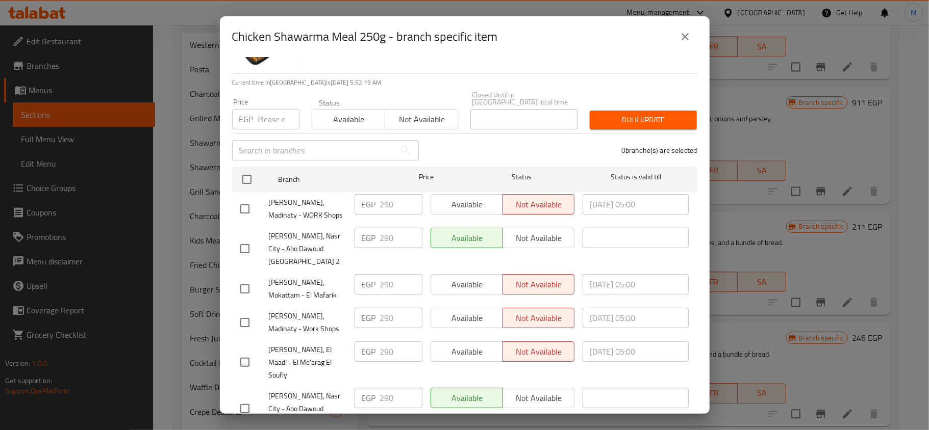
click at [683, 37] on icon "close" at bounding box center [685, 37] width 12 height 12
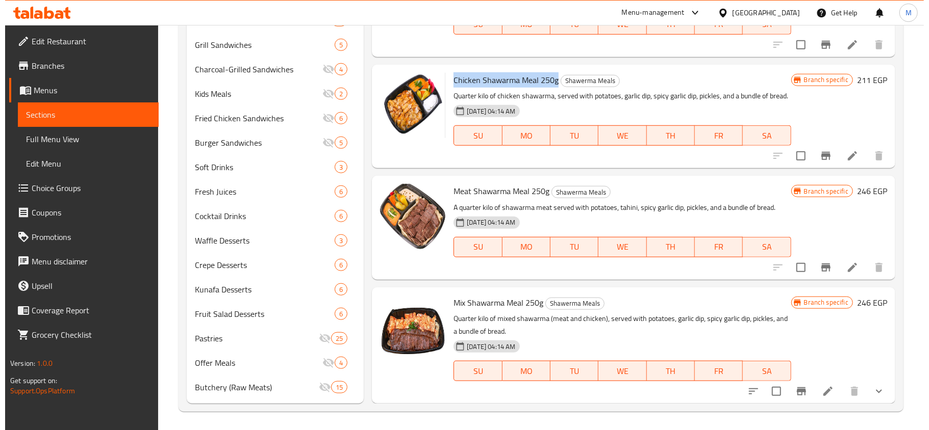
scroll to position [537, 0]
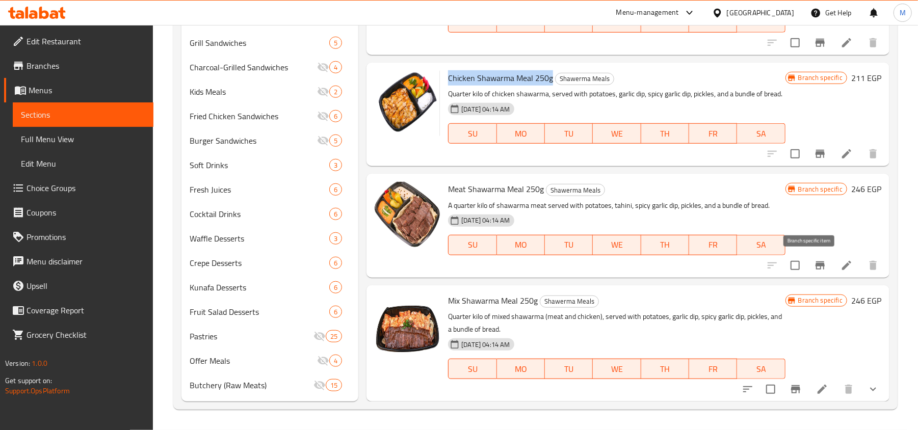
click at [814, 266] on icon "Branch-specific-item" at bounding box center [820, 266] width 12 height 12
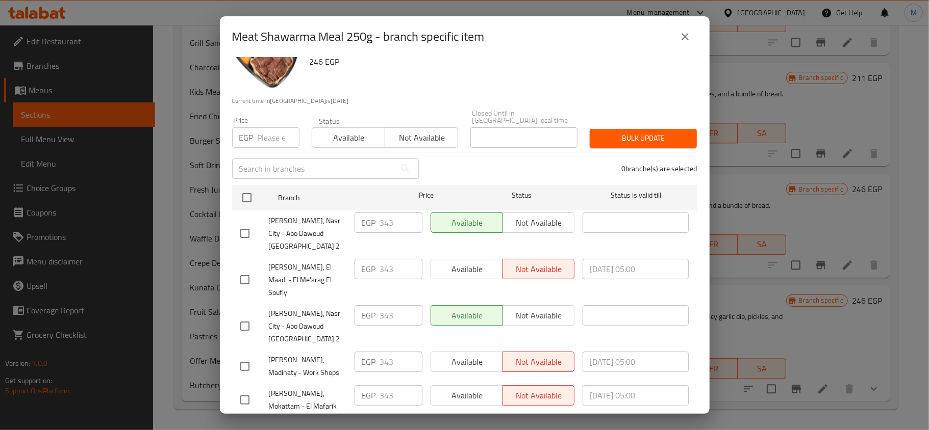
scroll to position [57, 0]
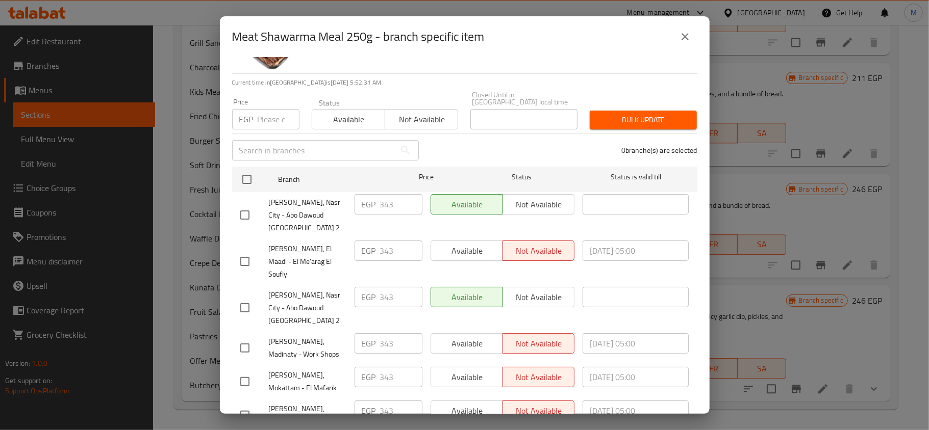
click at [678, 41] on button "close" at bounding box center [685, 36] width 24 height 24
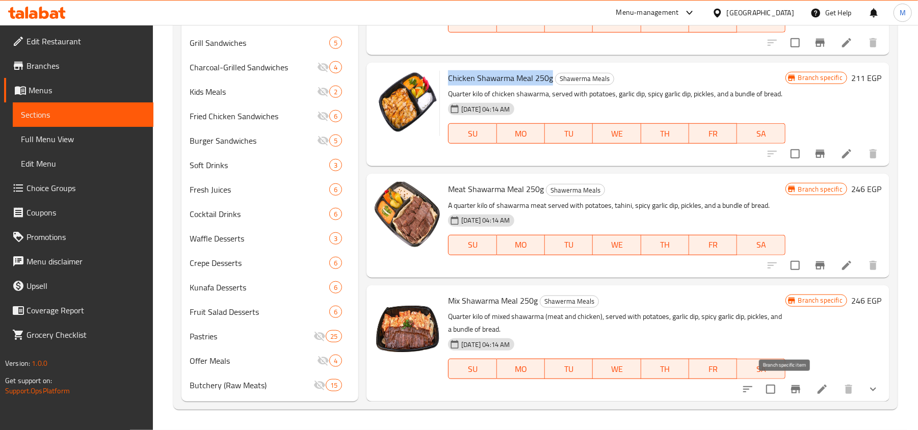
click at [791, 390] on icon "Branch-specific-item" at bounding box center [795, 390] width 9 height 8
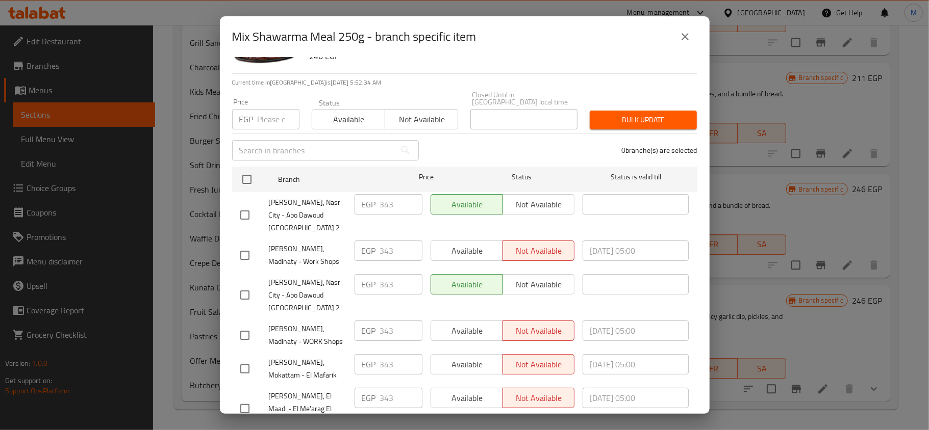
click at [702, 37] on div "Mix Shawarma Meal 250g - branch specific item" at bounding box center [465, 36] width 490 height 41
click at [680, 37] on icon "close" at bounding box center [685, 37] width 12 height 12
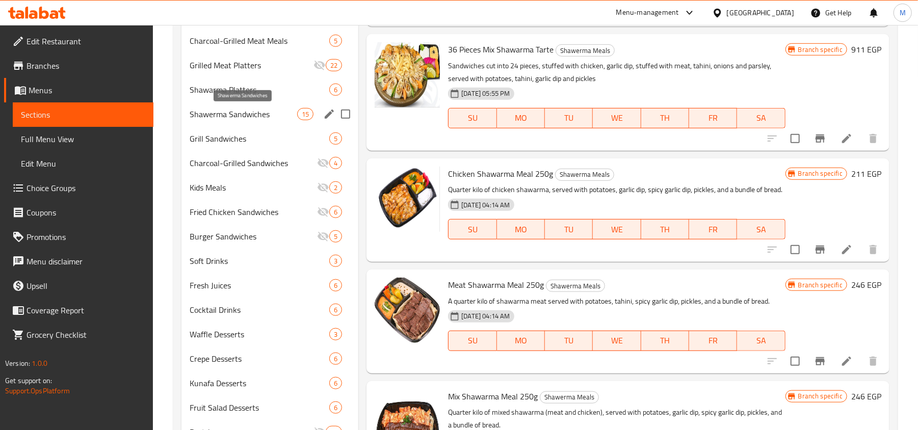
scroll to position [333, 0]
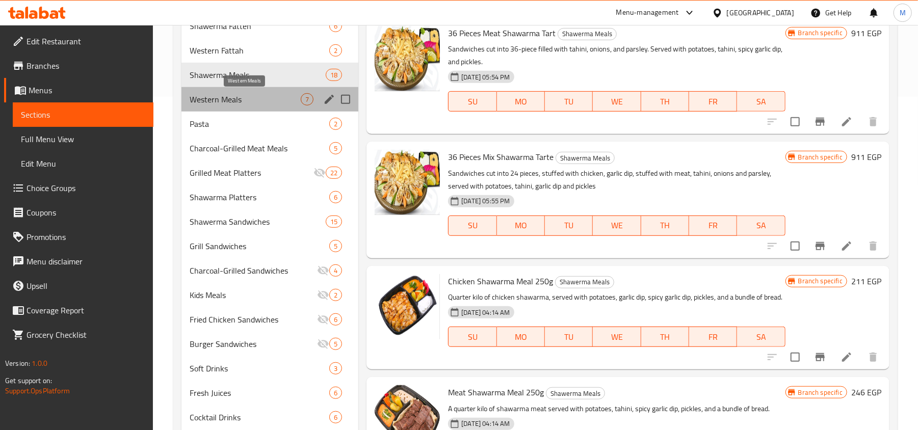
click at [235, 103] on span "Western Meals" at bounding box center [245, 99] width 111 height 12
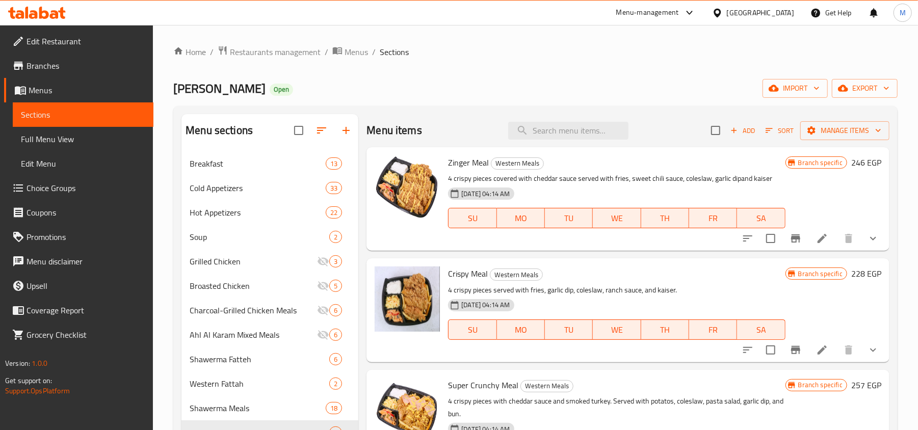
click at [791, 239] on icon "Branch-specific-item" at bounding box center [795, 239] width 9 height 8
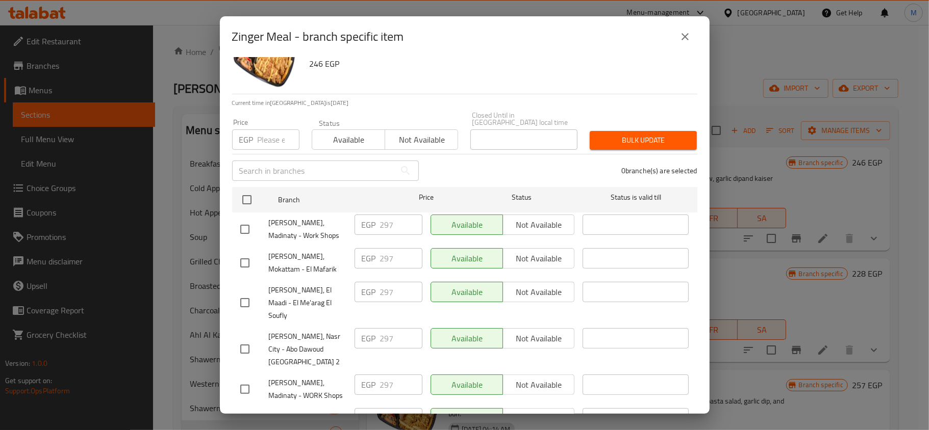
scroll to position [57, 0]
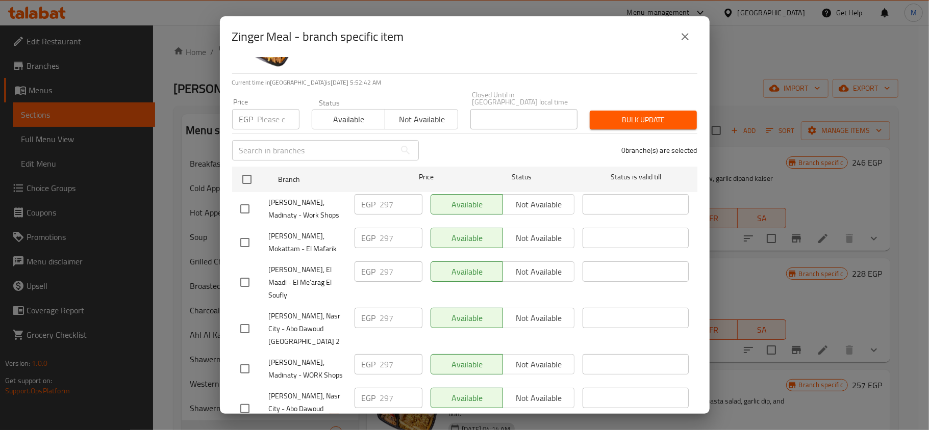
click at [682, 33] on icon "close" at bounding box center [685, 37] width 12 height 12
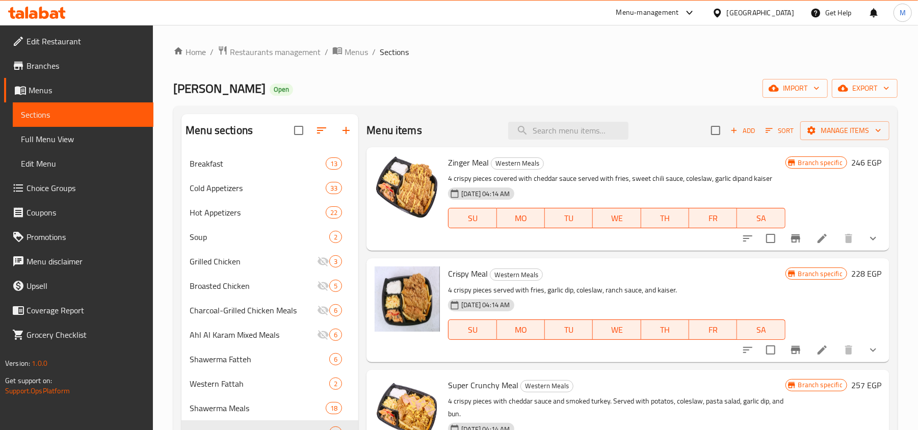
click at [791, 349] on icon "Branch-specific-item" at bounding box center [796, 350] width 12 height 12
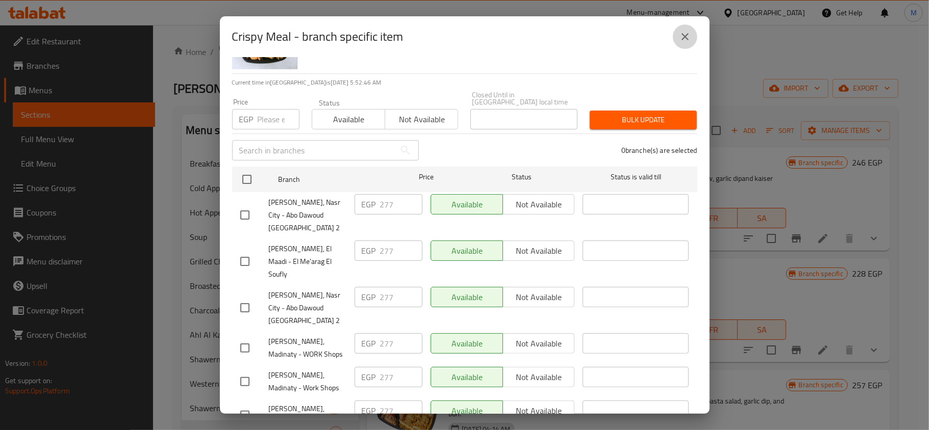
click at [689, 34] on icon "close" at bounding box center [685, 37] width 12 height 12
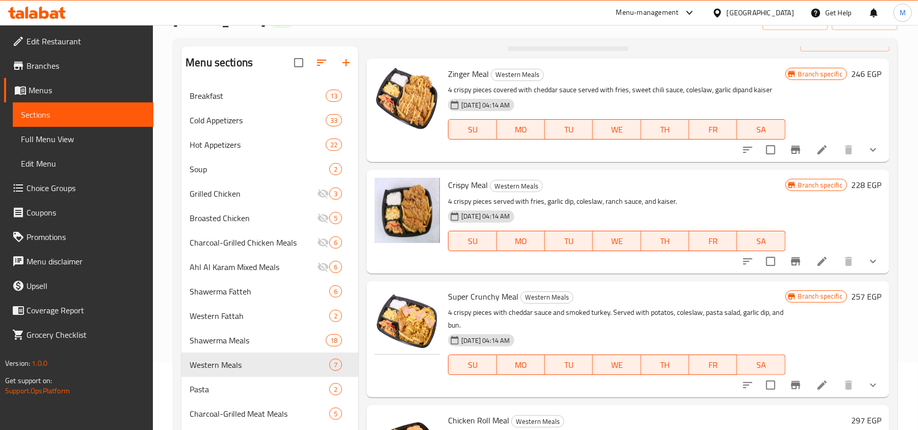
scroll to position [0, 0]
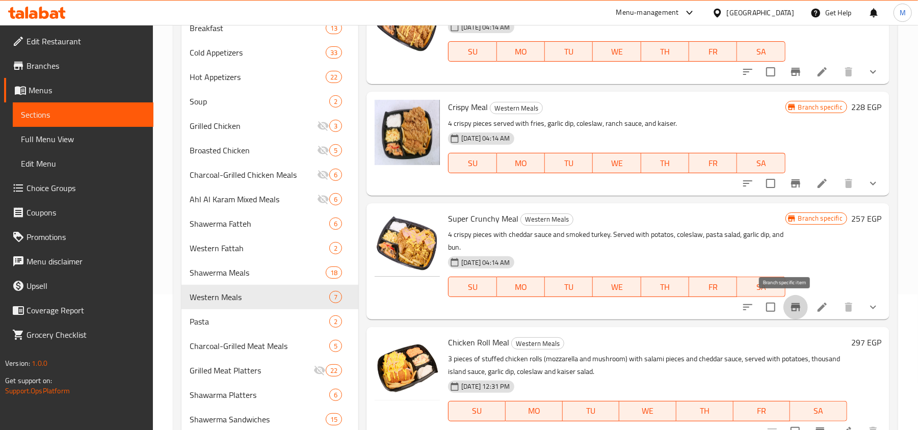
click at [790, 313] on icon "Branch-specific-item" at bounding box center [796, 307] width 12 height 12
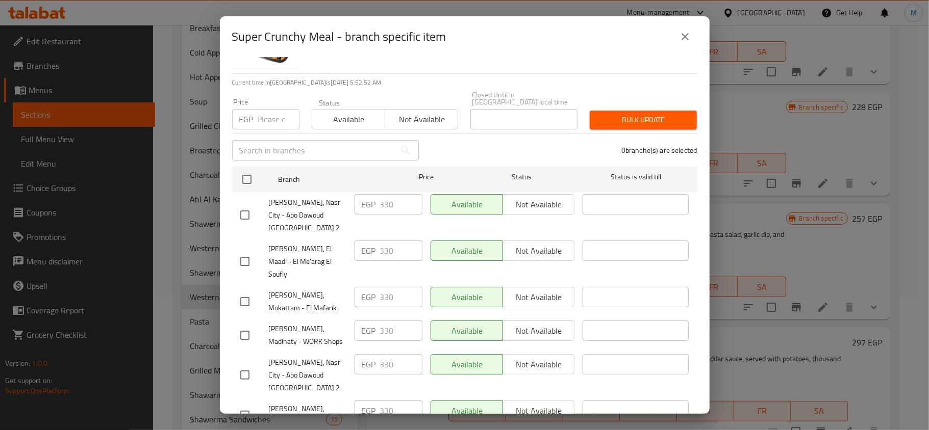
click at [681, 35] on icon "close" at bounding box center [685, 37] width 12 height 12
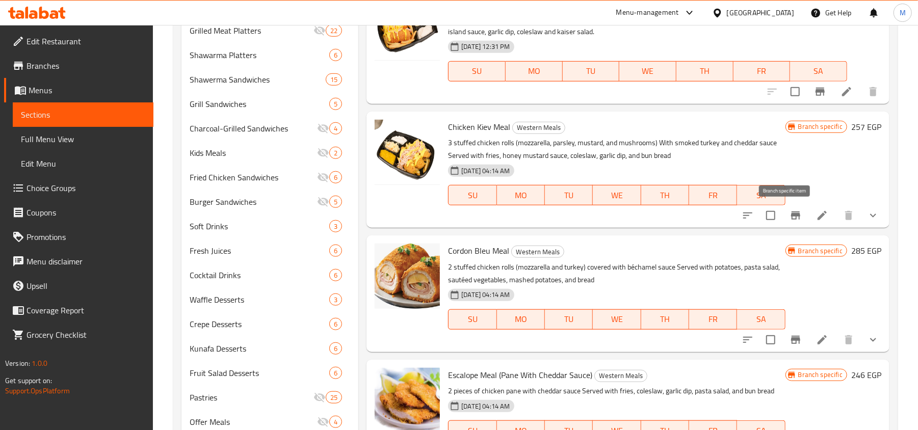
click at [791, 215] on icon "Branch-specific-item" at bounding box center [795, 216] width 9 height 8
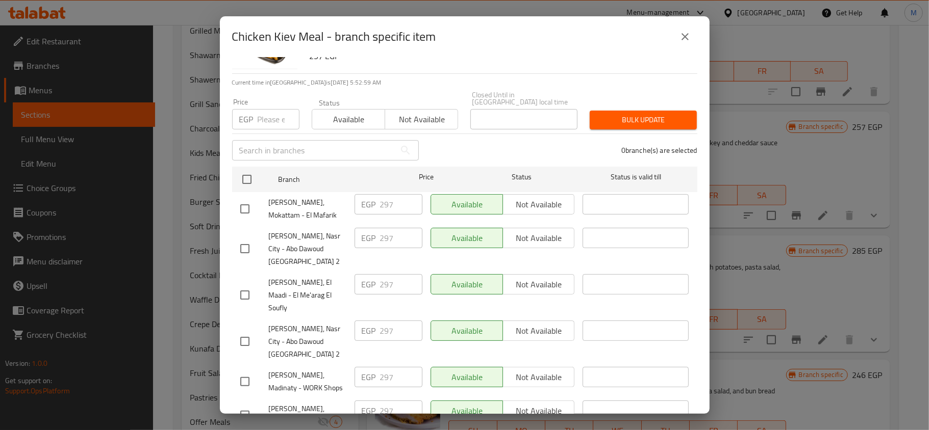
click at [680, 37] on icon "close" at bounding box center [685, 37] width 12 height 12
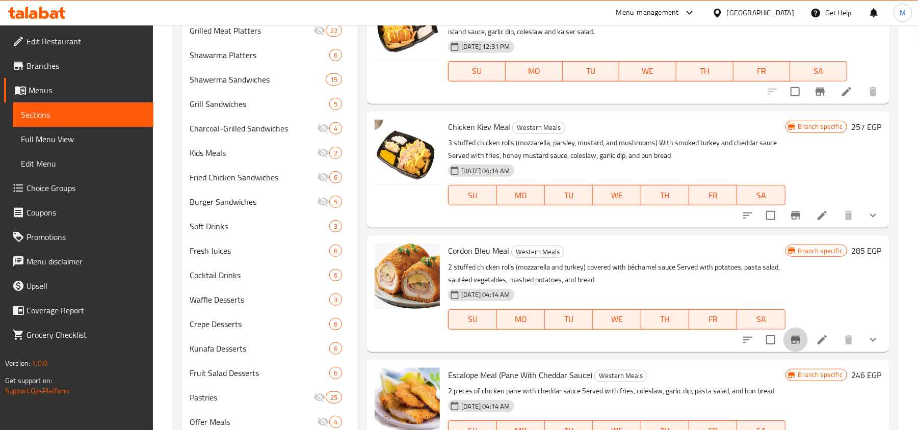
click at [791, 342] on icon "Branch-specific-item" at bounding box center [795, 340] width 9 height 8
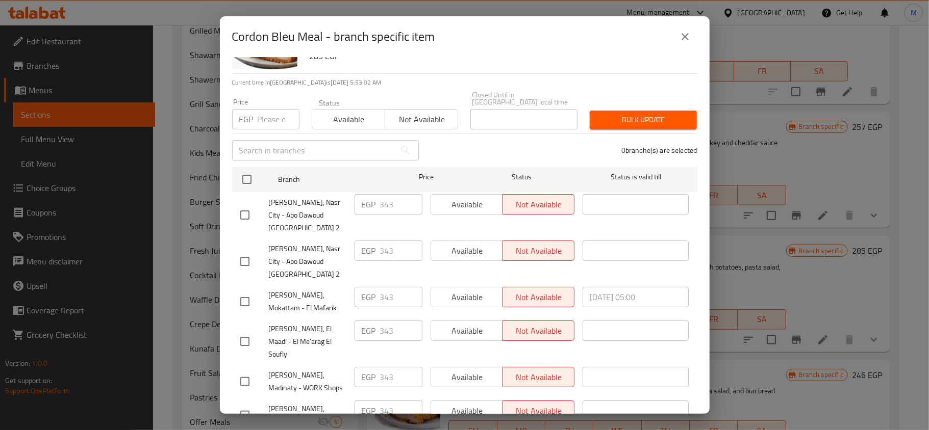
click at [682, 41] on icon "close" at bounding box center [685, 37] width 12 height 12
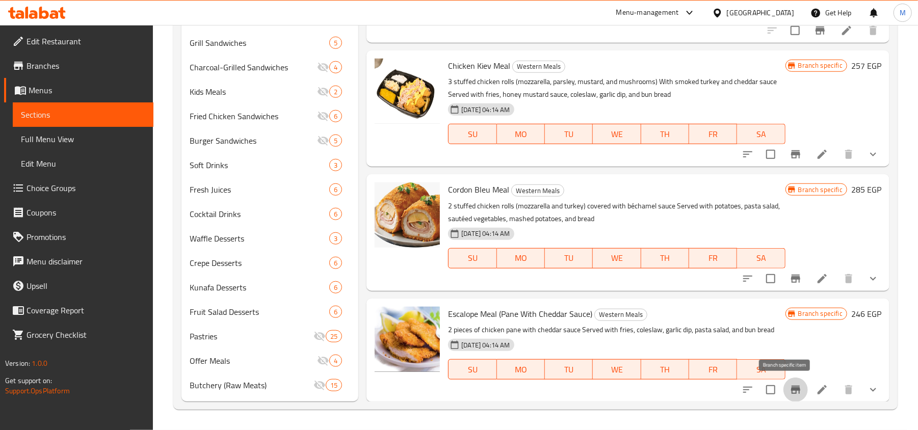
click at [790, 384] on icon "Branch-specific-item" at bounding box center [796, 390] width 12 height 12
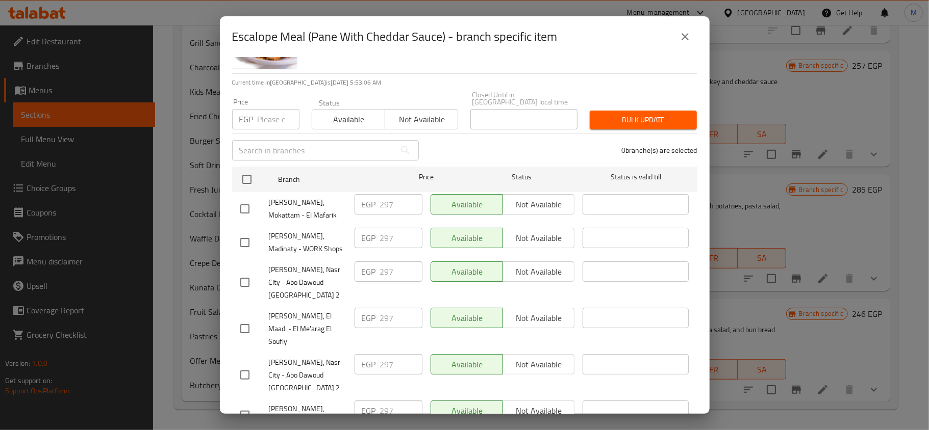
click at [686, 31] on icon "close" at bounding box center [685, 37] width 12 height 12
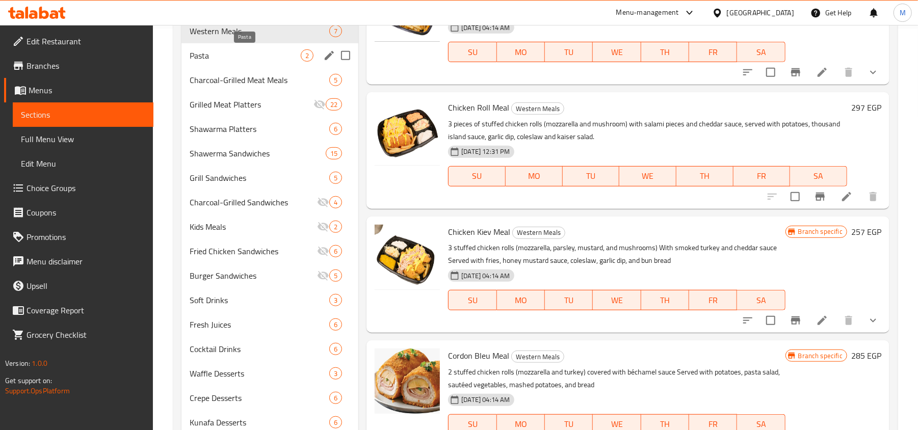
click at [225, 59] on span "Pasta" at bounding box center [245, 55] width 111 height 12
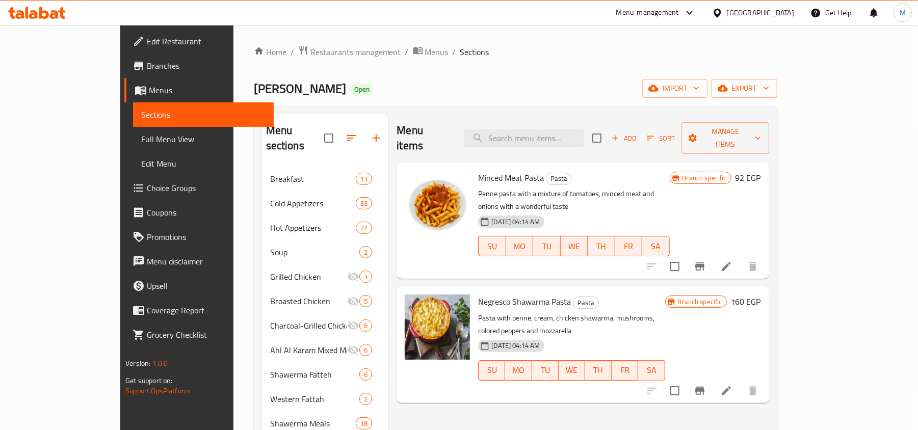
click at [706, 261] on icon "Branch-specific-item" at bounding box center [700, 267] width 12 height 12
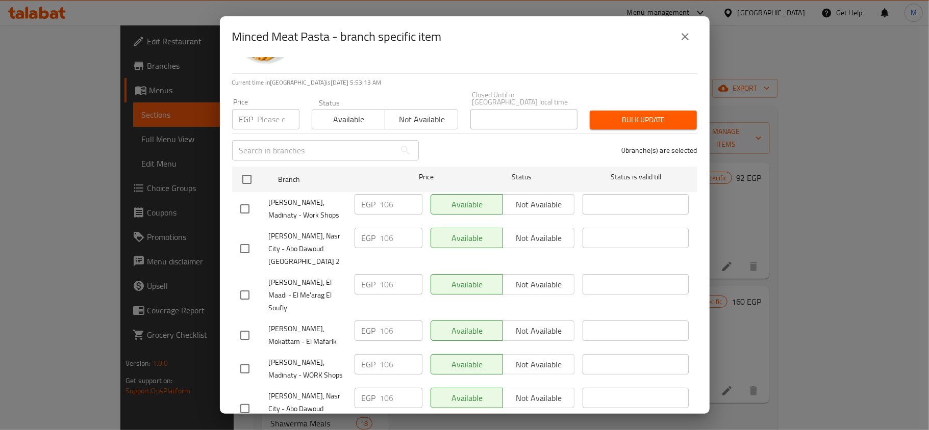
click at [687, 33] on icon "close" at bounding box center [685, 37] width 12 height 12
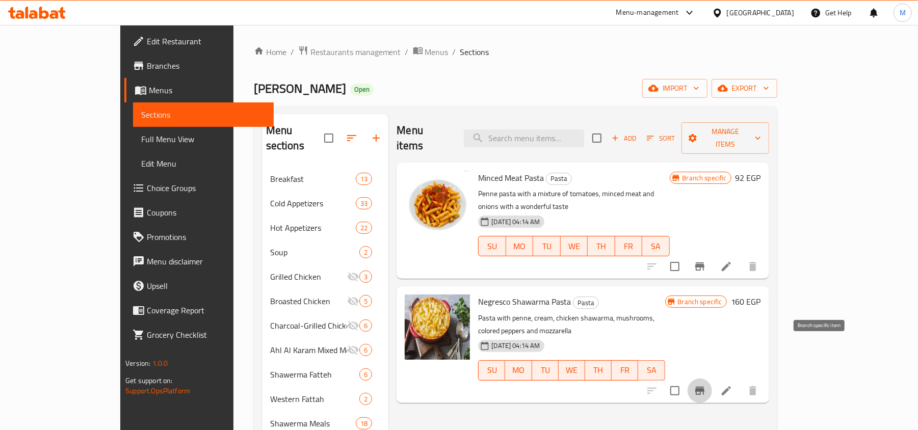
click at [705, 387] on icon "Branch-specific-item" at bounding box center [700, 391] width 9 height 8
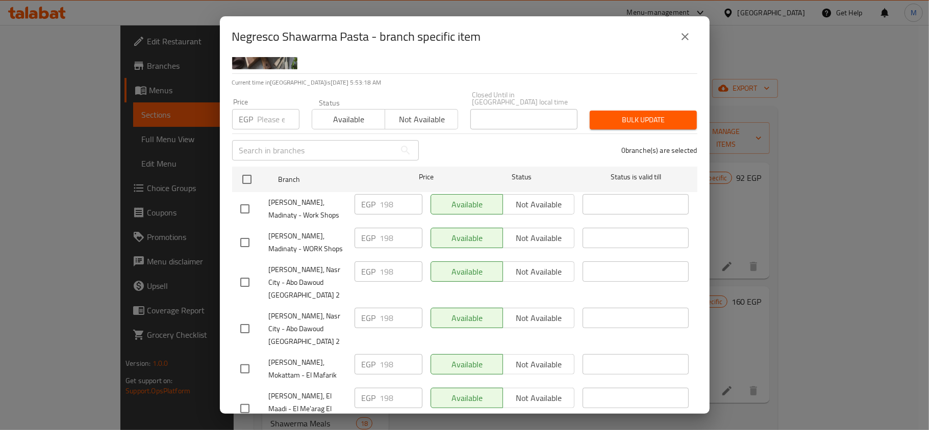
click at [684, 37] on icon "close" at bounding box center [684, 36] width 7 height 7
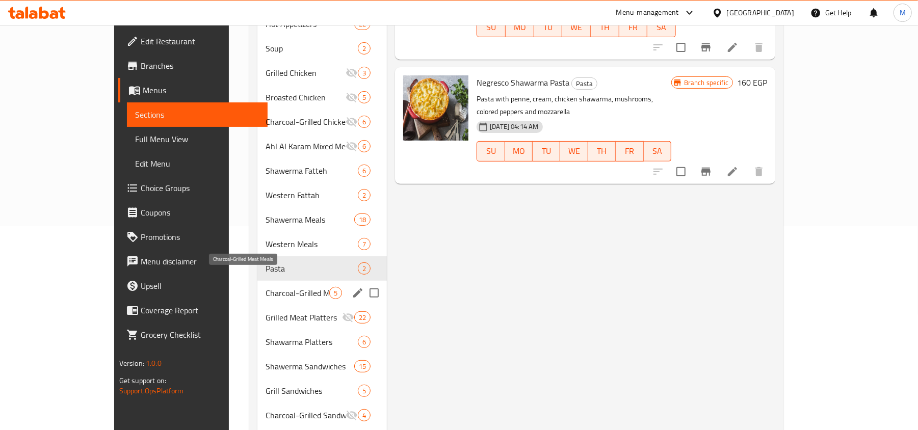
click at [266, 287] on span "Charcoal-Grilled Meat Meals" at bounding box center [298, 293] width 64 height 12
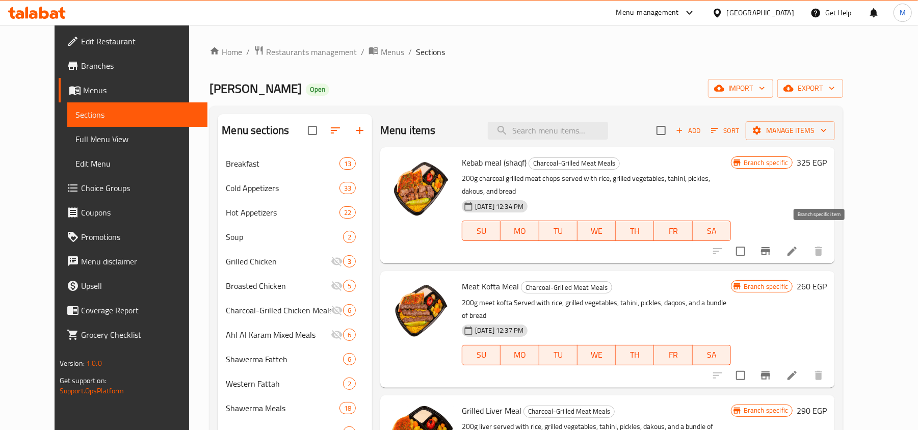
click at [772, 245] on icon "Branch-specific-item" at bounding box center [766, 251] width 12 height 12
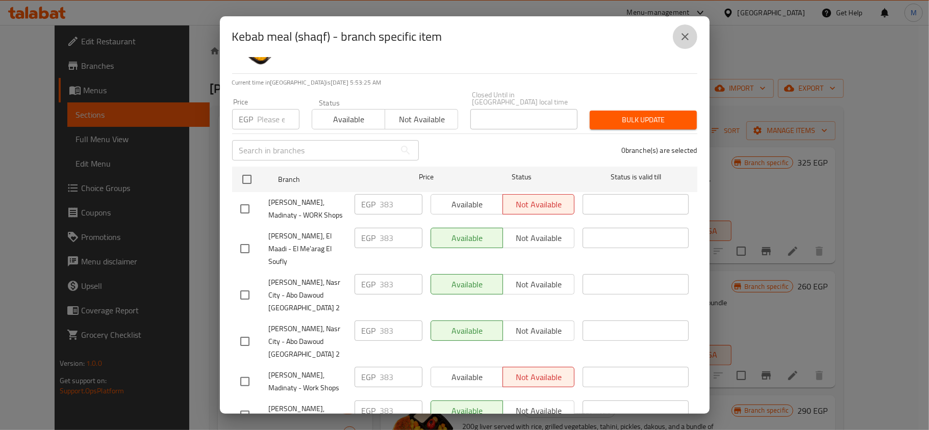
click at [681, 42] on icon "close" at bounding box center [685, 37] width 12 height 12
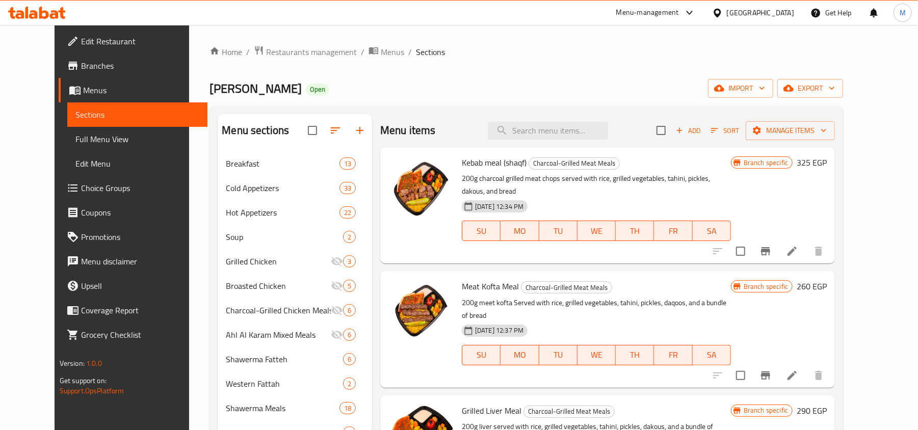
click at [772, 370] on icon "Branch-specific-item" at bounding box center [766, 376] width 12 height 12
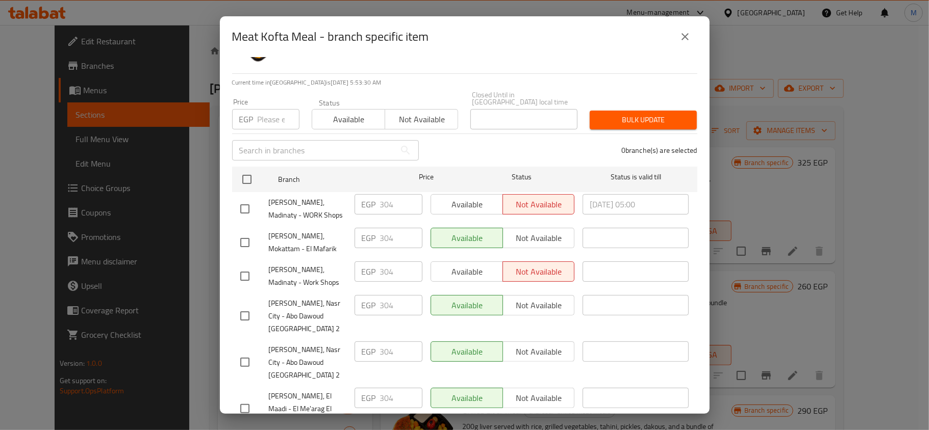
click at [684, 39] on icon "close" at bounding box center [685, 37] width 12 height 12
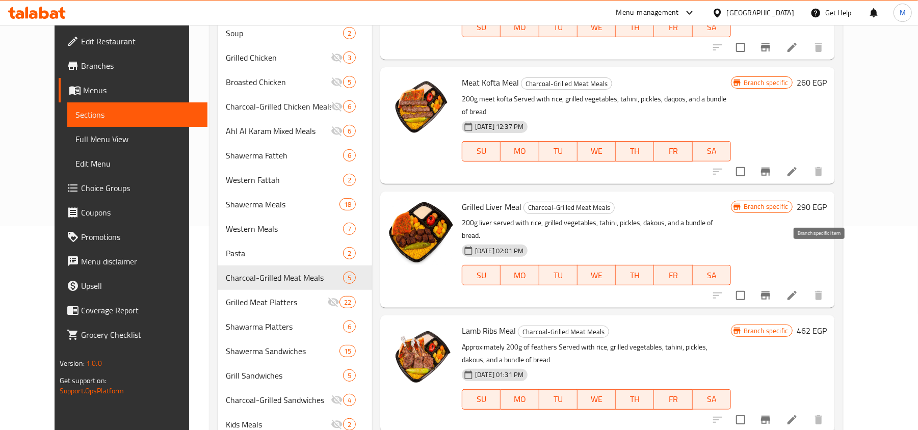
click at [778, 284] on button "Branch-specific-item" at bounding box center [766, 296] width 24 height 24
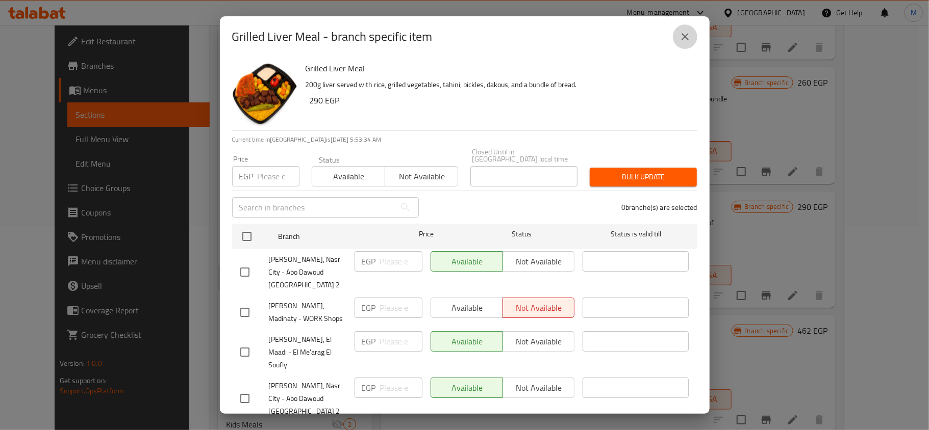
click at [688, 41] on icon "close" at bounding box center [685, 37] width 12 height 12
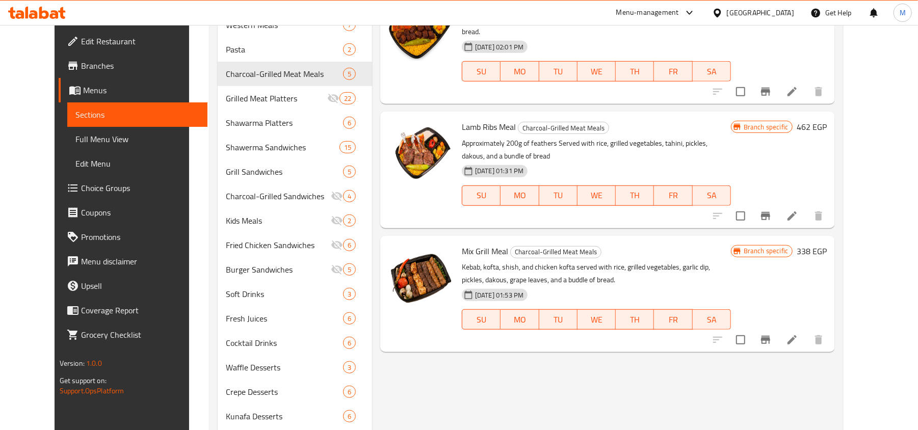
click at [778, 328] on button "Branch-specific-item" at bounding box center [766, 340] width 24 height 24
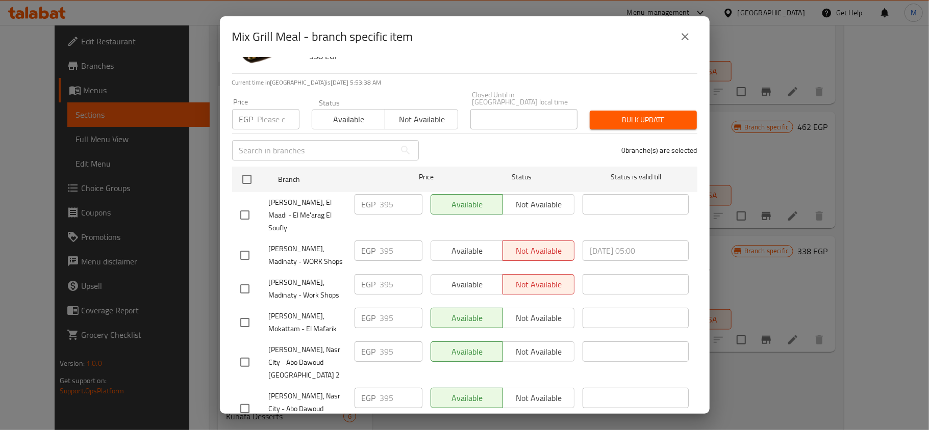
click at [678, 33] on button "close" at bounding box center [685, 36] width 24 height 24
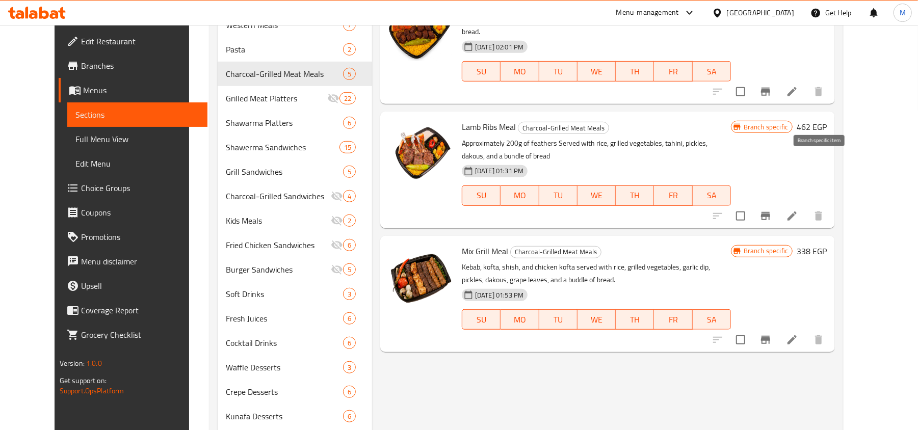
click at [772, 210] on icon "Branch-specific-item" at bounding box center [766, 216] width 12 height 12
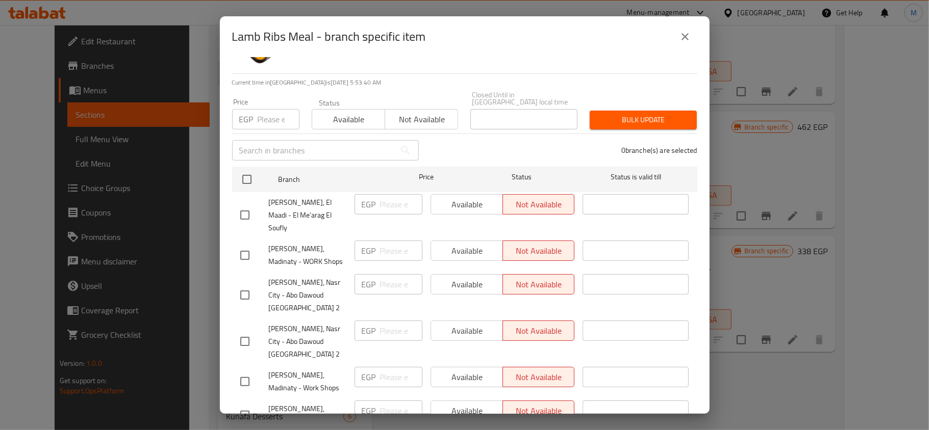
click at [679, 32] on icon "close" at bounding box center [685, 37] width 12 height 12
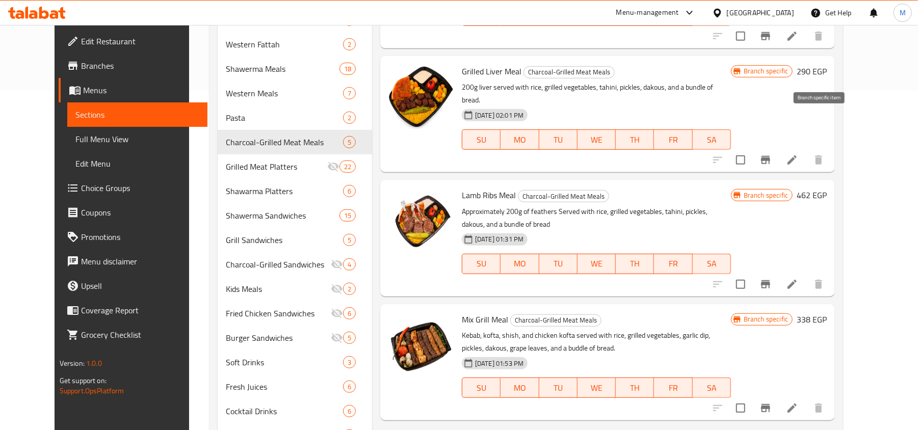
click at [772, 154] on icon "Branch-specific-item" at bounding box center [766, 160] width 12 height 12
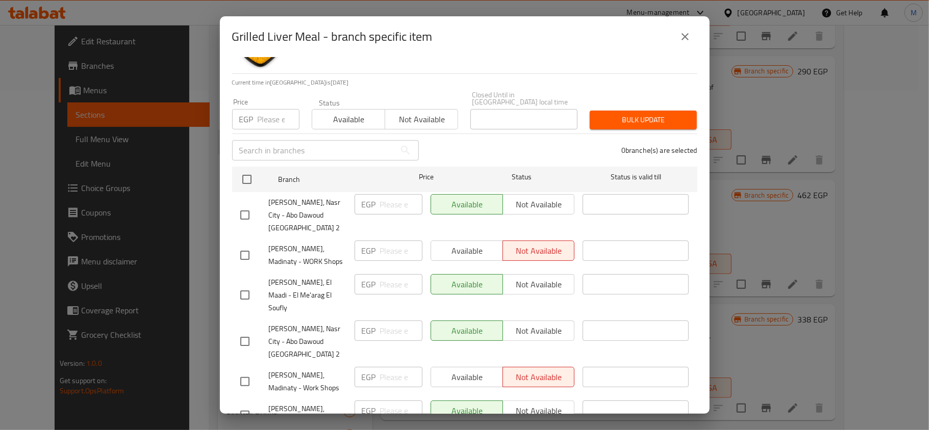
click at [693, 36] on button "close" at bounding box center [685, 36] width 24 height 24
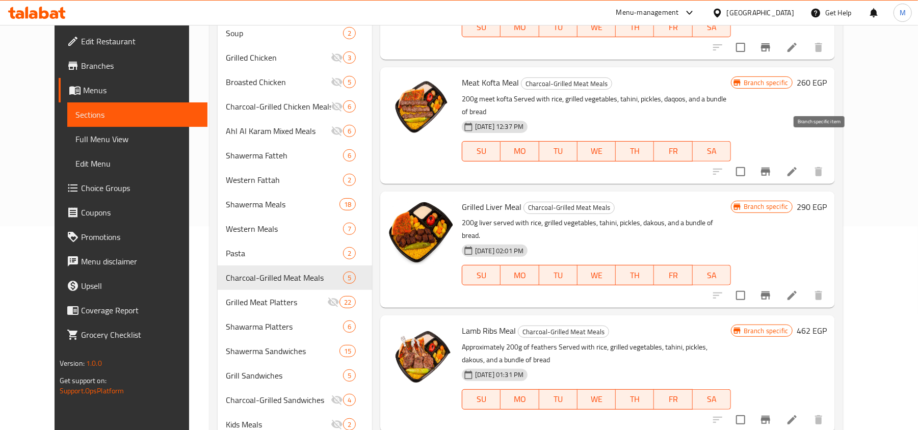
click at [778, 160] on button "Branch-specific-item" at bounding box center [766, 172] width 24 height 24
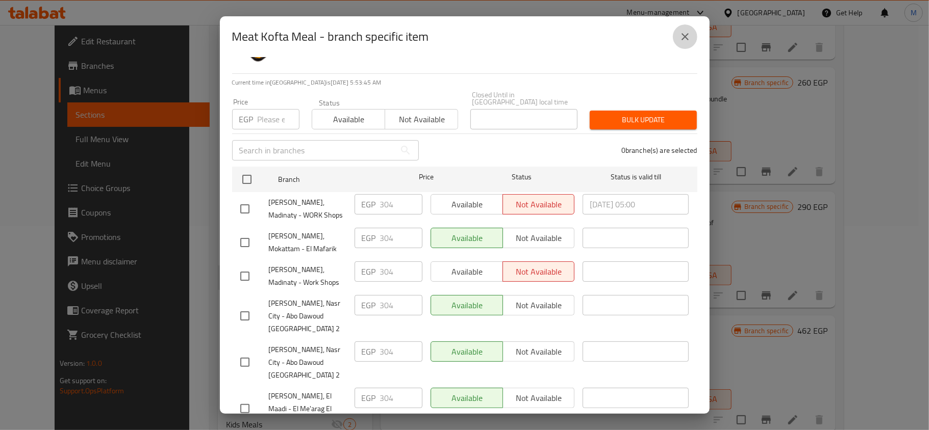
click at [688, 37] on icon "close" at bounding box center [685, 37] width 12 height 12
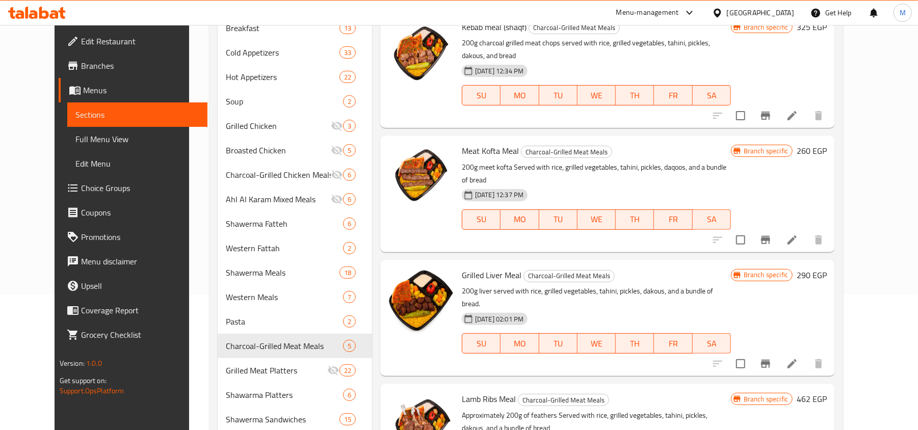
click at [770, 112] on icon "Branch-specific-item" at bounding box center [765, 116] width 9 height 8
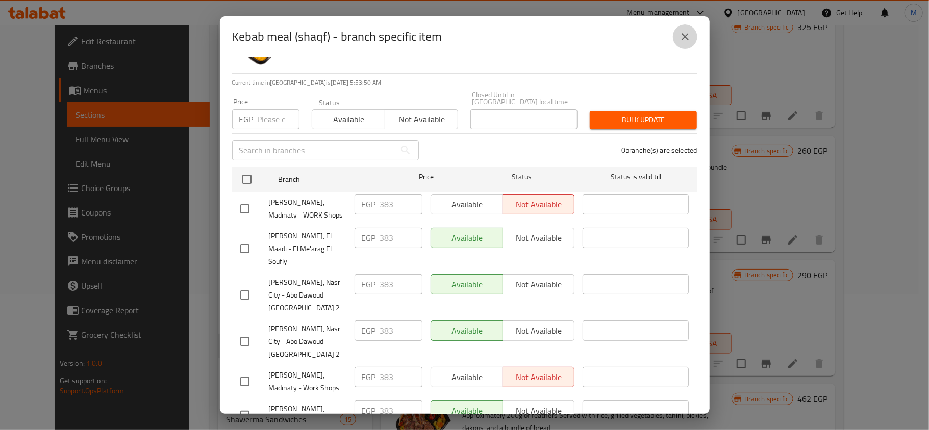
click at [679, 33] on icon "close" at bounding box center [685, 37] width 12 height 12
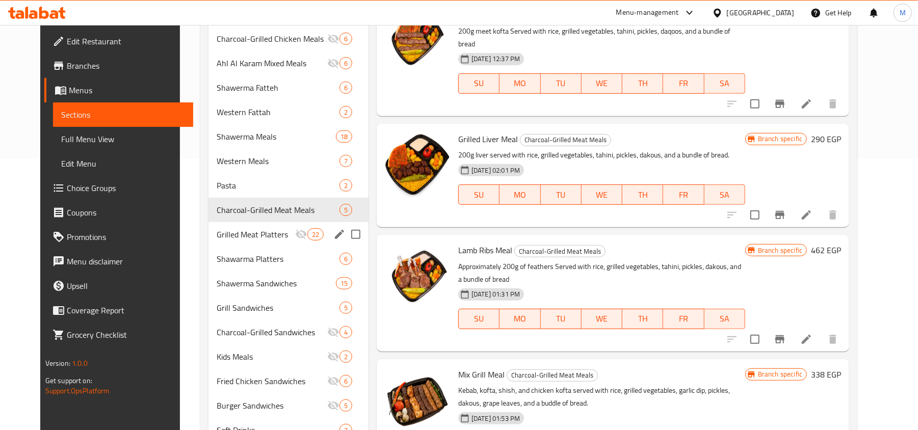
click at [225, 232] on span "Grilled Meat Platters" at bounding box center [256, 234] width 79 height 12
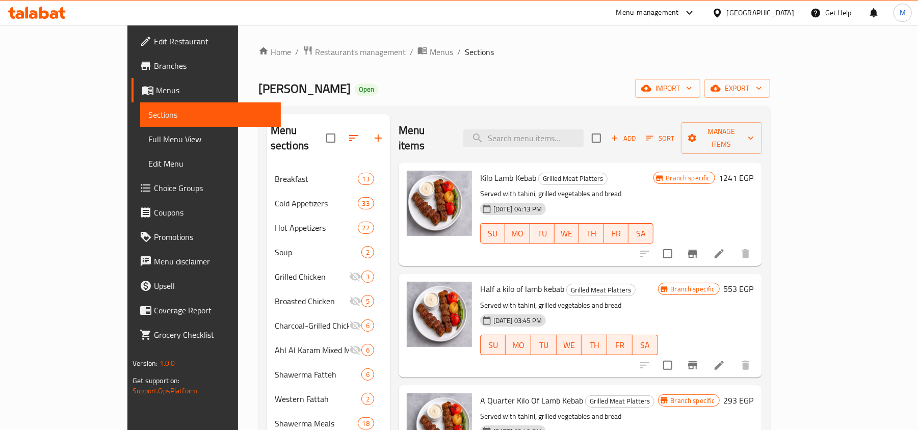
drag, startPoint x: 616, startPoint y: 62, endPoint x: 529, endPoint y: 62, distance: 87.7
